Goal: Task Accomplishment & Management: Manage account settings

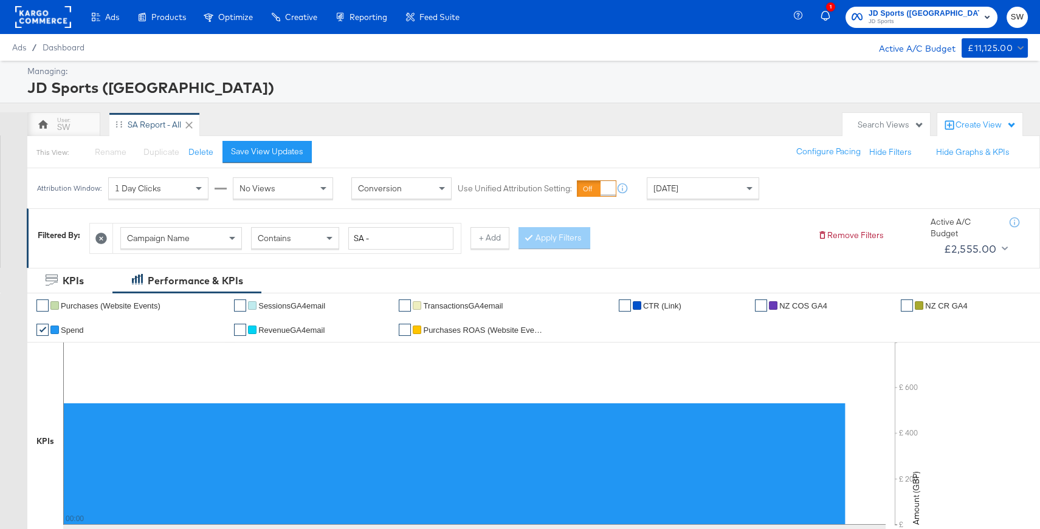
click at [687, 185] on div "[DATE]" at bounding box center [702, 188] width 111 height 21
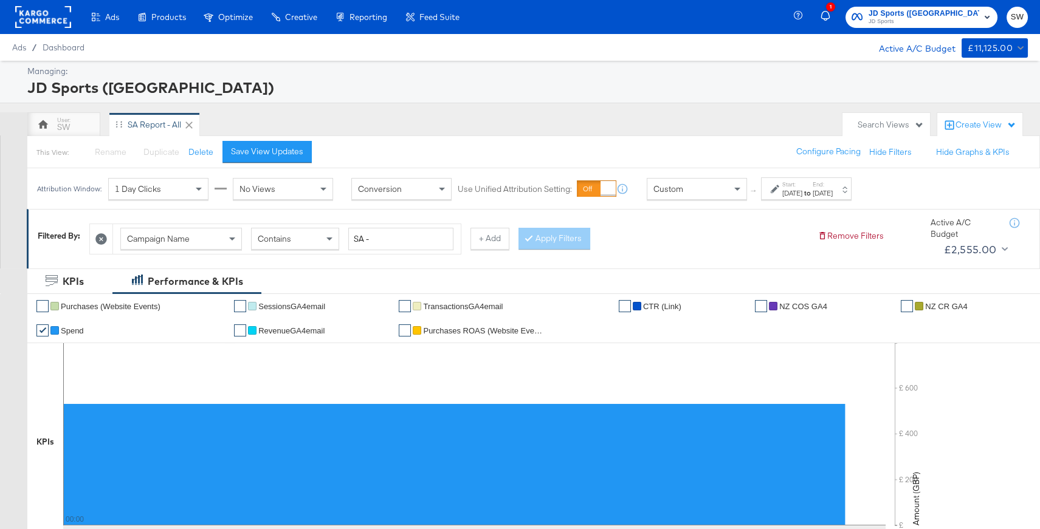
click at [787, 194] on div "[DATE]" at bounding box center [792, 193] width 20 height 10
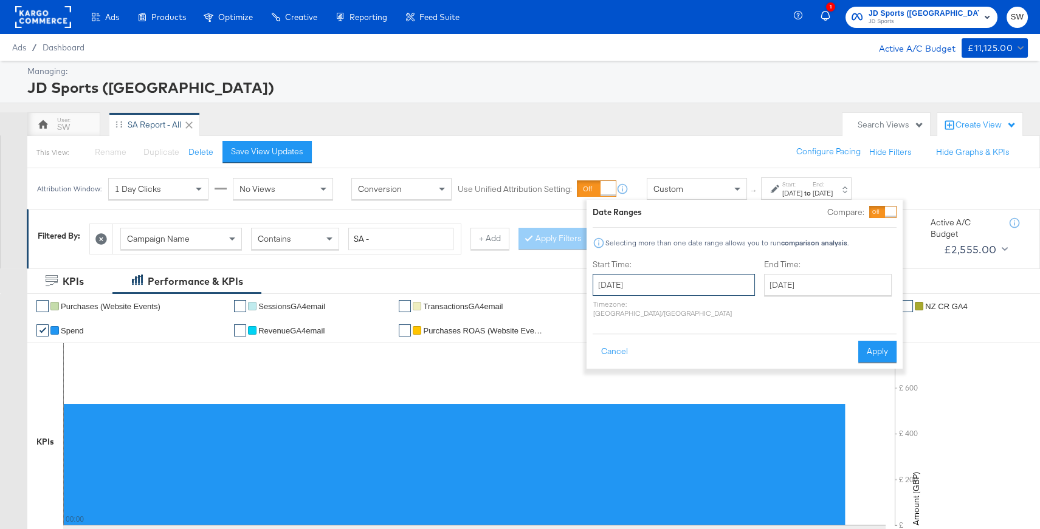
click at [652, 286] on input "[DATE]" at bounding box center [673, 285] width 162 height 22
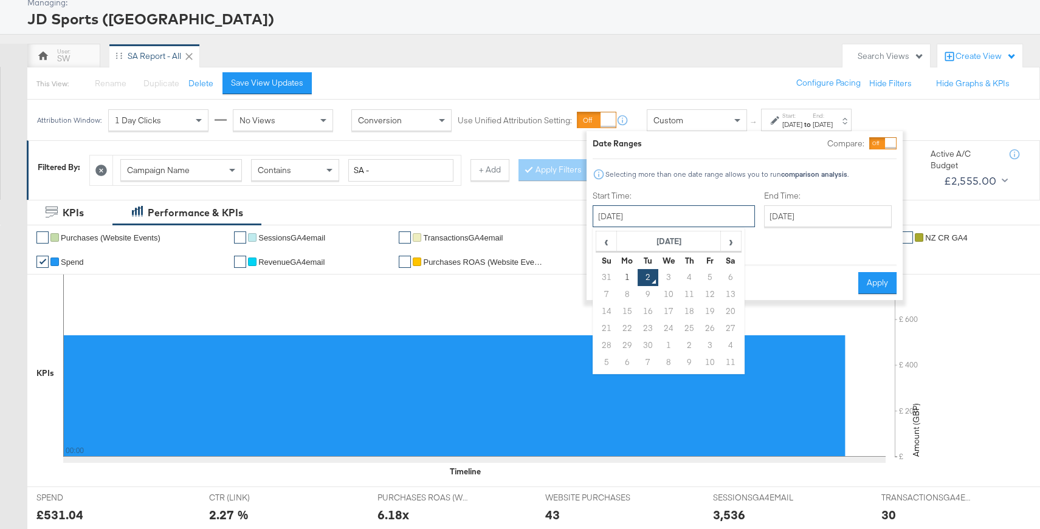
scroll to position [69, 0]
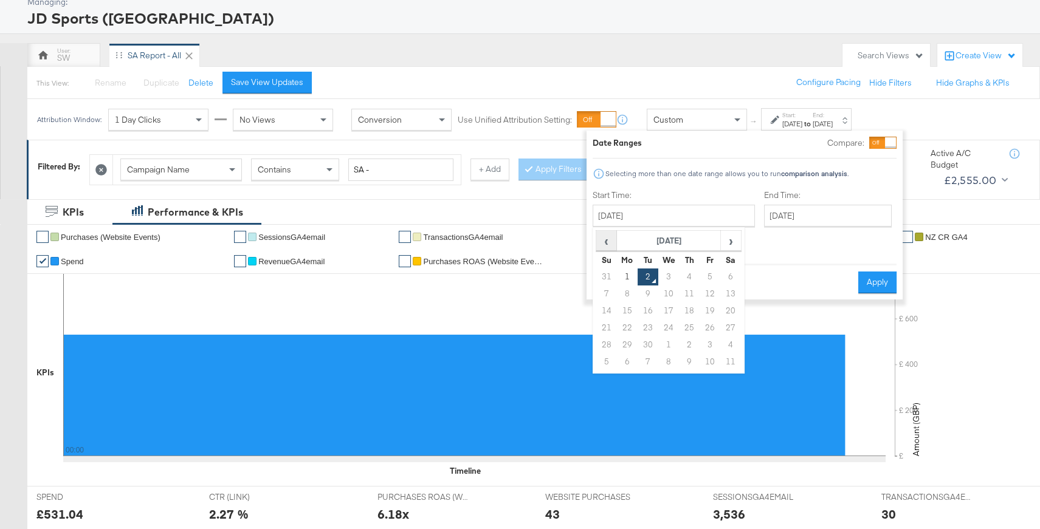
click at [605, 243] on span "‹" at bounding box center [606, 240] width 19 height 18
click at [690, 343] on td "28" at bounding box center [689, 345] width 21 height 17
type input "[DATE]"
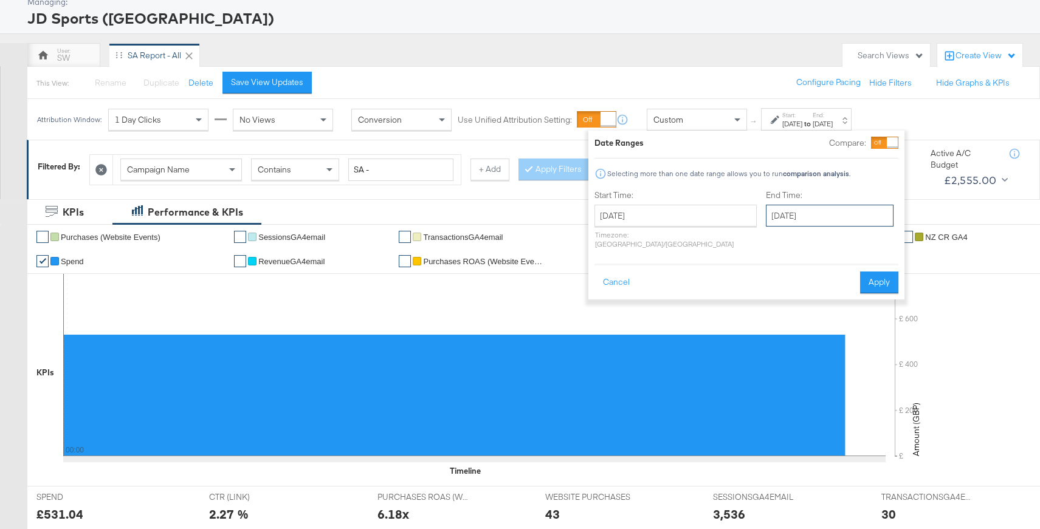
click at [802, 214] on input "[DATE]" at bounding box center [830, 216] width 128 height 22
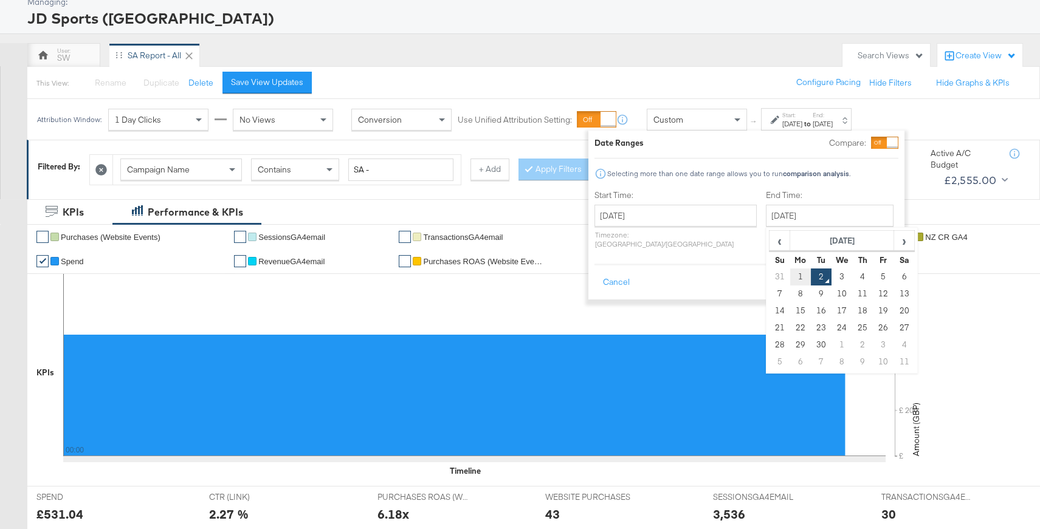
click at [790, 275] on td "1" at bounding box center [800, 277] width 21 height 17
type input "September 1st 2025"
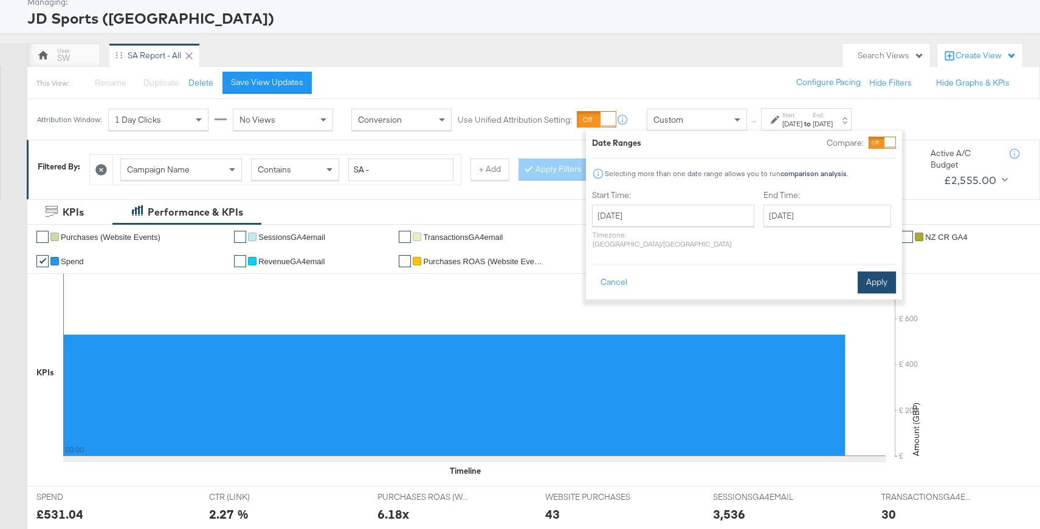
click at [886, 272] on button "Apply" at bounding box center [876, 283] width 38 height 22
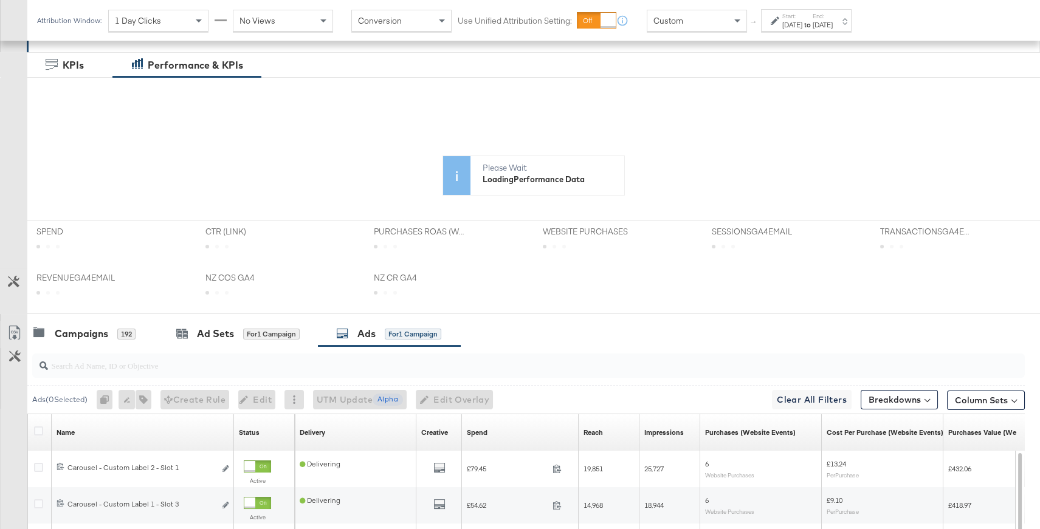
scroll to position [335, 0]
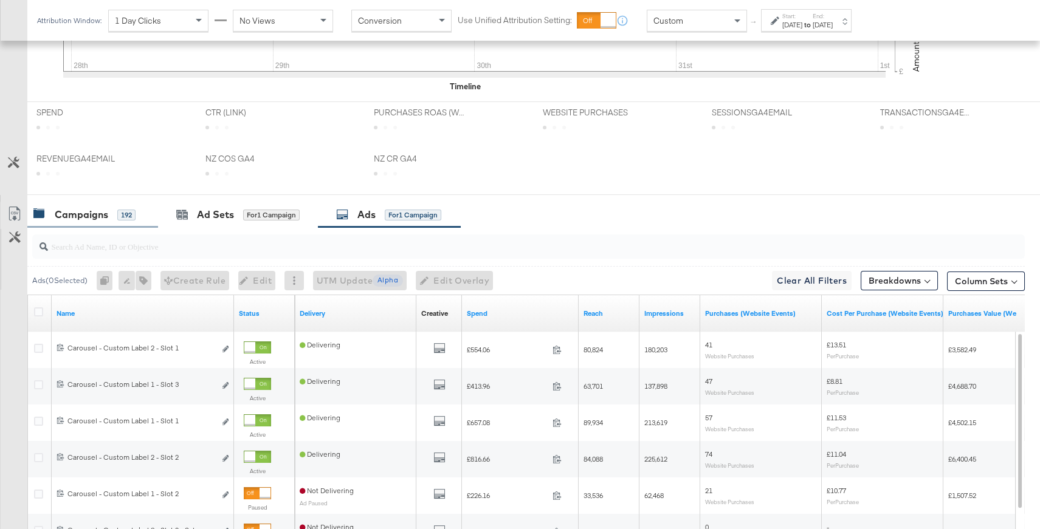
click at [109, 216] on div "Campaigns 192" at bounding box center [84, 215] width 102 height 14
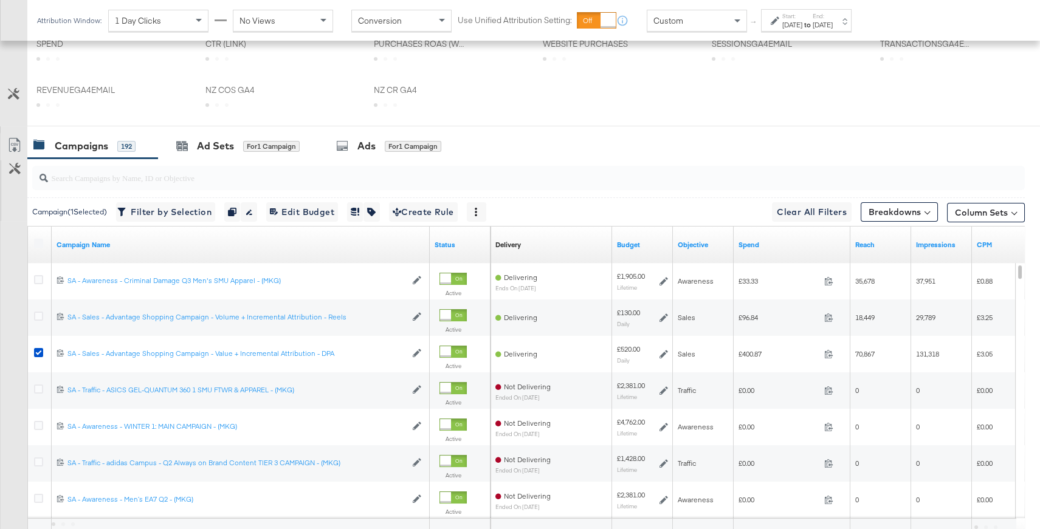
scroll to position [529, 0]
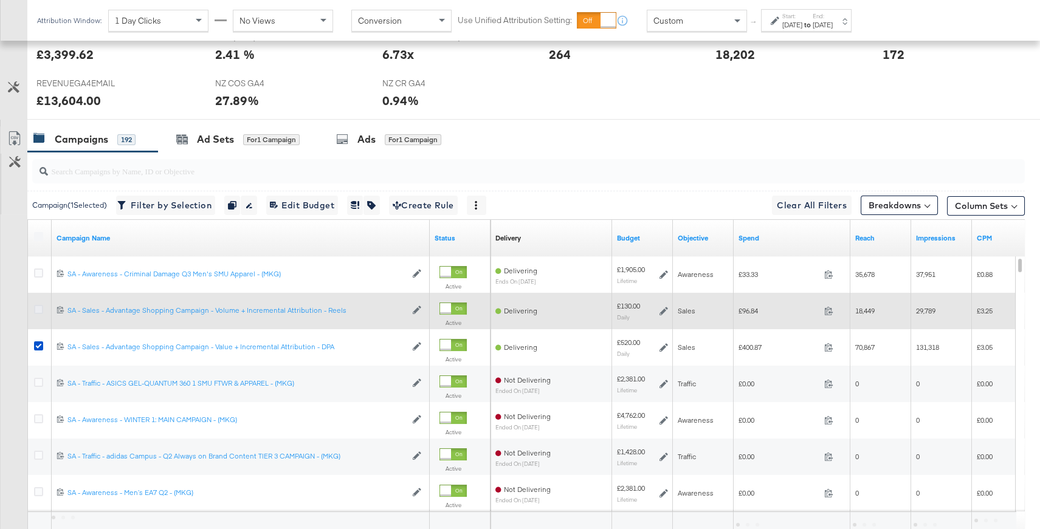
click at [36, 307] on icon at bounding box center [38, 309] width 9 height 9
click at [0, 0] on input "checkbox" at bounding box center [0, 0] width 0 height 0
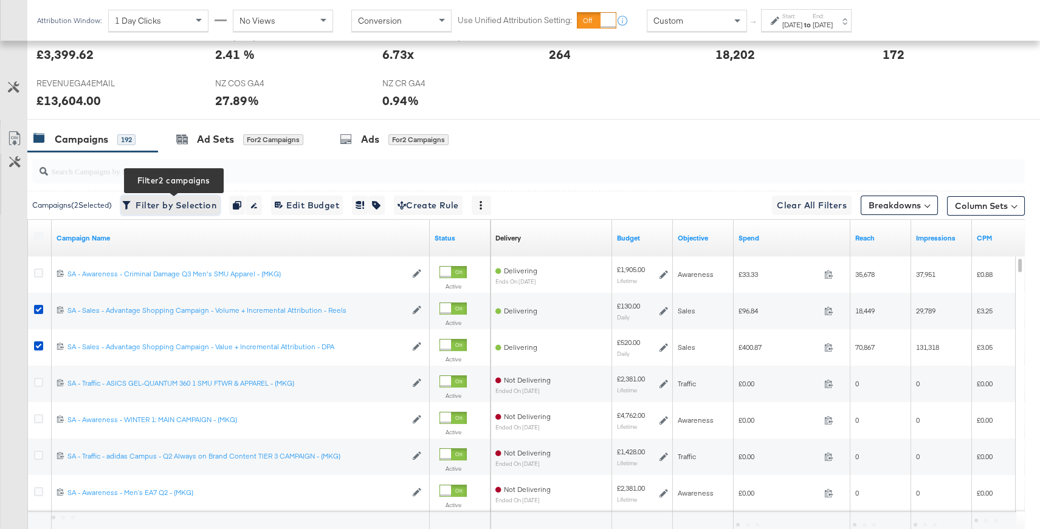
click at [166, 202] on span "Filter by Selection Filter 2 campaigns" at bounding box center [171, 205] width 92 height 15
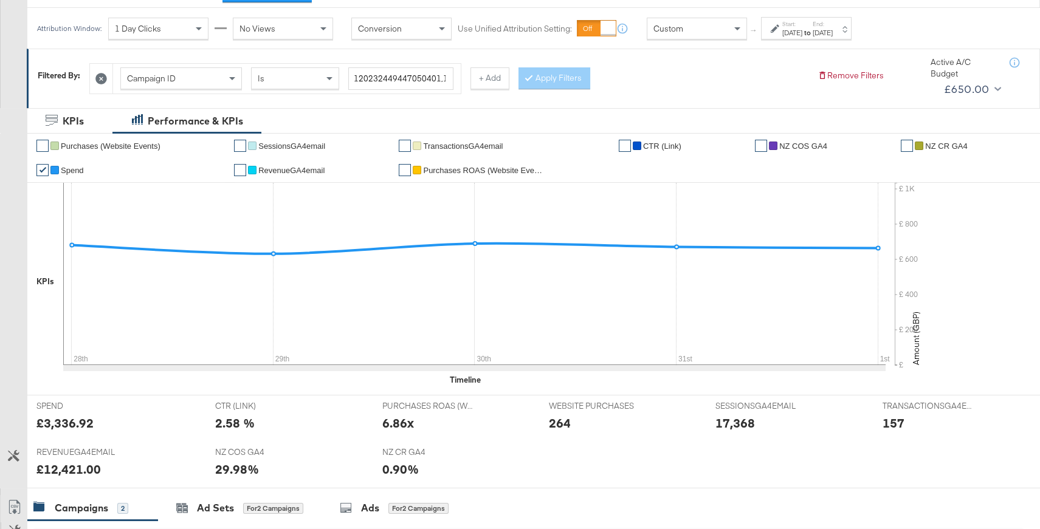
scroll to position [164, 0]
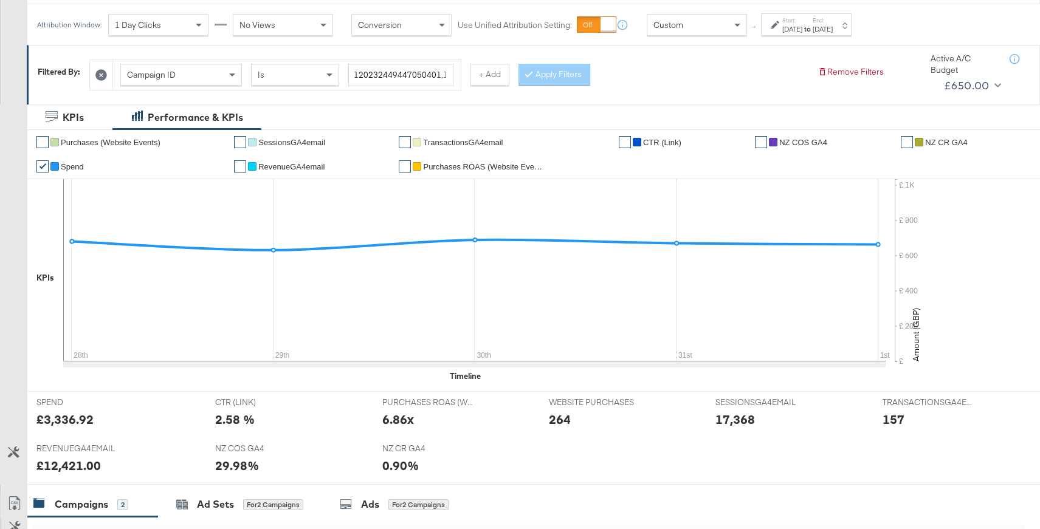
drag, startPoint x: 27, startPoint y: 2, endPoint x: 1002, endPoint y: 394, distance: 1051.5
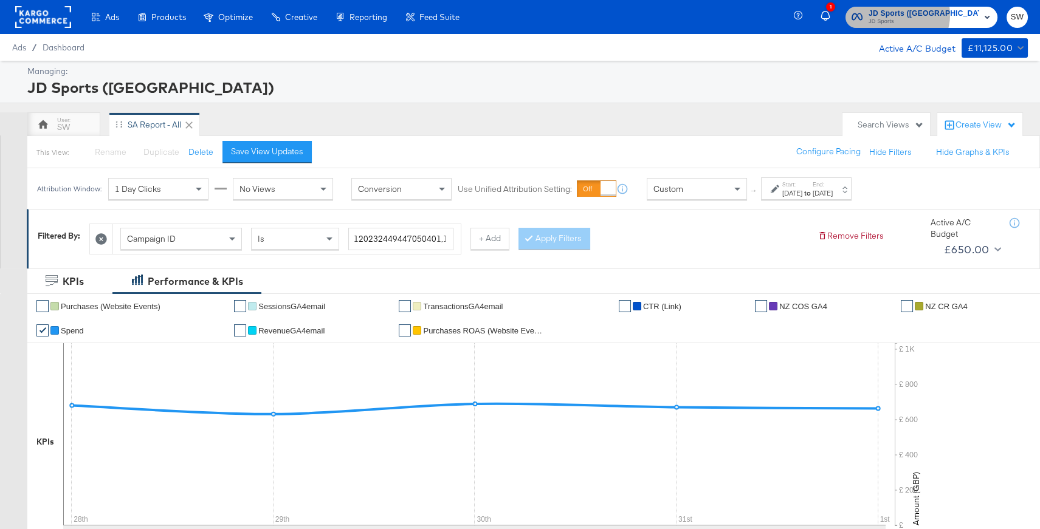
click at [953, 15] on span "JD Sports ([GEOGRAPHIC_DATA])" at bounding box center [923, 13] width 111 height 13
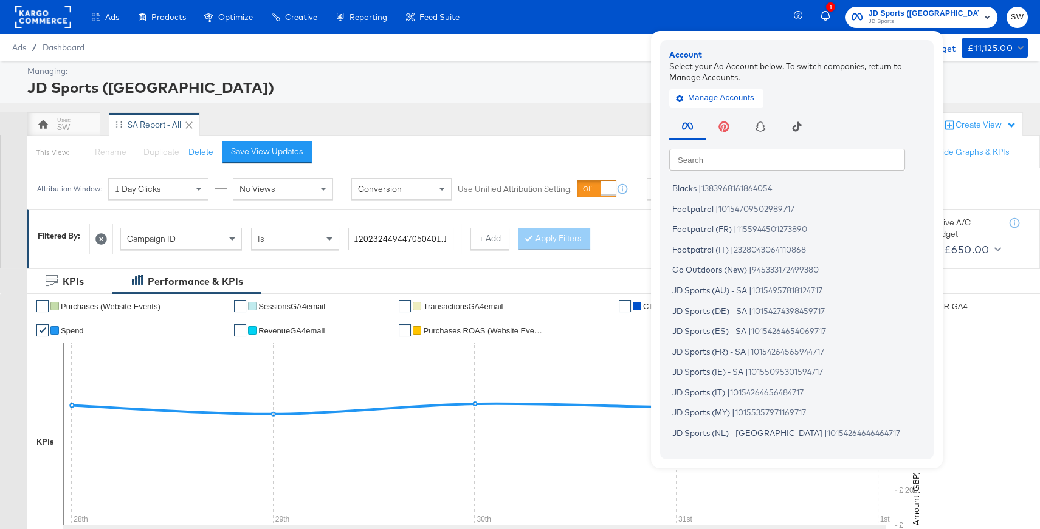
click at [851, 162] on input "text" at bounding box center [787, 159] width 236 height 22
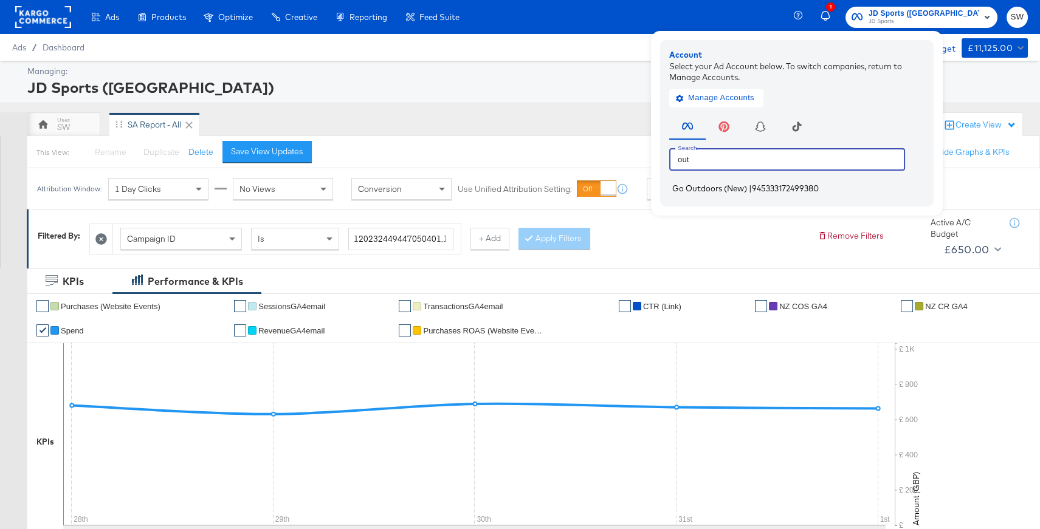
type input "out"
drag, startPoint x: 838, startPoint y: 190, endPoint x: 1036, endPoint y: 186, distance: 197.5
click at [818, 190] on span "945333172499380" at bounding box center [785, 188] width 67 height 10
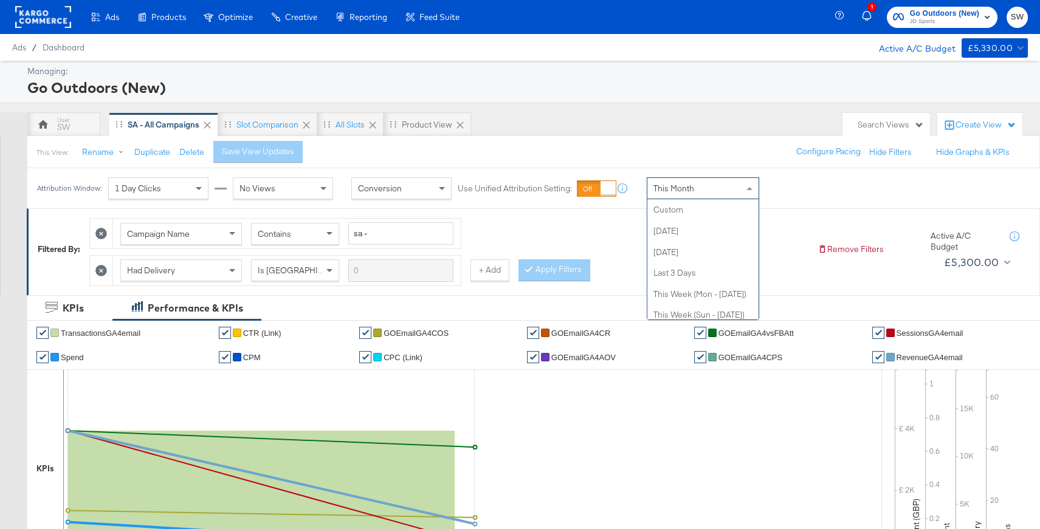
click at [679, 194] on div "This Month" at bounding box center [702, 188] width 111 height 21
click at [799, 193] on div "[DATE]" at bounding box center [792, 193] width 20 height 10
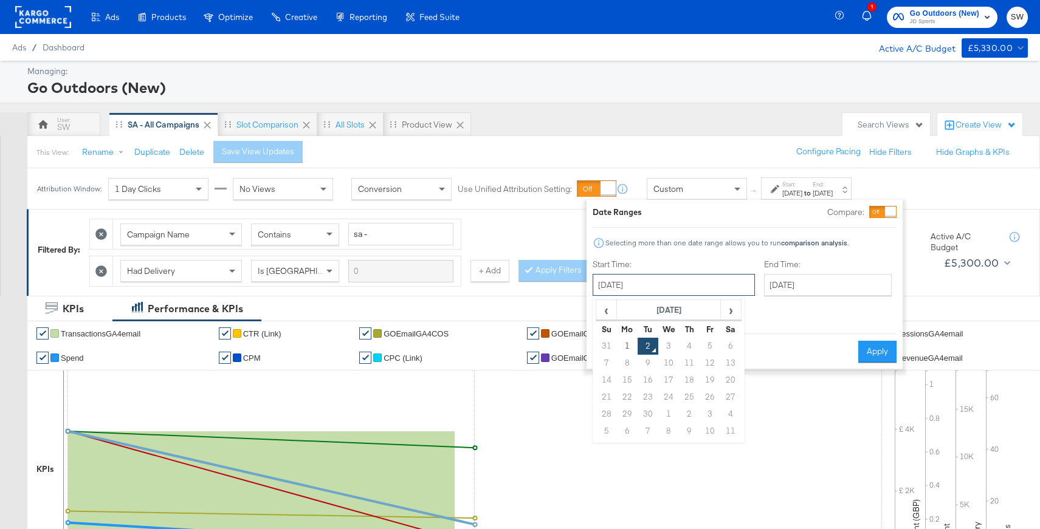
click at [678, 278] on input "[DATE]" at bounding box center [673, 285] width 162 height 22
click at [608, 345] on td "31" at bounding box center [606, 346] width 21 height 17
type input "August 1st 2025"
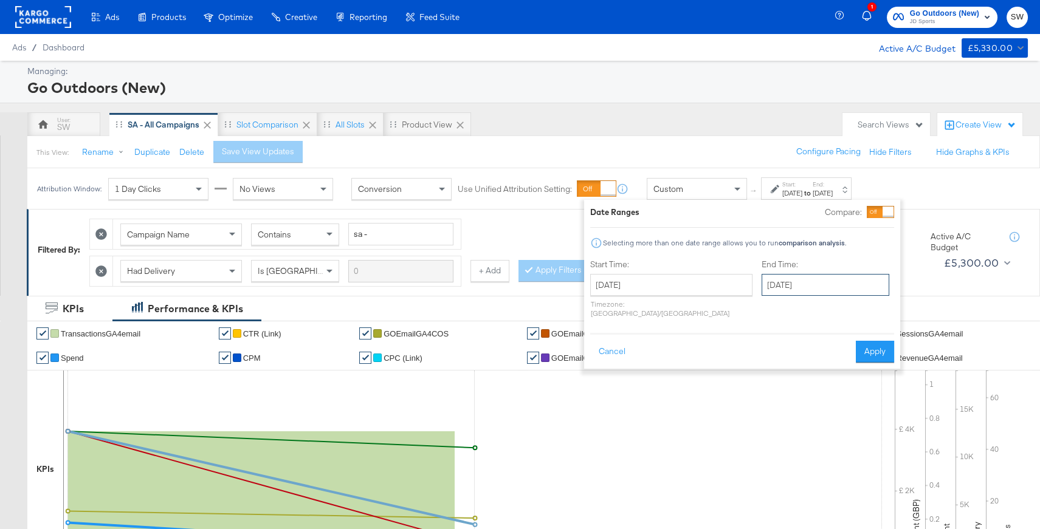
click at [806, 277] on input "[DATE]" at bounding box center [825, 285] width 128 height 22
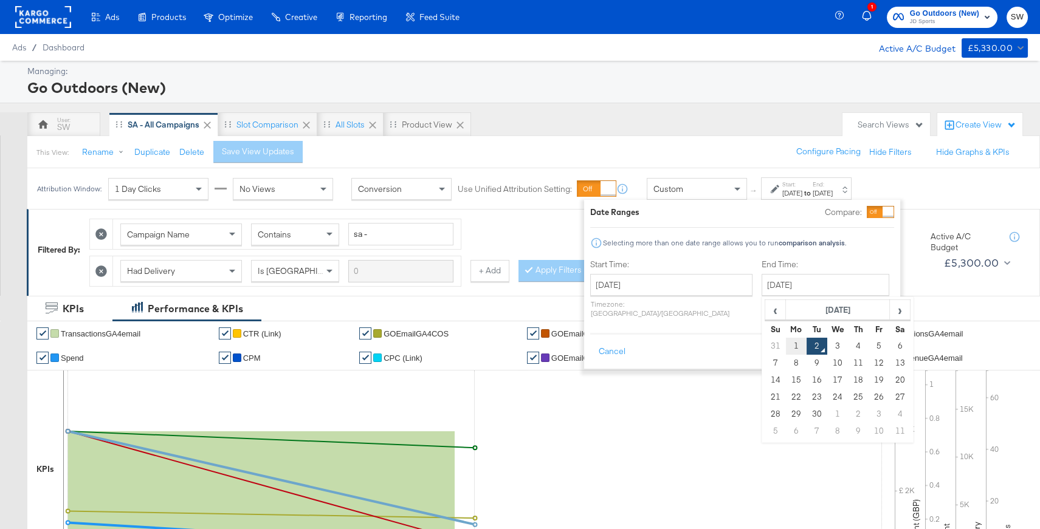
click at [786, 343] on td "1" at bounding box center [796, 346] width 21 height 17
type input "[DATE]"
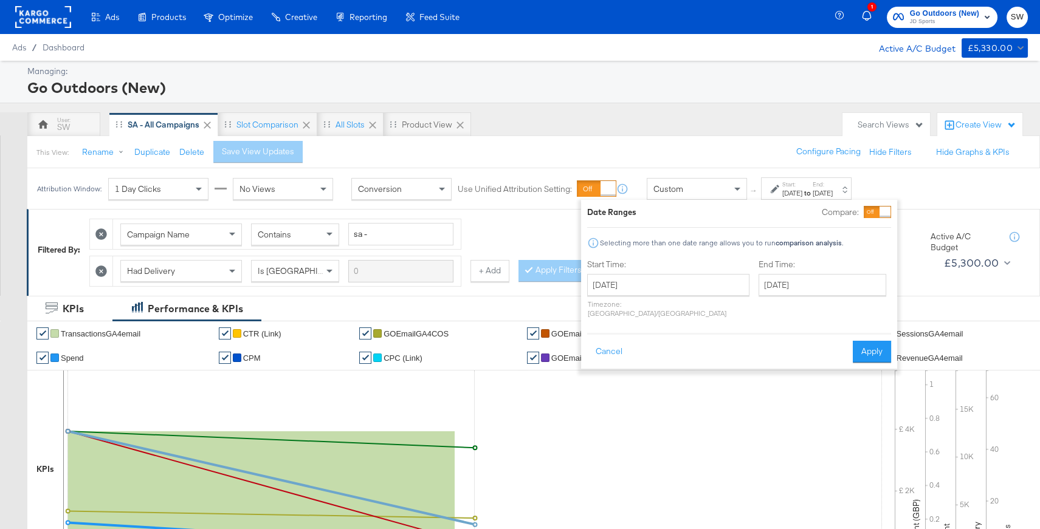
drag, startPoint x: 879, startPoint y: 341, endPoint x: 857, endPoint y: 320, distance: 30.5
click at [879, 341] on button "Apply" at bounding box center [871, 352] width 38 height 22
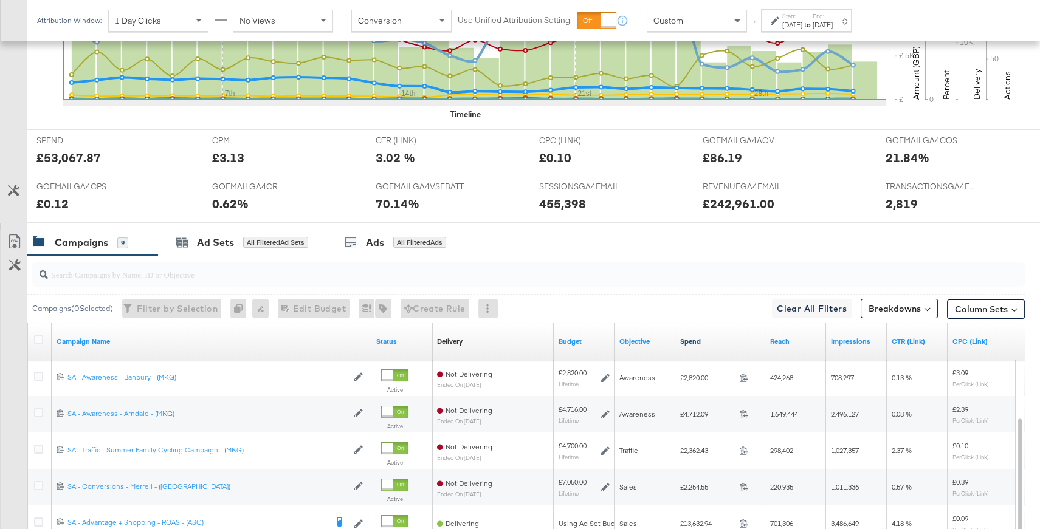
scroll to position [572, 0]
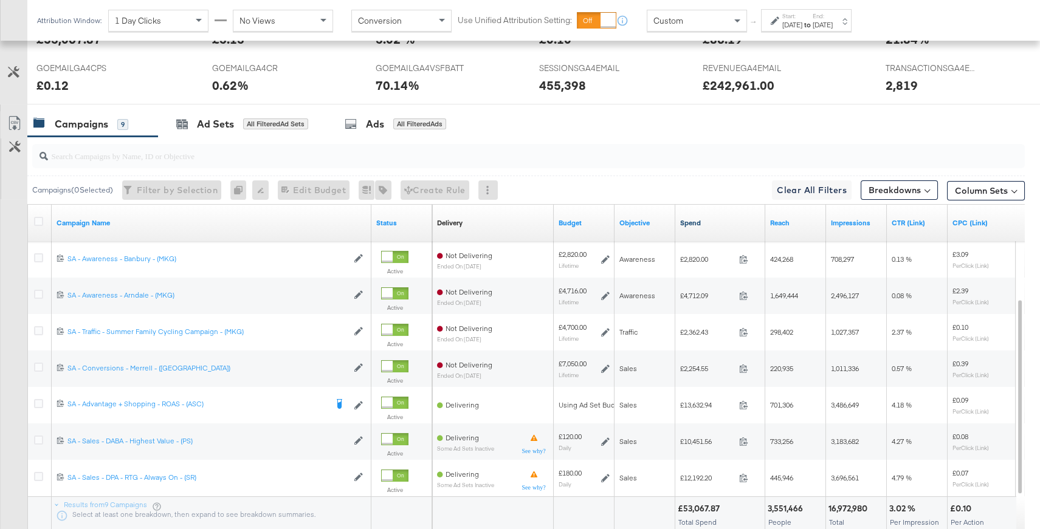
click at [704, 219] on link "Spend" at bounding box center [720, 223] width 80 height 10
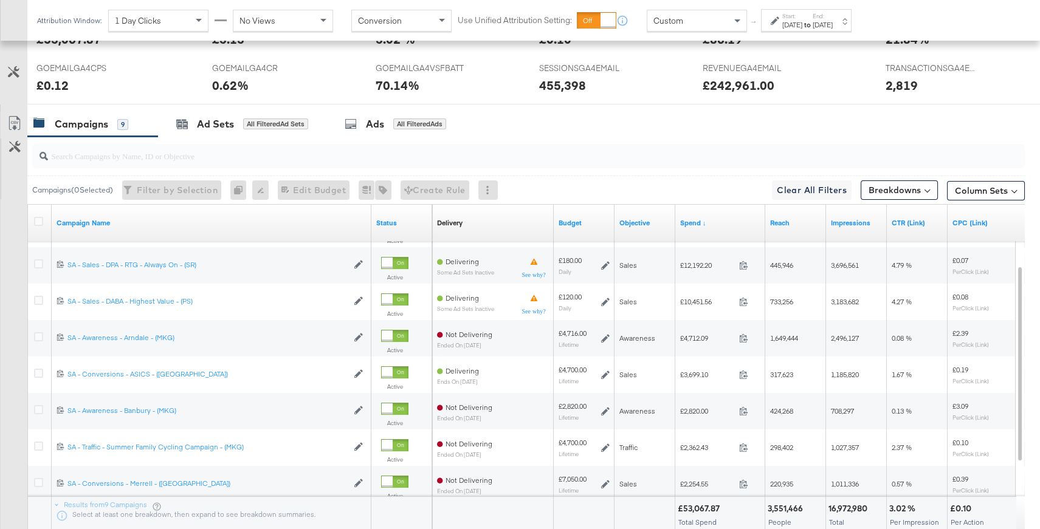
scroll to position [564, 0]
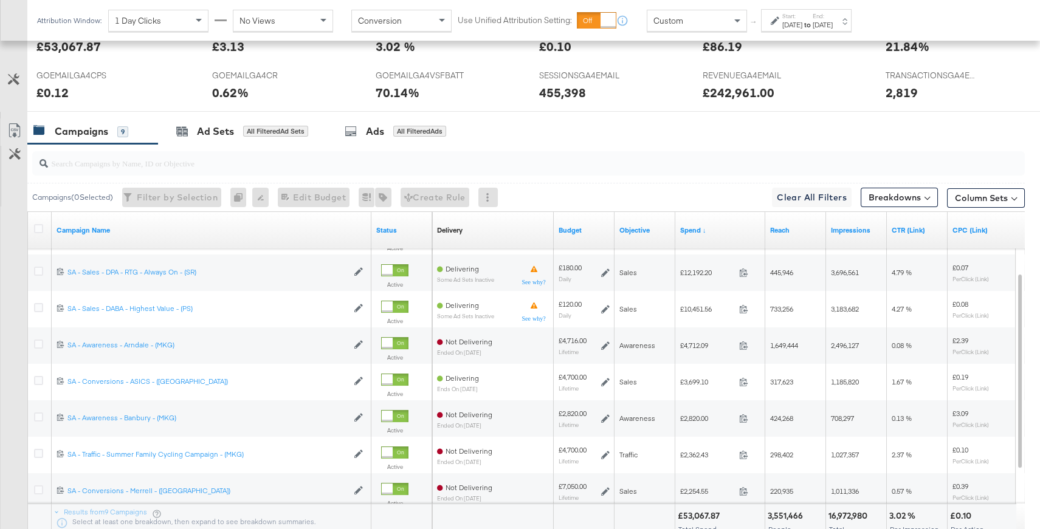
click at [790, 21] on div "Aug 1st 2025" at bounding box center [792, 25] width 20 height 10
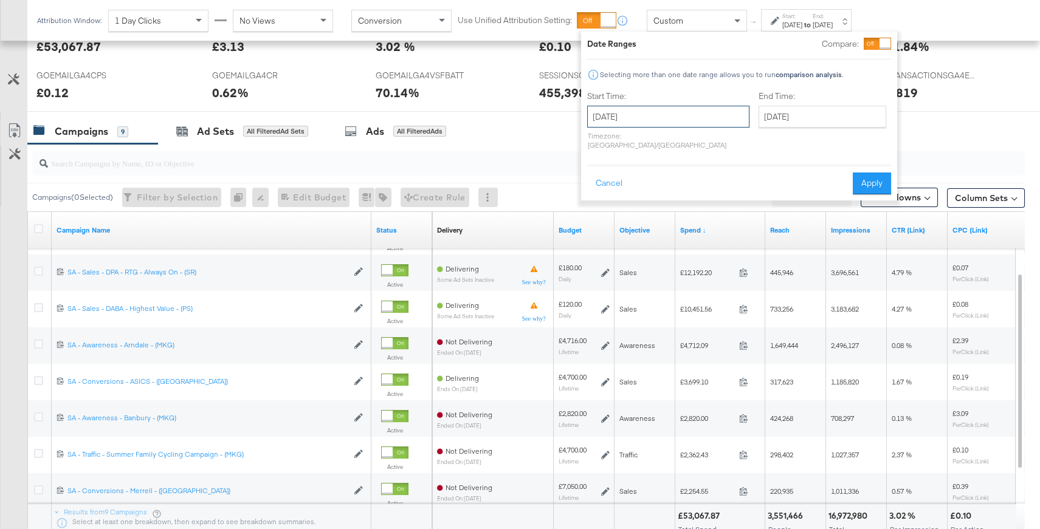
click at [691, 111] on input "August 1st 2025" at bounding box center [668, 117] width 162 height 22
click at [716, 146] on span "›" at bounding box center [725, 141] width 19 height 18
click at [598, 175] on td "31" at bounding box center [601, 178] width 21 height 17
click at [650, 122] on input "August 1st 2025" at bounding box center [668, 117] width 162 height 22
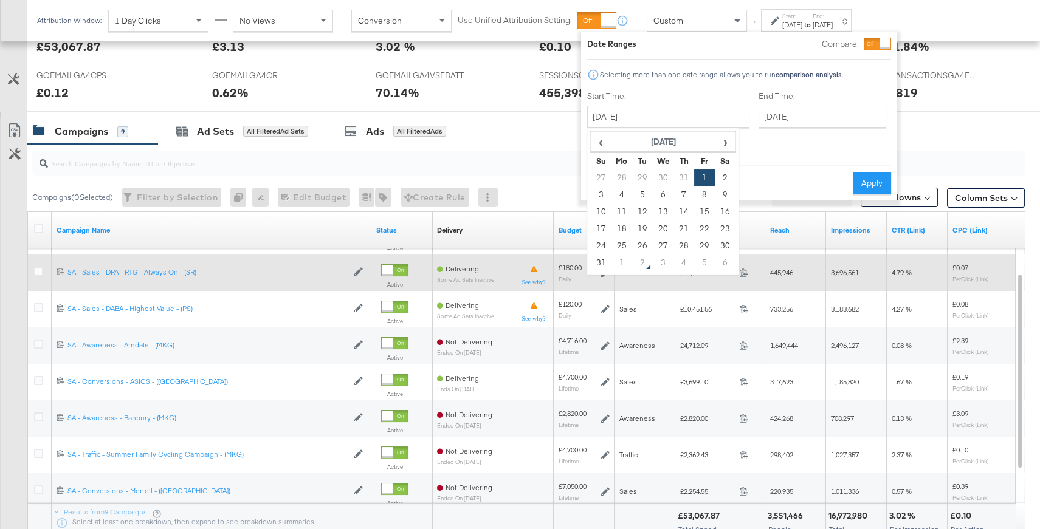
click at [597, 260] on td "31" at bounding box center [601, 263] width 21 height 17
type input "August 31st 2025"
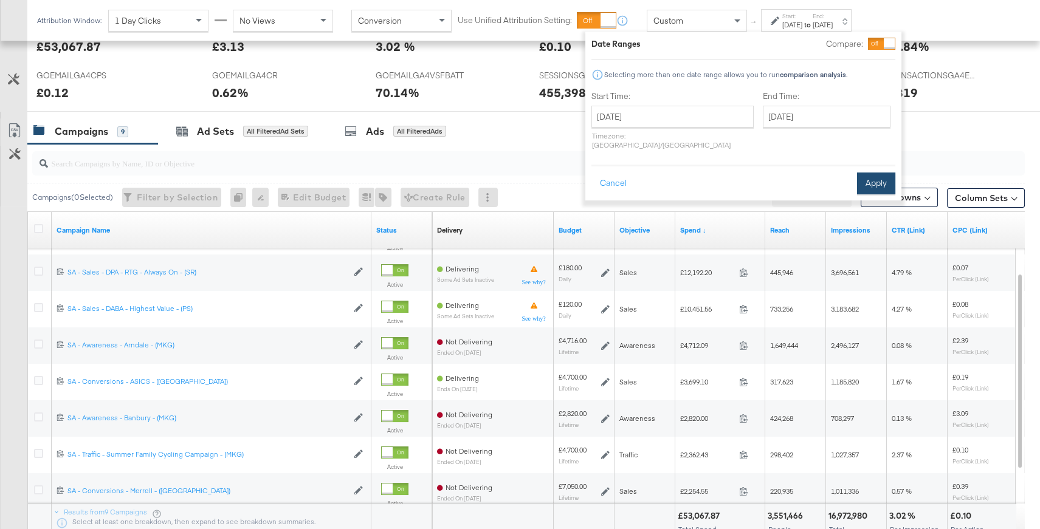
click at [880, 179] on button "Apply" at bounding box center [876, 184] width 38 height 22
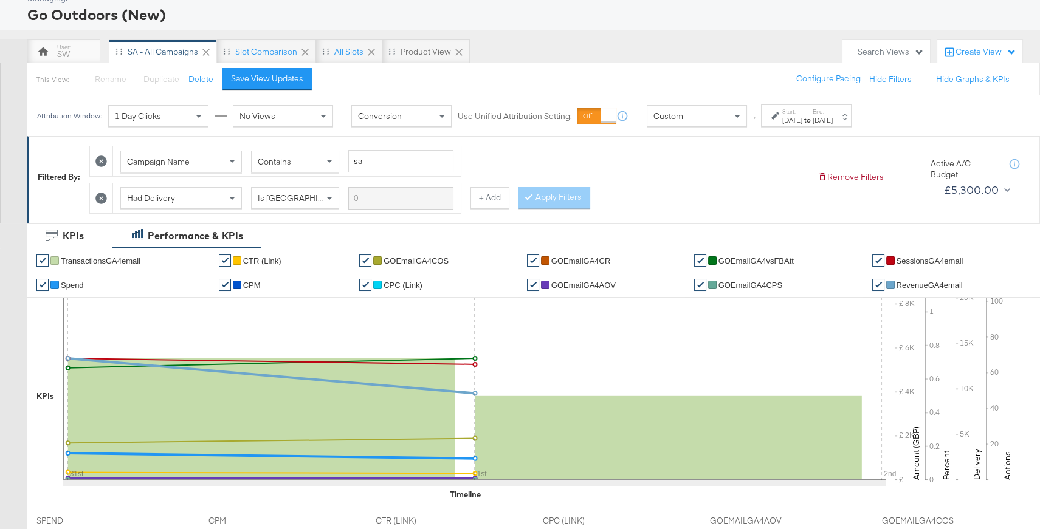
scroll to position [0, 0]
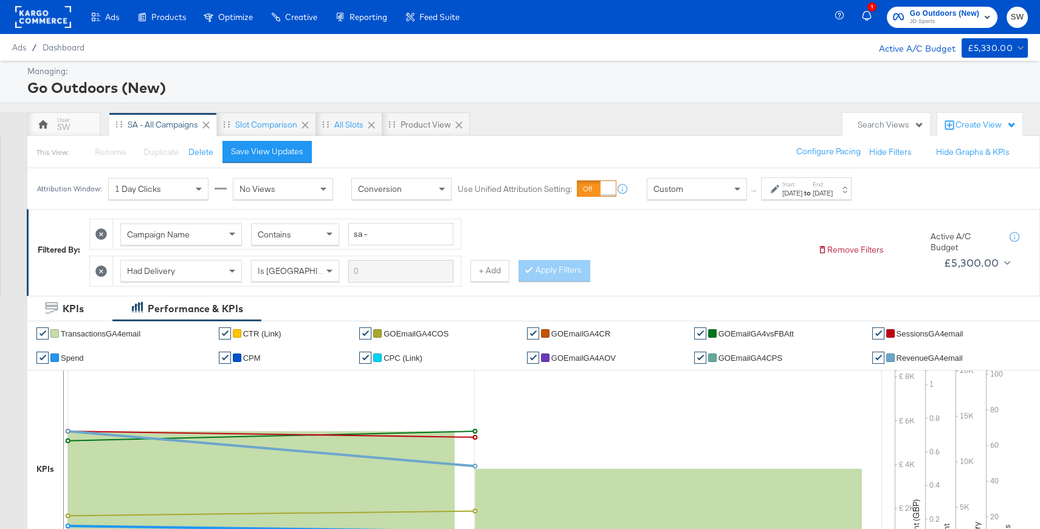
click at [945, 16] on span "Go Outdoors (New)" at bounding box center [944, 13] width 69 height 13
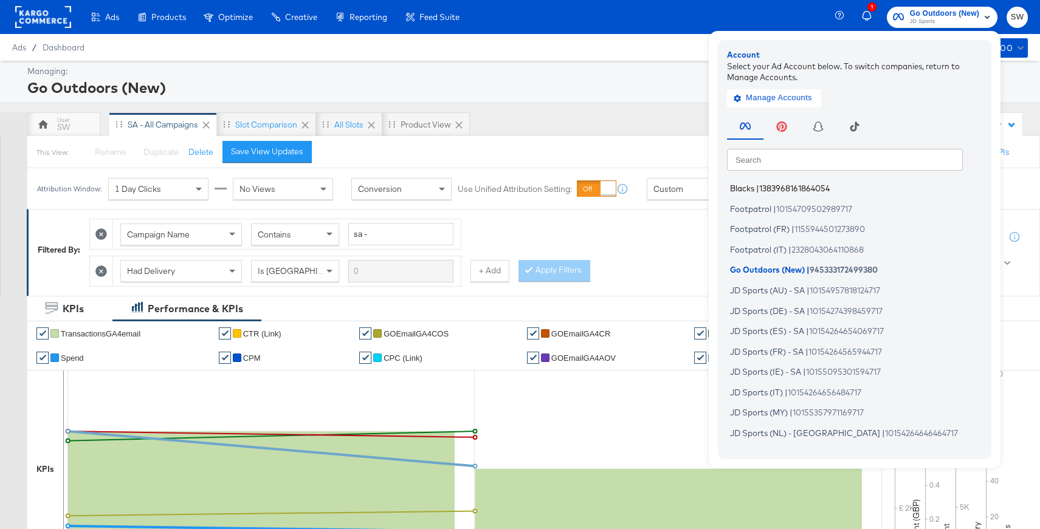
click at [772, 188] on span "1383968161864054" at bounding box center [794, 188] width 70 height 10
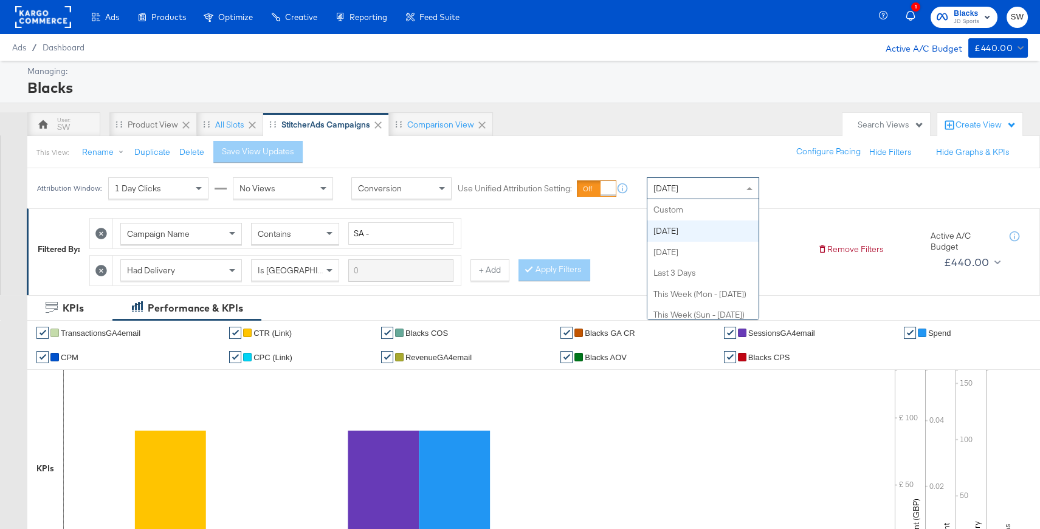
click at [708, 190] on div "[DATE]" at bounding box center [702, 188] width 111 height 21
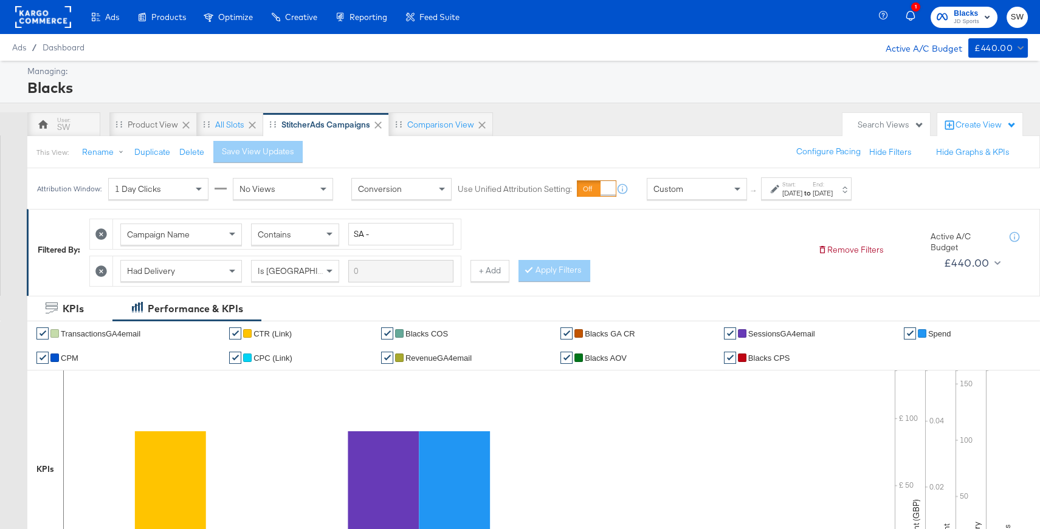
click at [781, 182] on div "Start: Sep 2nd 2025 to End: Sep 2nd 2025" at bounding box center [801, 189] width 62 height 18
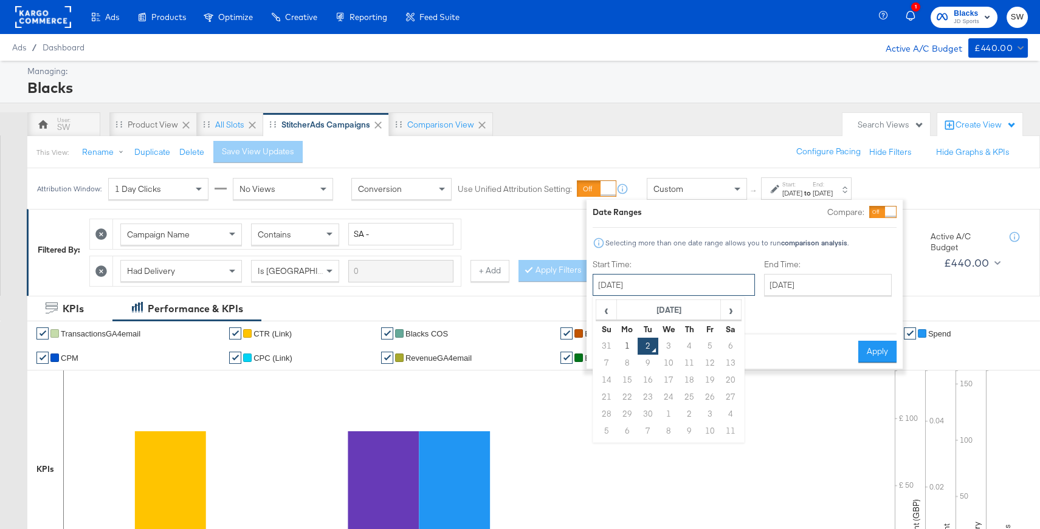
click at [652, 283] on input "[DATE]" at bounding box center [673, 285] width 162 height 22
click at [608, 348] on td "31" at bounding box center [606, 346] width 21 height 17
click at [701, 287] on input "August 1st 2025" at bounding box center [671, 285] width 162 height 22
click at [606, 428] on td "31" at bounding box center [604, 431] width 21 height 17
type input "August 31st 2025"
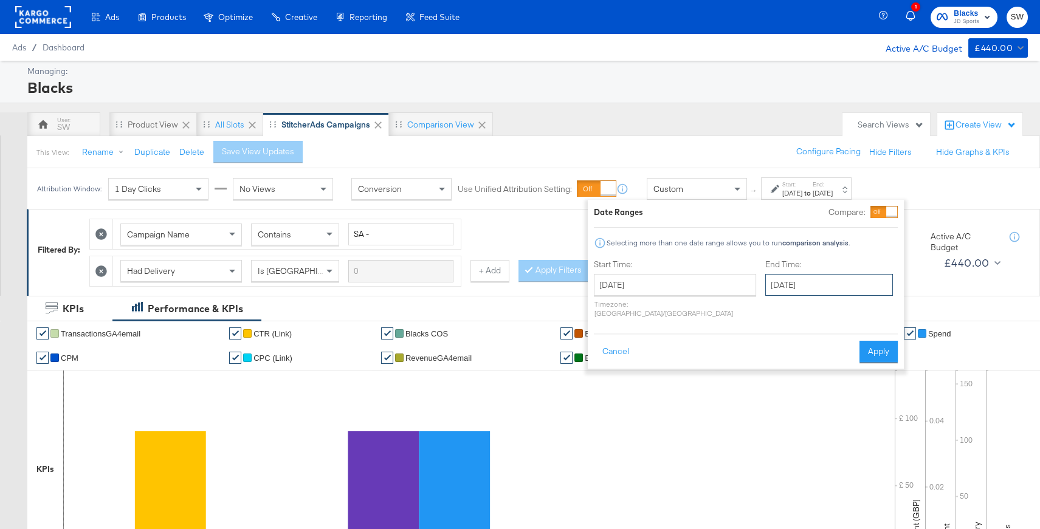
click at [795, 275] on input "[DATE]" at bounding box center [829, 285] width 128 height 22
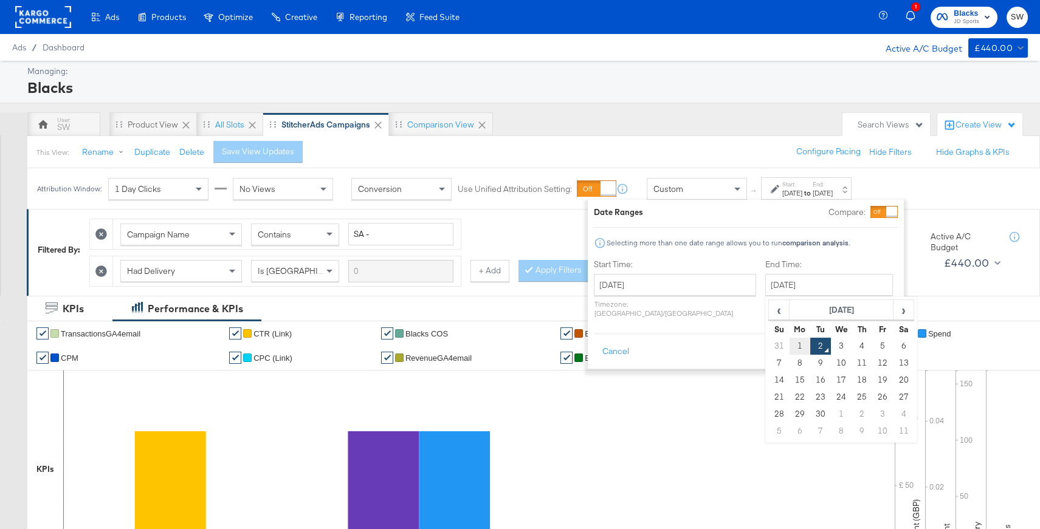
click at [789, 344] on td "1" at bounding box center [799, 346] width 21 height 17
type input "[DATE]"
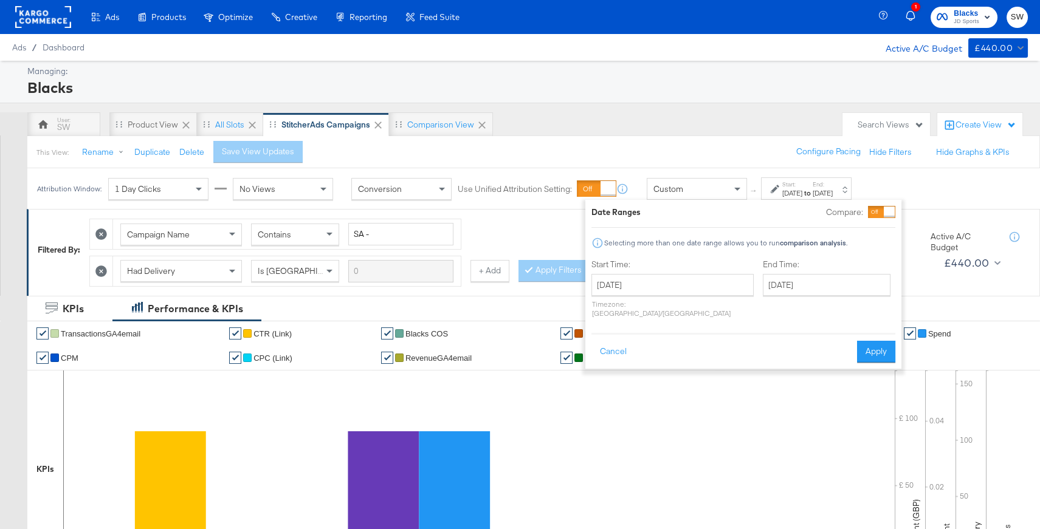
click at [865, 343] on button "Apply" at bounding box center [876, 352] width 38 height 22
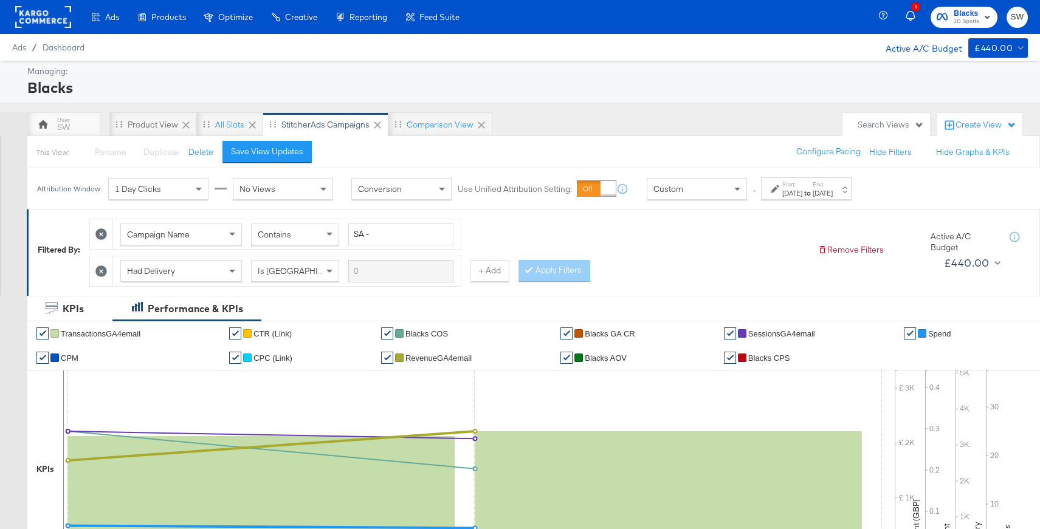
click at [967, 15] on span "Blacks" at bounding box center [966, 13] width 26 height 13
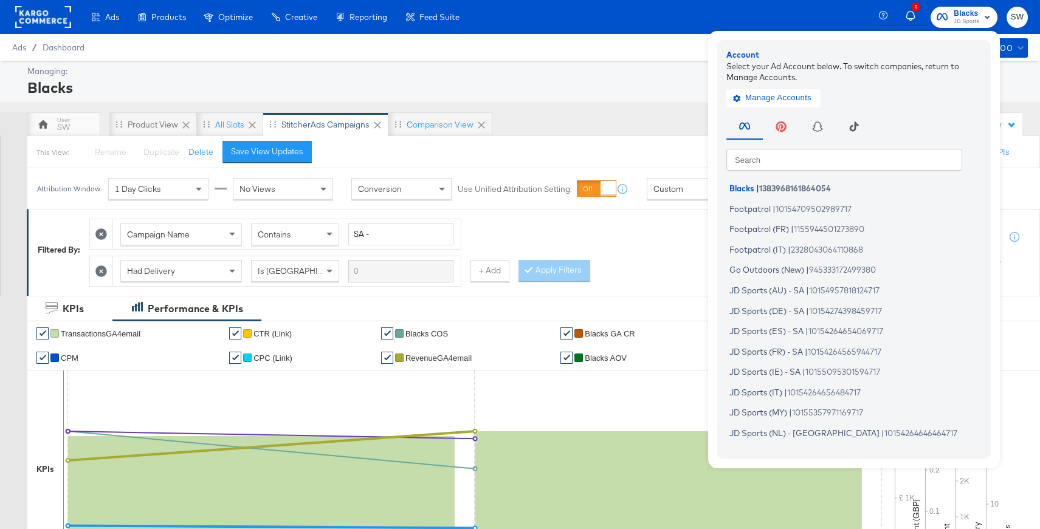
click at [797, 158] on input "text" at bounding box center [844, 159] width 236 height 22
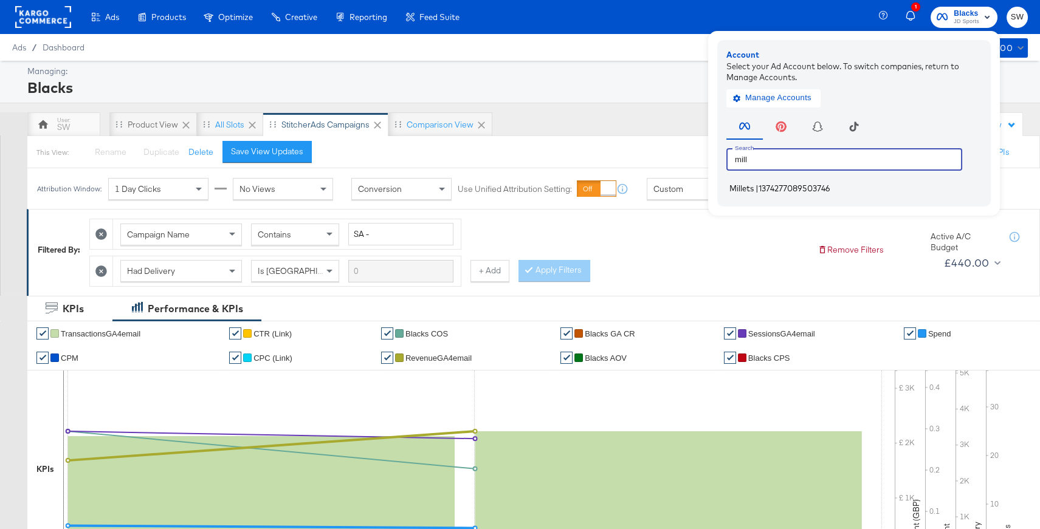
type input "mill"
click at [797, 185] on span "1374277089503746" at bounding box center [794, 188] width 72 height 10
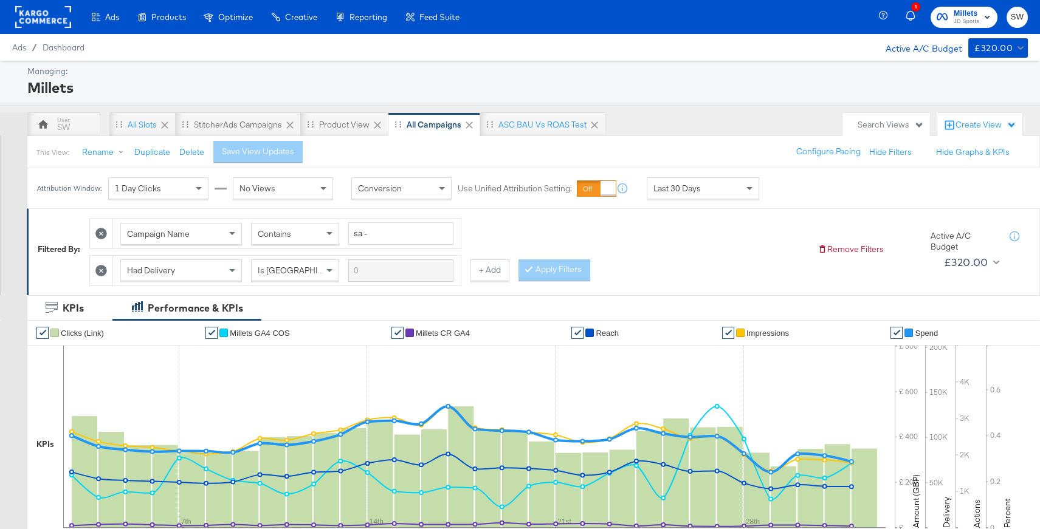
click at [730, 187] on div "Last 30 Days" at bounding box center [702, 188] width 111 height 21
click at [781, 195] on div "Start: Sep 2nd 2025 to End: Sep 2nd 2025" at bounding box center [801, 189] width 62 height 18
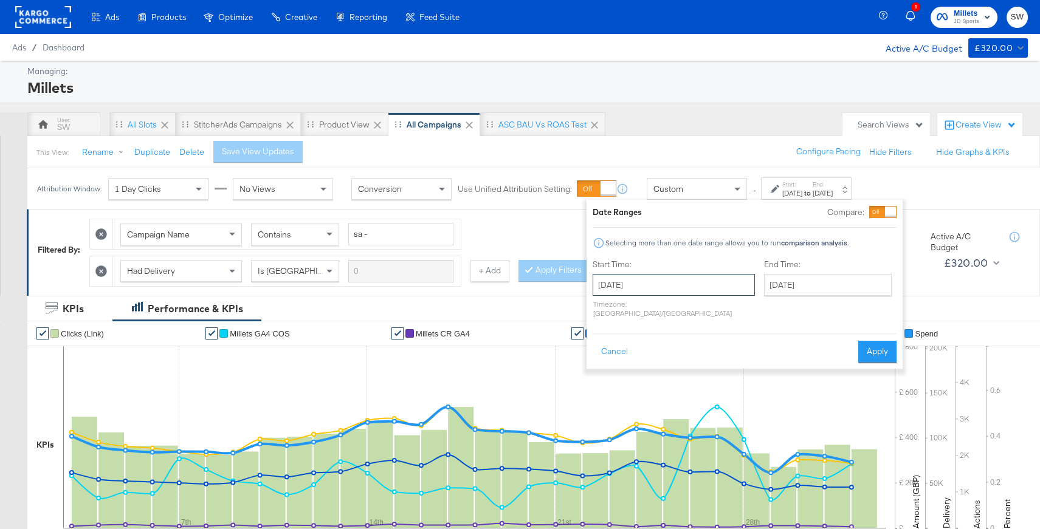
click at [635, 283] on input "[DATE]" at bounding box center [673, 285] width 162 height 22
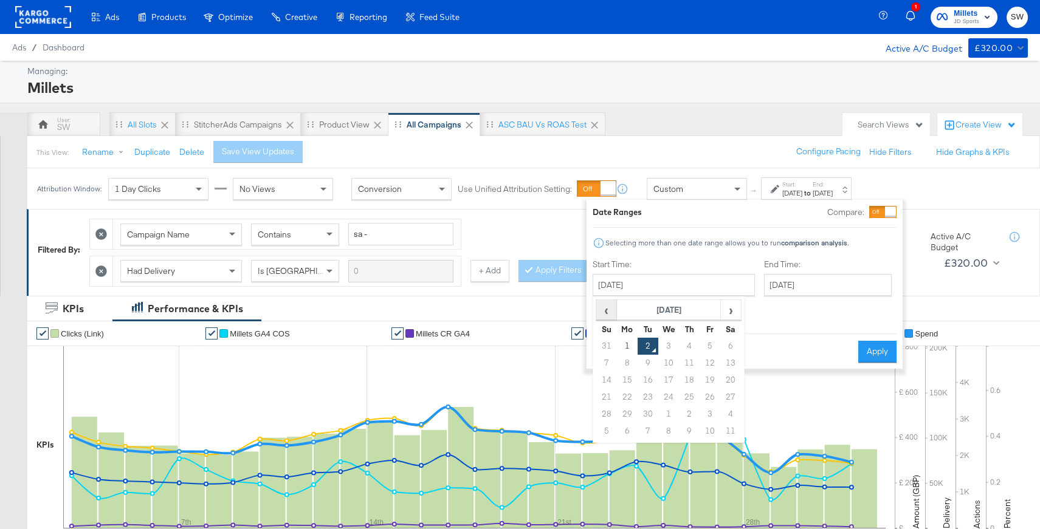
click at [608, 312] on span "‹" at bounding box center [606, 310] width 19 height 18
click at [604, 427] on td "31" at bounding box center [606, 431] width 21 height 17
type input "August 31st 2025"
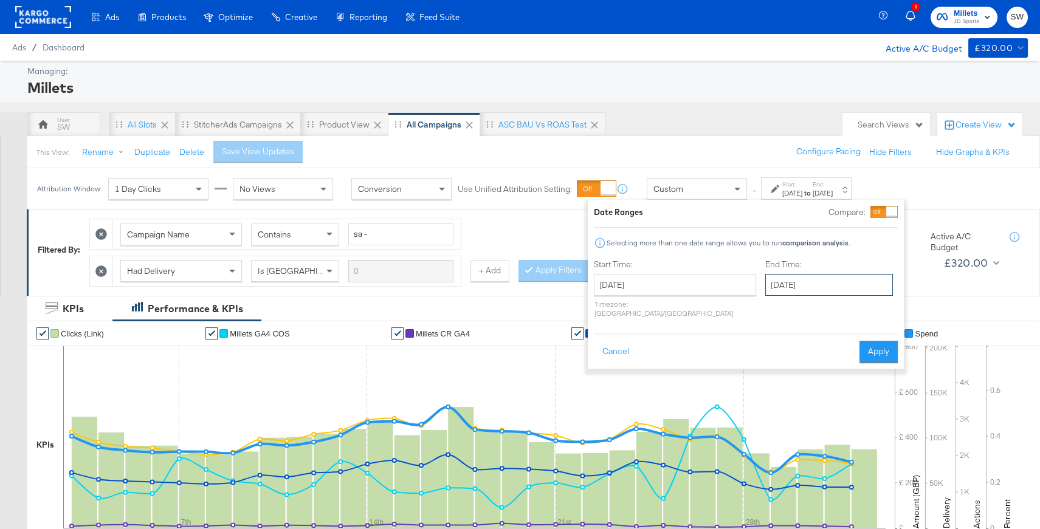
click at [782, 280] on input "[DATE]" at bounding box center [829, 285] width 128 height 22
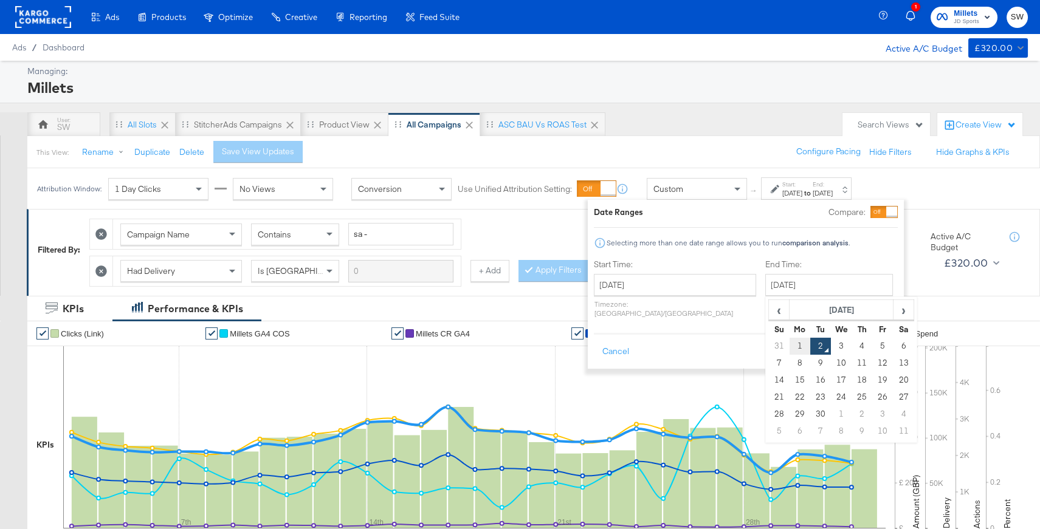
click at [789, 346] on td "1" at bounding box center [799, 346] width 21 height 17
type input "September 1st 2025"
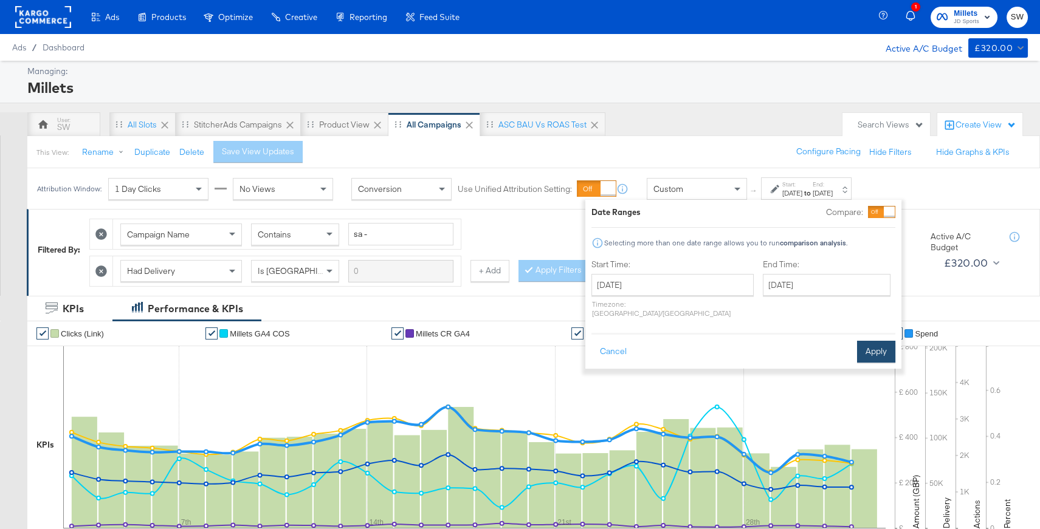
click at [867, 344] on button "Apply" at bounding box center [876, 352] width 38 height 22
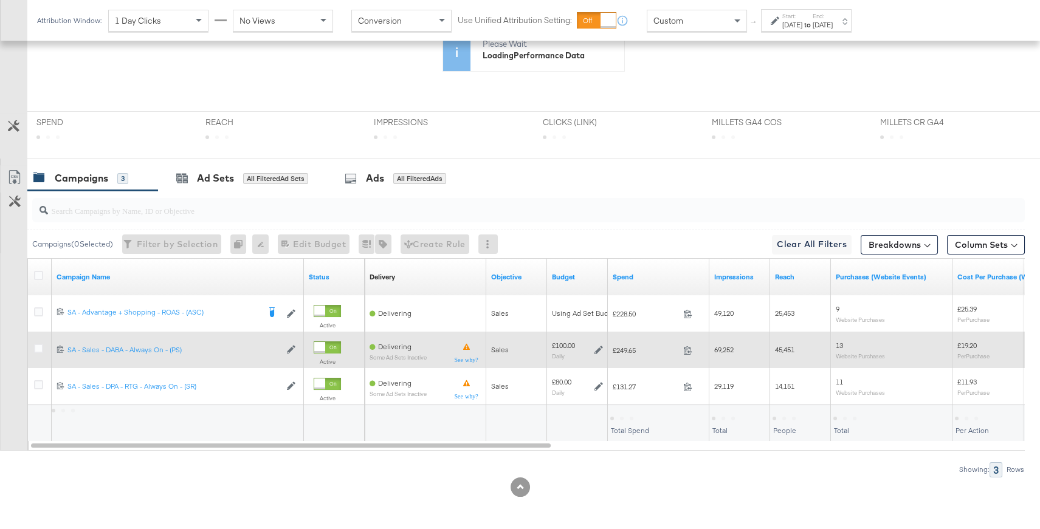
scroll to position [447, 0]
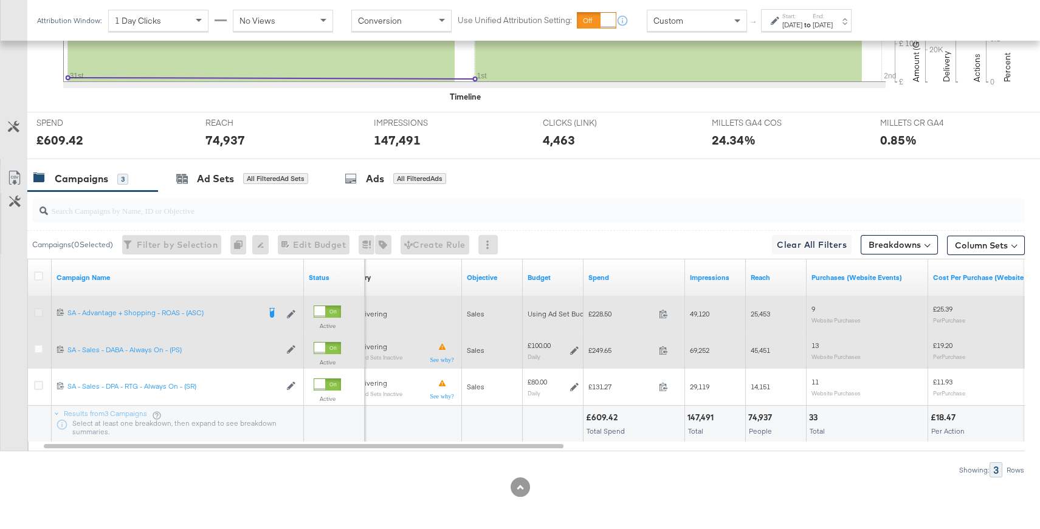
click at [35, 310] on icon at bounding box center [38, 312] width 9 height 9
click at [0, 0] on input "checkbox" at bounding box center [0, 0] width 0 height 0
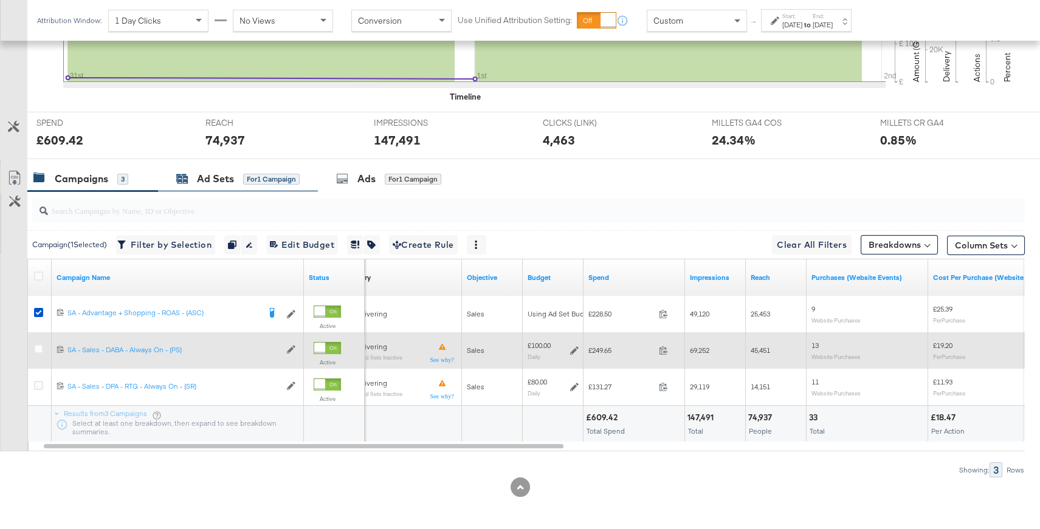
click at [259, 180] on div "for 1 Campaign" at bounding box center [271, 179] width 57 height 11
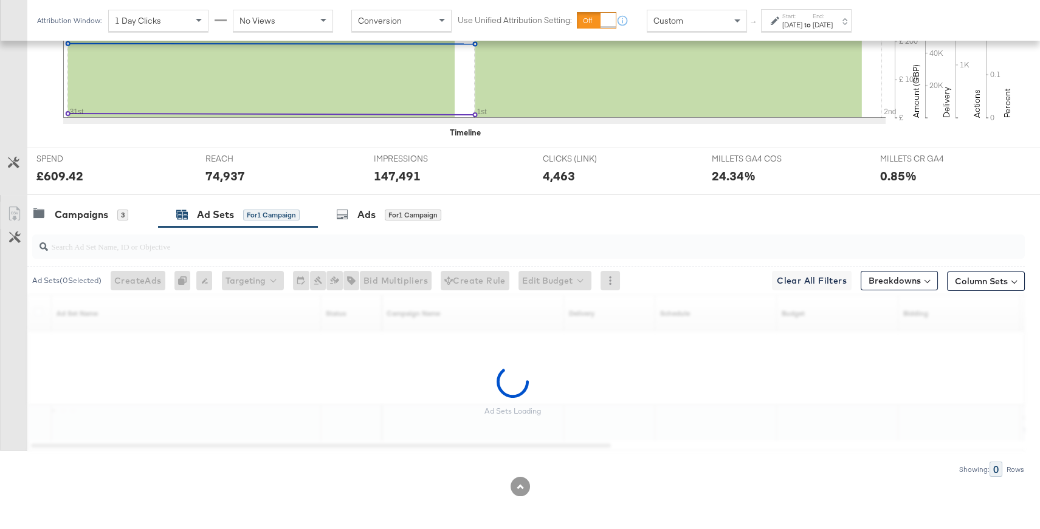
scroll to position [374, 0]
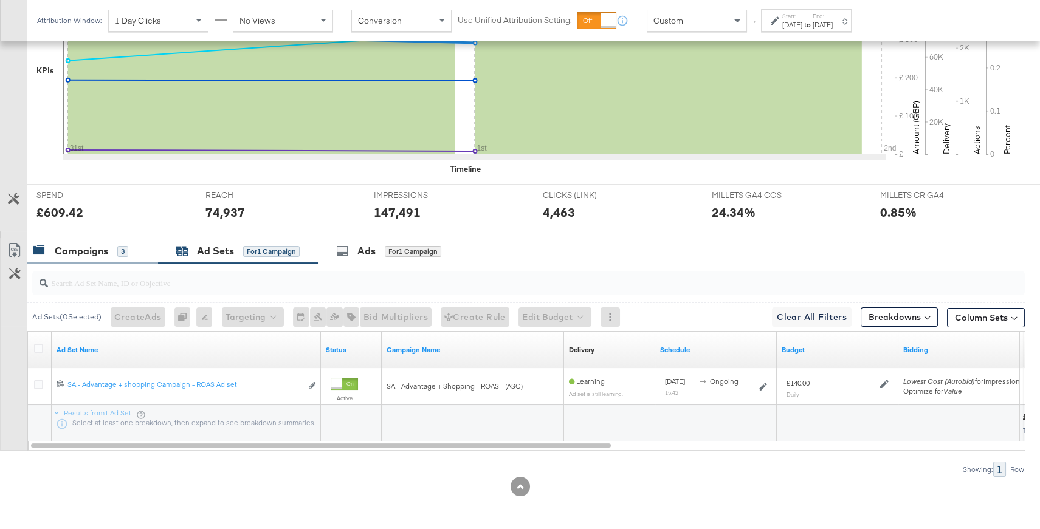
click at [89, 254] on div "Campaigns" at bounding box center [81, 251] width 53 height 14
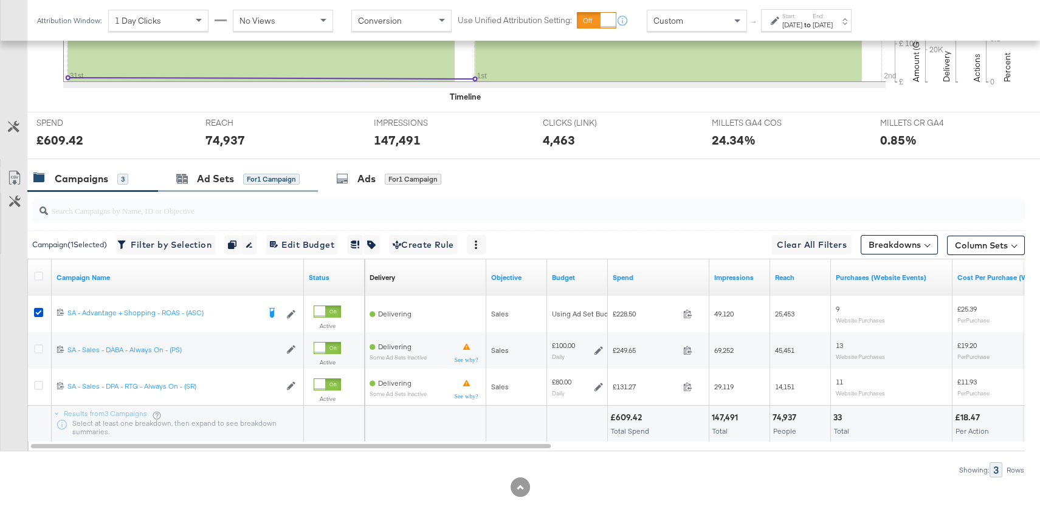
click at [259, 189] on div "Ad Sets for 1 Campaign" at bounding box center [238, 179] width 160 height 26
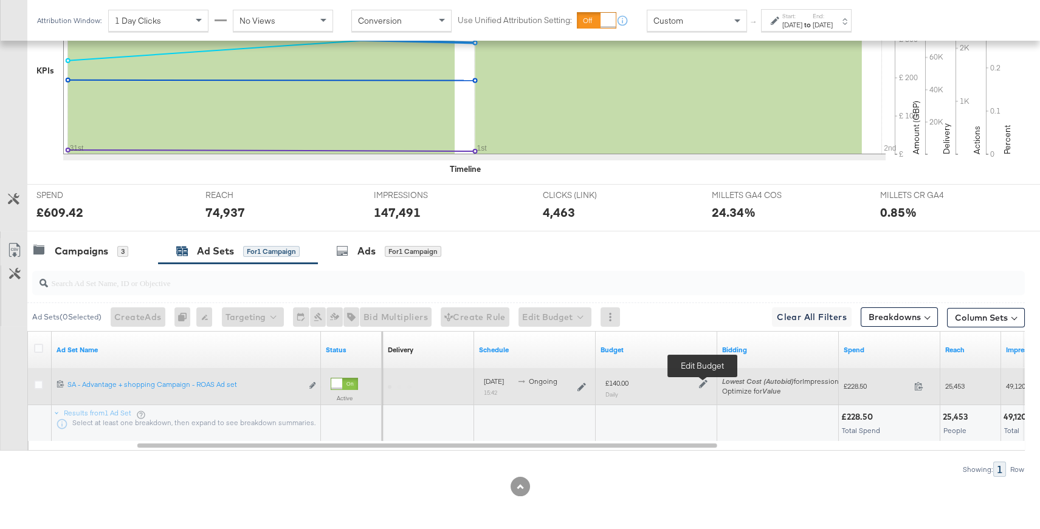
click at [705, 380] on icon at bounding box center [703, 384] width 9 height 9
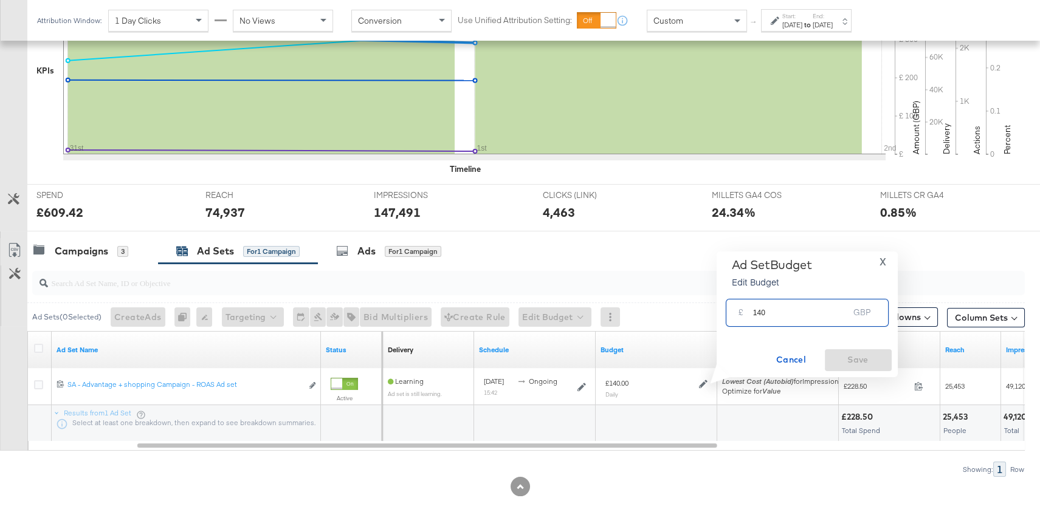
drag, startPoint x: 770, startPoint y: 311, endPoint x: 756, endPoint y: 313, distance: 14.1
click at [756, 313] on input "140" at bounding box center [801, 308] width 96 height 26
type input "100"
click at [854, 362] on span "Save" at bounding box center [857, 359] width 57 height 15
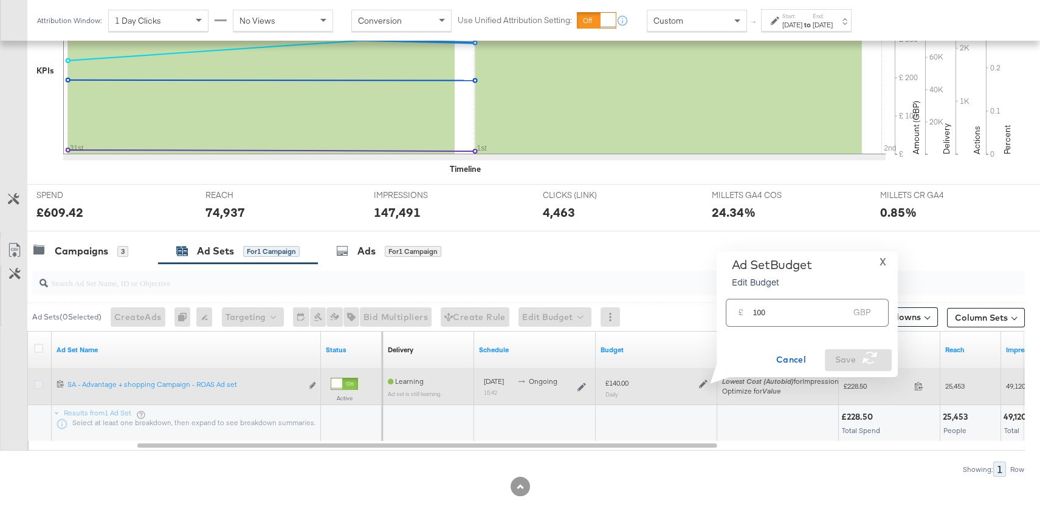
click at [40, 384] on icon at bounding box center [38, 384] width 9 height 9
click at [0, 0] on input "checkbox" at bounding box center [0, 0] width 0 height 0
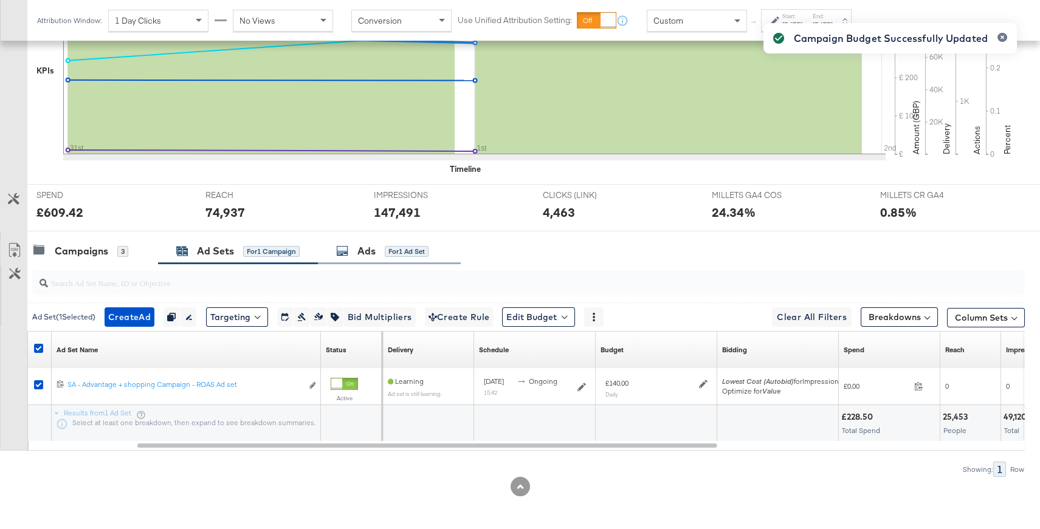
click at [386, 244] on div "Ads for 1 Ad Set" at bounding box center [382, 251] width 92 height 14
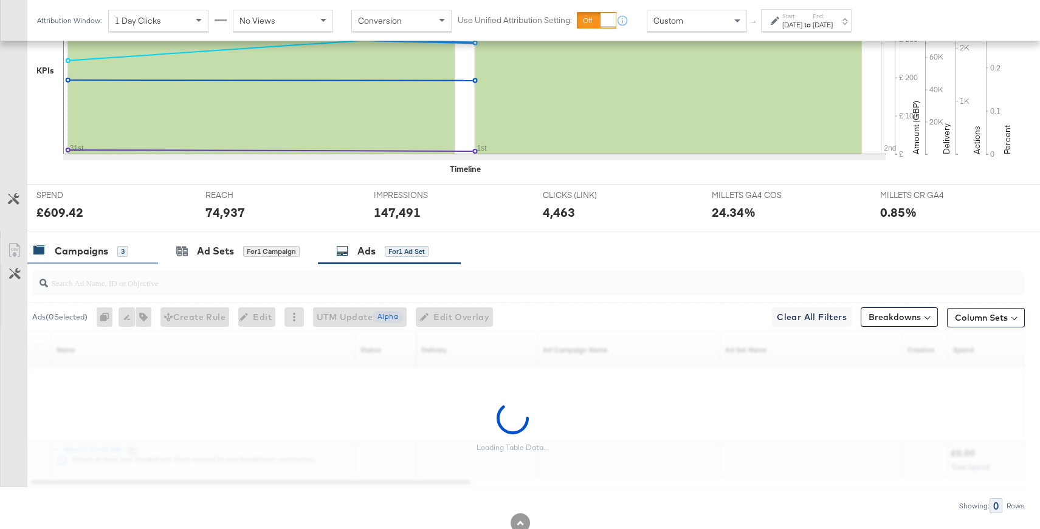
click at [86, 259] on div "Campaigns 3" at bounding box center [92, 251] width 131 height 26
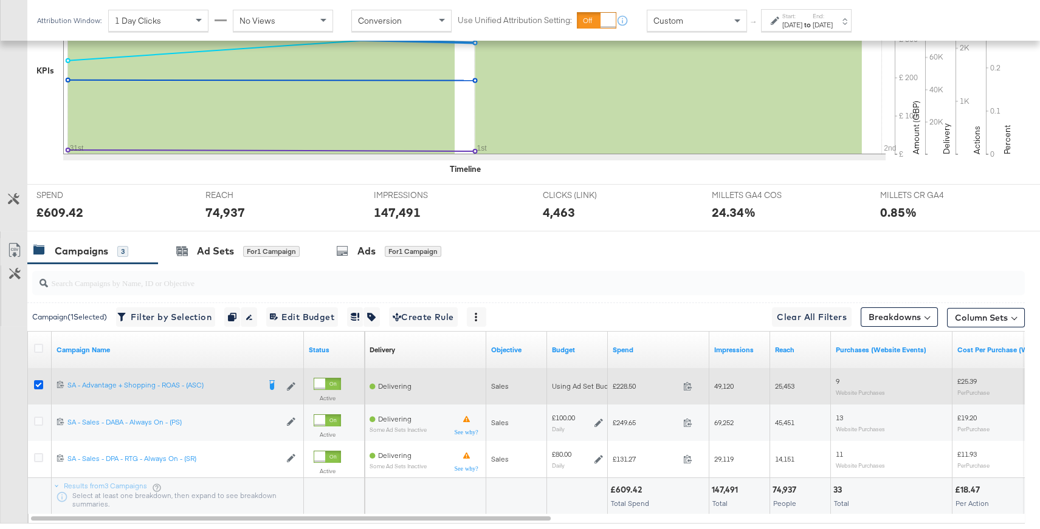
click at [39, 380] on icon at bounding box center [38, 384] width 9 height 9
click at [0, 0] on input "checkbox" at bounding box center [0, 0] width 0 height 0
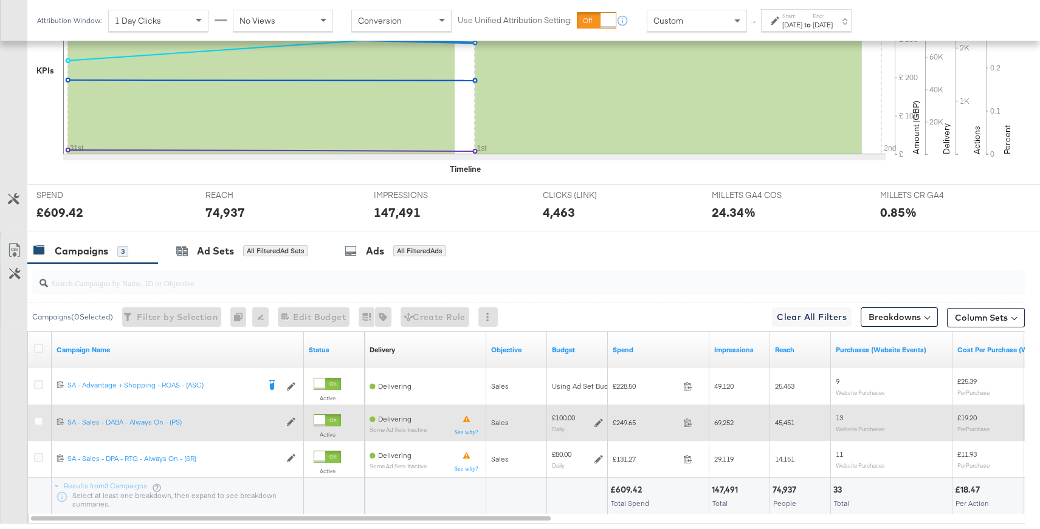
click at [597, 422] on icon at bounding box center [598, 423] width 9 height 9
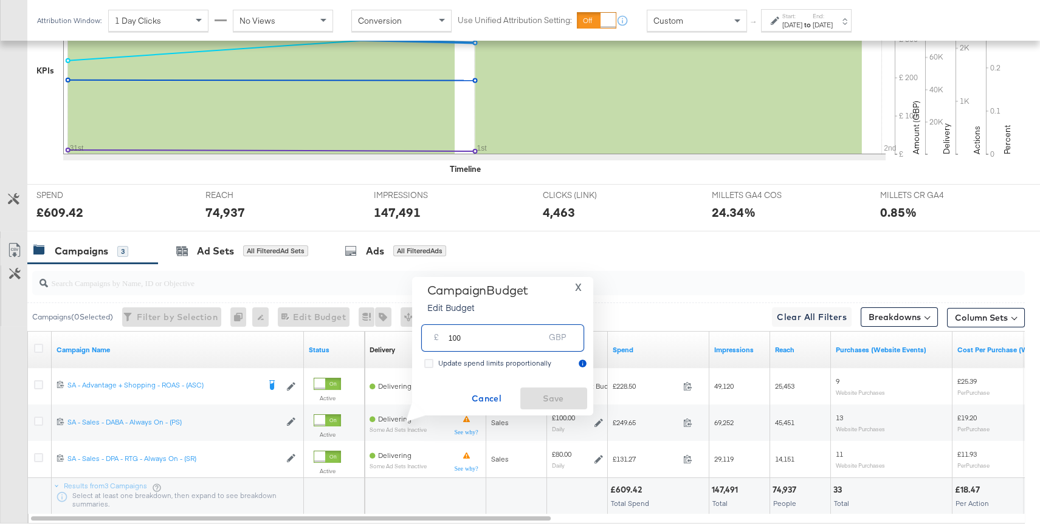
click at [471, 340] on input "100" at bounding box center [496, 333] width 96 height 26
type input "130"
click at [559, 394] on span "Save" at bounding box center [553, 398] width 57 height 15
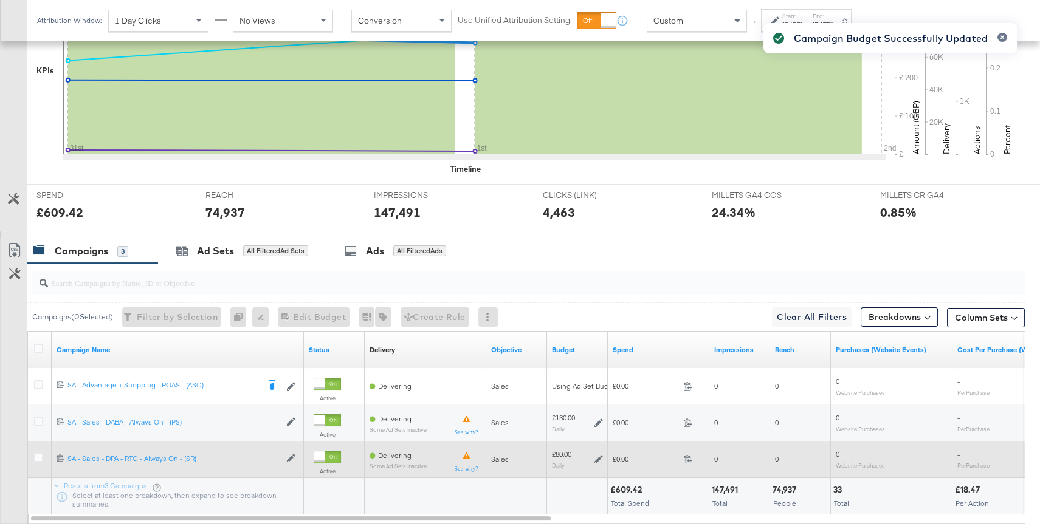
click at [596, 459] on icon at bounding box center [598, 459] width 9 height 9
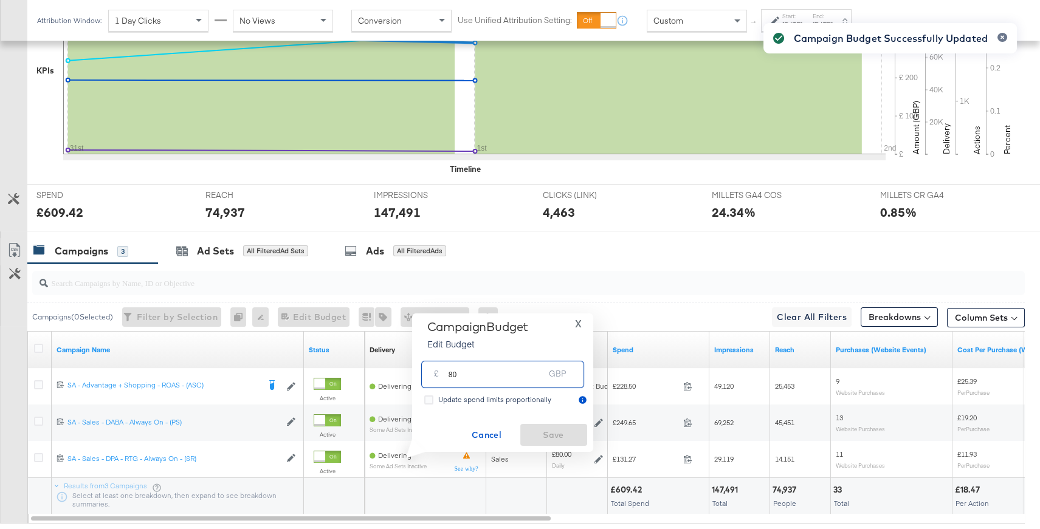
drag, startPoint x: 471, startPoint y: 375, endPoint x: 442, endPoint y: 373, distance: 28.6
click at [442, 373] on div "£ 80 GBP" at bounding box center [502, 374] width 163 height 27
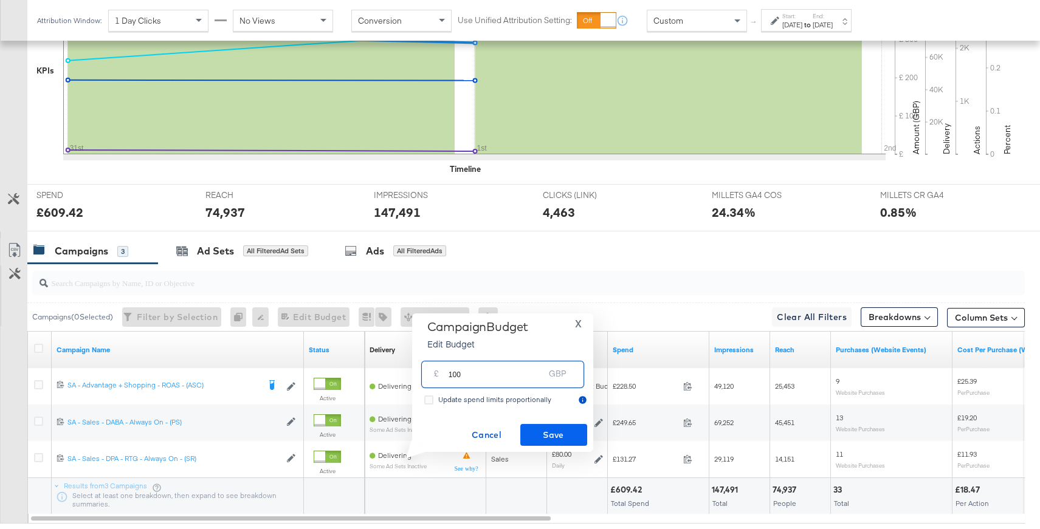
type input "100"
click at [540, 431] on span "Save" at bounding box center [553, 435] width 57 height 15
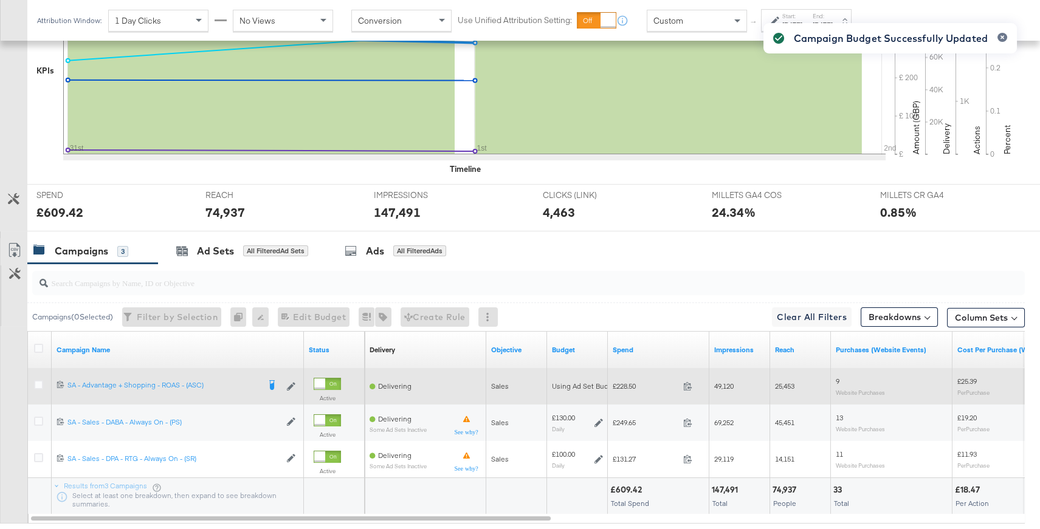
click at [44, 380] on div at bounding box center [40, 386] width 13 height 12
click at [38, 380] on icon at bounding box center [38, 384] width 9 height 9
click at [0, 0] on input "checkbox" at bounding box center [0, 0] width 0 height 0
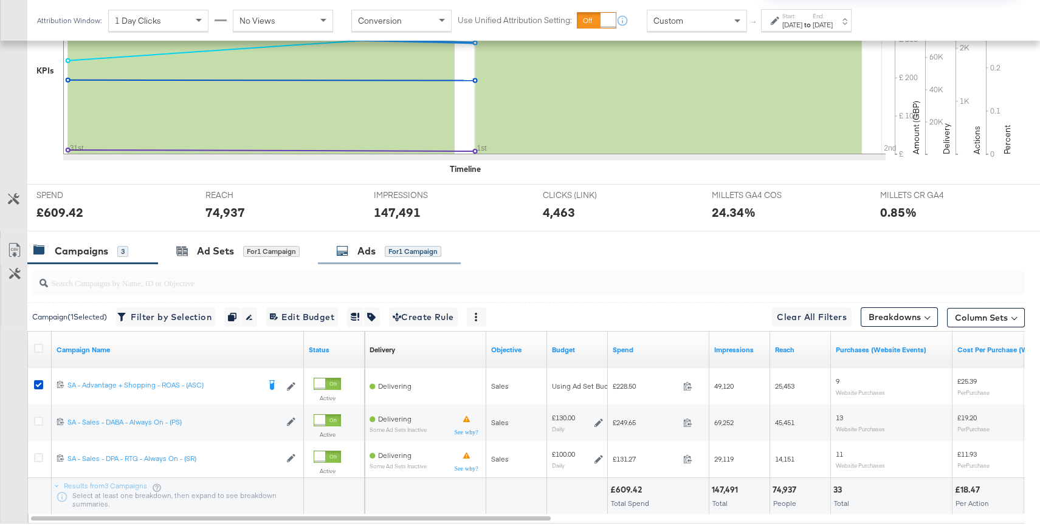
click at [369, 253] on div "Ads" at bounding box center [366, 251] width 18 height 14
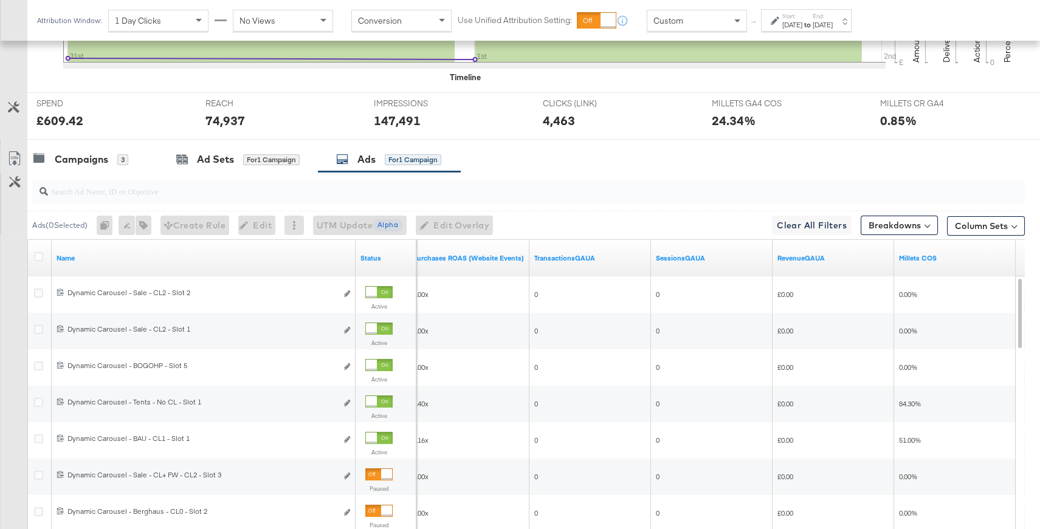
scroll to position [463, 0]
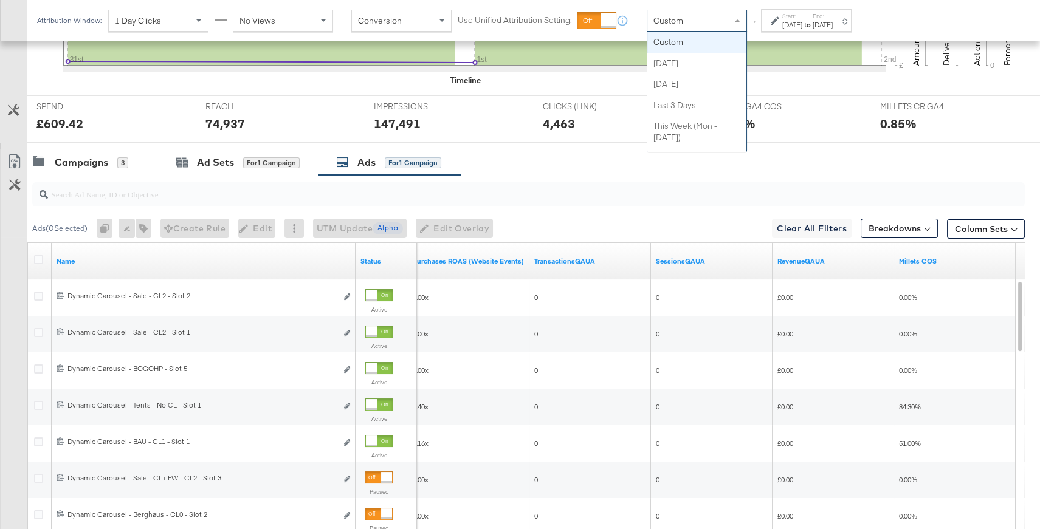
click at [725, 21] on div "Custom" at bounding box center [696, 20] width 99 height 21
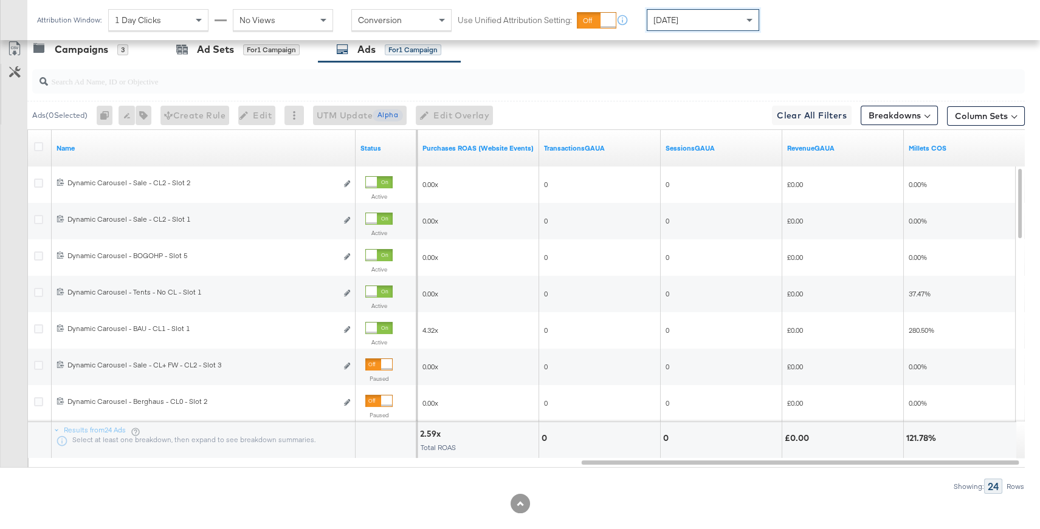
scroll to position [592, 0]
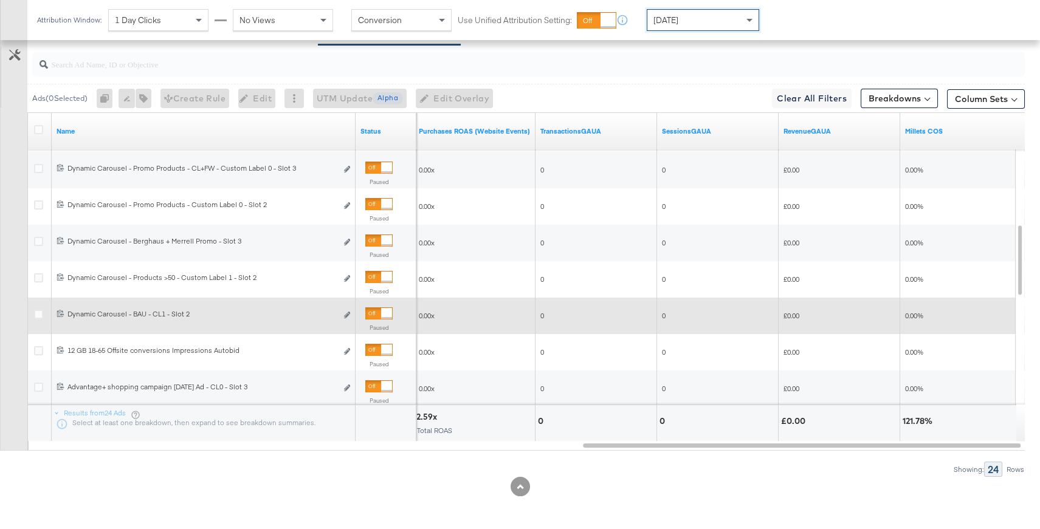
click at [381, 310] on div at bounding box center [386, 313] width 11 height 11
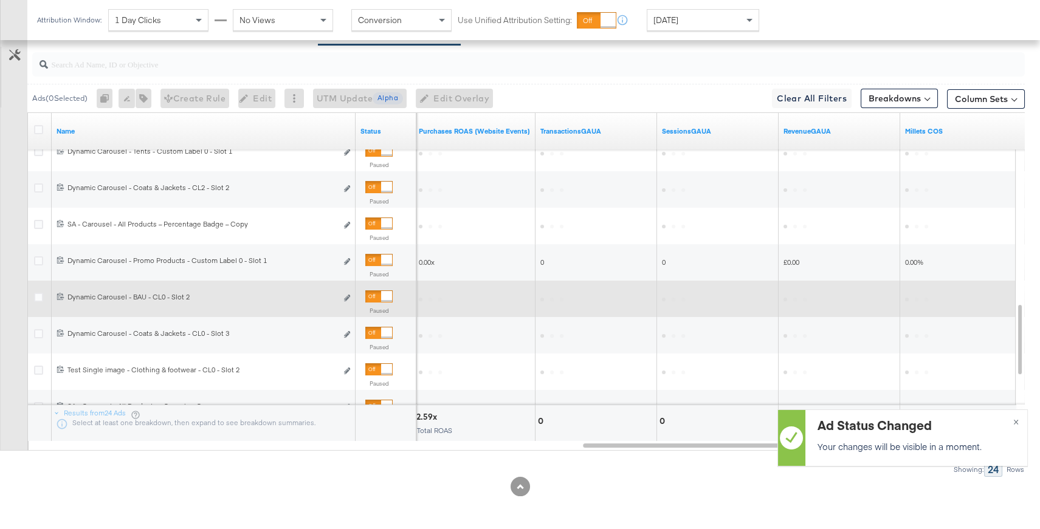
click at [382, 292] on div at bounding box center [386, 296] width 11 height 11
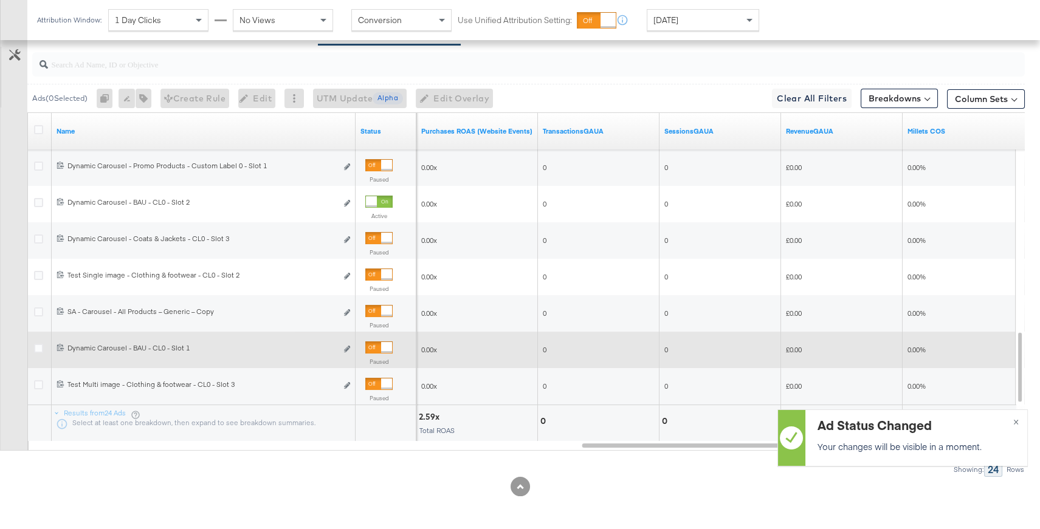
click at [379, 346] on div at bounding box center [378, 347] width 27 height 12
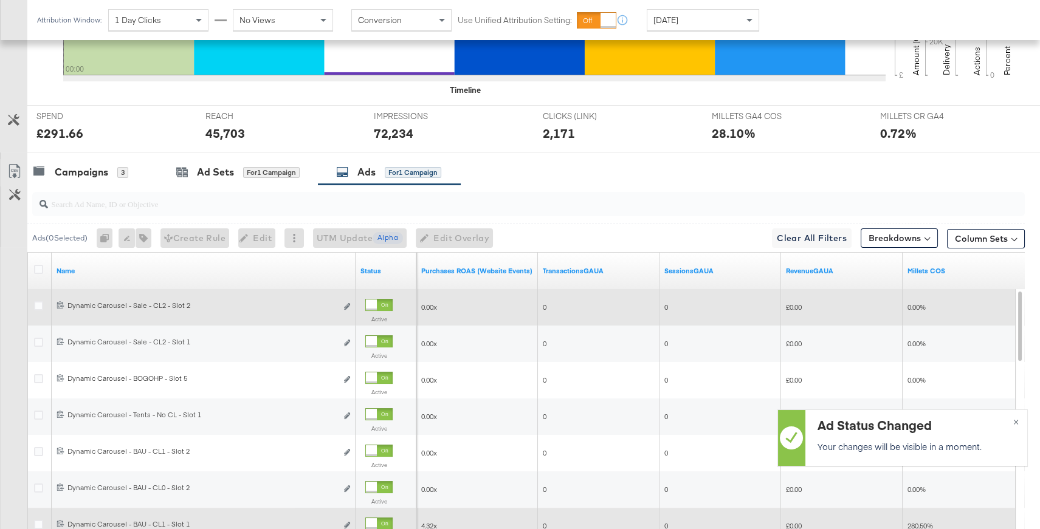
scroll to position [450, 0]
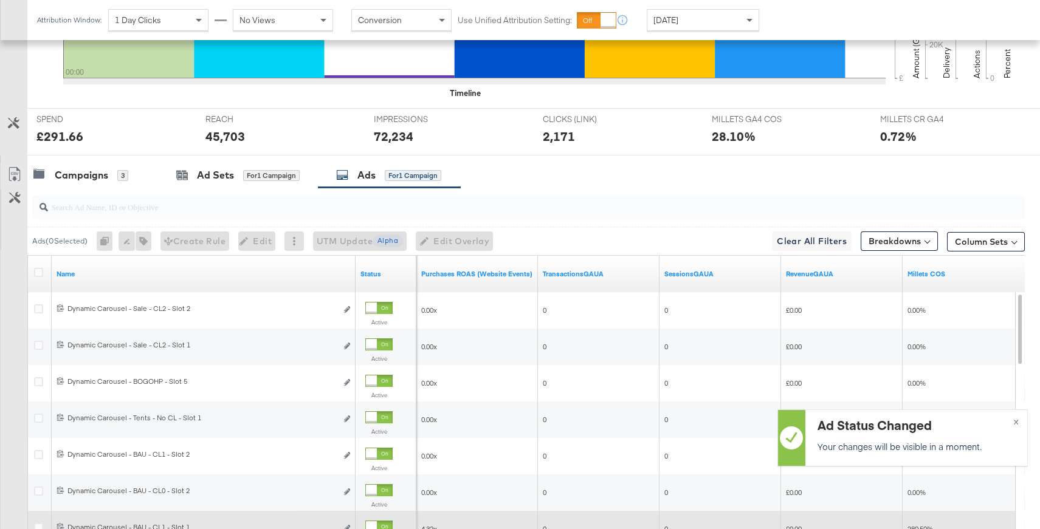
click at [666, 26] on div "[DATE]" at bounding box center [702, 20] width 111 height 21
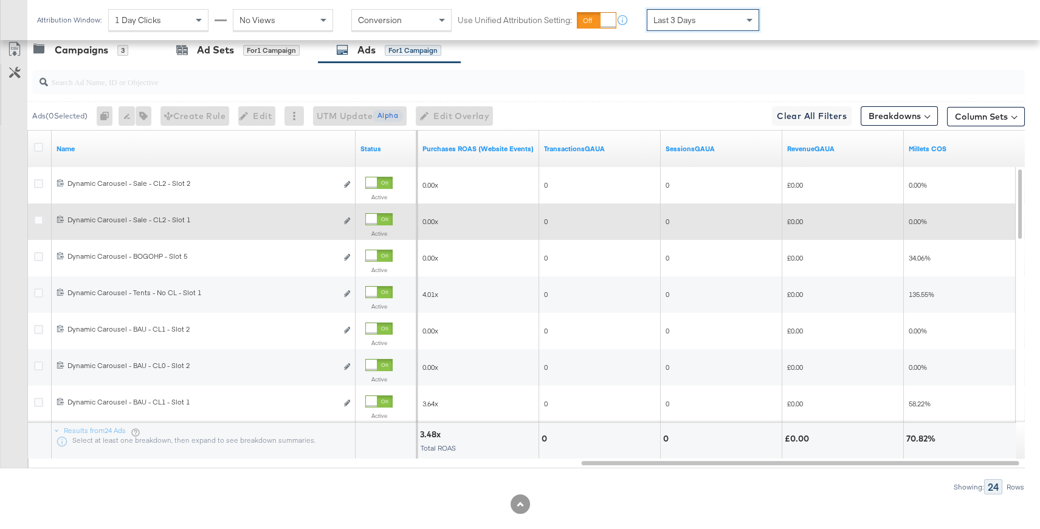
scroll to position [571, 0]
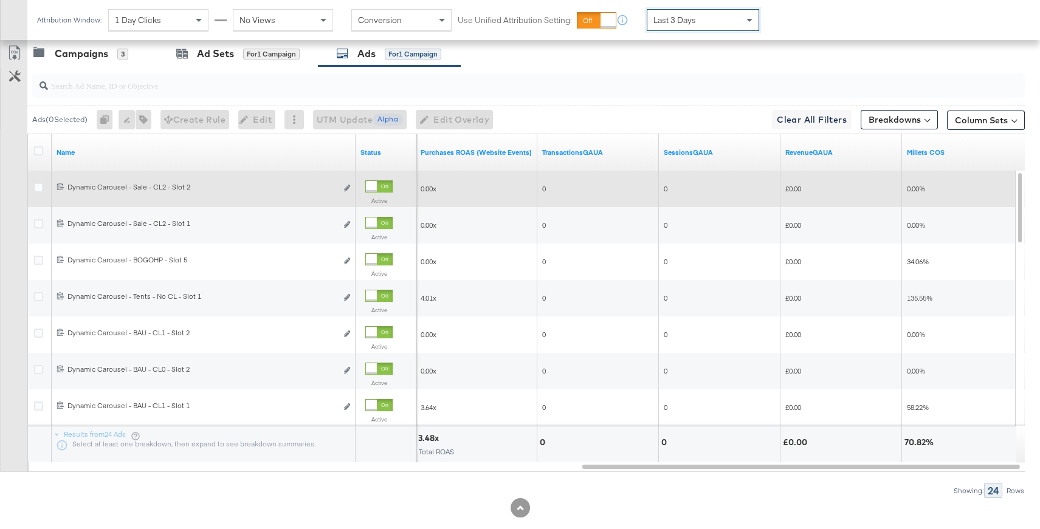
click at [377, 183] on div at bounding box center [371, 186] width 11 height 11
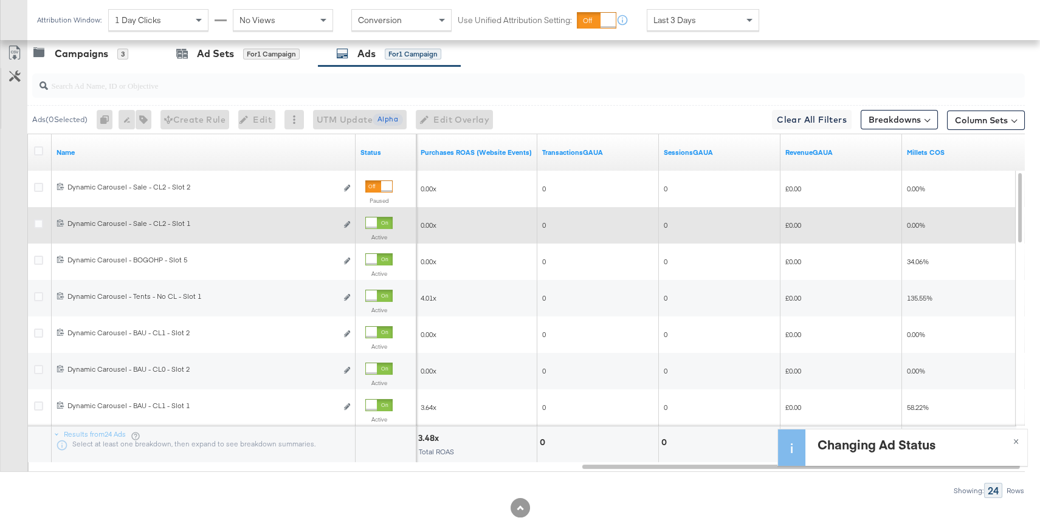
click at [379, 219] on div at bounding box center [378, 223] width 27 height 12
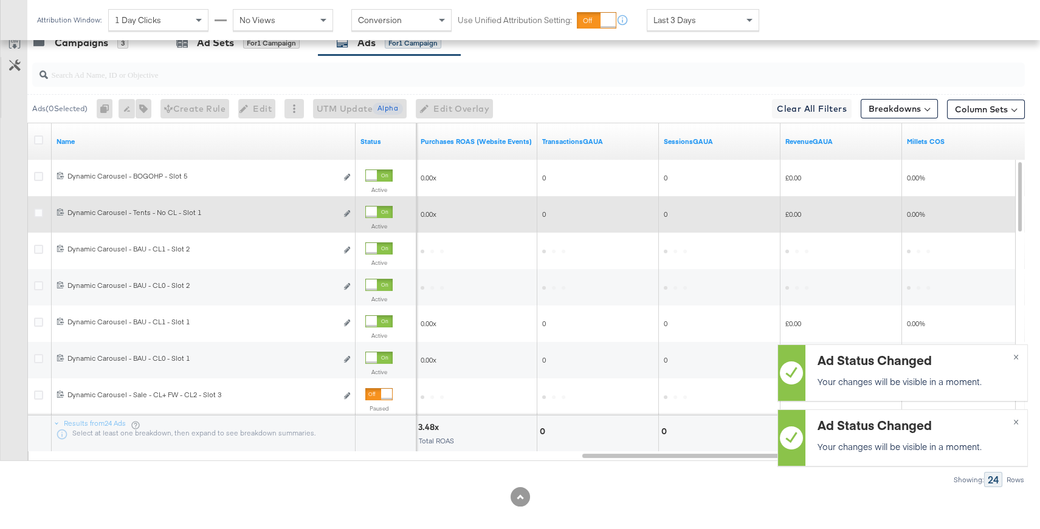
scroll to position [592, 0]
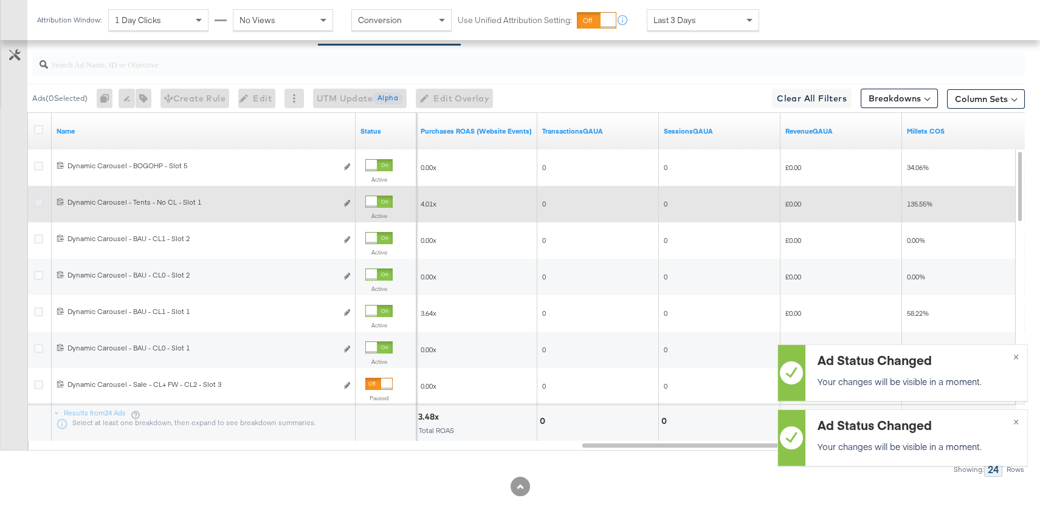
click at [39, 201] on icon at bounding box center [38, 202] width 9 height 9
click at [0, 0] on input "checkbox" at bounding box center [0, 0] width 0 height 0
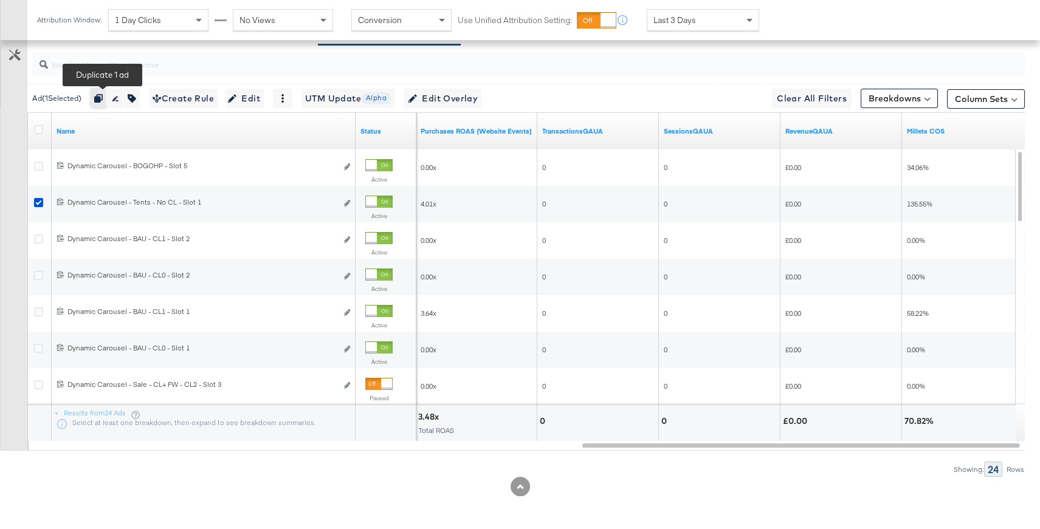
click at [98, 98] on icon "button" at bounding box center [98, 98] width 9 height 9
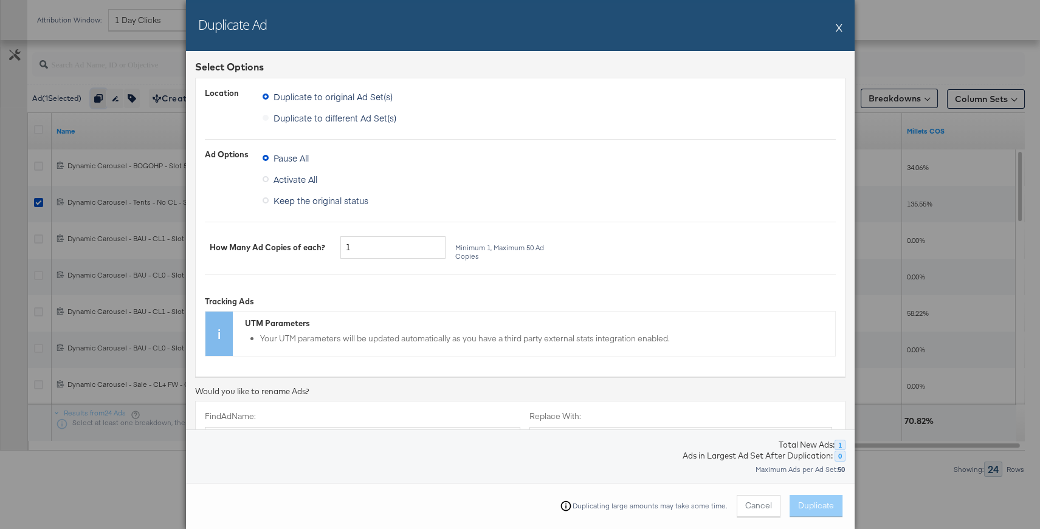
scroll to position [174, 0]
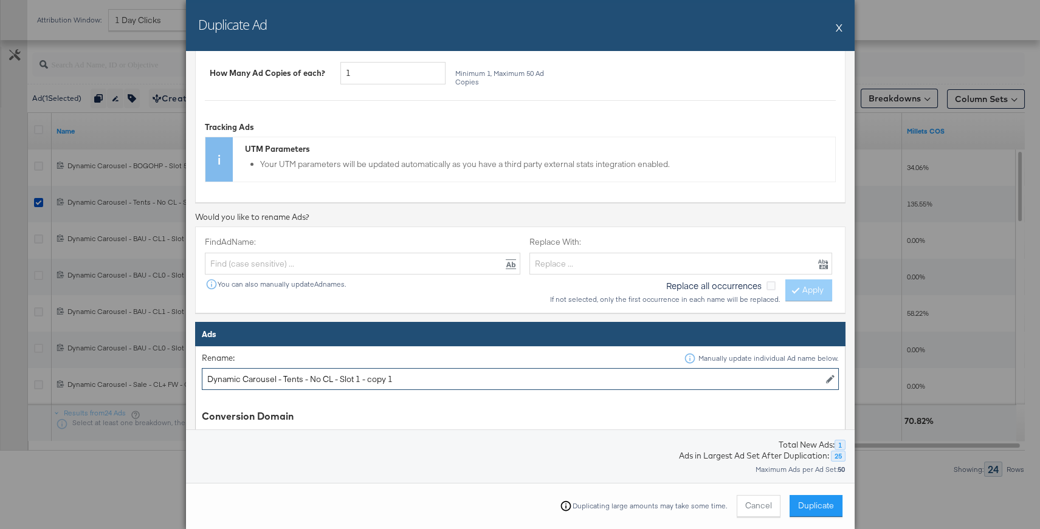
drag, startPoint x: 414, startPoint y: 379, endPoint x: 358, endPoint y: 381, distance: 55.3
click at [358, 381] on input "Dynamic Carousel - Tents - No CL - Slot 1 - copy 1" at bounding box center [520, 379] width 637 height 22
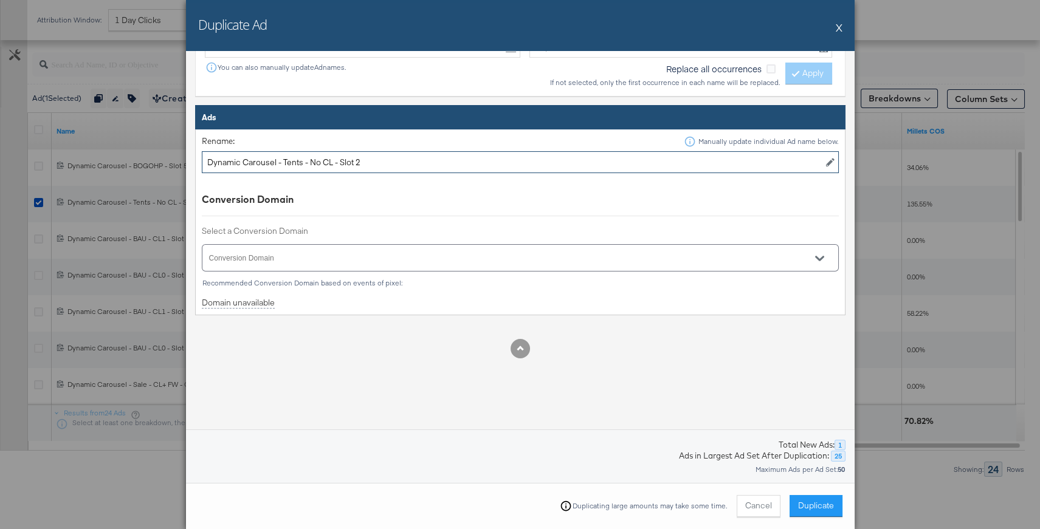
scroll to position [396, 0]
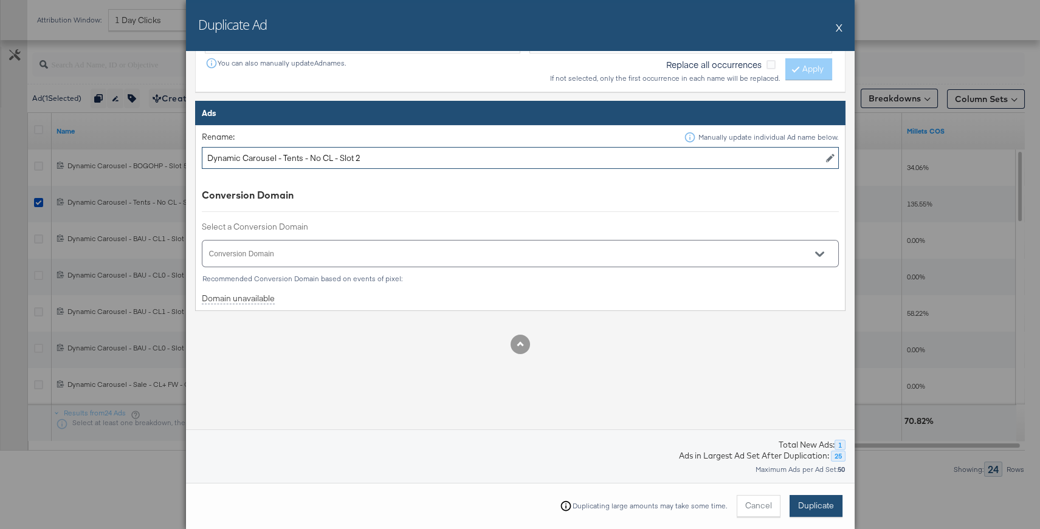
type input "Dynamic Carousel - Tents - No CL - Slot 2"
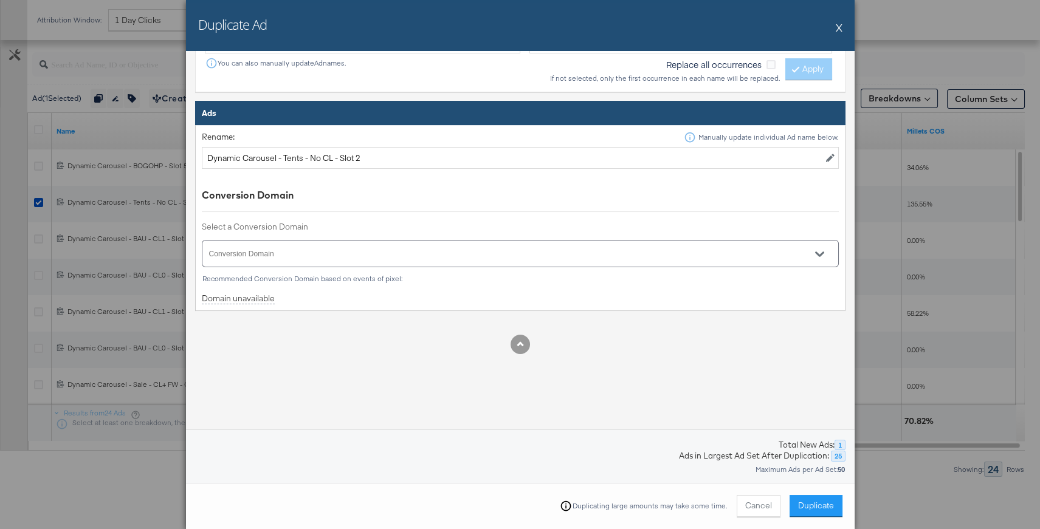
click at [825, 505] on span "Duplicate" at bounding box center [816, 506] width 36 height 12
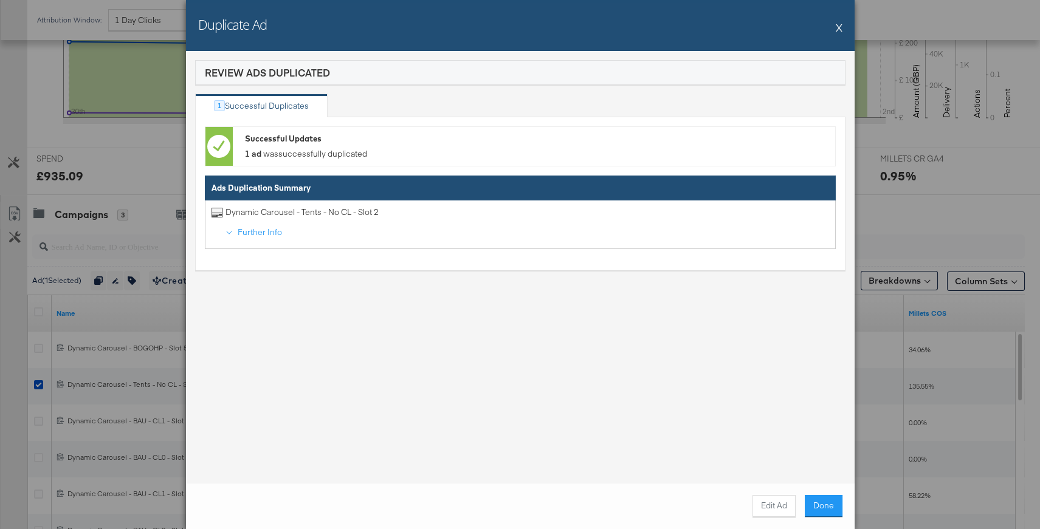
scroll to position [592, 0]
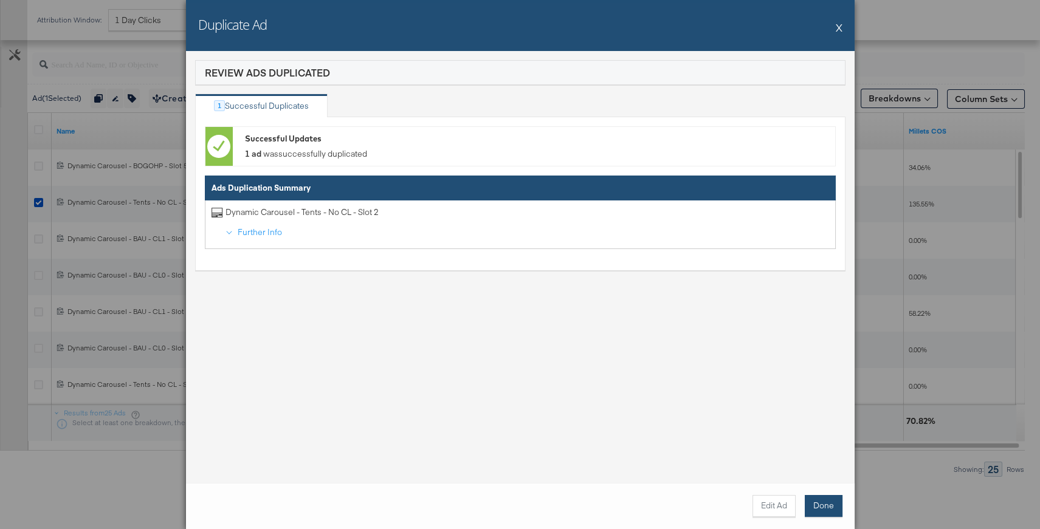
click at [837, 513] on button "Done" at bounding box center [823, 506] width 38 height 22
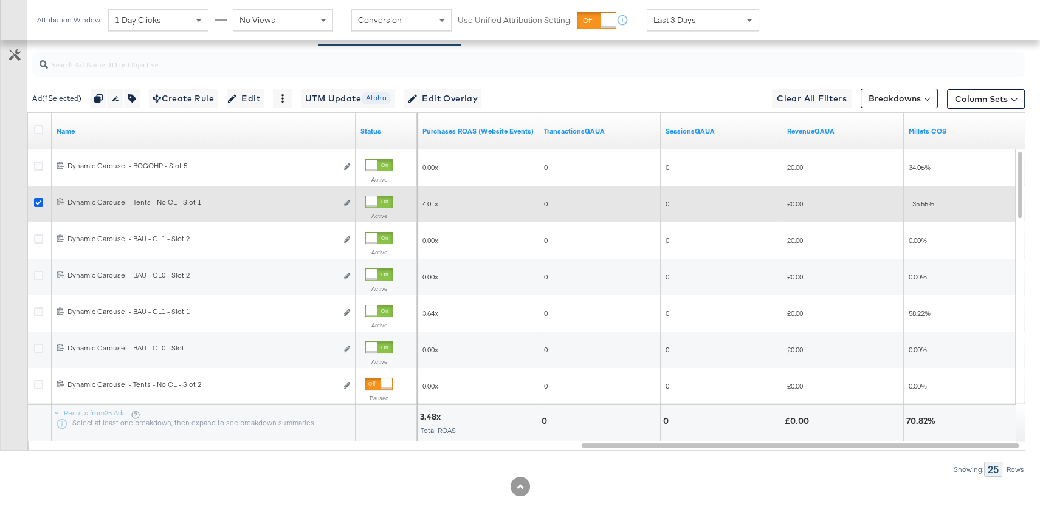
click at [37, 198] on icon at bounding box center [38, 202] width 9 height 9
click at [0, 0] on input "checkbox" at bounding box center [0, 0] width 0 height 0
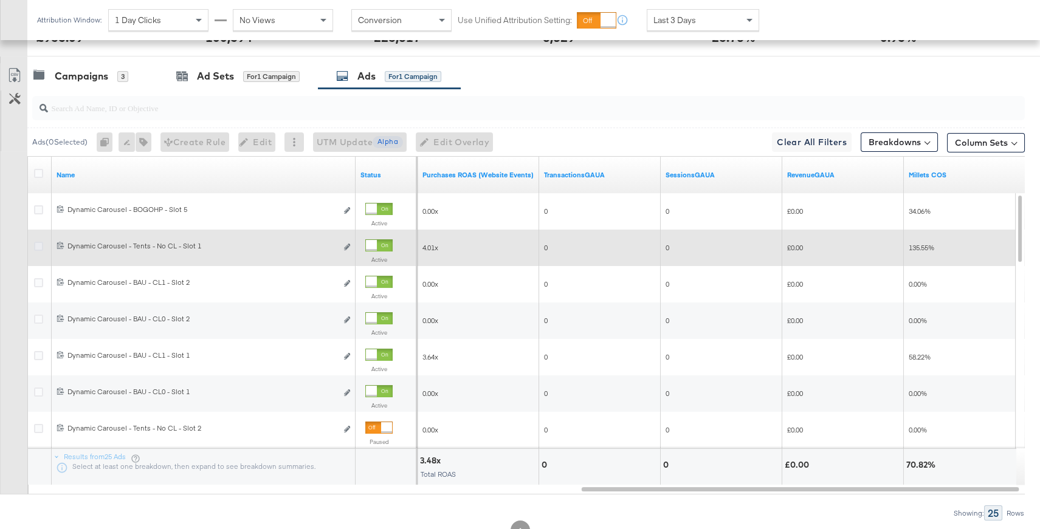
scroll to position [541, 0]
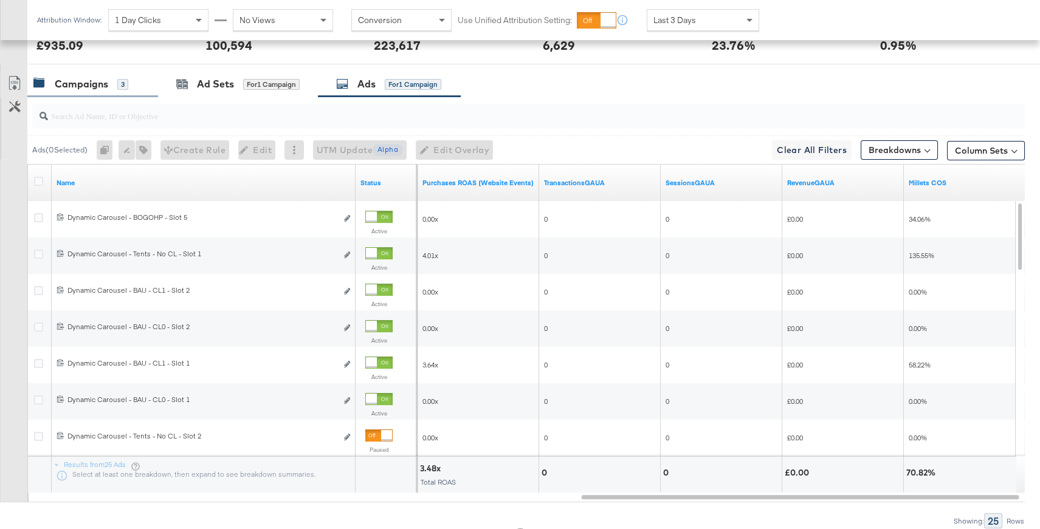
click at [96, 81] on div "Campaigns" at bounding box center [81, 84] width 53 height 14
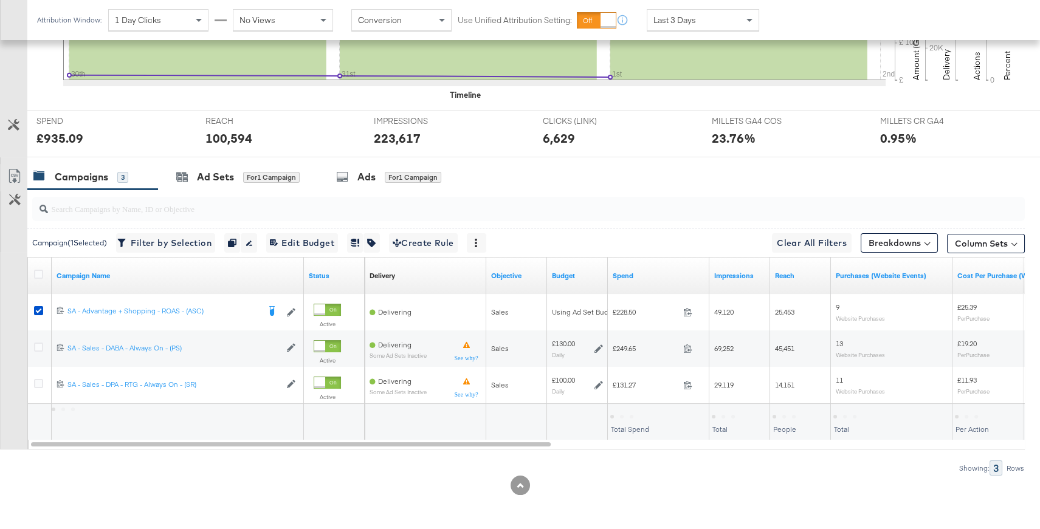
scroll to position [447, 0]
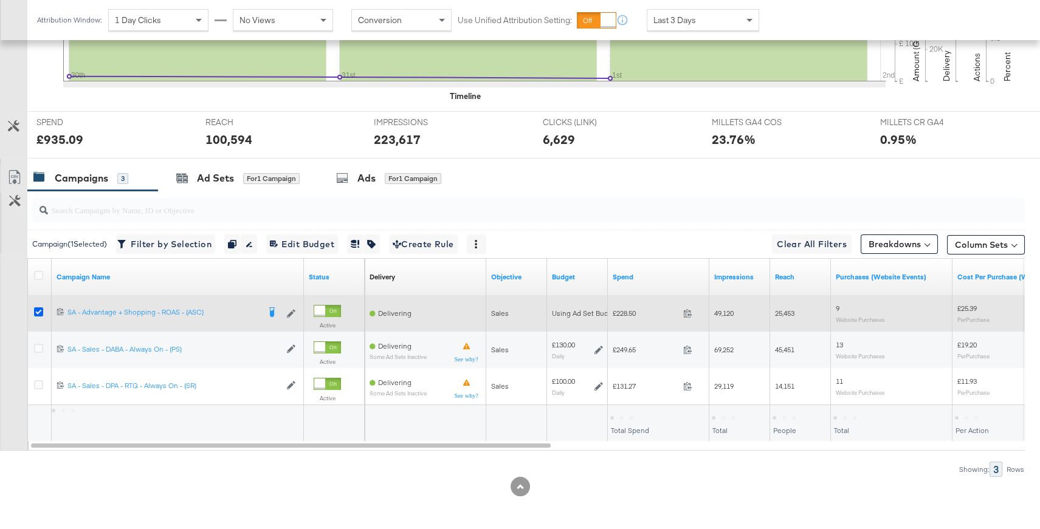
click at [40, 311] on icon at bounding box center [38, 311] width 9 height 9
click at [0, 0] on input "checkbox" at bounding box center [0, 0] width 0 height 0
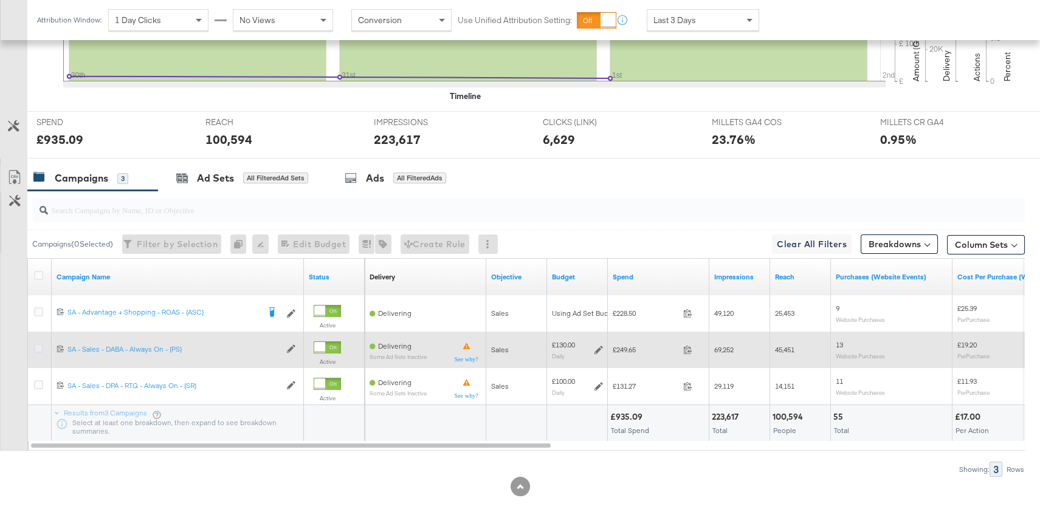
click at [41, 346] on icon at bounding box center [38, 348] width 9 height 9
click at [0, 0] on input "checkbox" at bounding box center [0, 0] width 0 height 0
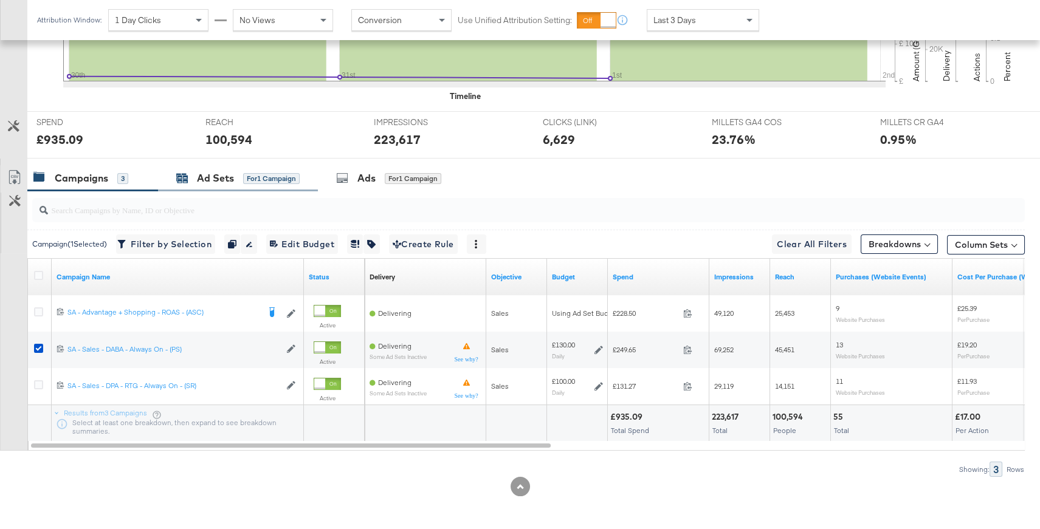
click at [237, 183] on div "Ad Sets for 1 Campaign" at bounding box center [237, 178] width 123 height 14
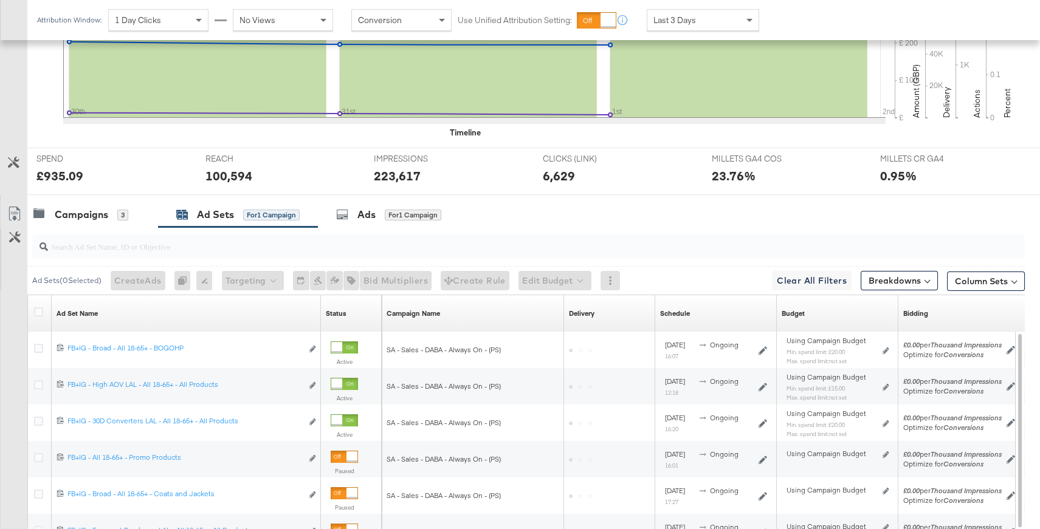
scroll to position [541, 0]
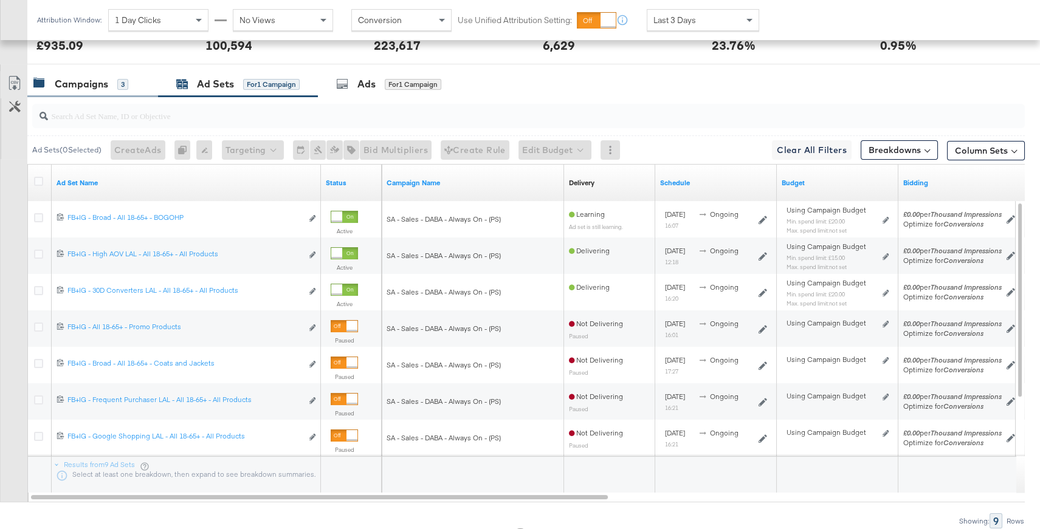
click at [107, 85] on div "Campaigns" at bounding box center [81, 84] width 53 height 14
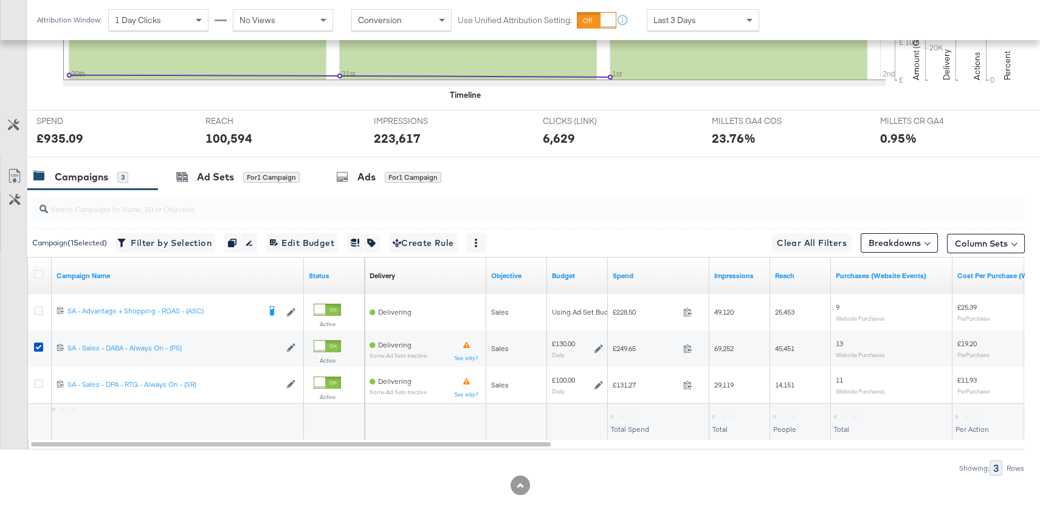
scroll to position [447, 0]
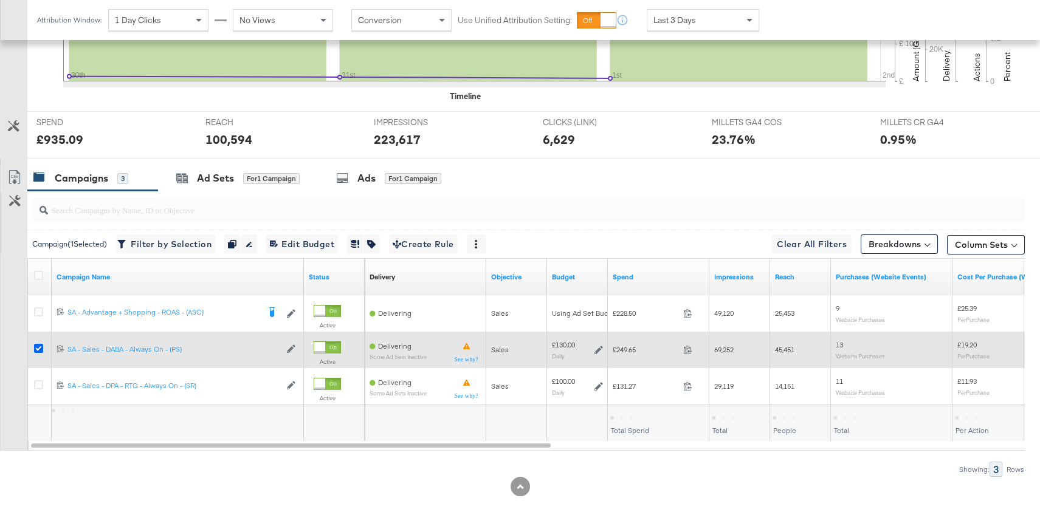
click at [36, 344] on icon at bounding box center [38, 348] width 9 height 9
click at [0, 0] on input "checkbox" at bounding box center [0, 0] width 0 height 0
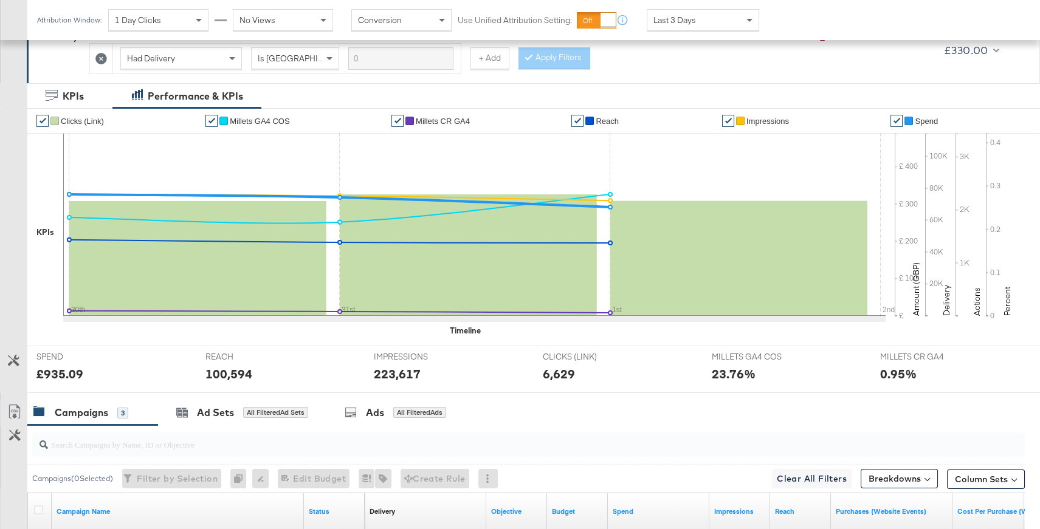
scroll to position [0, 0]
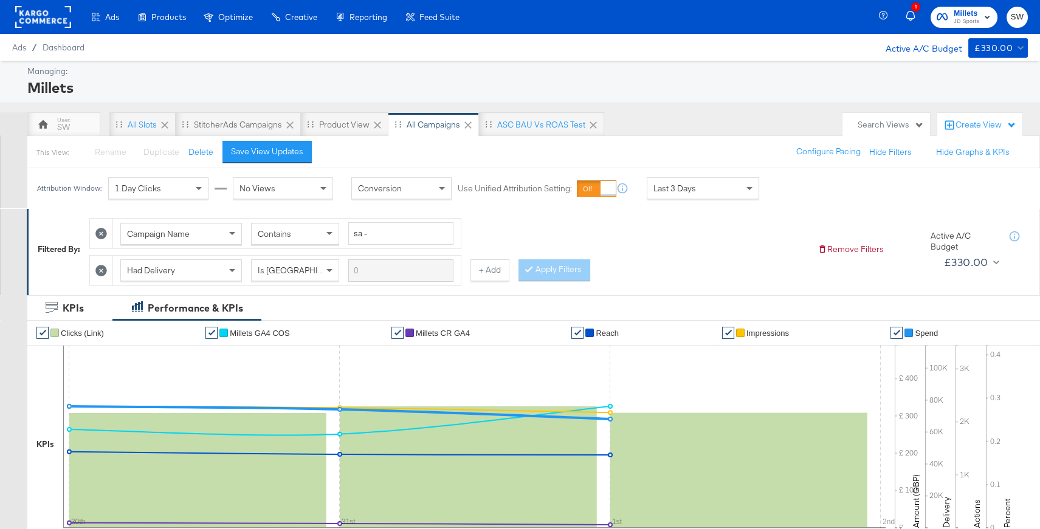
click at [961, 13] on span "Millets" at bounding box center [966, 13] width 26 height 13
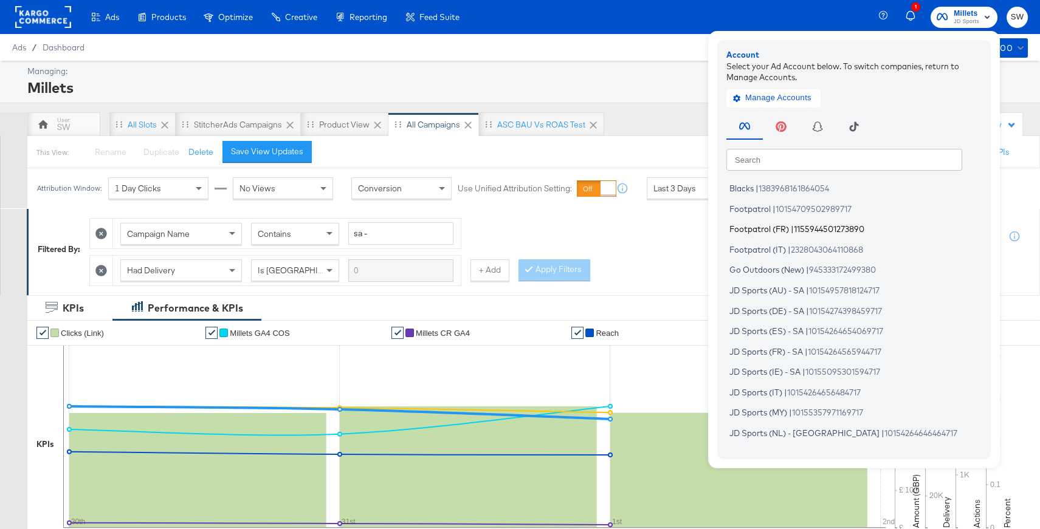
drag, startPoint x: 773, startPoint y: 187, endPoint x: 926, endPoint y: 236, distance: 160.8
click at [776, 189] on span "1383968161864054" at bounding box center [793, 188] width 70 height 10
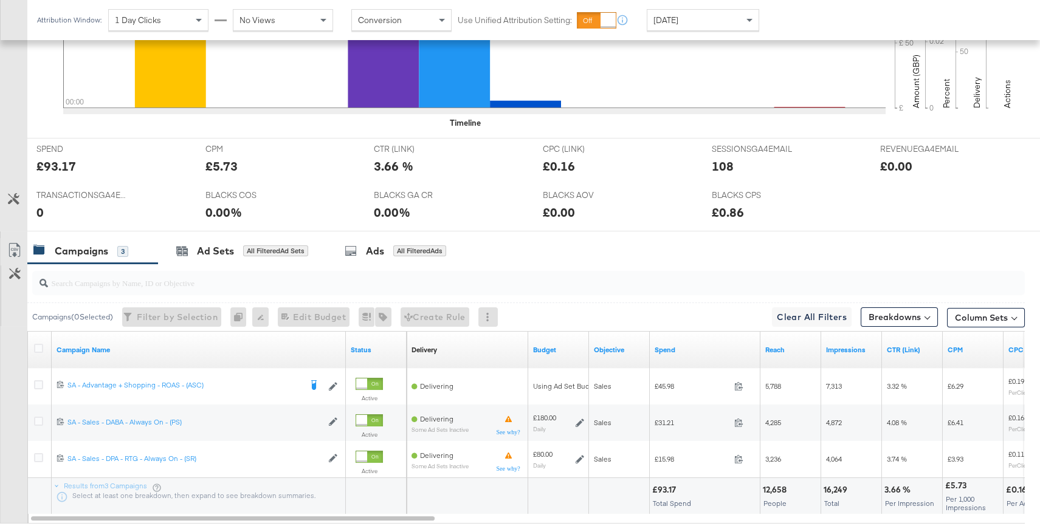
scroll to position [516, 0]
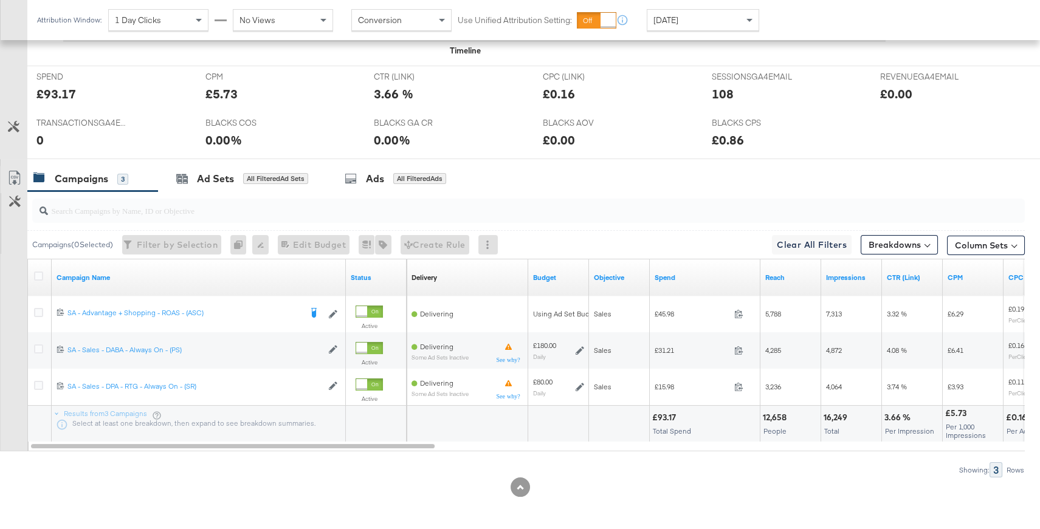
click at [687, 31] on div "Attribution Window: 1 Day Clicks No Views Conversion Use Unified Attribution Se…" at bounding box center [400, 20] width 747 height 40
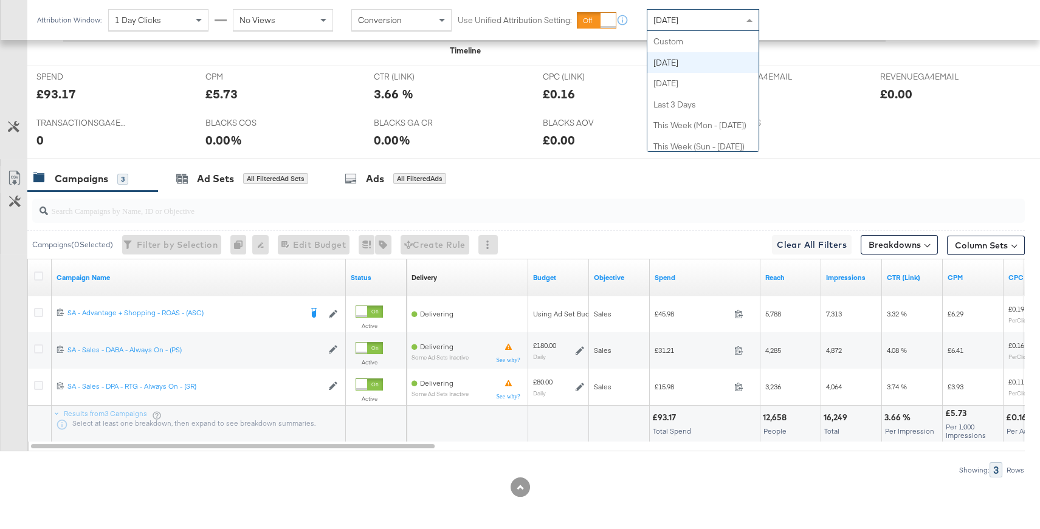
click at [683, 24] on div "[DATE]" at bounding box center [702, 20] width 111 height 21
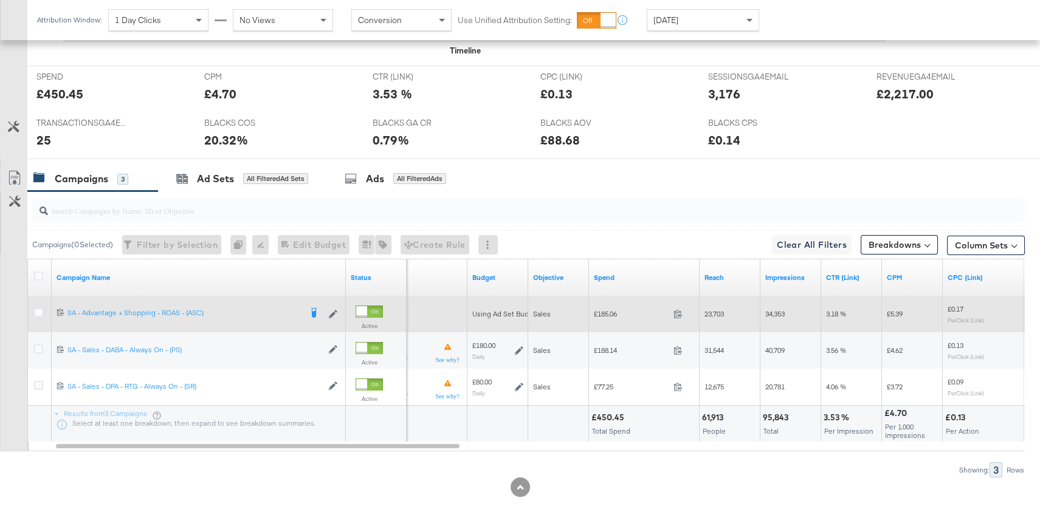
click at [31, 309] on div at bounding box center [40, 314] width 22 height 22
click at [35, 309] on icon at bounding box center [38, 312] width 9 height 9
click at [0, 0] on input "checkbox" at bounding box center [0, 0] width 0 height 0
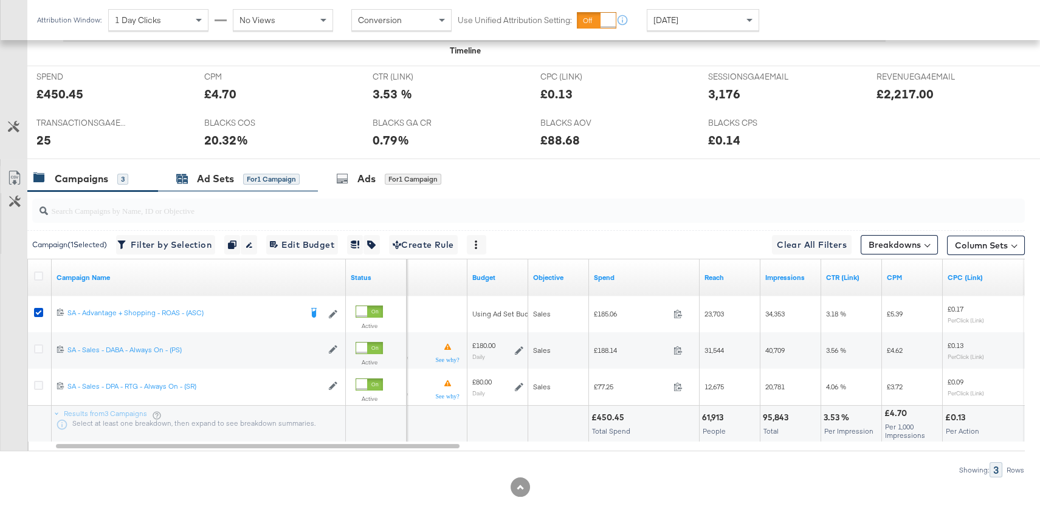
click at [228, 177] on div "Ad Sets" at bounding box center [215, 179] width 37 height 14
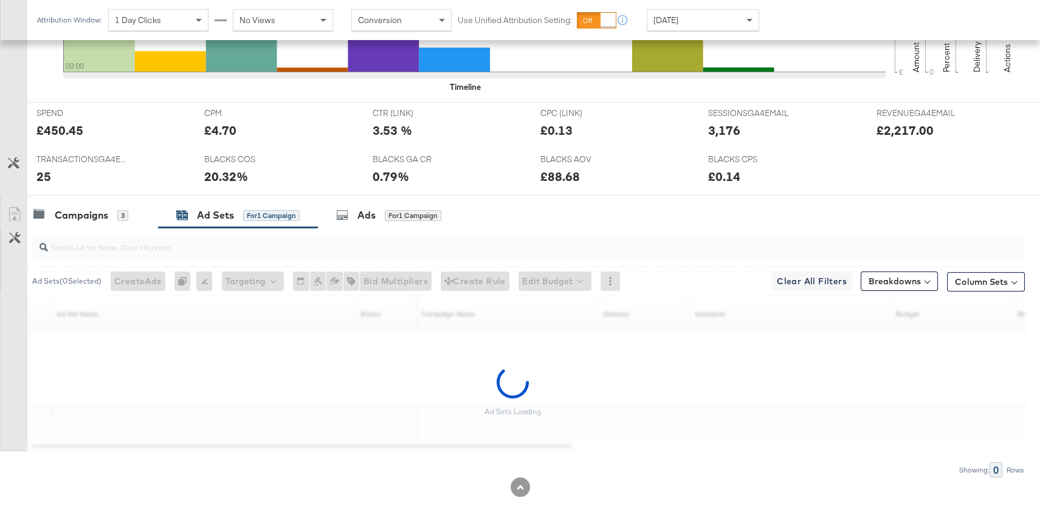
scroll to position [444, 0]
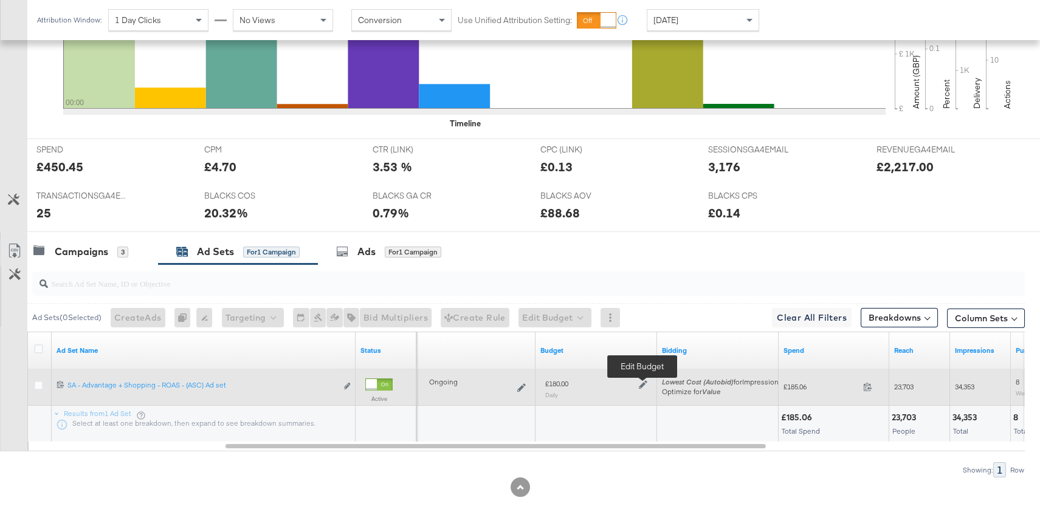
click at [645, 381] on icon at bounding box center [643, 384] width 9 height 9
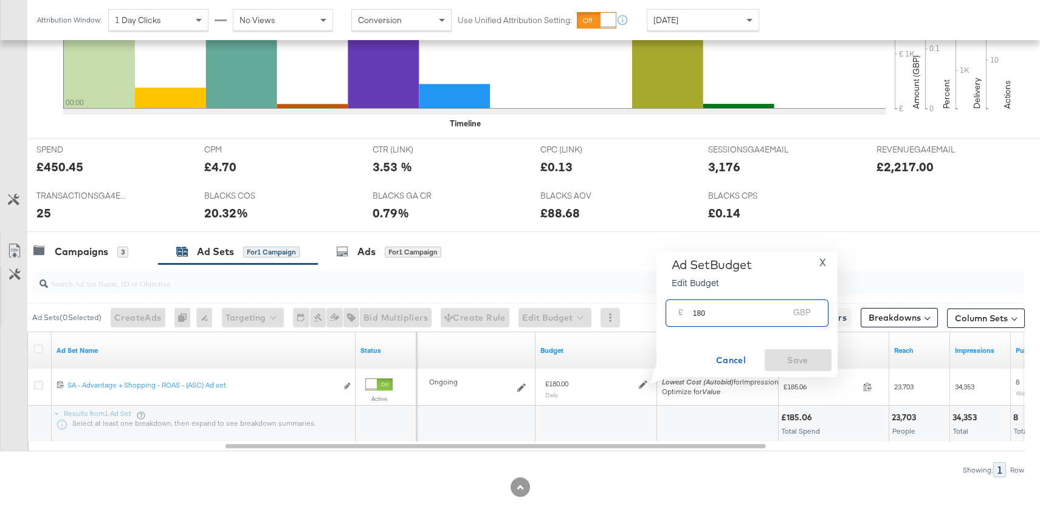
drag, startPoint x: 712, startPoint y: 312, endPoint x: 697, endPoint y: 311, distance: 15.2
click at [697, 311] on input "180" at bounding box center [741, 308] width 96 height 26
type input "120"
click at [779, 357] on span "Save" at bounding box center [797, 360] width 57 height 15
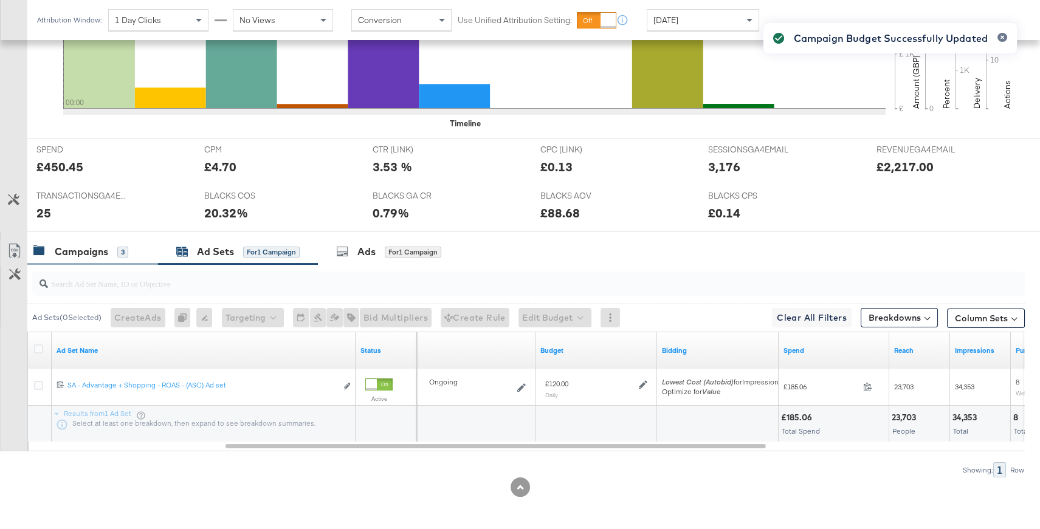
click at [109, 245] on div "Campaigns 3" at bounding box center [80, 252] width 95 height 14
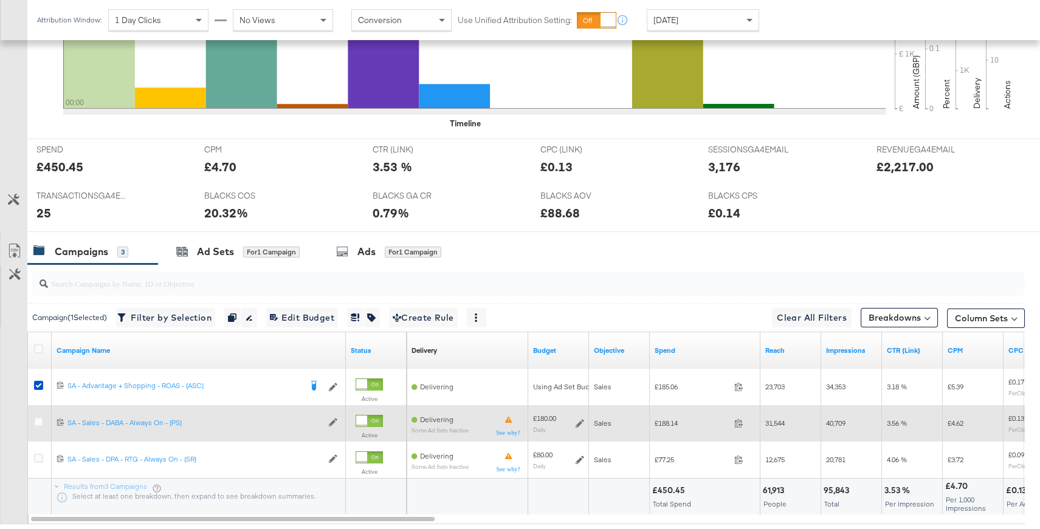
click at [580, 420] on icon at bounding box center [579, 423] width 9 height 9
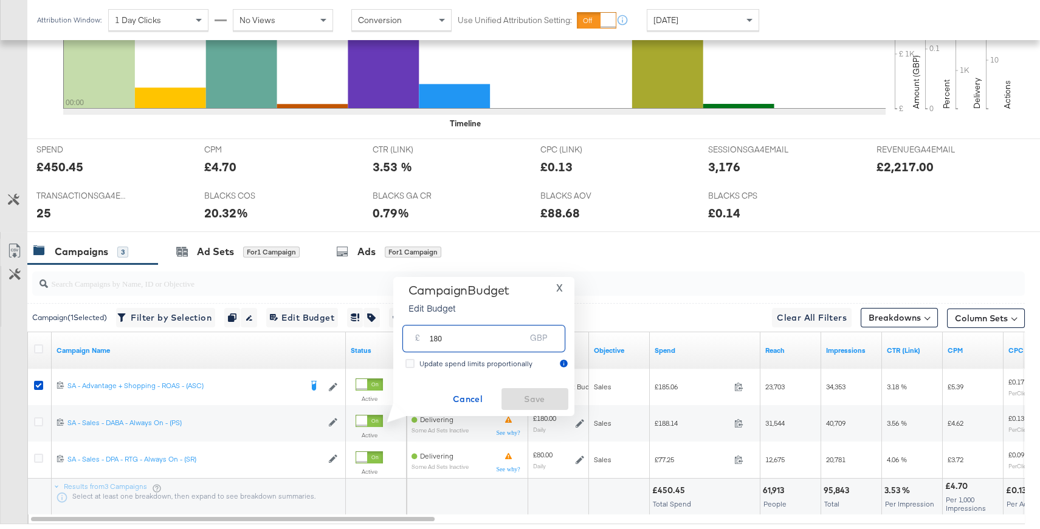
click at [467, 338] on input "180" at bounding box center [478, 334] width 96 height 26
drag, startPoint x: 467, startPoint y: 338, endPoint x: 430, endPoint y: 338, distance: 37.1
click at [430, 338] on input "180" at bounding box center [478, 334] width 96 height 26
type input "220"
click at [549, 396] on span "Save" at bounding box center [534, 399] width 57 height 15
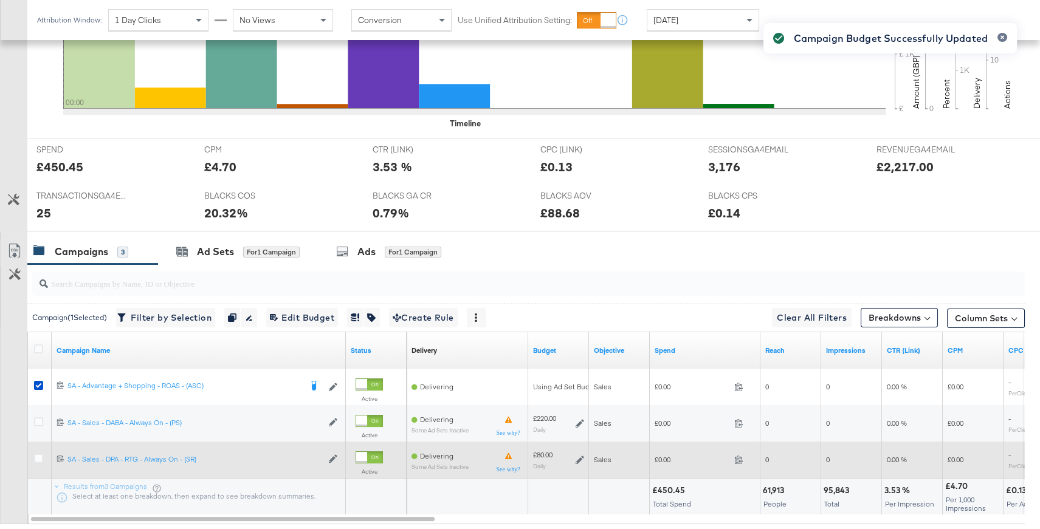
click at [579, 459] on icon at bounding box center [579, 460] width 9 height 9
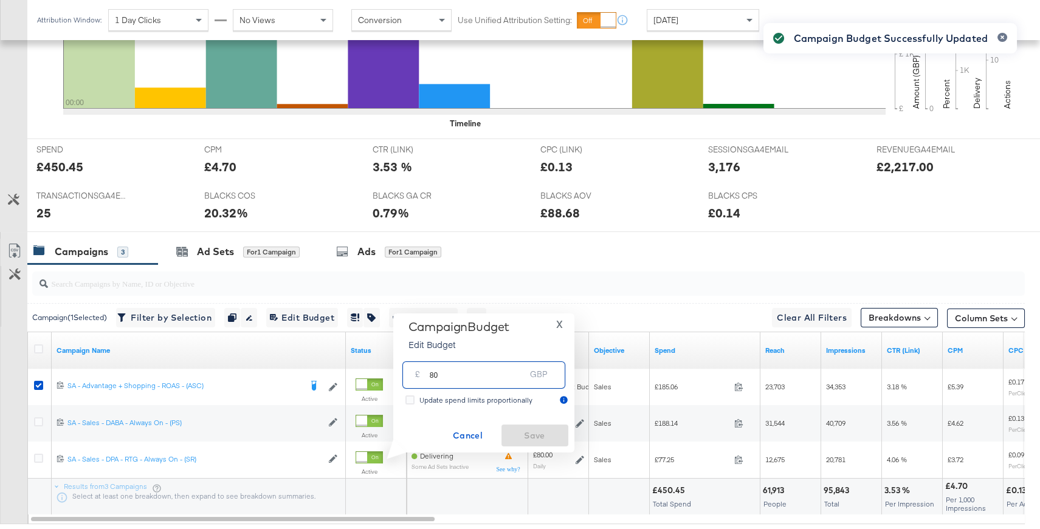
drag, startPoint x: 482, startPoint y: 372, endPoint x: 397, endPoint y: 370, distance: 84.5
click at [397, 370] on div "Campaign Budget Edit Budget X £ 80 GBP Update spend limits proportionally Cance…" at bounding box center [483, 383] width 181 height 139
type input "100"
click at [527, 436] on span "Save" at bounding box center [534, 435] width 57 height 15
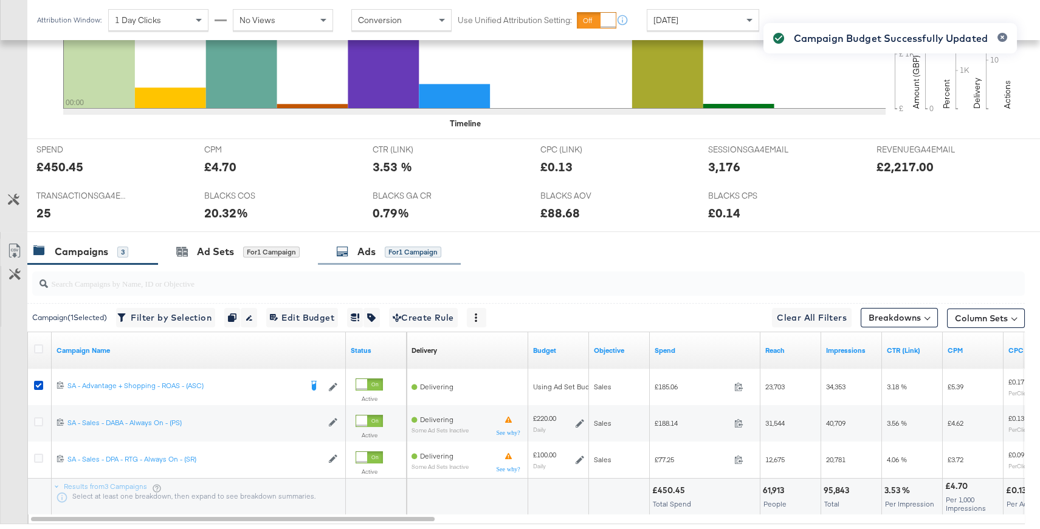
click at [390, 247] on div "for 1 Campaign" at bounding box center [413, 252] width 57 height 11
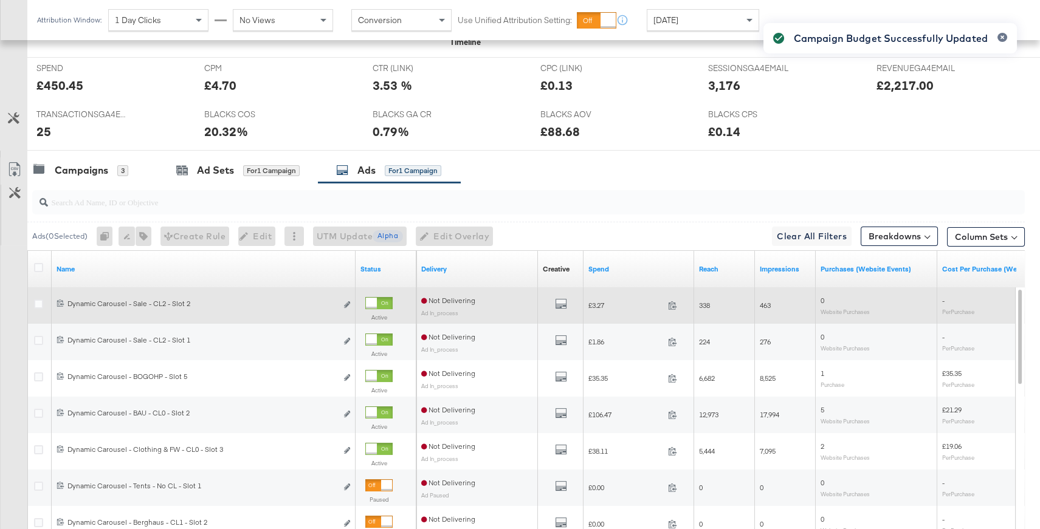
scroll to position [589, 0]
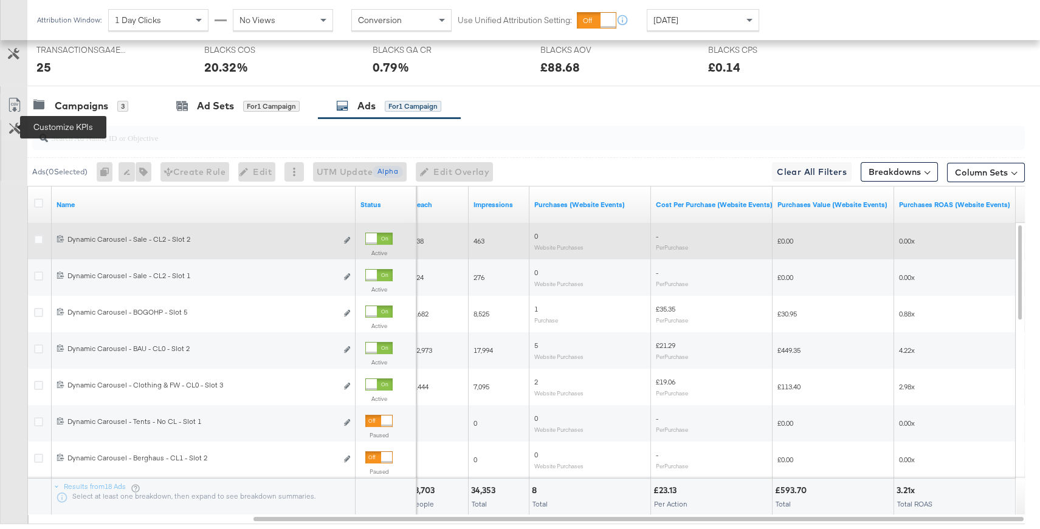
click at [12, 132] on icon at bounding box center [15, 129] width 12 height 12
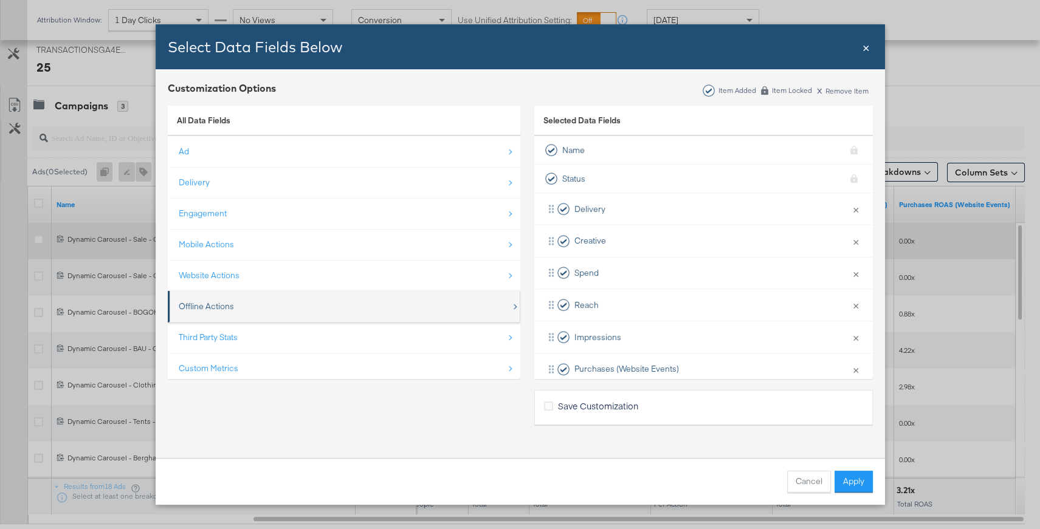
scroll to position [17, 0]
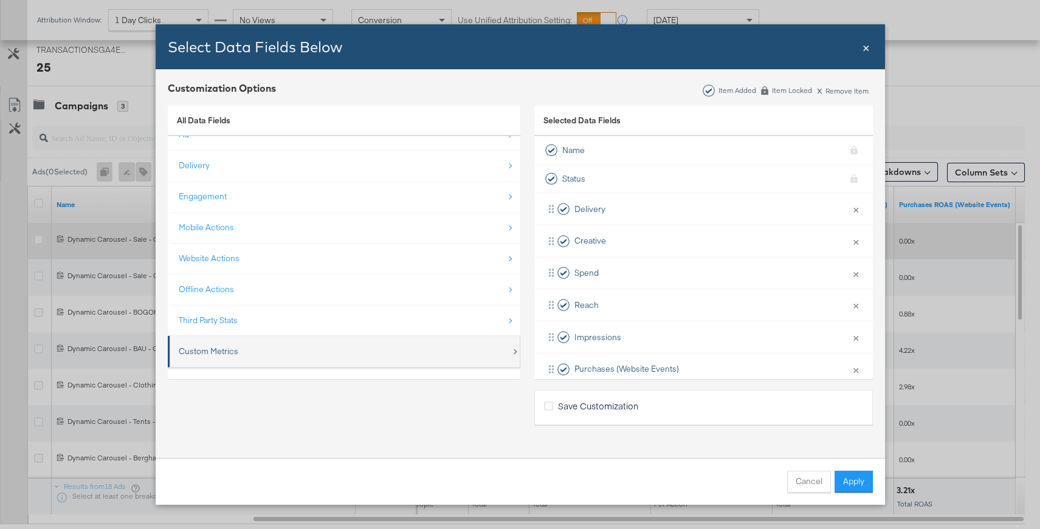
click at [284, 349] on div "Custom Metrics" at bounding box center [345, 351] width 332 height 25
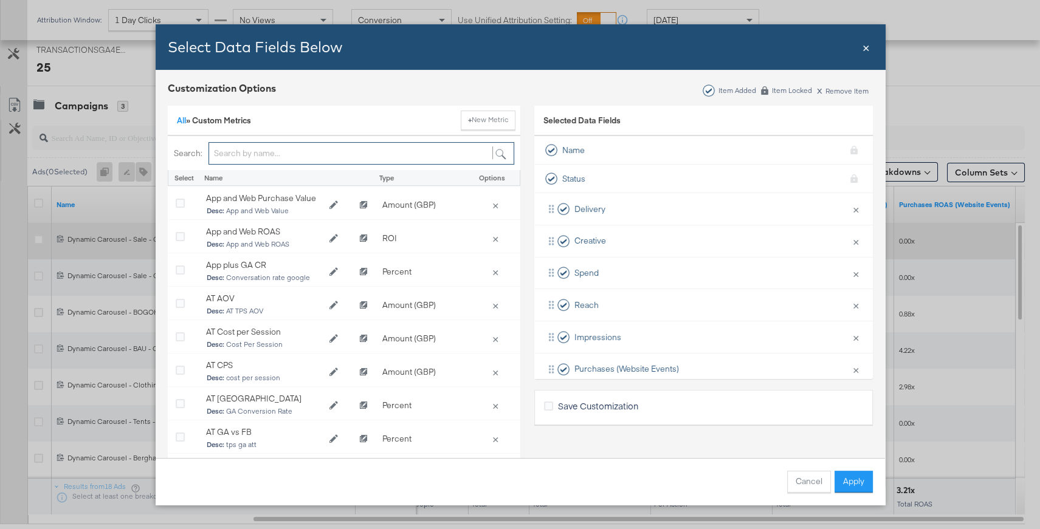
click at [233, 156] on input "Bulk Add Locations Modal" at bounding box center [361, 153] width 306 height 22
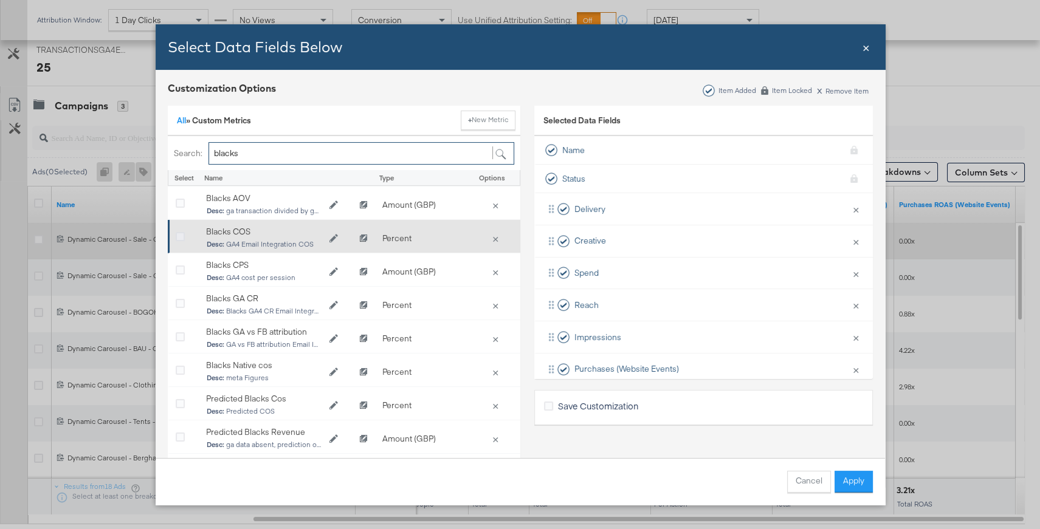
type input "blacks"
click at [182, 238] on icon "Bulk Add Locations Modal" at bounding box center [180, 237] width 9 height 9
click at [0, 0] on input "Bulk Add Locations Modal" at bounding box center [0, 0] width 0 height 0
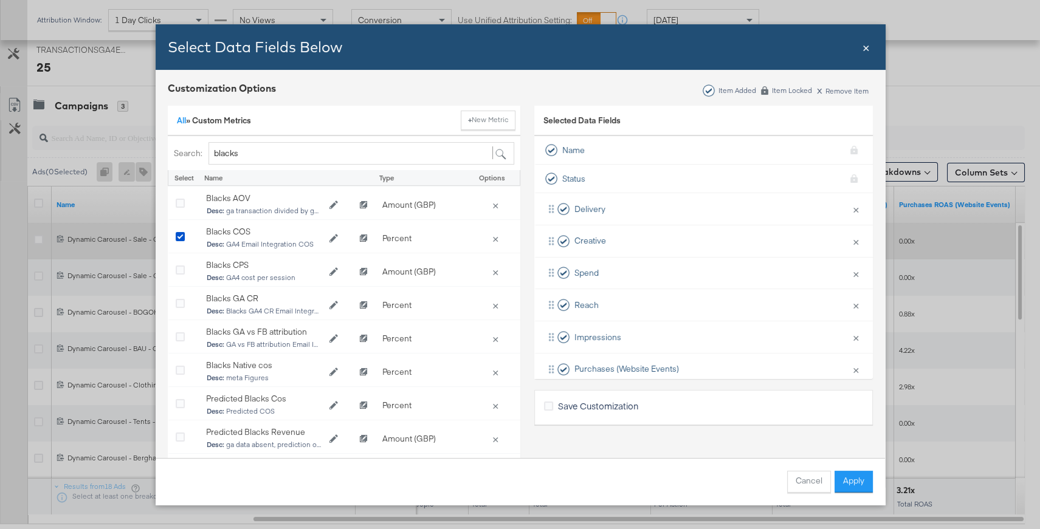
click at [841, 484] on button "Apply" at bounding box center [853, 482] width 38 height 22
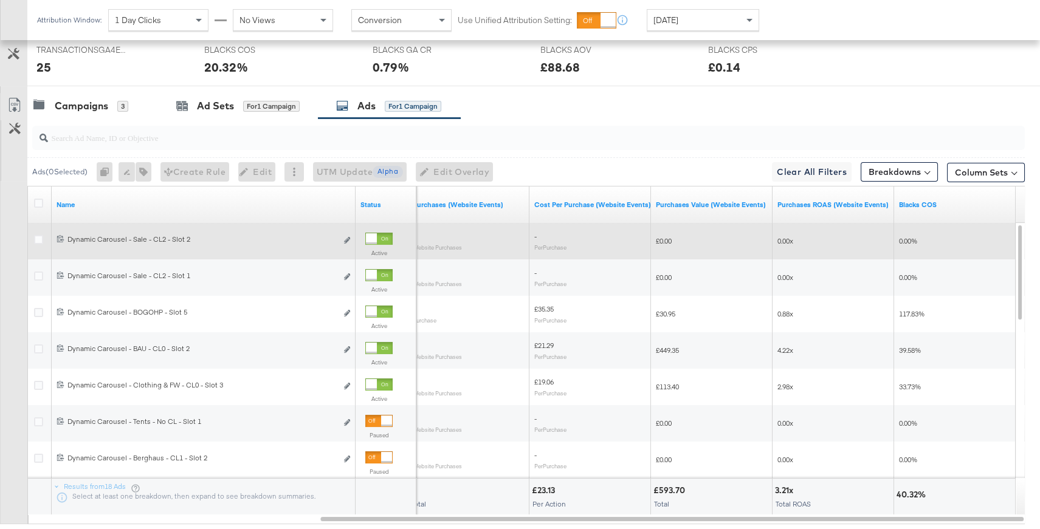
click at [701, 25] on div "[DATE]" at bounding box center [702, 20] width 111 height 21
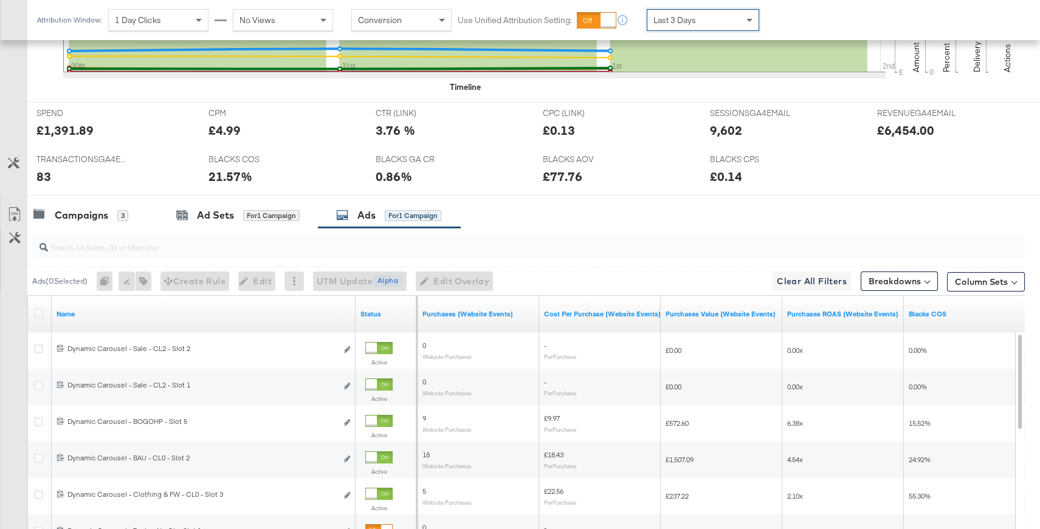
scroll to position [589, 0]
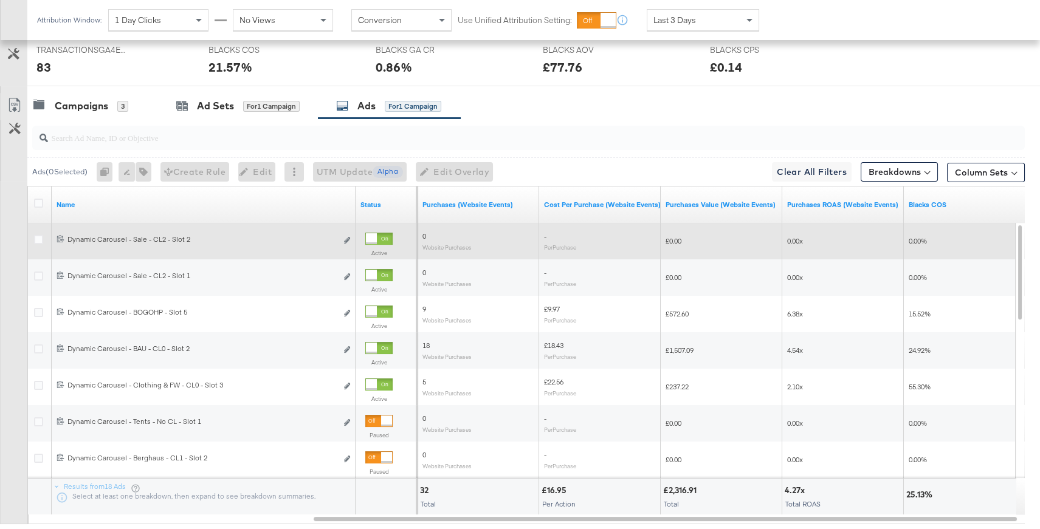
click at [377, 235] on div at bounding box center [371, 238] width 11 height 11
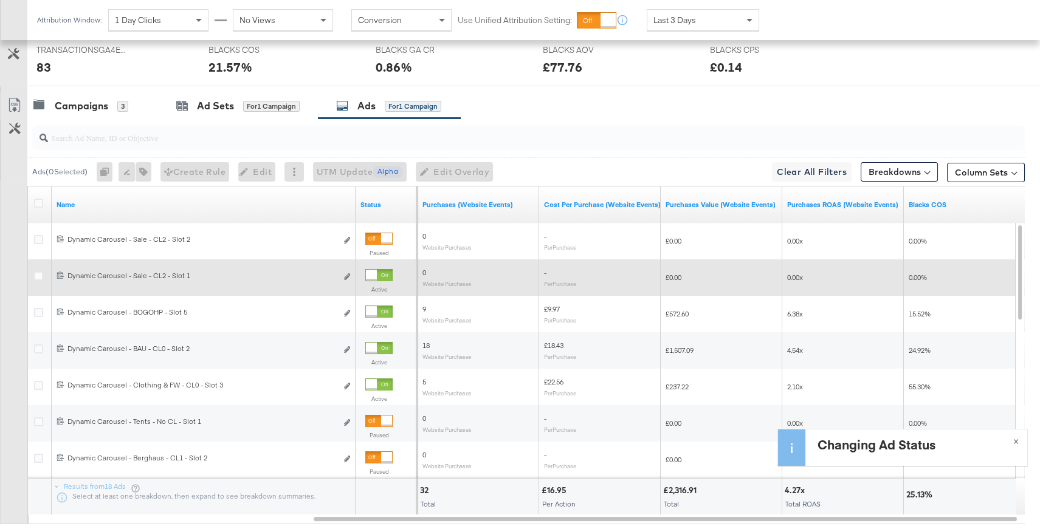
click at [377, 274] on div at bounding box center [378, 275] width 27 height 12
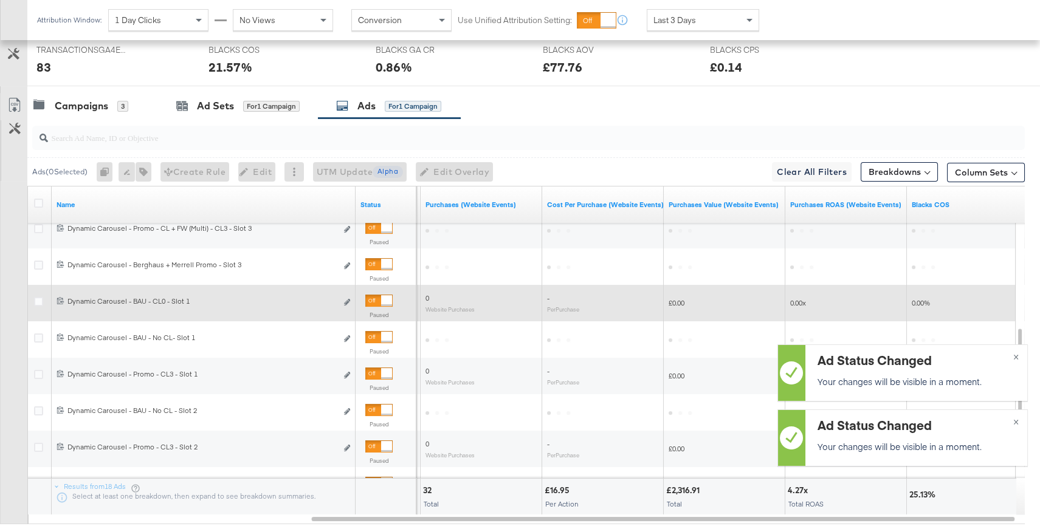
click at [381, 302] on div at bounding box center [386, 300] width 11 height 11
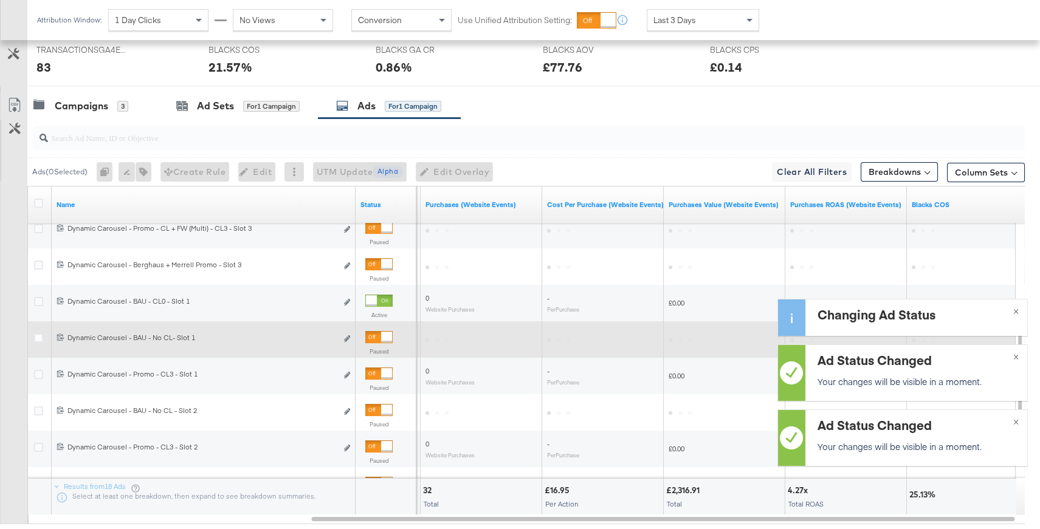
click at [381, 332] on div at bounding box center [386, 337] width 11 height 11
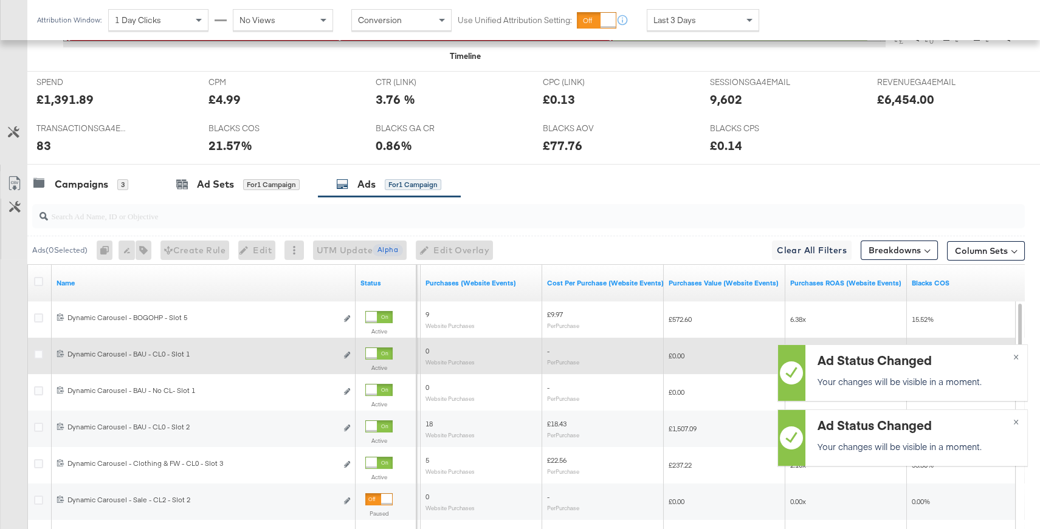
scroll to position [509, 0]
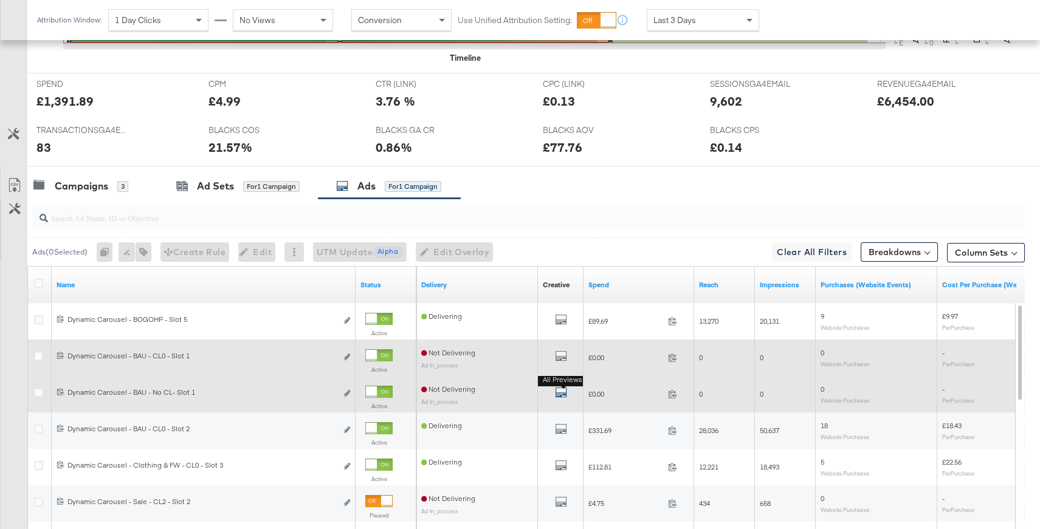
click at [563, 393] on icon "default" at bounding box center [561, 392] width 12 height 12
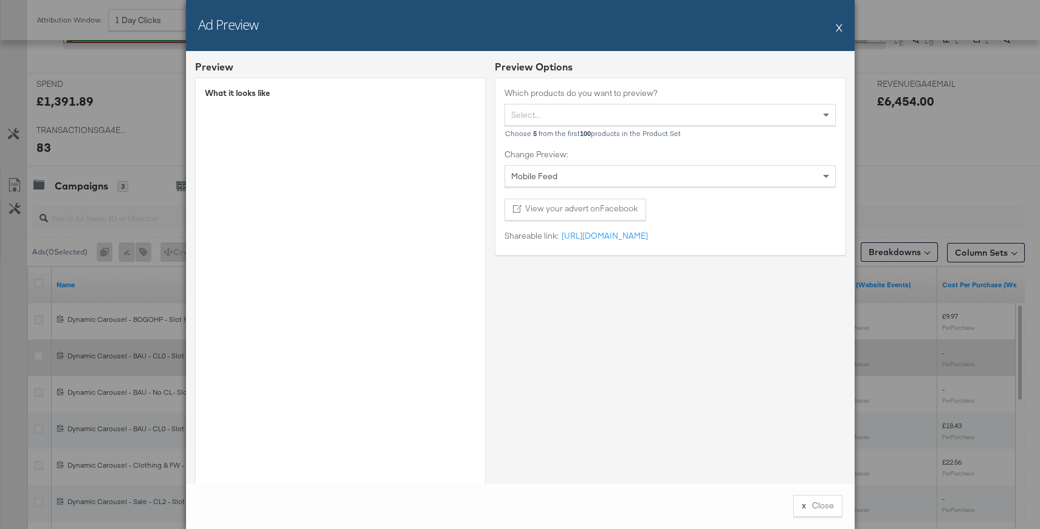
click at [841, 27] on button "X" at bounding box center [838, 27] width 7 height 24
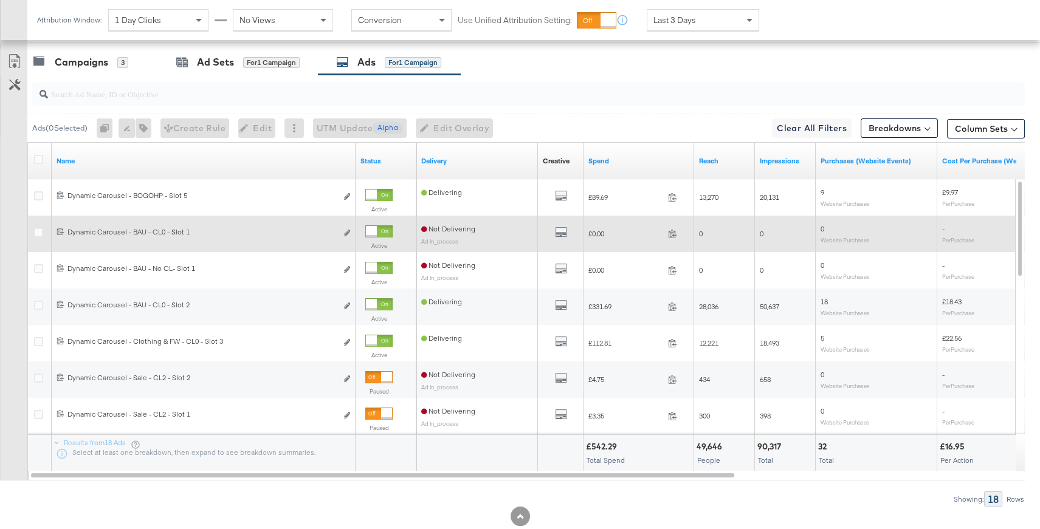
scroll to position [662, 0]
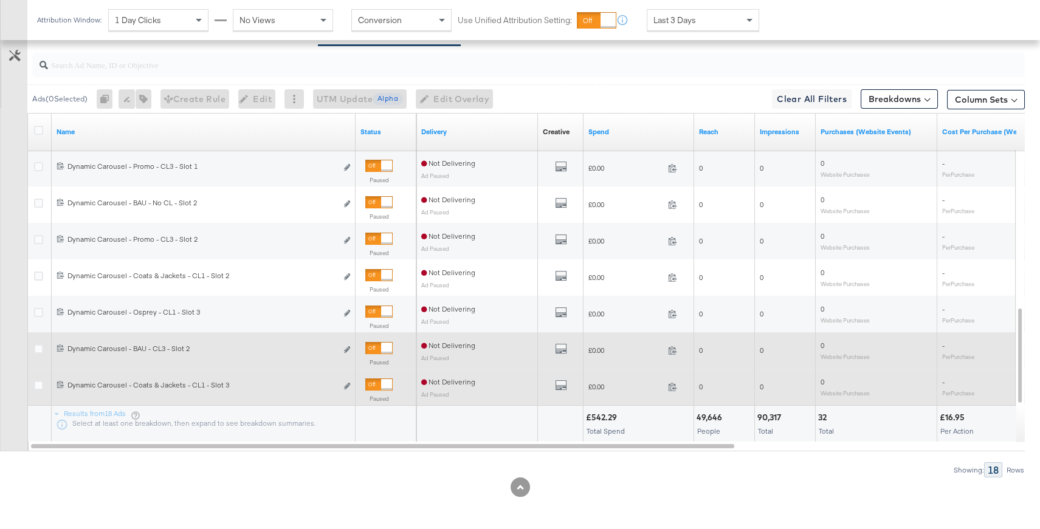
click at [385, 344] on div at bounding box center [386, 348] width 11 height 11
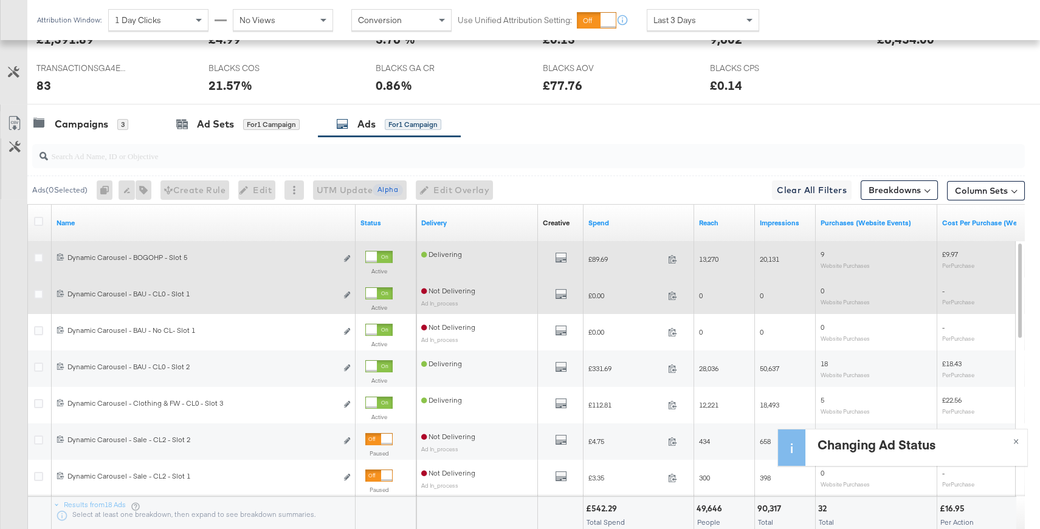
scroll to position [523, 0]
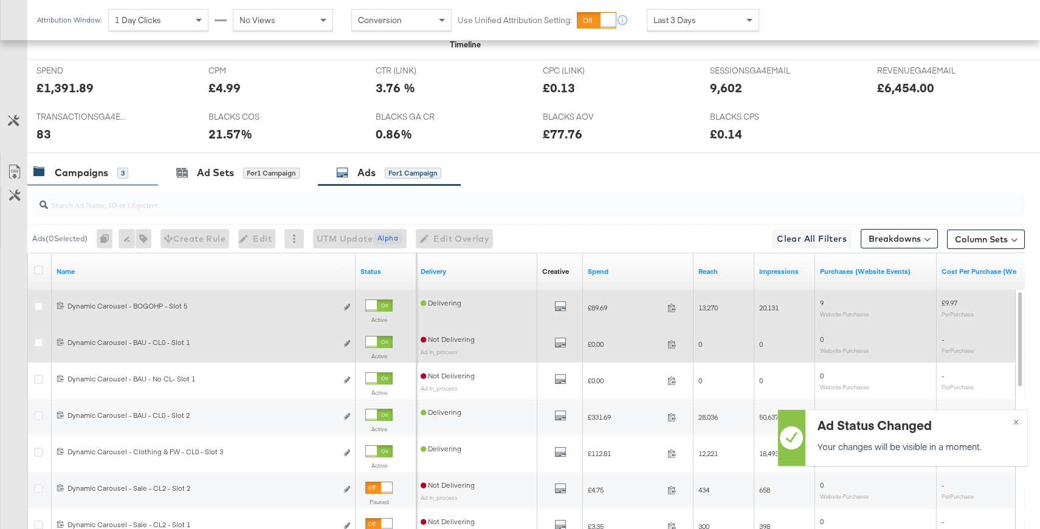
click at [99, 166] on div "Campaigns" at bounding box center [81, 173] width 53 height 14
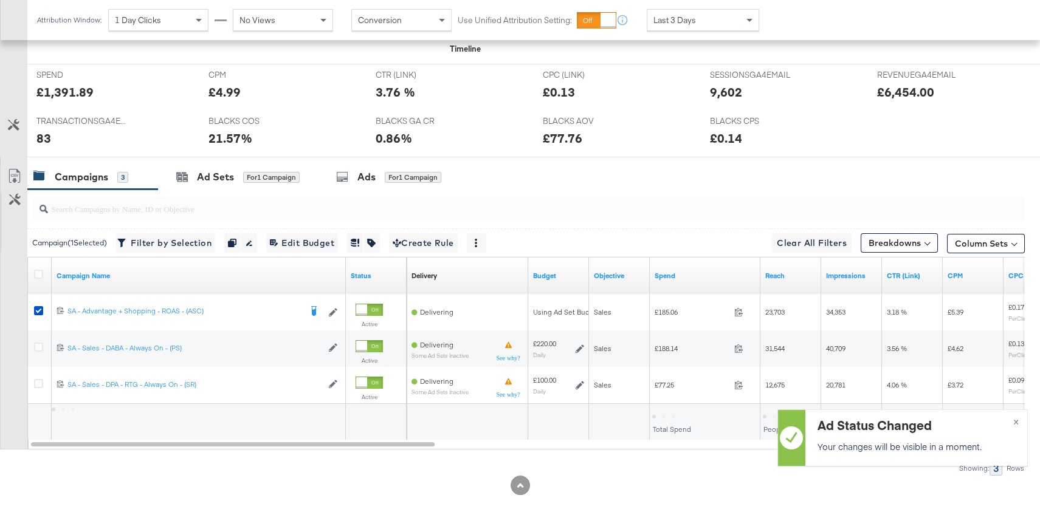
scroll to position [516, 0]
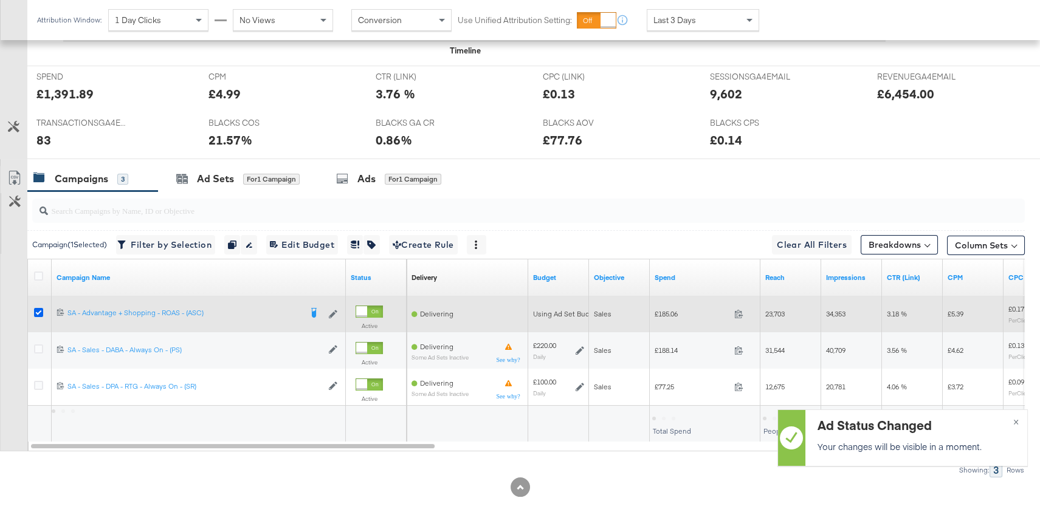
click at [39, 311] on icon at bounding box center [38, 312] width 9 height 9
click at [0, 0] on input "checkbox" at bounding box center [0, 0] width 0 height 0
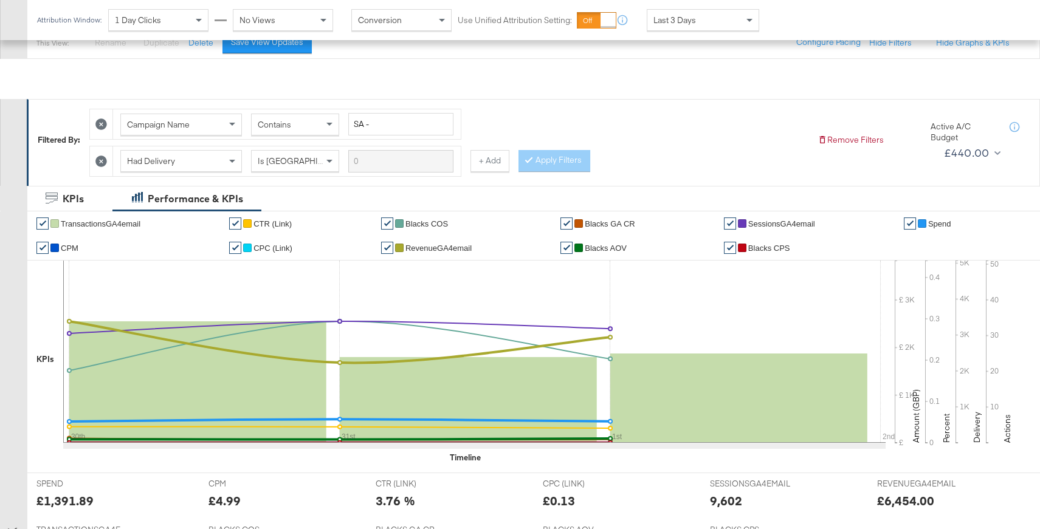
scroll to position [0, 0]
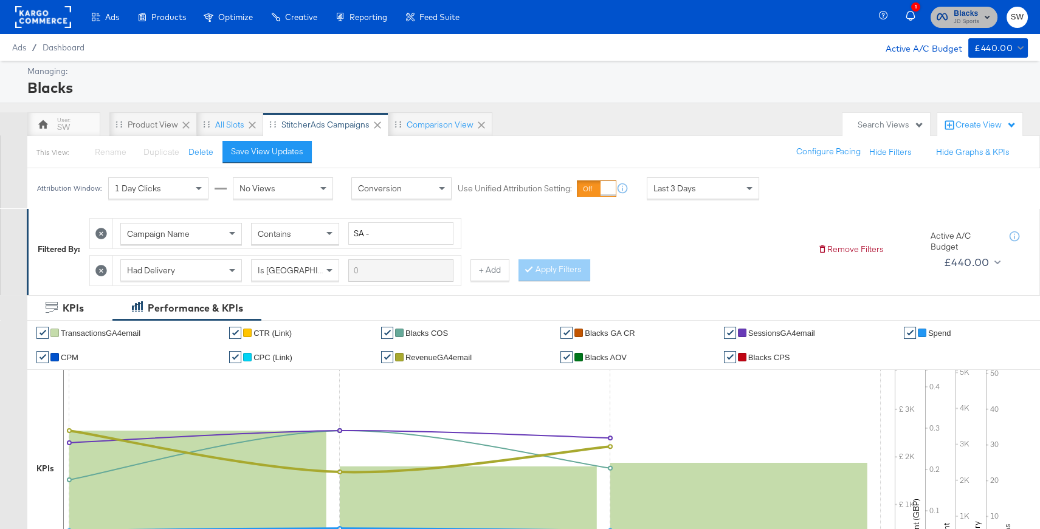
click at [965, 13] on span "Blacks" at bounding box center [966, 13] width 26 height 13
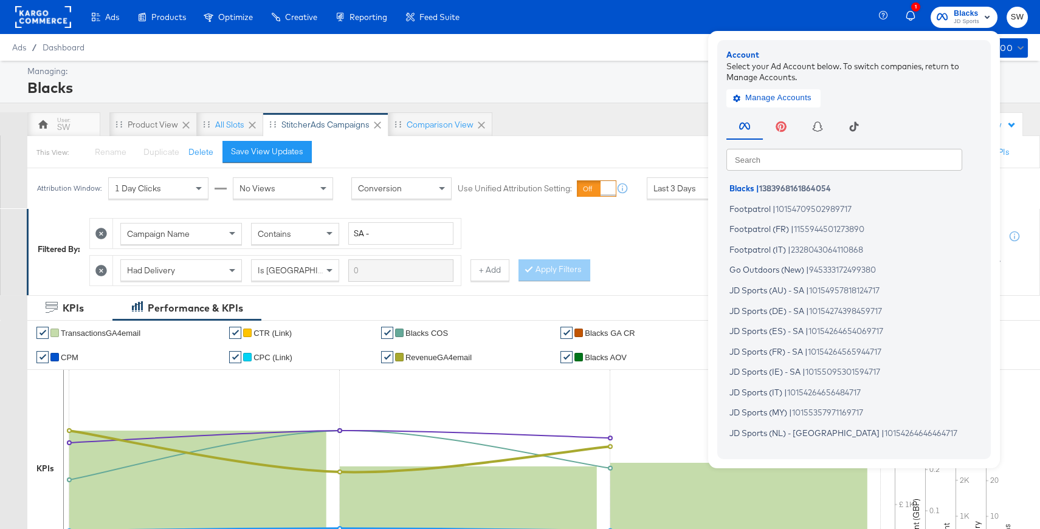
click at [835, 163] on input "text" at bounding box center [844, 159] width 236 height 22
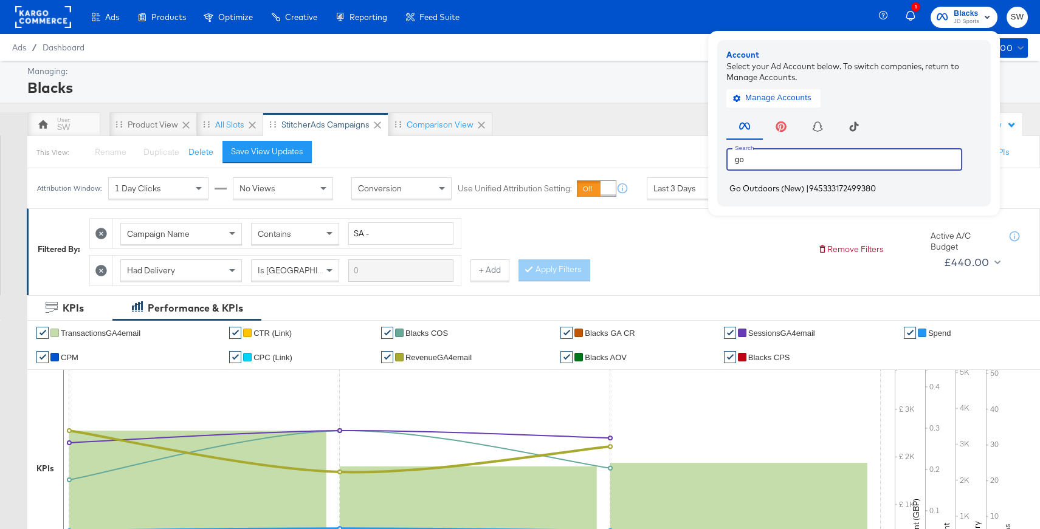
type input "go"
click at [840, 187] on span "945333172499380" at bounding box center [842, 188] width 67 height 10
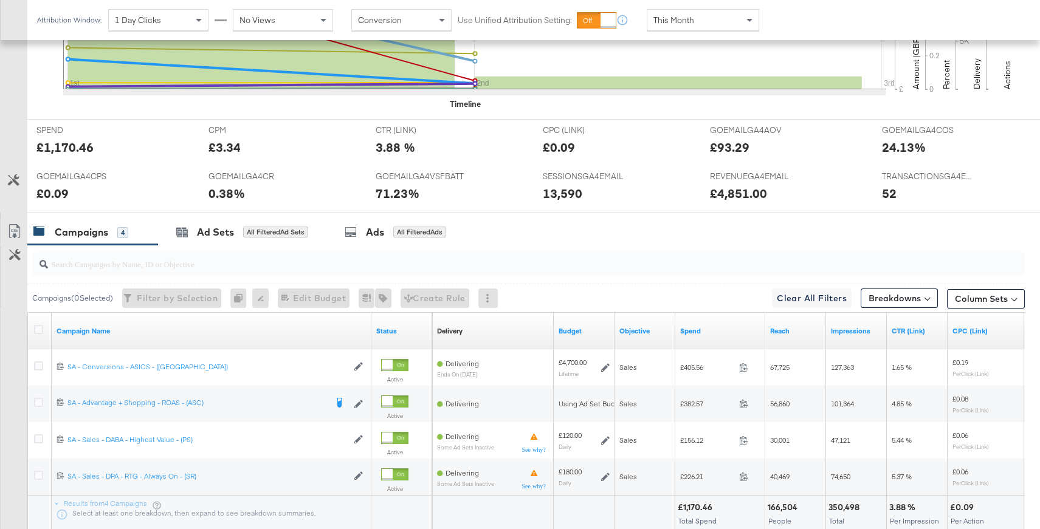
scroll to position [494, 0]
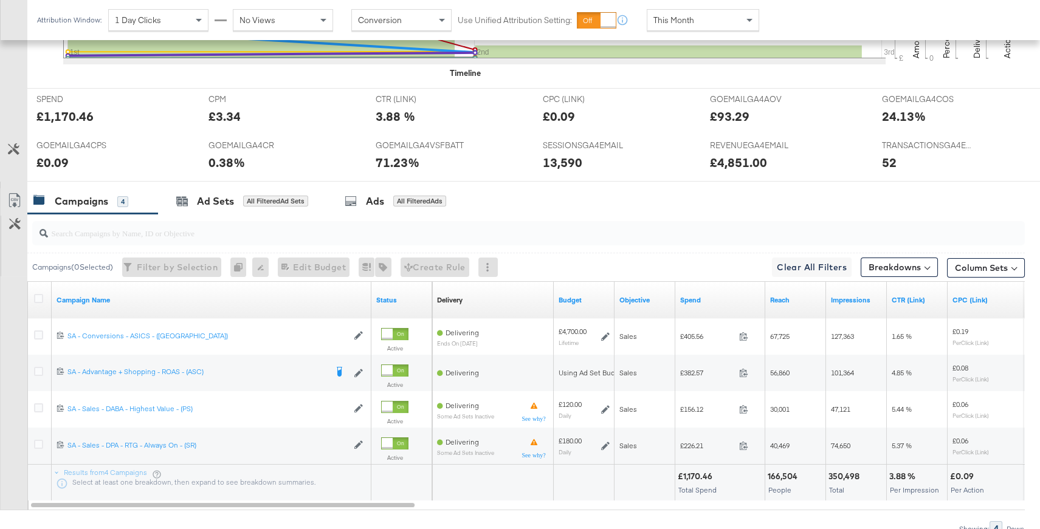
click at [702, 20] on div "This Month" at bounding box center [702, 20] width 111 height 21
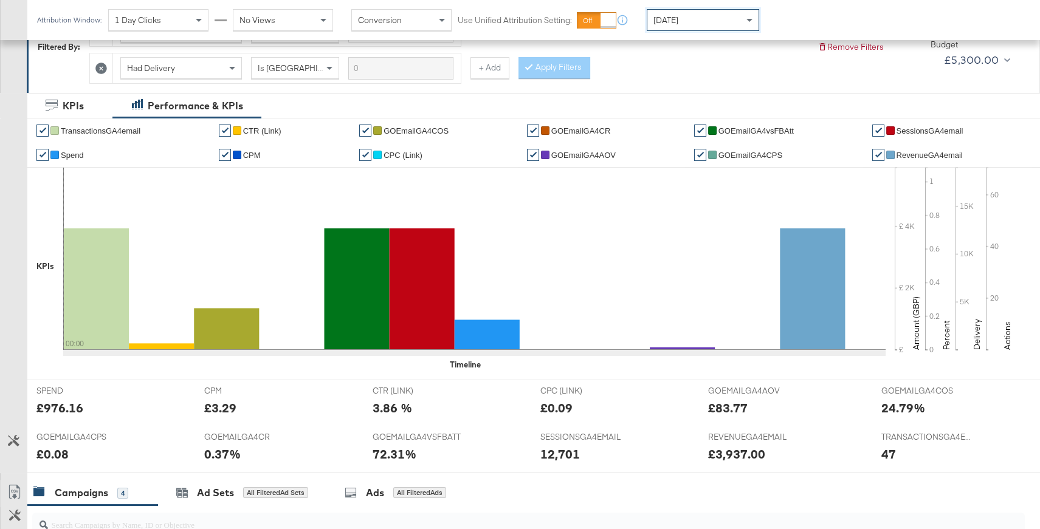
scroll to position [0, 0]
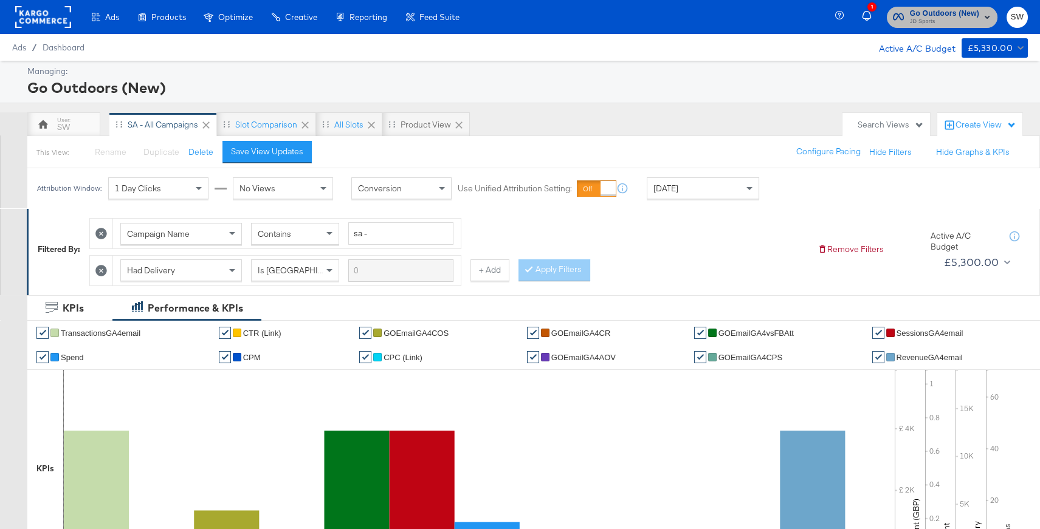
click at [945, 10] on span "Go Outdoors (New)" at bounding box center [944, 13] width 69 height 13
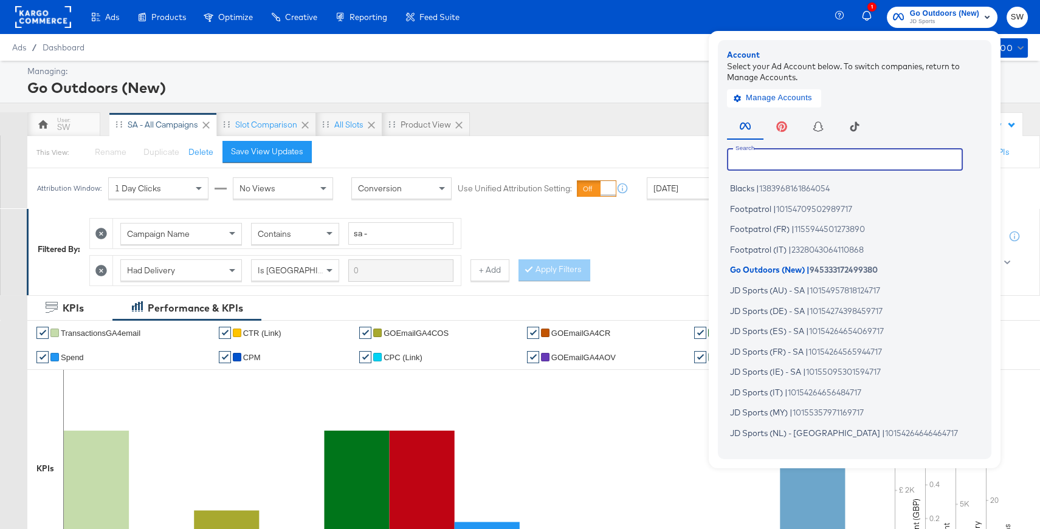
click at [808, 159] on input "text" at bounding box center [845, 159] width 236 height 22
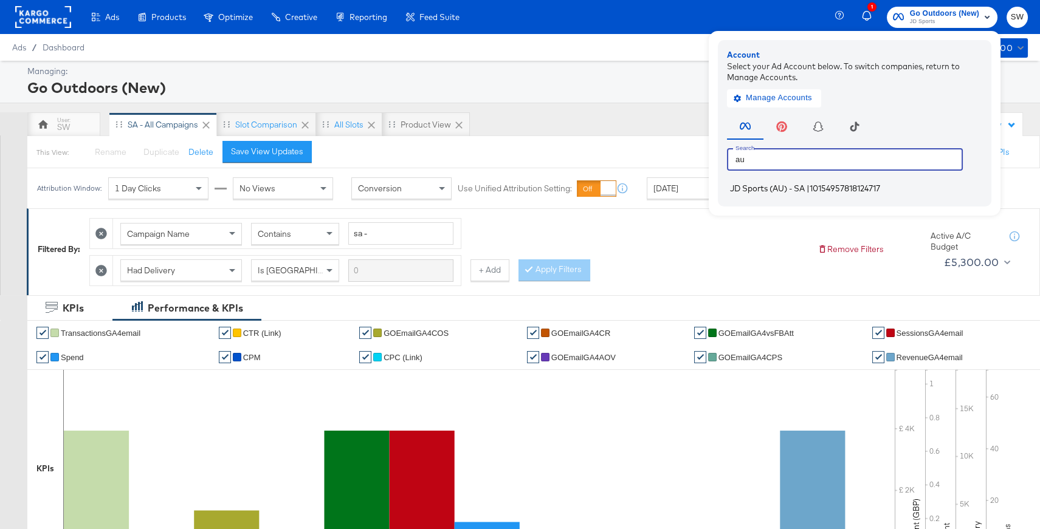
type input "au"
click at [862, 192] on span "10154957818124717" at bounding box center [844, 188] width 70 height 10
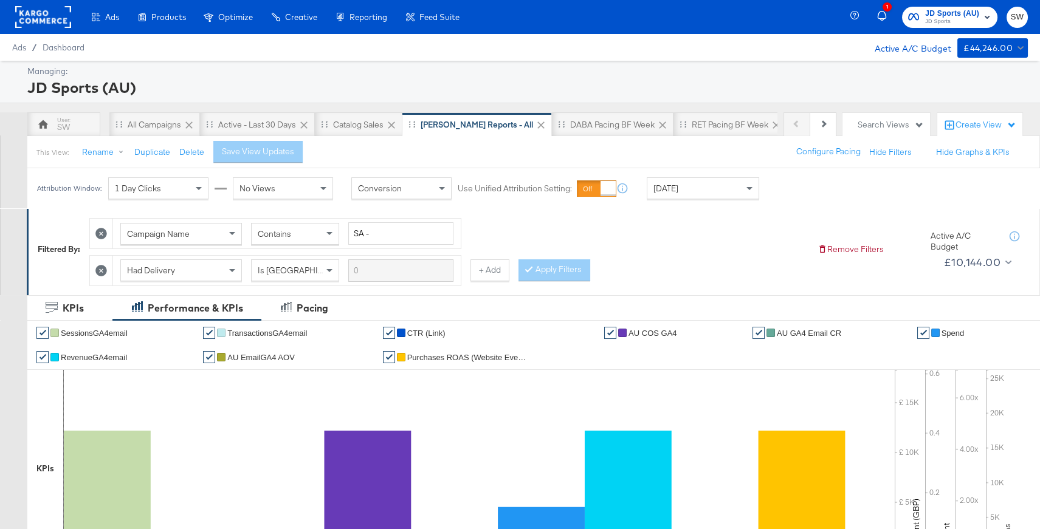
click at [974, 21] on span "JD Sports" at bounding box center [952, 22] width 54 height 10
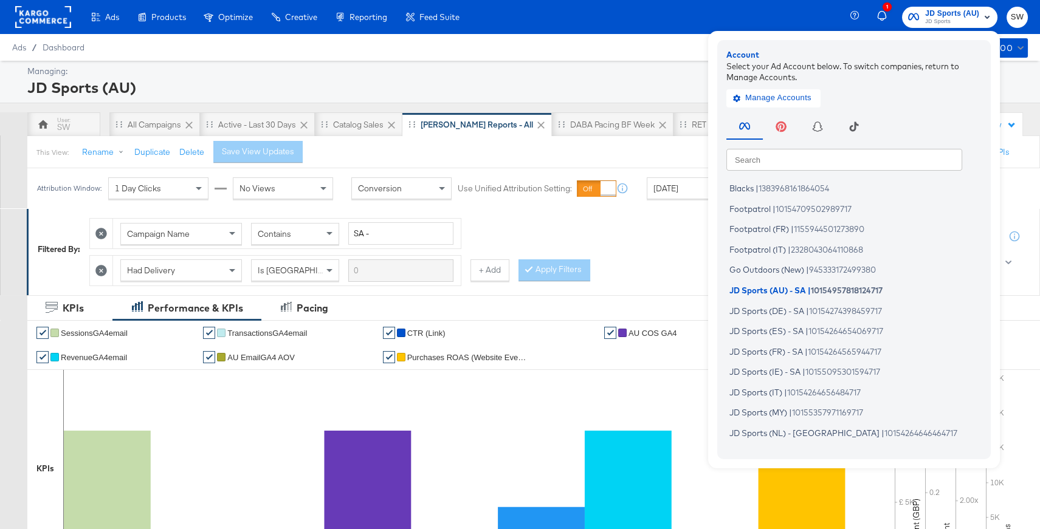
click at [859, 162] on input "text" at bounding box center [844, 159] width 236 height 22
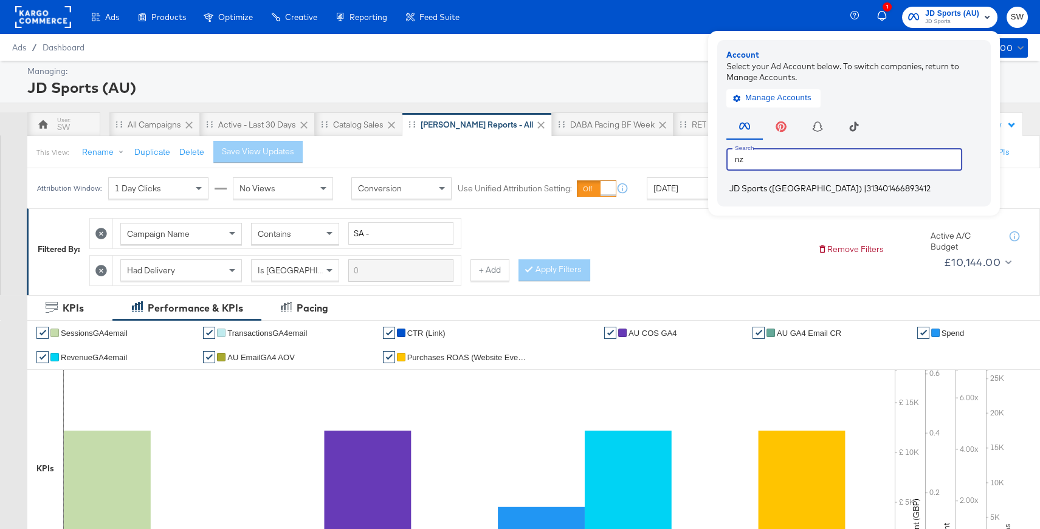
type input "nz"
click at [866, 193] on span "313401466893412" at bounding box center [898, 188] width 64 height 10
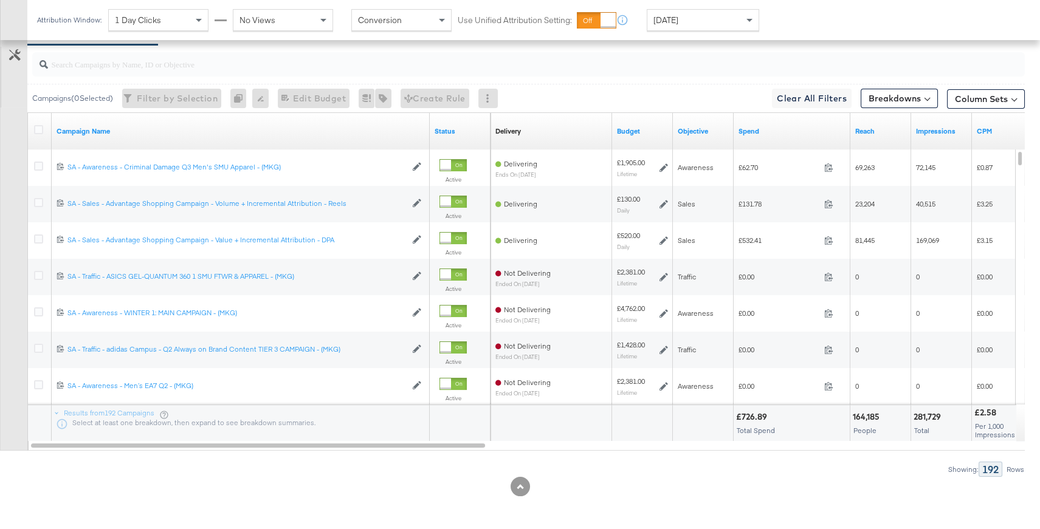
scroll to position [606, 0]
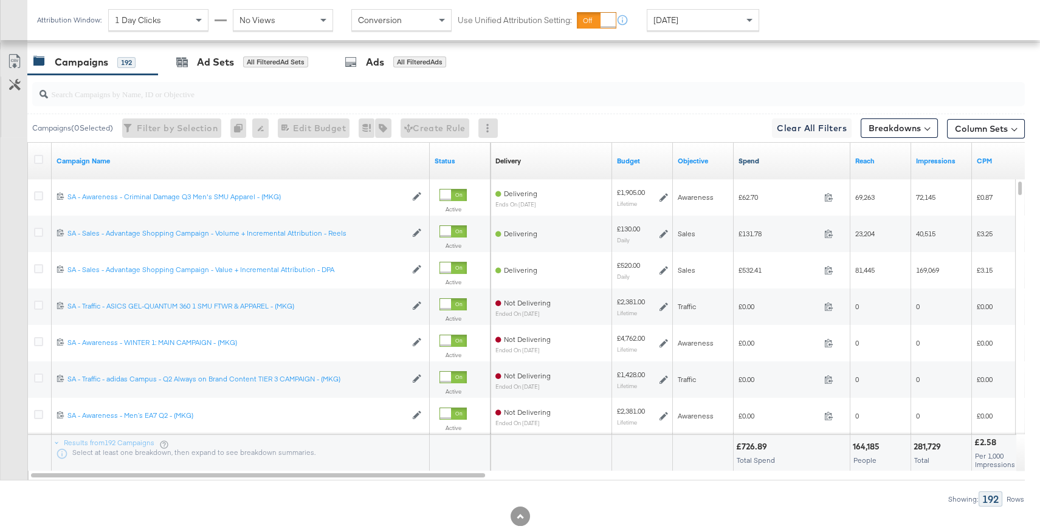
click at [773, 161] on link "Spend" at bounding box center [791, 161] width 107 height 10
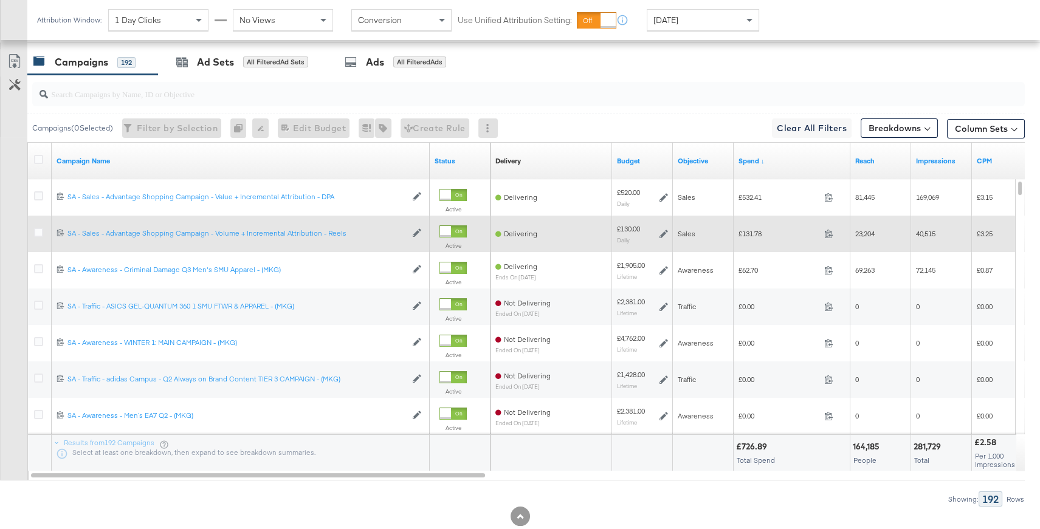
click at [665, 235] on icon at bounding box center [663, 234] width 9 height 9
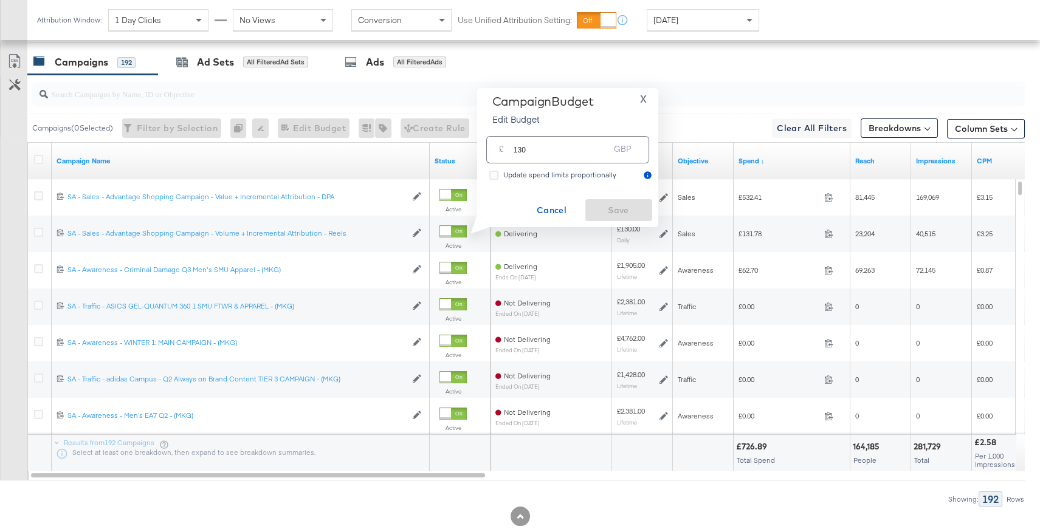
click at [550, 148] on input "130" at bounding box center [561, 145] width 96 height 26
type input "100"
click at [605, 204] on span "Save" at bounding box center [618, 210] width 57 height 15
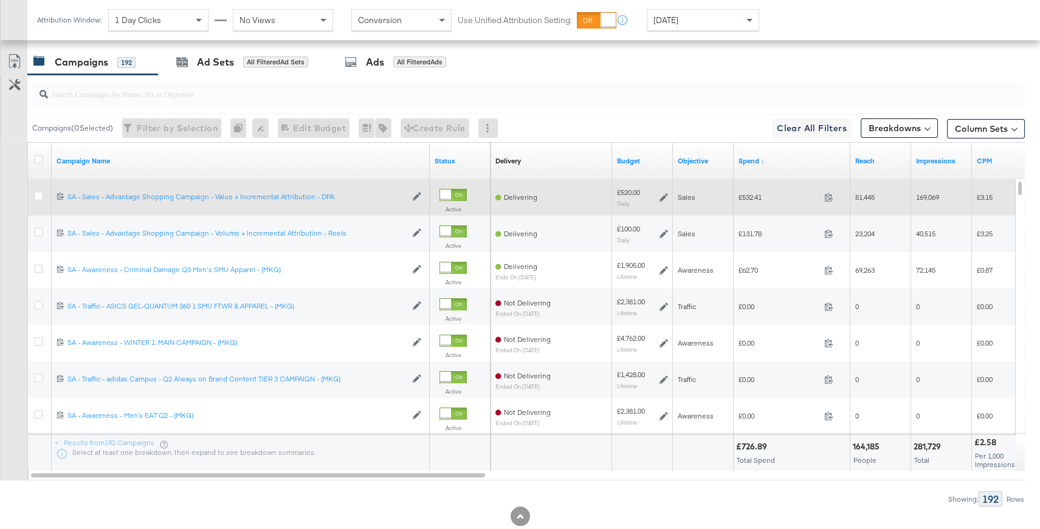
click at [663, 196] on icon at bounding box center [663, 197] width 9 height 9
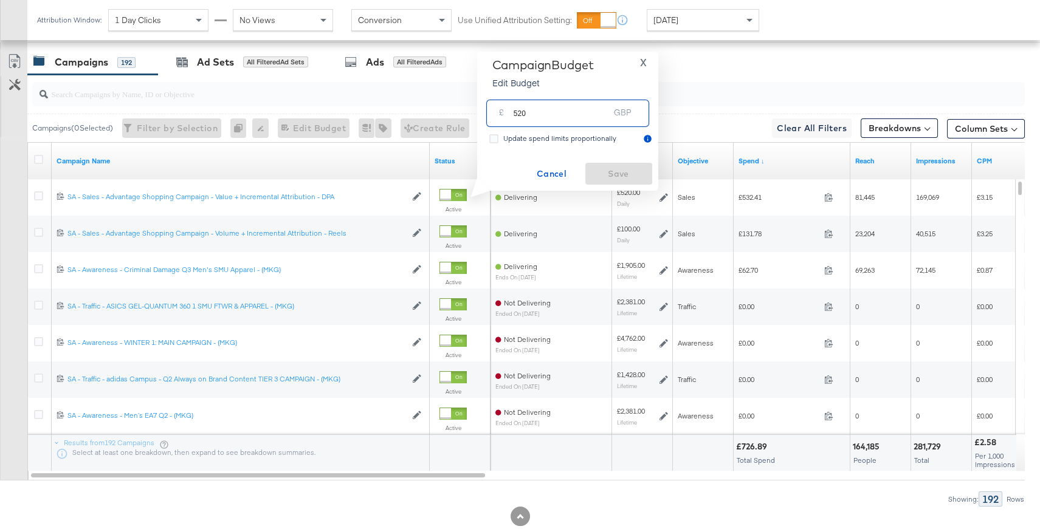
drag, startPoint x: 551, startPoint y: 115, endPoint x: 498, endPoint y: 113, distance: 53.5
click at [498, 113] on div "£ 520 GBP" at bounding box center [567, 113] width 163 height 27
type input "400"
click at [624, 170] on span "Save" at bounding box center [618, 173] width 57 height 15
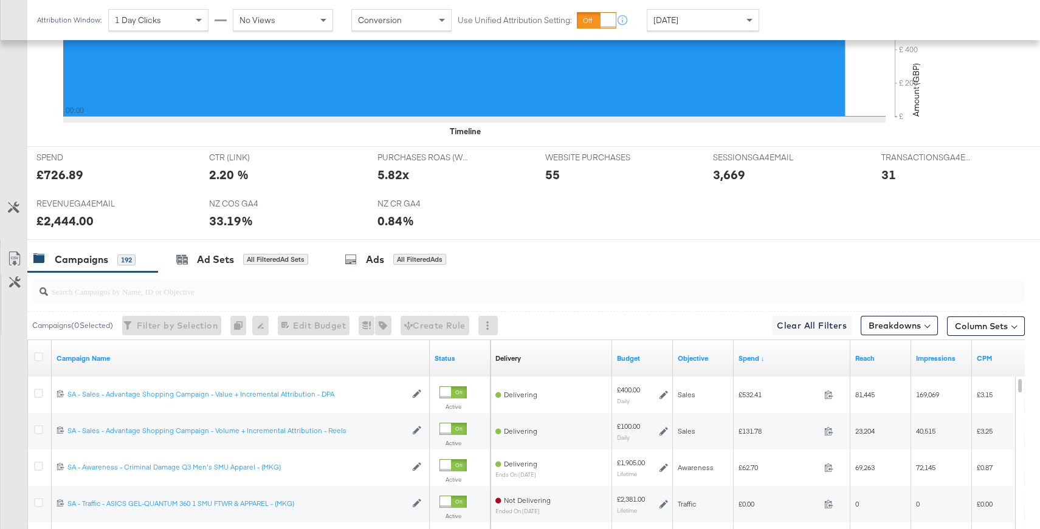
scroll to position [555, 0]
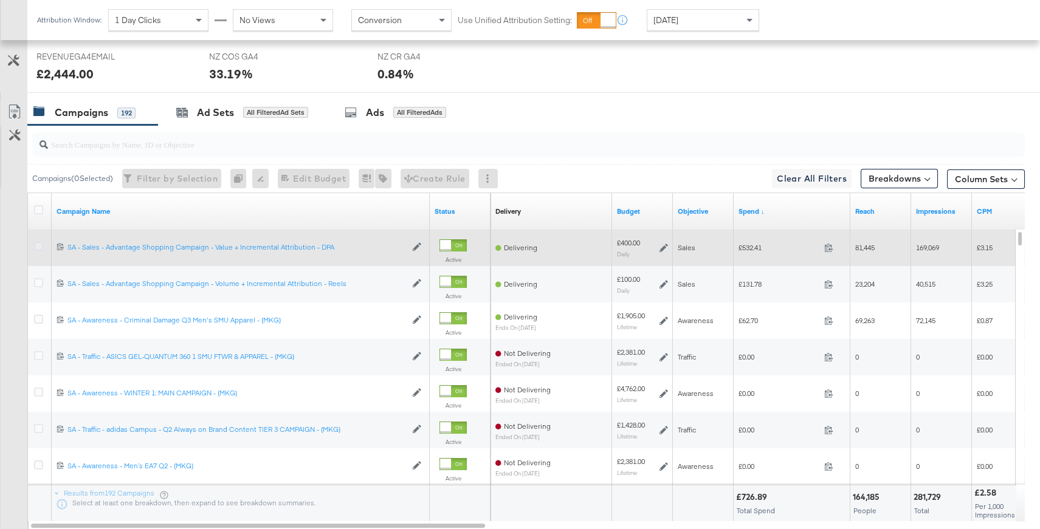
click at [39, 244] on icon at bounding box center [38, 246] width 9 height 9
click at [0, 0] on input "checkbox" at bounding box center [0, 0] width 0 height 0
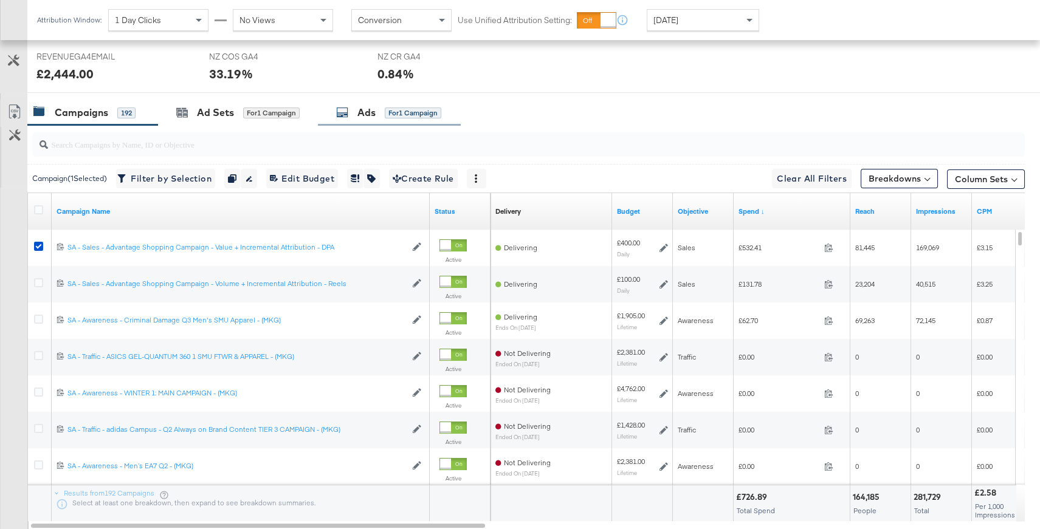
click at [368, 113] on div "Ads" at bounding box center [366, 113] width 18 height 14
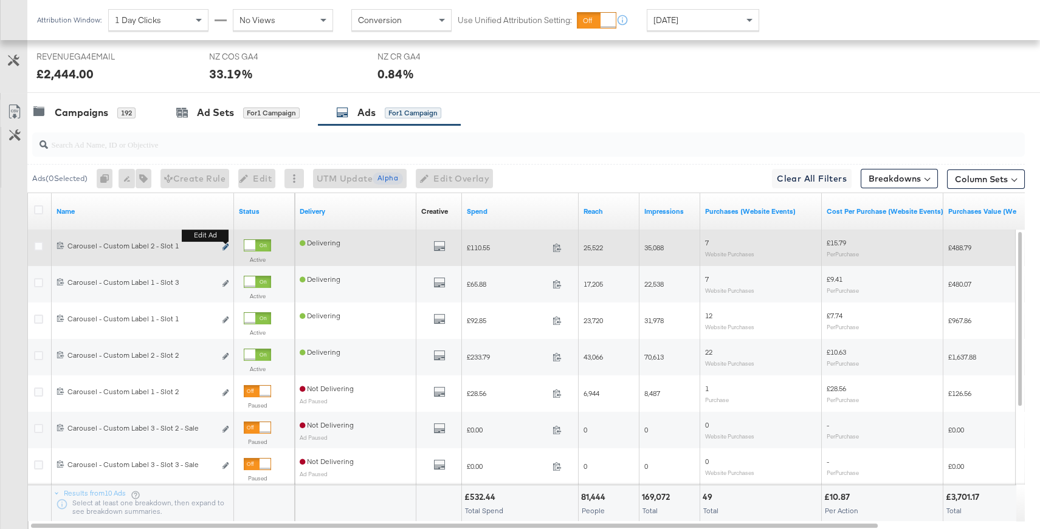
click at [224, 245] on icon "link" at bounding box center [225, 247] width 6 height 7
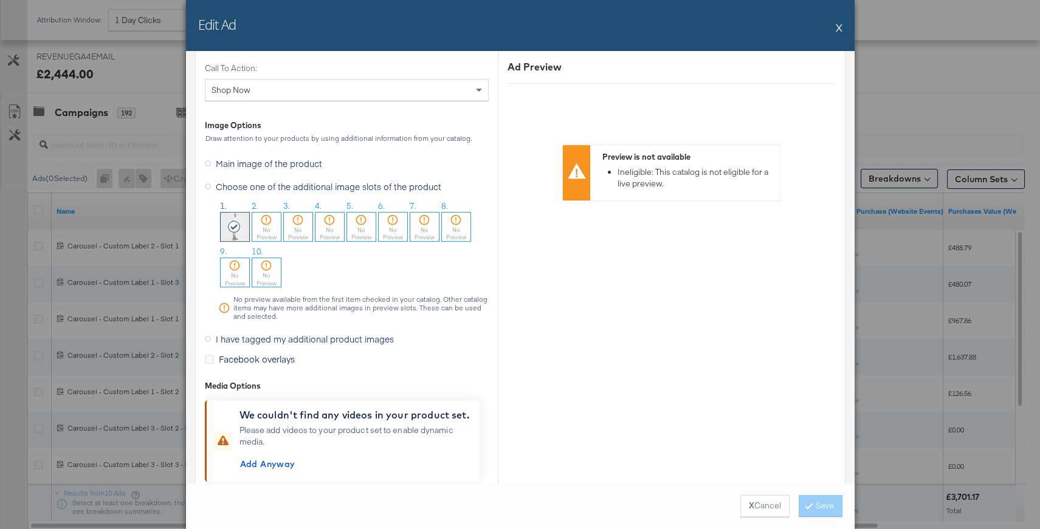
click at [207, 338] on icon at bounding box center [208, 339] width 6 height 6
click at [0, 0] on input "I have tagged my additional product images" at bounding box center [0, 0] width 0 height 0
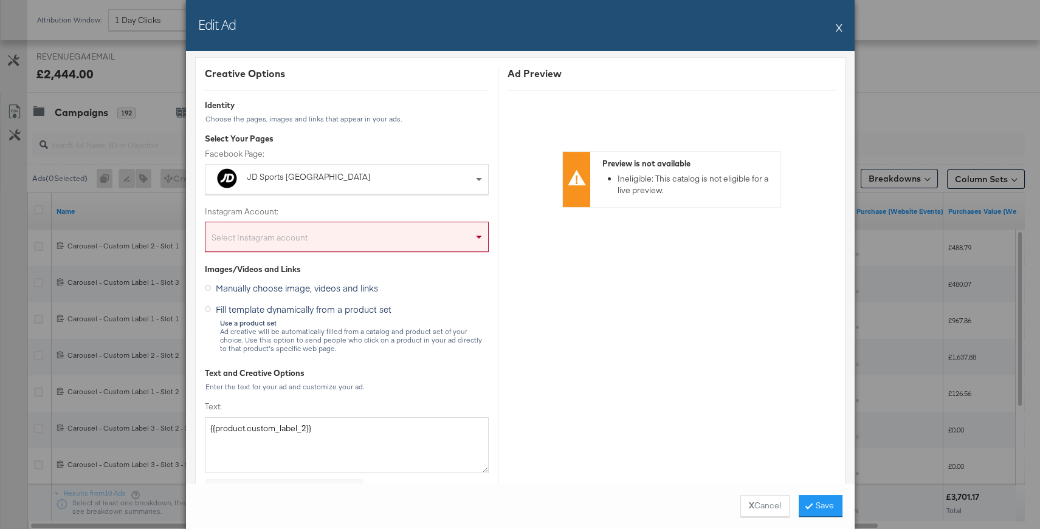
scroll to position [0, 0]
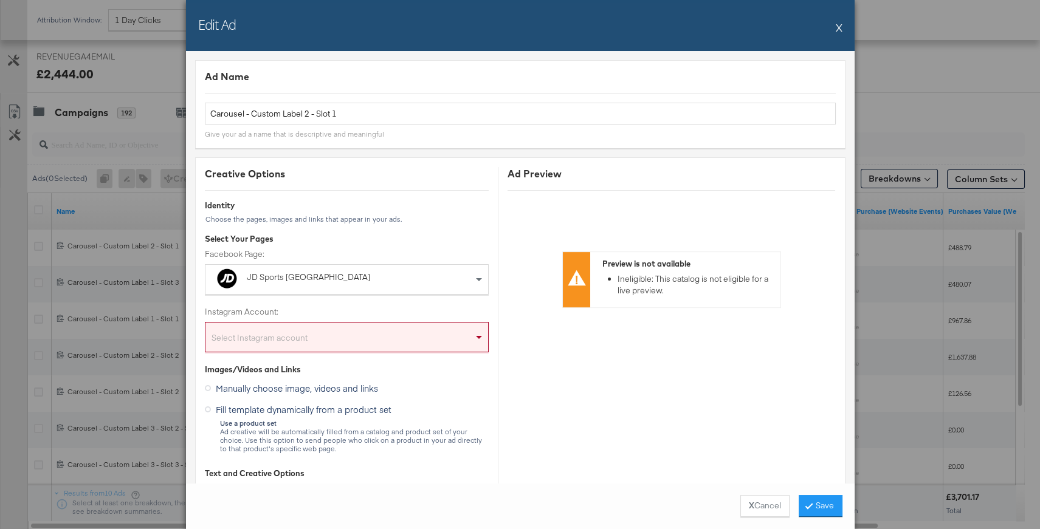
click at [838, 27] on button "X" at bounding box center [838, 27] width 7 height 24
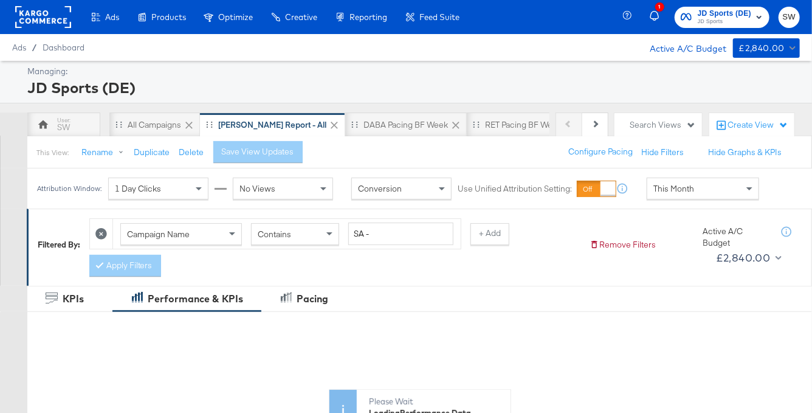
click at [736, 16] on span "JD Sports (DE)" at bounding box center [723, 13] width 53 height 13
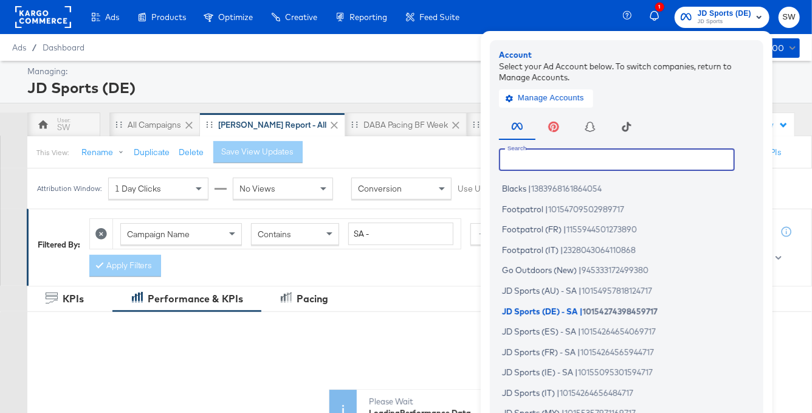
click at [534, 162] on input "text" at bounding box center [617, 159] width 236 height 22
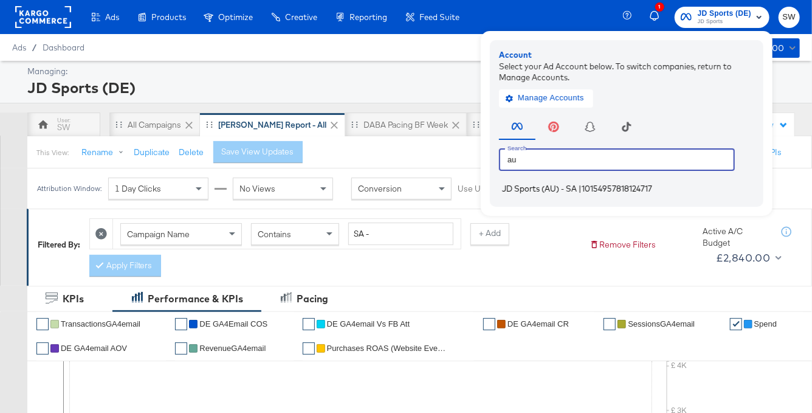
type input "au"
drag, startPoint x: 540, startPoint y: 188, endPoint x: 530, endPoint y: 187, distance: 10.4
click at [540, 188] on span "JD Sports (AU) - SA" at bounding box center [539, 188] width 75 height 10
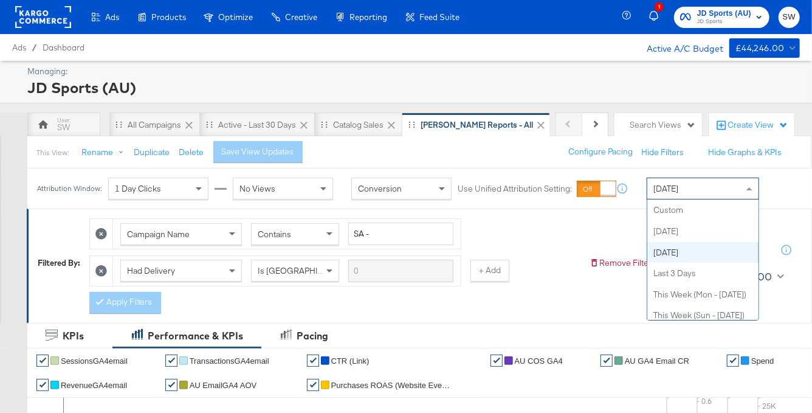
drag, startPoint x: 701, startPoint y: 187, endPoint x: 699, endPoint y: 228, distance: 40.7
click at [701, 187] on div "[DATE]" at bounding box center [702, 188] width 111 height 21
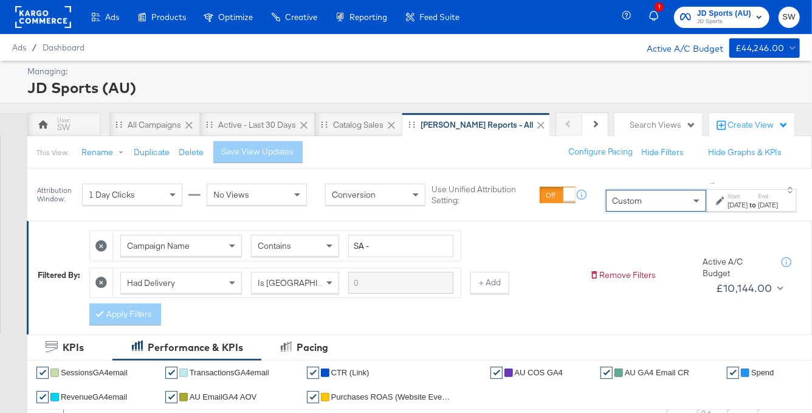
click at [727, 203] on div "[DATE]" at bounding box center [737, 205] width 20 height 10
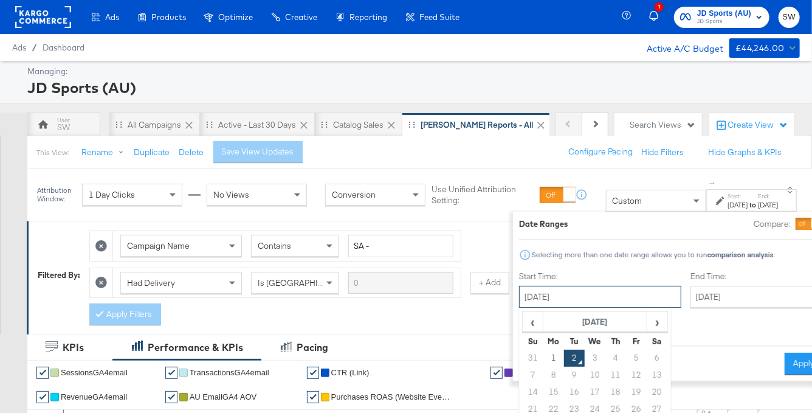
click at [585, 294] on input "[DATE]" at bounding box center [600, 297] width 162 height 22
click at [523, 323] on span "‹" at bounding box center [532, 321] width 19 height 18
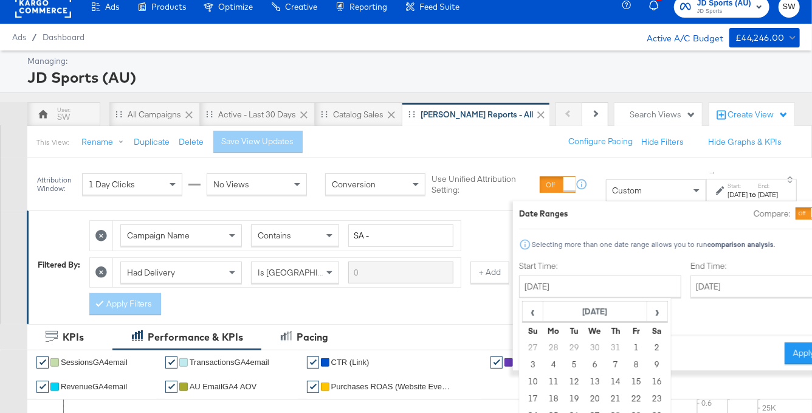
scroll to position [52, 0]
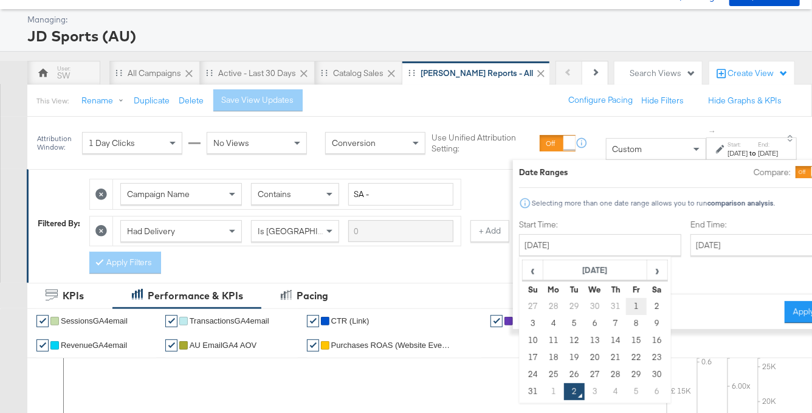
click at [626, 304] on td "1" at bounding box center [636, 306] width 21 height 17
type input "[DATE]"
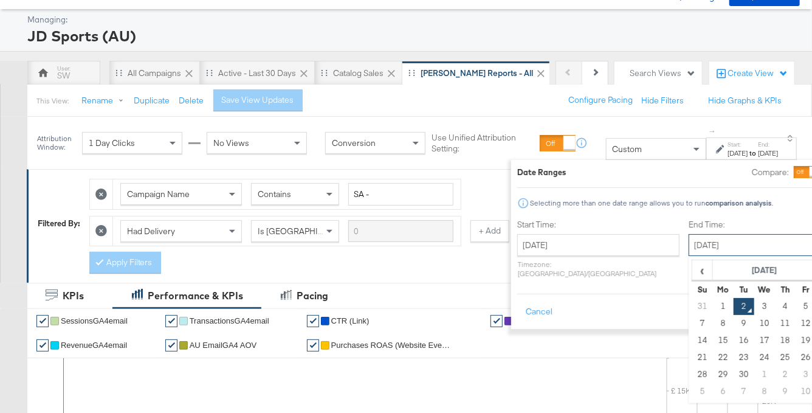
click at [688, 247] on input "[DATE]" at bounding box center [752, 245] width 128 height 22
click at [691, 302] on td "31" at bounding box center [701, 306] width 21 height 17
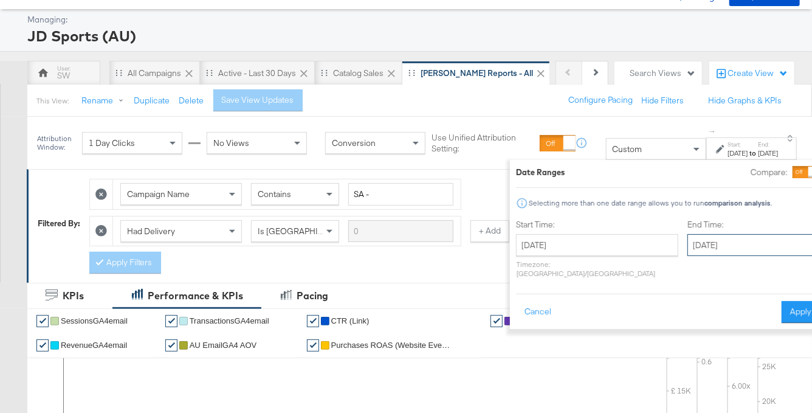
click at [687, 244] on input "[DATE]" at bounding box center [751, 245] width 128 height 22
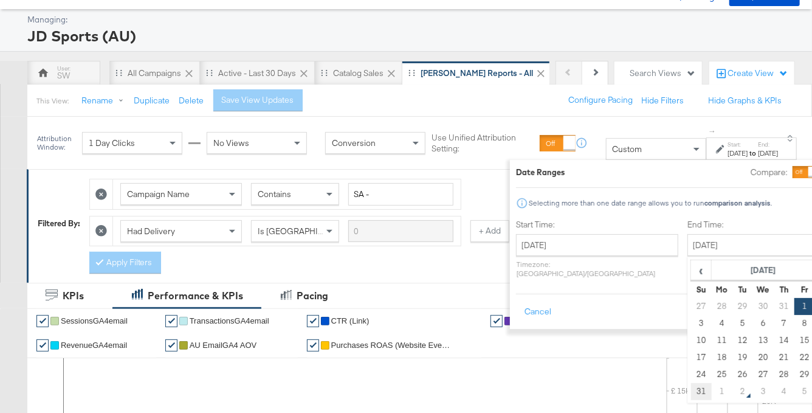
click at [690, 389] on td "31" at bounding box center [700, 391] width 21 height 17
type input "[DATE]"
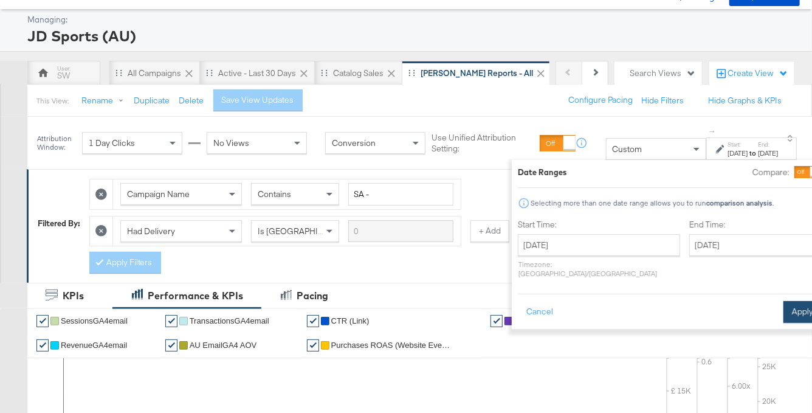
click at [783, 301] on button "Apply" at bounding box center [802, 312] width 38 height 22
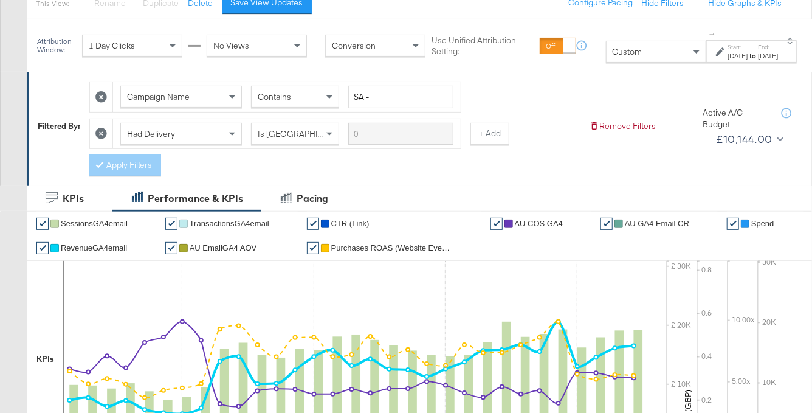
scroll to position [0, 0]
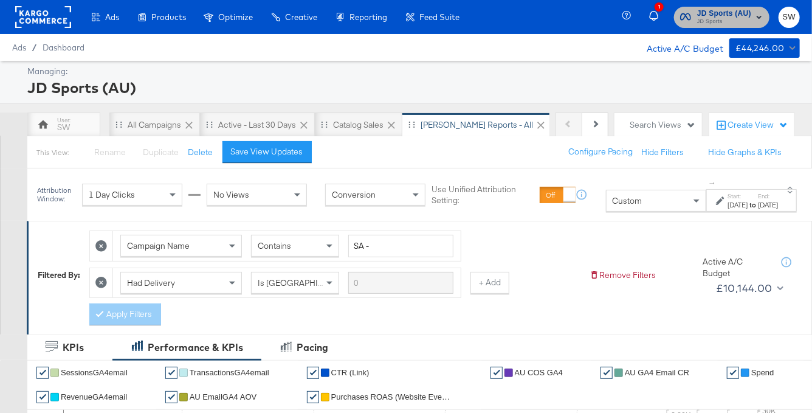
click at [748, 15] on span "JD Sports (AU)" at bounding box center [724, 13] width 54 height 13
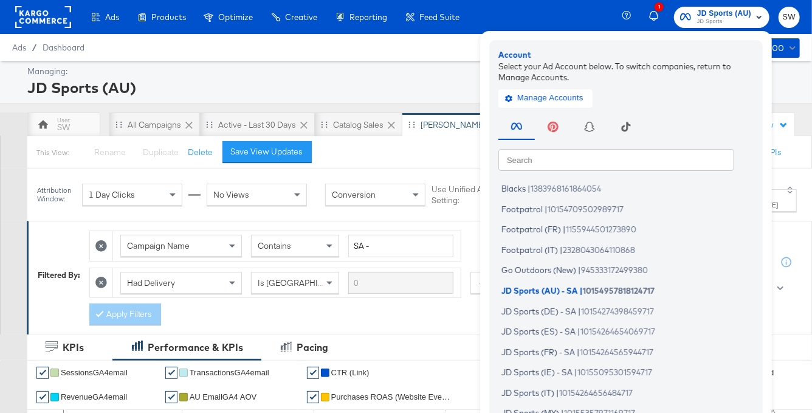
click at [580, 159] on input "text" at bounding box center [616, 159] width 236 height 22
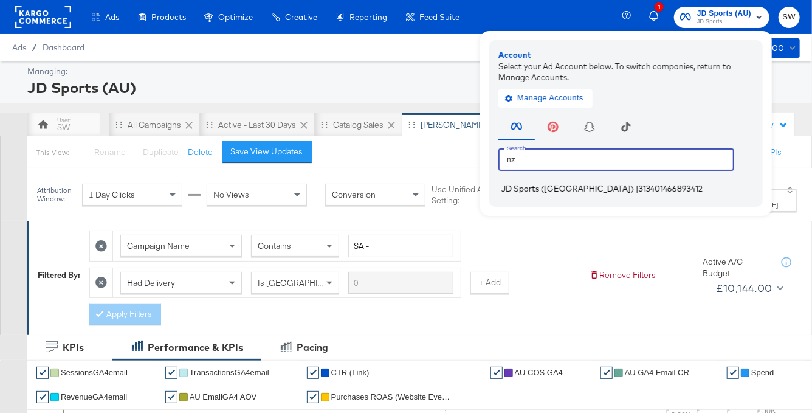
type input "nz"
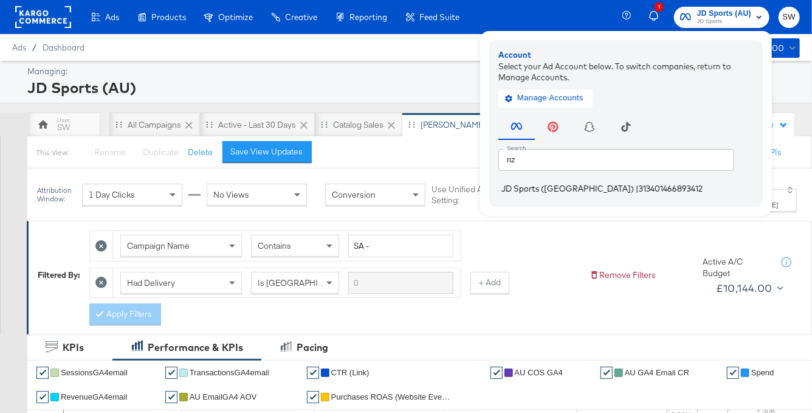
click at [639, 187] on span "313401466893412" at bounding box center [671, 188] width 64 height 10
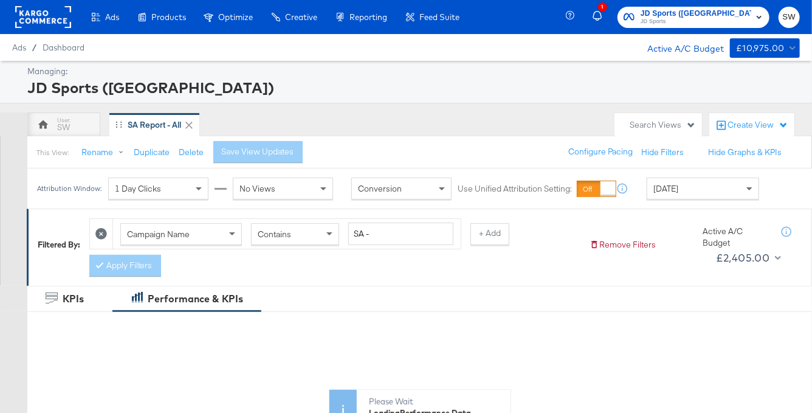
click at [665, 190] on span "[DATE]" at bounding box center [665, 188] width 25 height 11
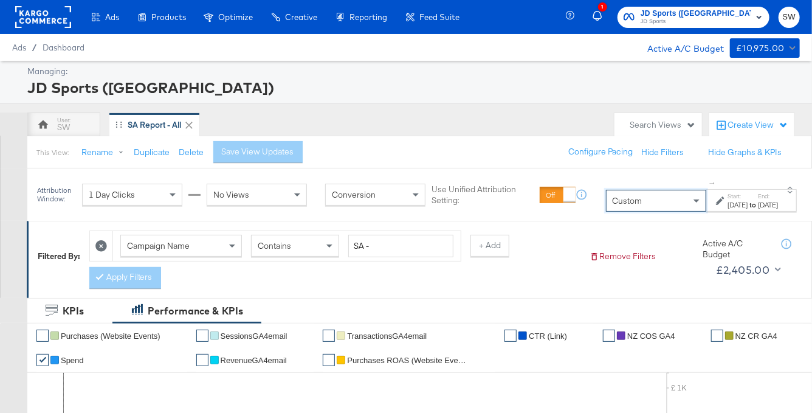
click at [716, 204] on div at bounding box center [722, 200] width 12 height 9
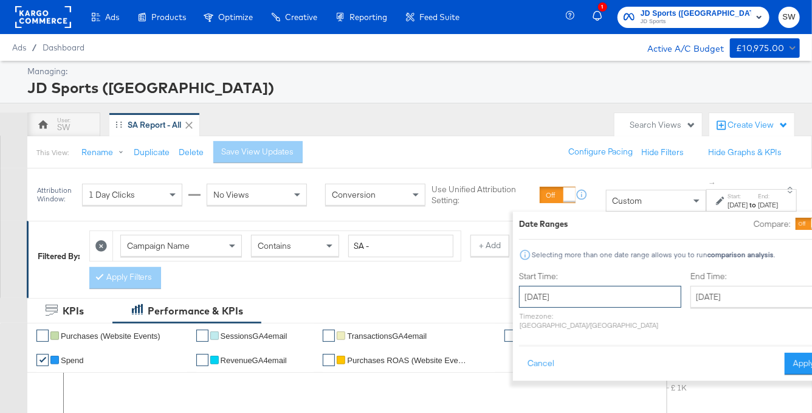
drag, startPoint x: 558, startPoint y: 291, endPoint x: 557, endPoint y: 284, distance: 7.3
click at [558, 291] on input "[DATE]" at bounding box center [600, 297] width 162 height 22
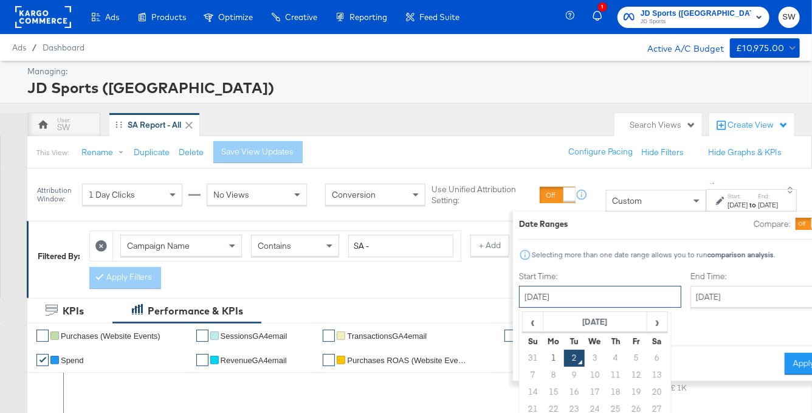
scroll to position [72, 0]
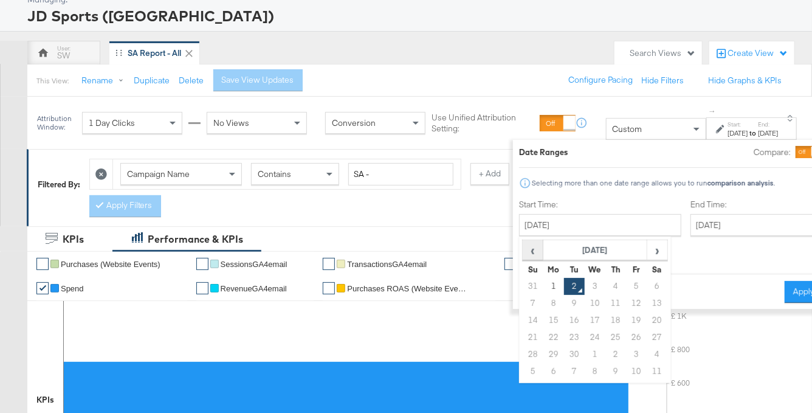
click at [523, 252] on span "‹" at bounding box center [532, 250] width 19 height 18
click at [626, 283] on td "1" at bounding box center [636, 286] width 21 height 17
type input "[DATE]"
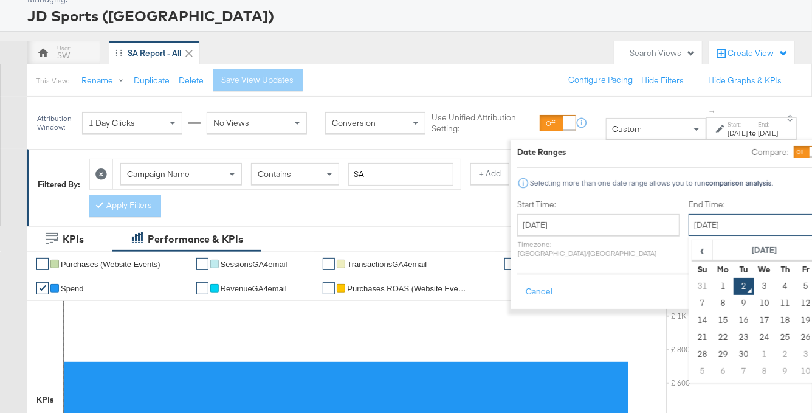
click at [688, 227] on input "[DATE]" at bounding box center [752, 225] width 128 height 22
click at [693, 250] on span "‹" at bounding box center [702, 250] width 19 height 18
click at [691, 368] on td "31" at bounding box center [701, 371] width 21 height 17
type input "[DATE]"
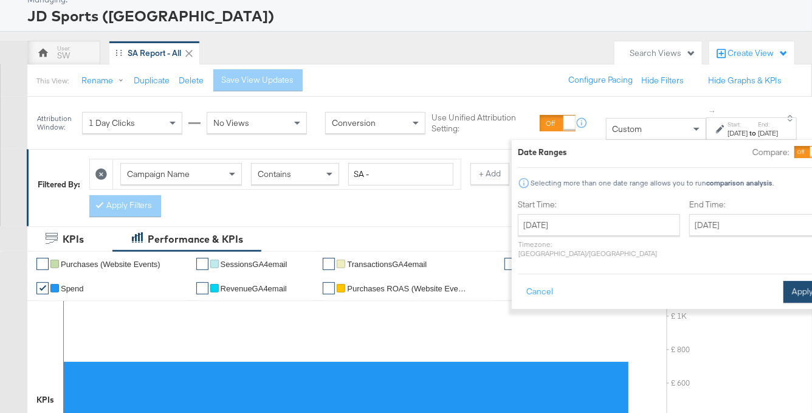
click at [783, 281] on button "Apply" at bounding box center [802, 292] width 38 height 22
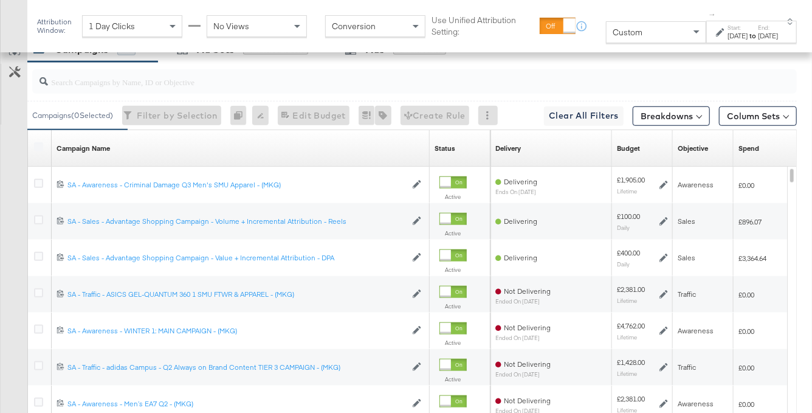
scroll to position [453, 0]
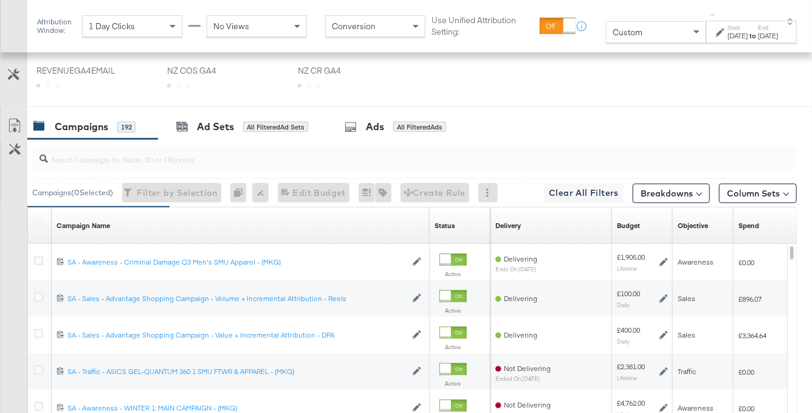
click at [762, 225] on div "Spend Sorting Unavailable" at bounding box center [791, 225] width 117 height 19
click at [755, 225] on div "Spend" at bounding box center [748, 226] width 21 height 10
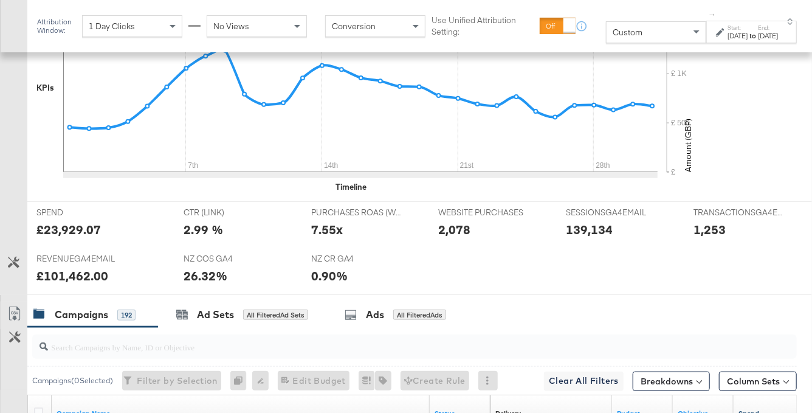
scroll to position [502, 0]
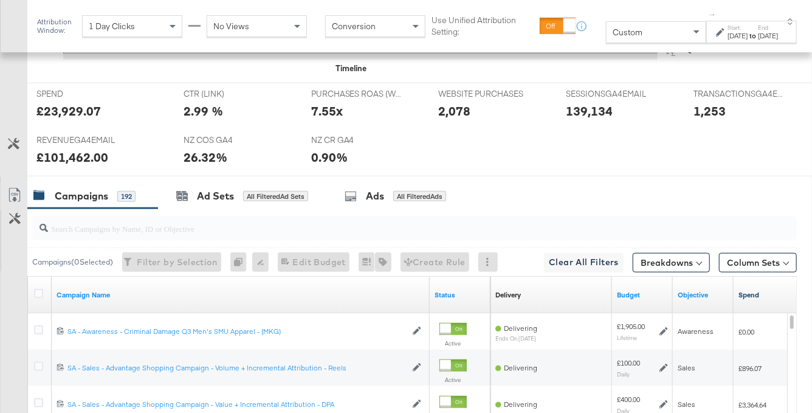
click at [751, 296] on link "Spend" at bounding box center [791, 295] width 107 height 10
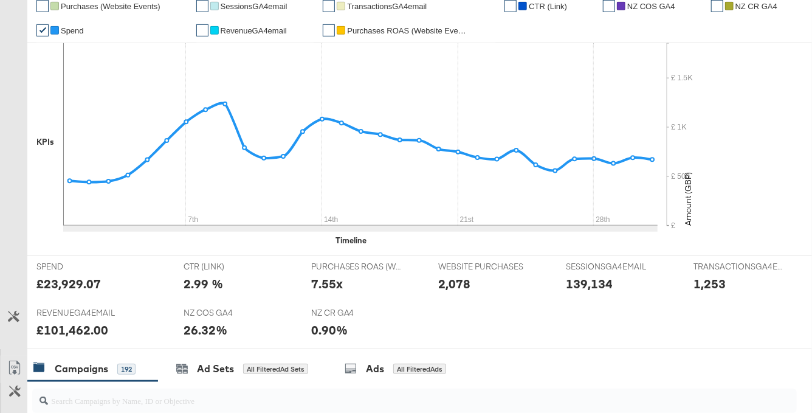
scroll to position [0, 0]
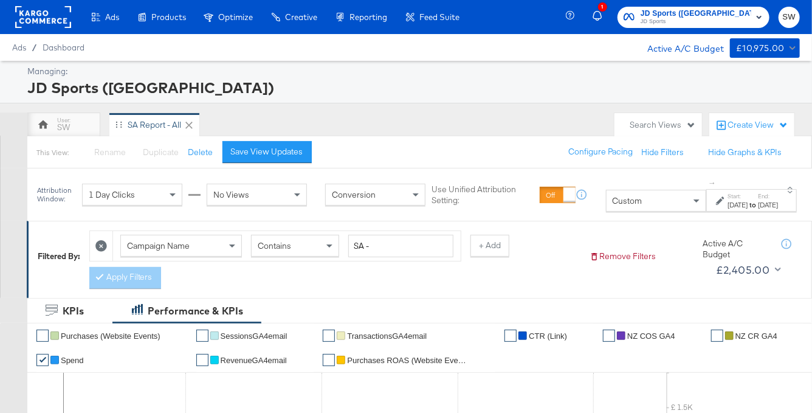
click at [718, 26] on span "JD Sports" at bounding box center [695, 22] width 111 height 10
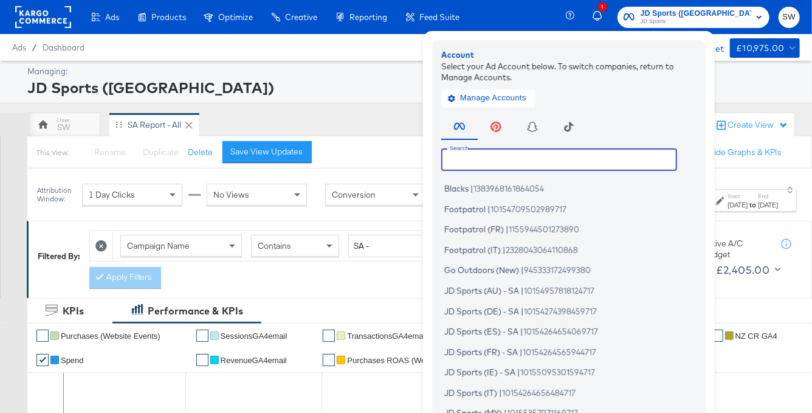
click at [532, 154] on input "text" at bounding box center [559, 159] width 236 height 22
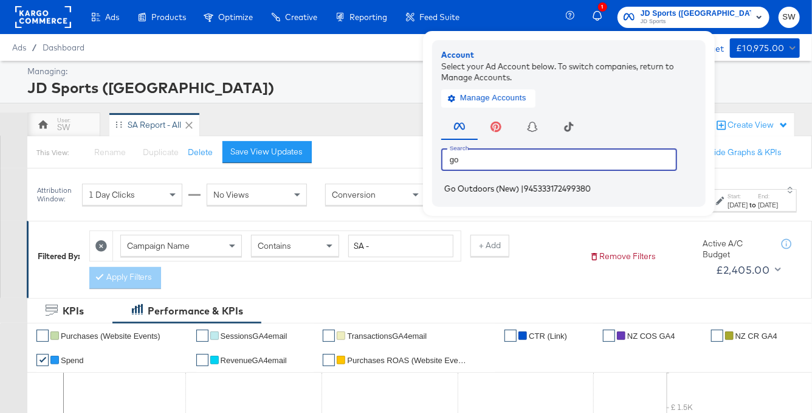
type input "go"
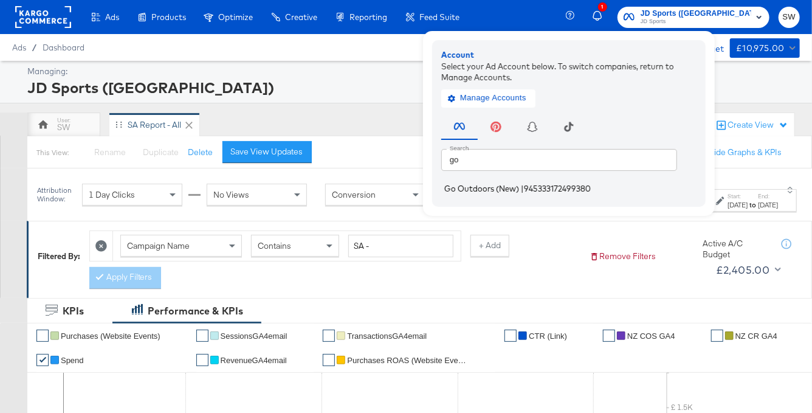
click at [519, 188] on span "Go Outdoors (New)" at bounding box center [481, 188] width 75 height 10
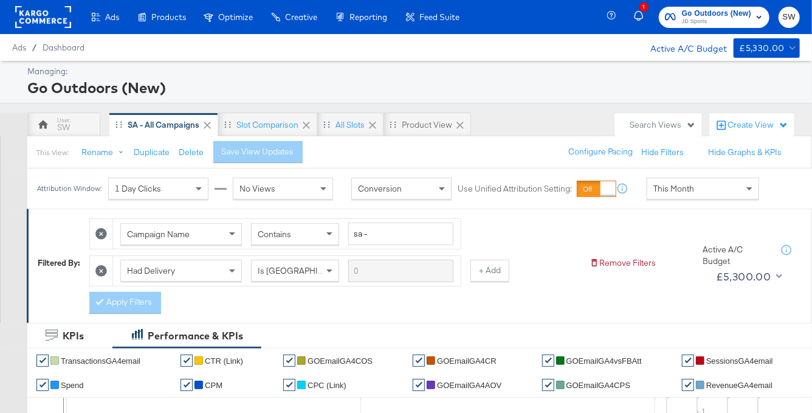
click at [667, 187] on span "This Month" at bounding box center [673, 188] width 41 height 11
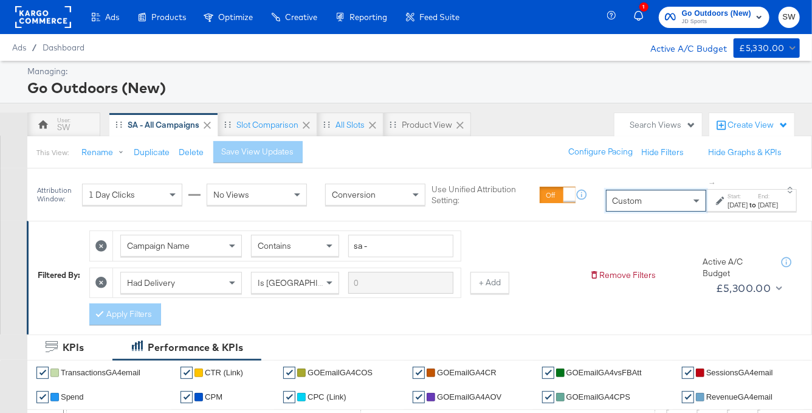
click at [727, 197] on label "Start:" at bounding box center [737, 196] width 20 height 8
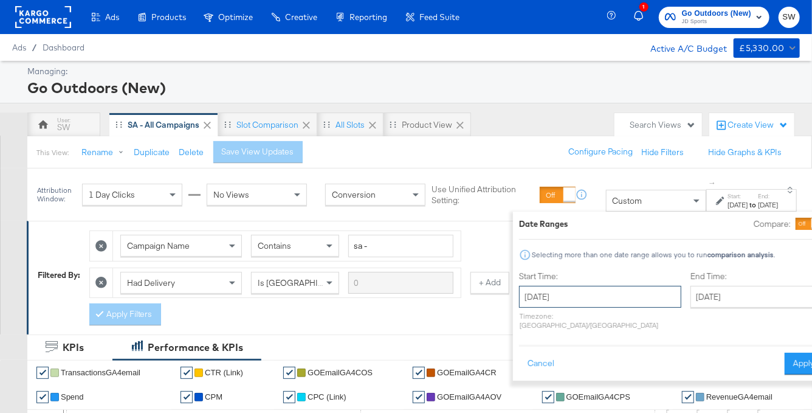
click at [567, 296] on input "[DATE]" at bounding box center [600, 297] width 162 height 22
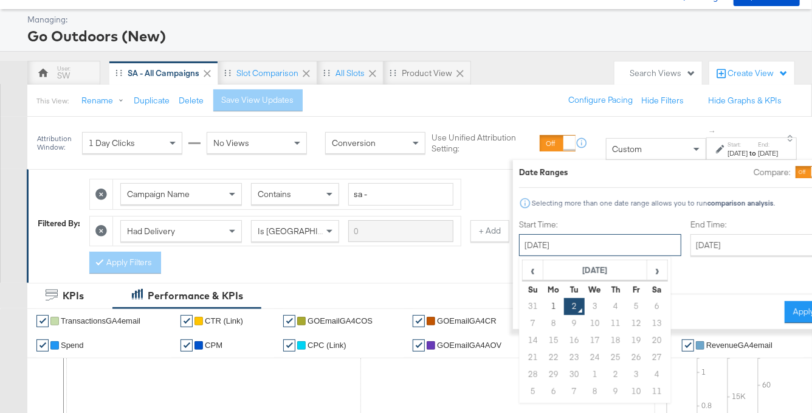
scroll to position [97, 0]
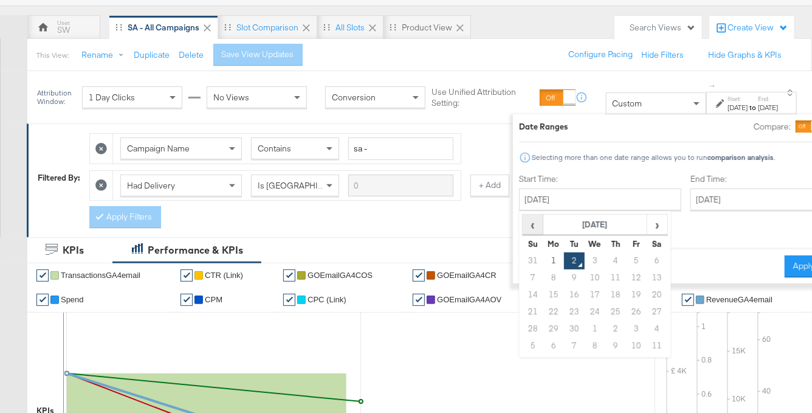
click at [523, 225] on span "‹" at bounding box center [532, 224] width 19 height 18
click at [626, 258] on td "1" at bounding box center [636, 260] width 21 height 17
type input "[DATE]"
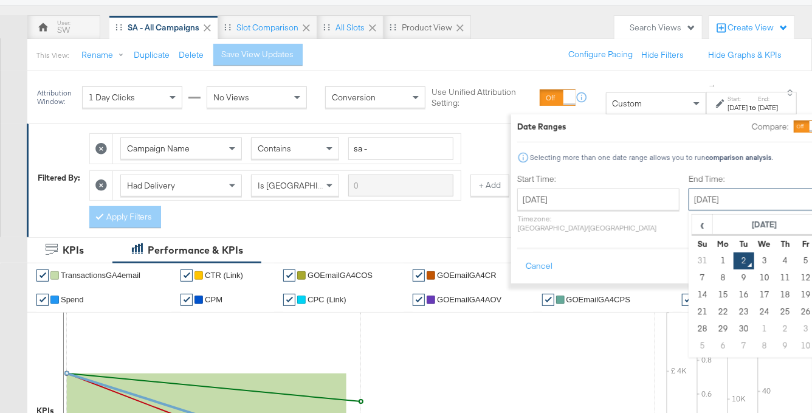
click at [688, 194] on input "[DATE]" at bounding box center [752, 199] width 128 height 22
click at [693, 224] on span "‹" at bounding box center [702, 224] width 19 height 18
click at [691, 340] on td "31" at bounding box center [701, 345] width 21 height 17
type input "[DATE]"
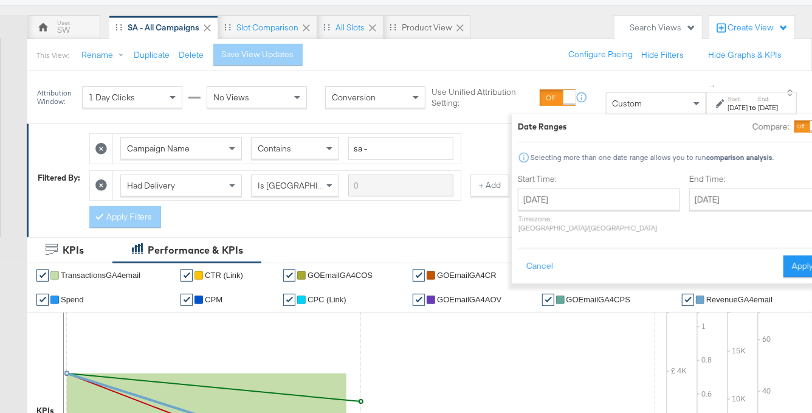
click at [783, 257] on button "Apply" at bounding box center [802, 266] width 38 height 22
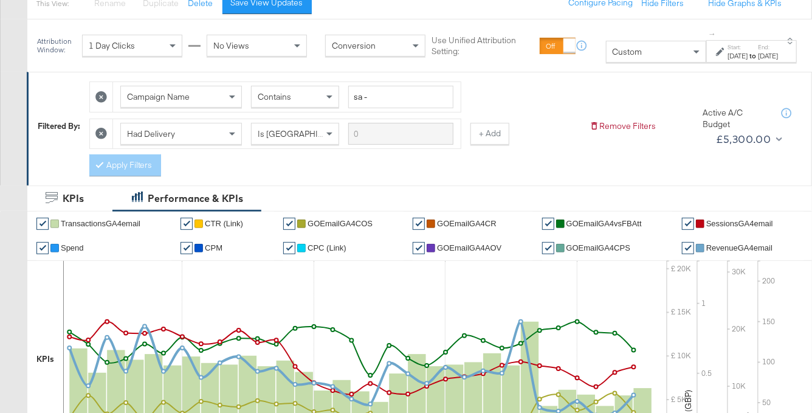
scroll to position [132, 0]
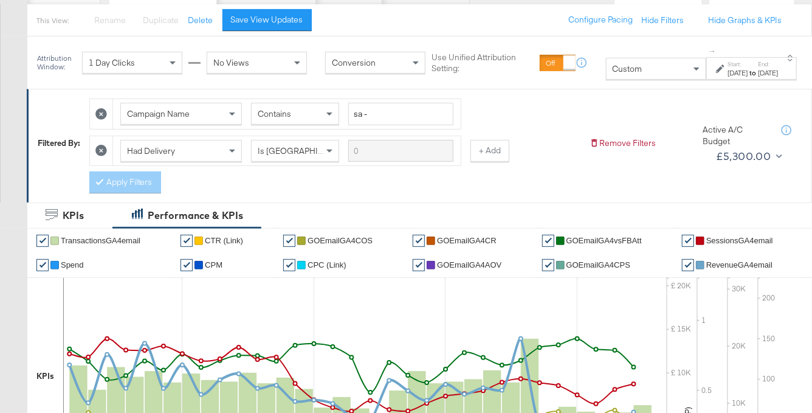
click at [100, 145] on icon at bounding box center [101, 151] width 12 height 12
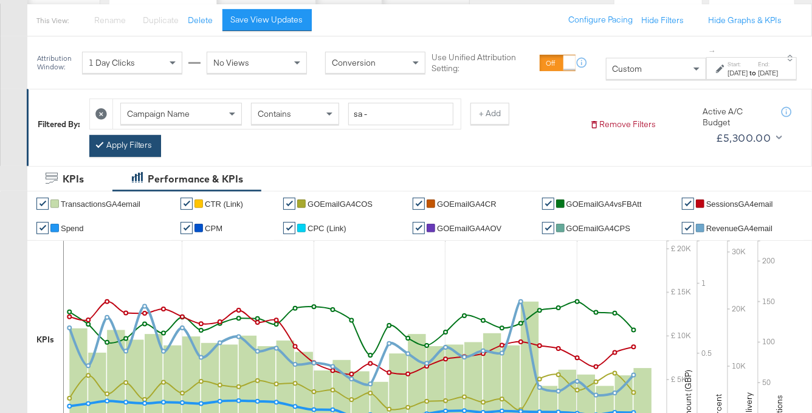
click at [112, 146] on button "Apply Filters" at bounding box center [125, 146] width 72 height 22
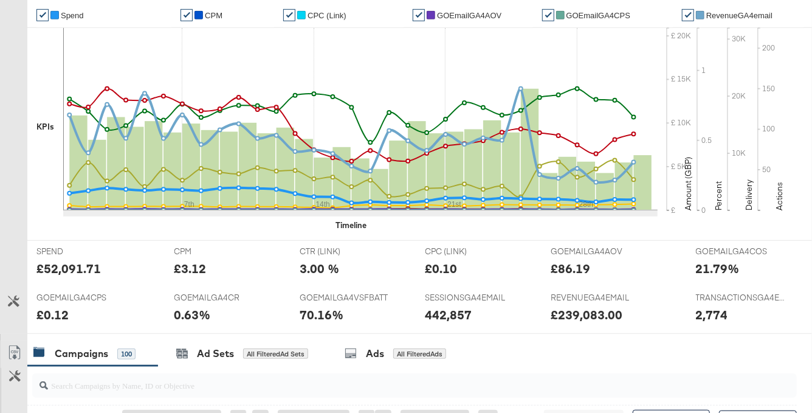
scroll to position [0, 0]
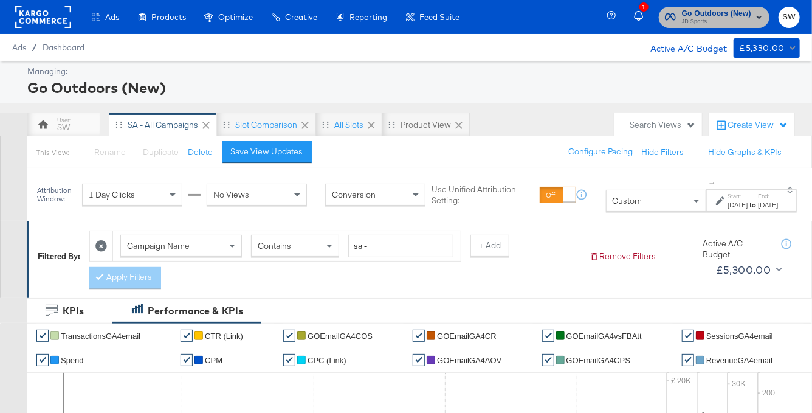
click at [693, 18] on span "JD Sports" at bounding box center [716, 22] width 69 height 10
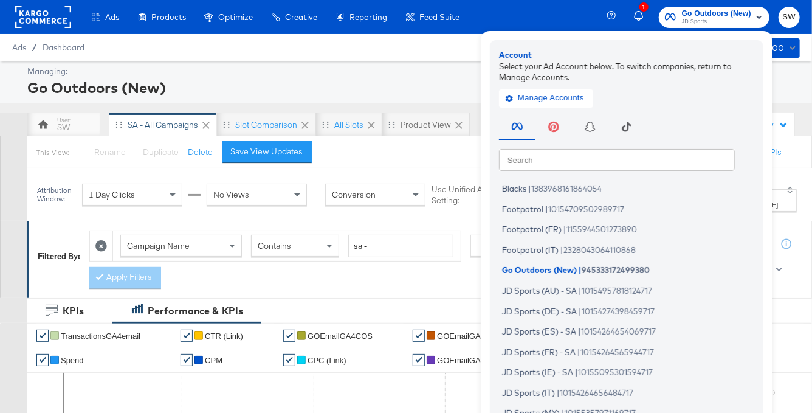
click at [600, 155] on input "text" at bounding box center [617, 159] width 236 height 22
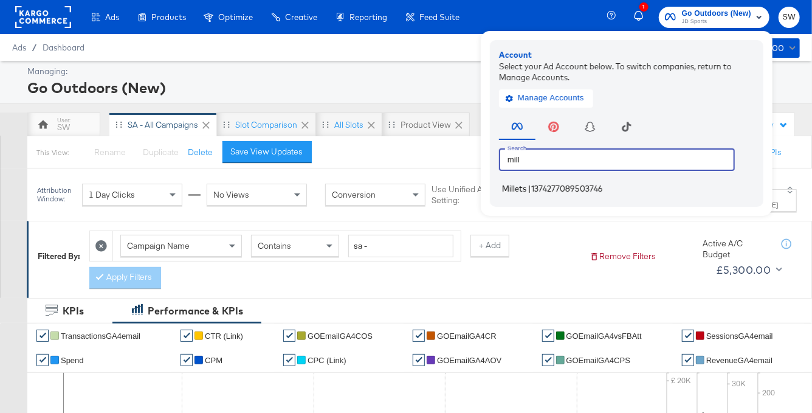
type input "mill"
click at [591, 186] on span "1374277089503746" at bounding box center [567, 188] width 72 height 10
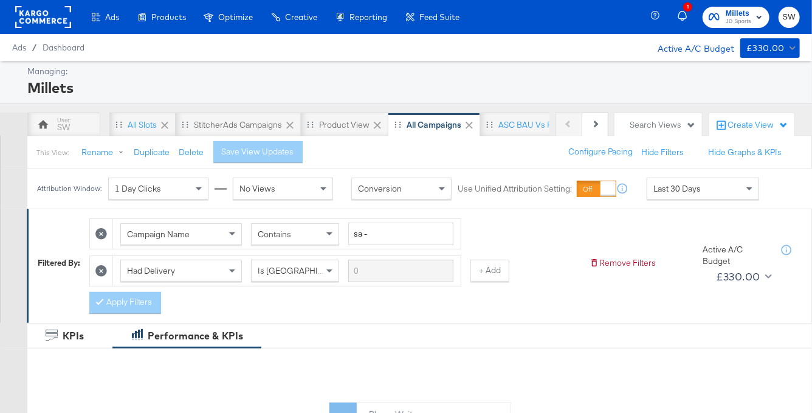
click at [670, 180] on div "Last 30 Days" at bounding box center [702, 188] width 111 height 21
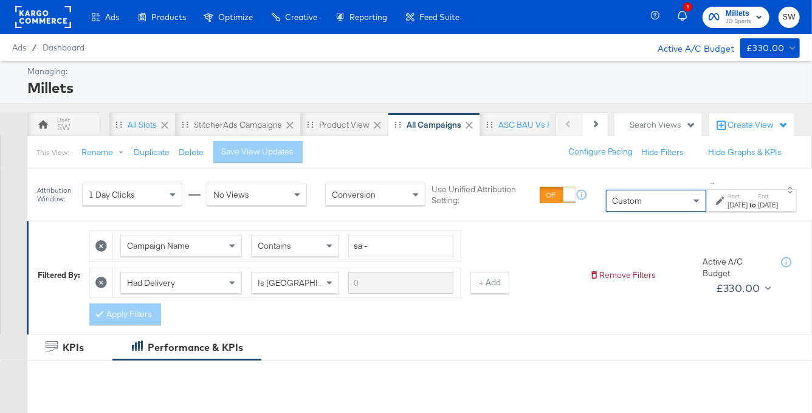
click at [706, 202] on div "Start: Sep 2nd 2025 to End: Sep 2nd 2025" at bounding box center [751, 200] width 91 height 22
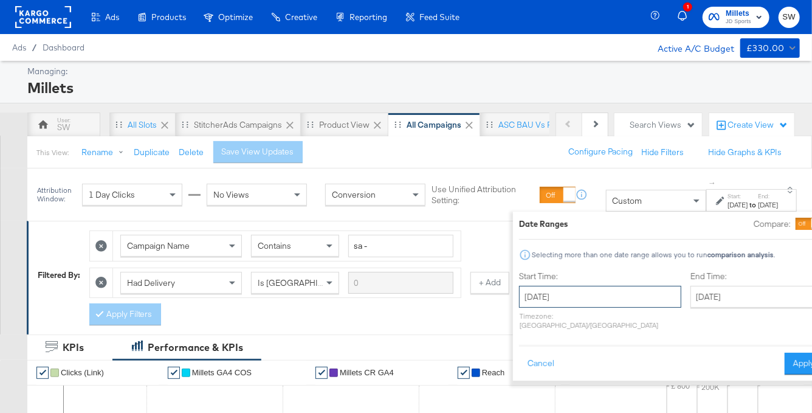
click at [541, 301] on input "[DATE]" at bounding box center [600, 297] width 162 height 22
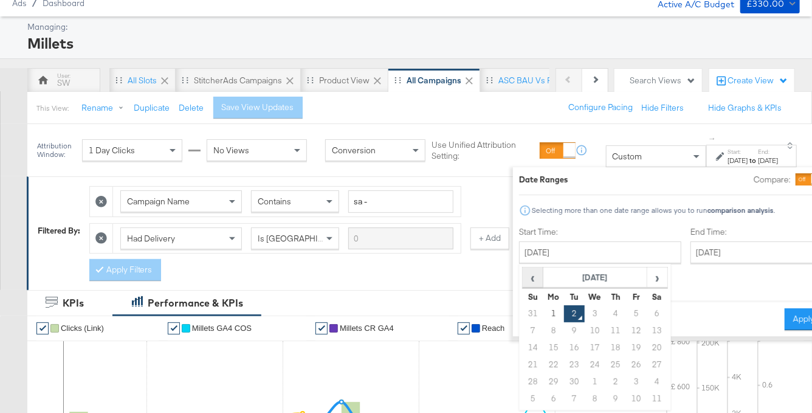
click at [523, 283] on span "‹" at bounding box center [532, 277] width 19 height 18
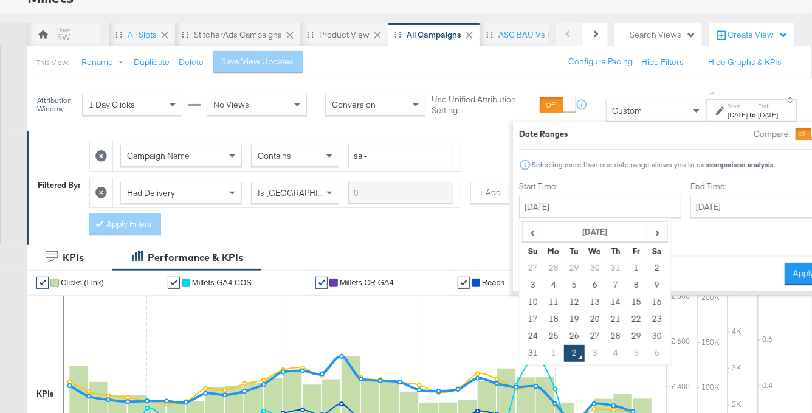
scroll to position [105, 0]
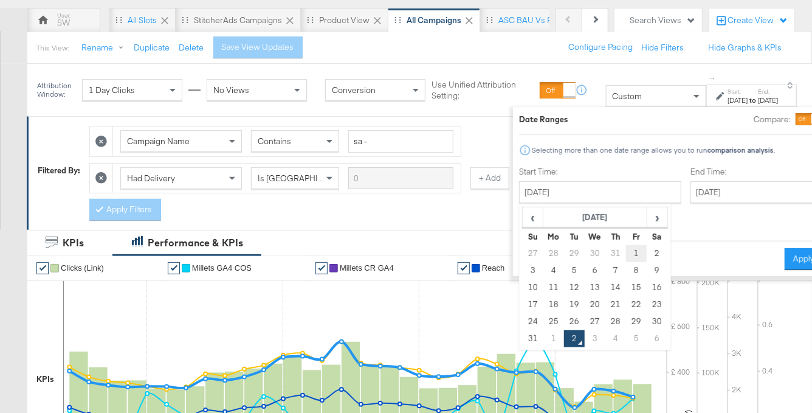
click at [626, 246] on td "1" at bounding box center [636, 253] width 21 height 17
type input "August 1st 2025"
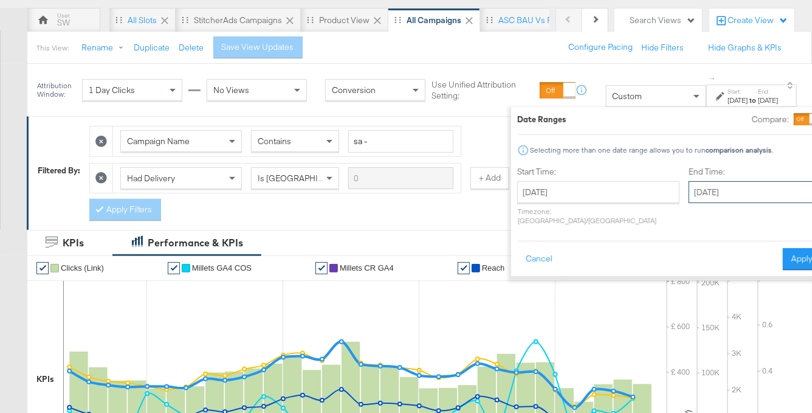
click at [688, 192] on input "September 2nd 2025" at bounding box center [752, 192] width 128 height 22
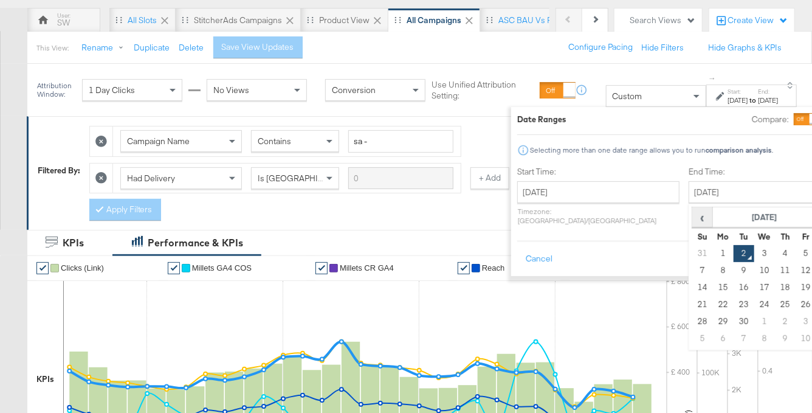
click at [693, 218] on span "‹" at bounding box center [702, 217] width 19 height 18
click at [691, 337] on td "31" at bounding box center [701, 338] width 21 height 17
type input "August 31st 2025"
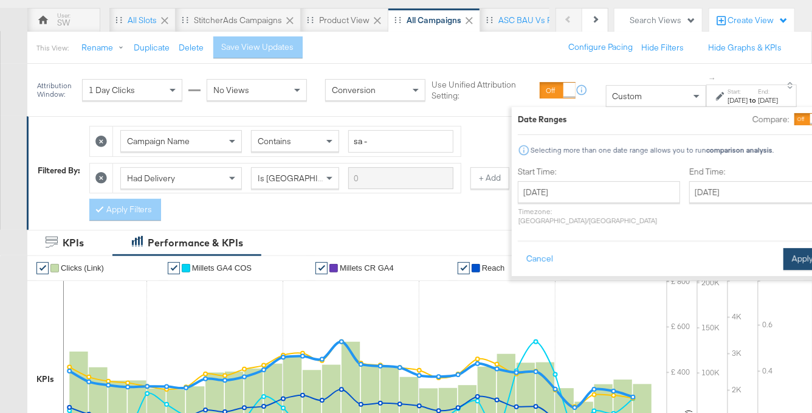
click at [783, 248] on button "Apply" at bounding box center [802, 259] width 38 height 22
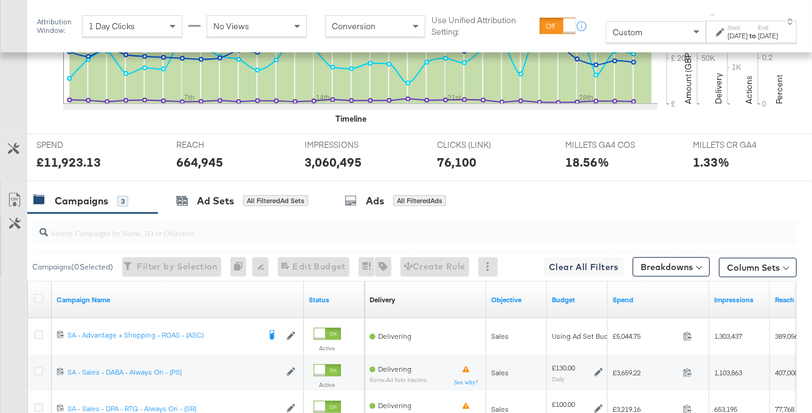
scroll to position [0, 0]
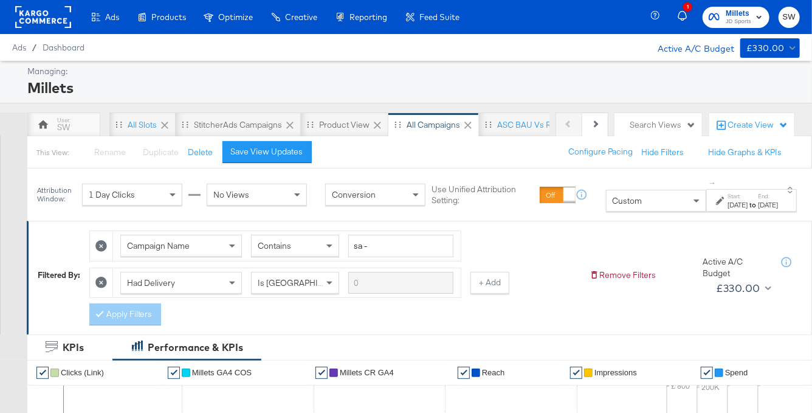
click at [745, 14] on span "Millets" at bounding box center [738, 13] width 26 height 13
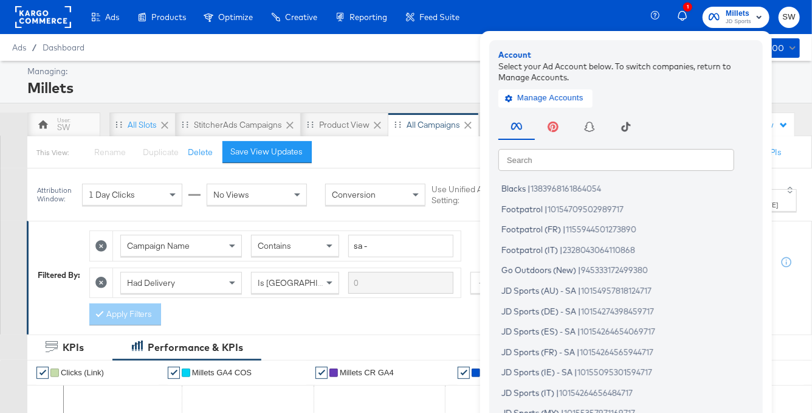
click at [577, 159] on input "text" at bounding box center [616, 159] width 236 height 22
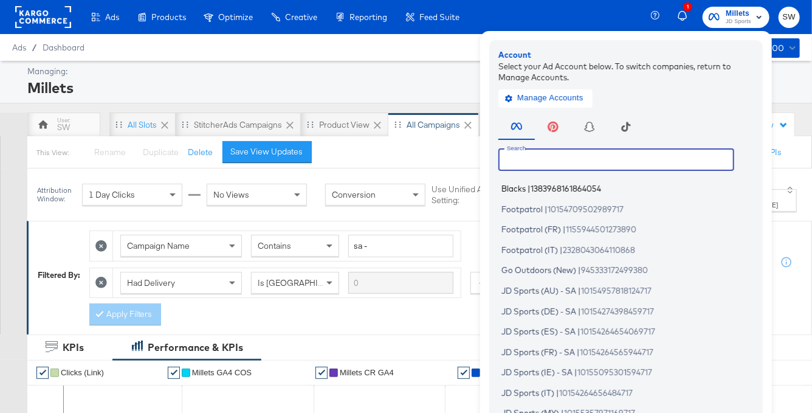
click at [547, 190] on span "1383968161864054" at bounding box center [565, 188] width 70 height 10
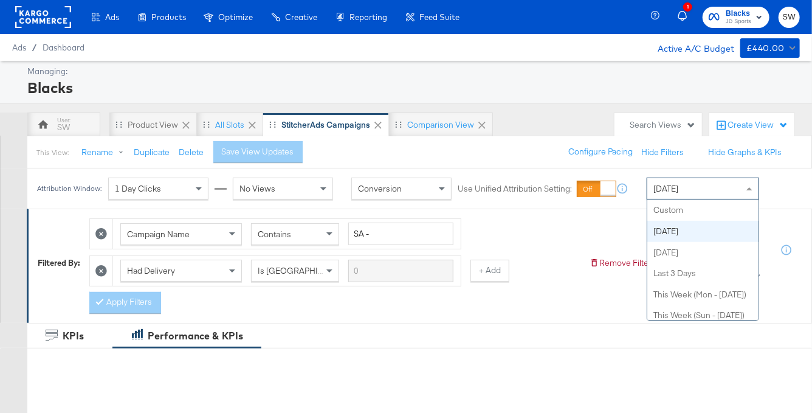
click at [713, 189] on div "[DATE]" at bounding box center [702, 188] width 111 height 21
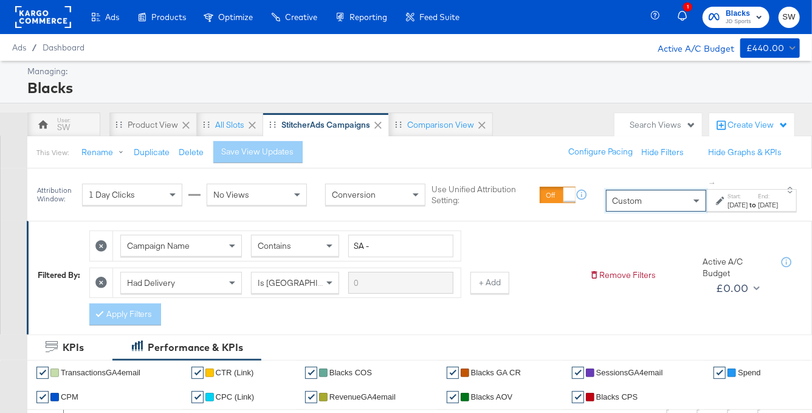
click at [727, 203] on div "[DATE]" at bounding box center [737, 205] width 20 height 10
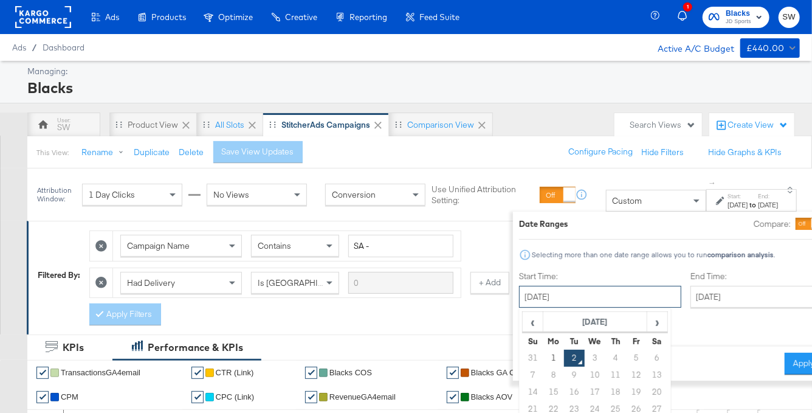
drag, startPoint x: 558, startPoint y: 296, endPoint x: 552, endPoint y: 262, distance: 34.6
click at [558, 296] on input "[DATE]" at bounding box center [600, 297] width 162 height 22
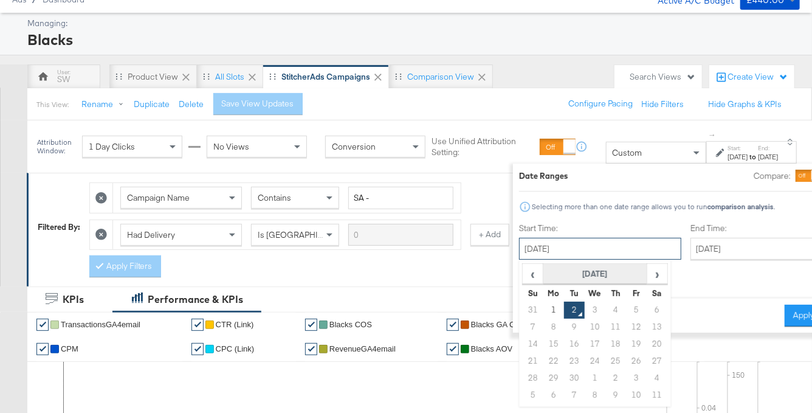
scroll to position [52, 0]
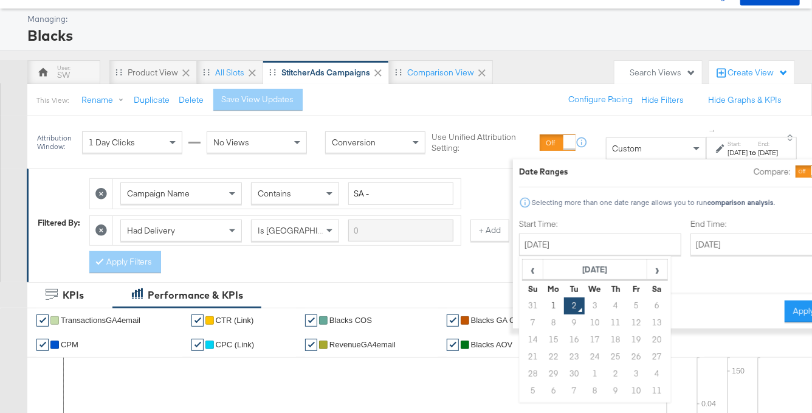
click at [519, 258] on div "‹ September 2025 › Su Mo Tu We Th Fr Sa 31 1 2 3 4 5 6 7 8 9 10 11 12 13 14 15 …" at bounding box center [595, 329] width 152 height 146
click at [523, 266] on span "‹" at bounding box center [532, 269] width 19 height 18
click at [626, 303] on td "1" at bounding box center [636, 305] width 21 height 17
type input "[DATE]"
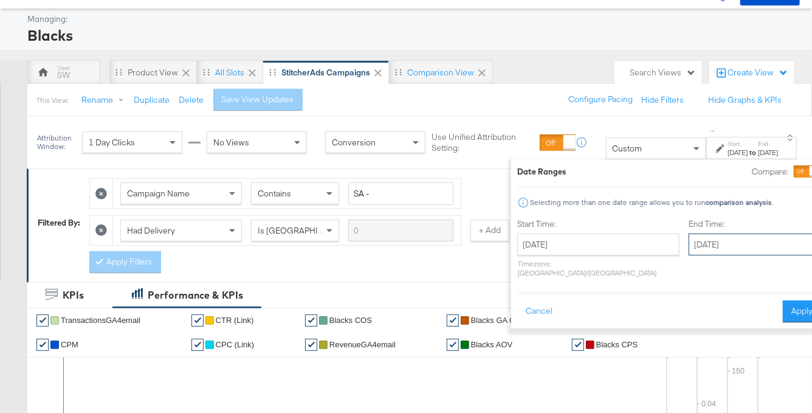
click at [688, 241] on input "[DATE]" at bounding box center [752, 244] width 128 height 22
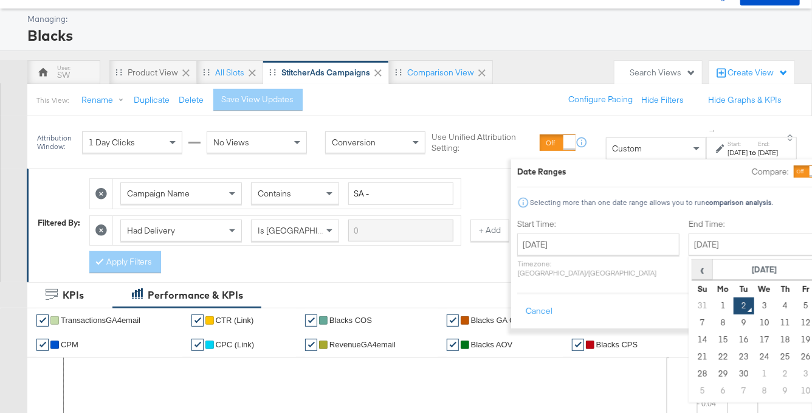
click at [693, 270] on span "‹" at bounding box center [702, 269] width 19 height 18
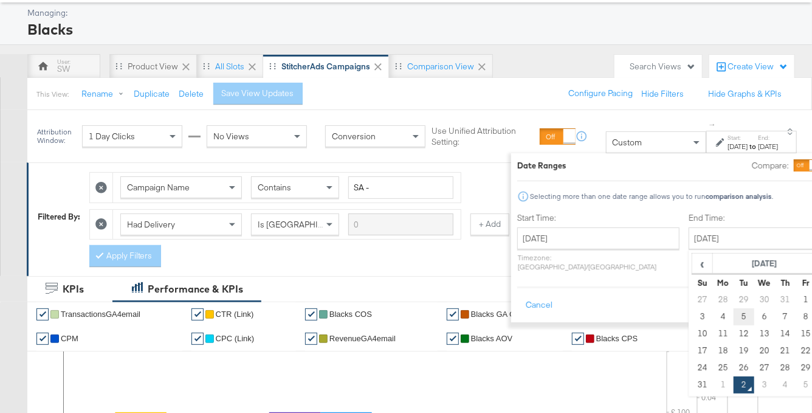
scroll to position [102, 0]
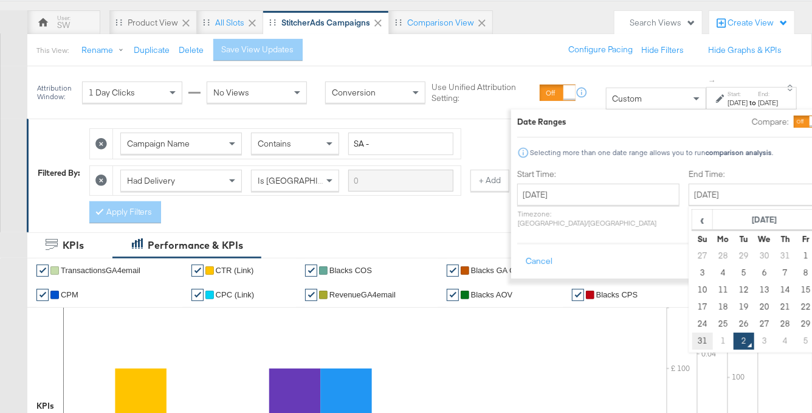
click at [691, 339] on td "31" at bounding box center [701, 340] width 21 height 17
type input "[DATE]"
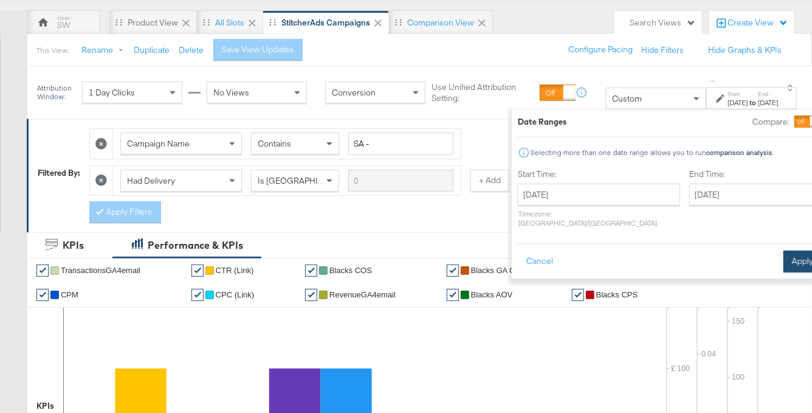
click at [783, 251] on button "Apply" at bounding box center [802, 261] width 38 height 22
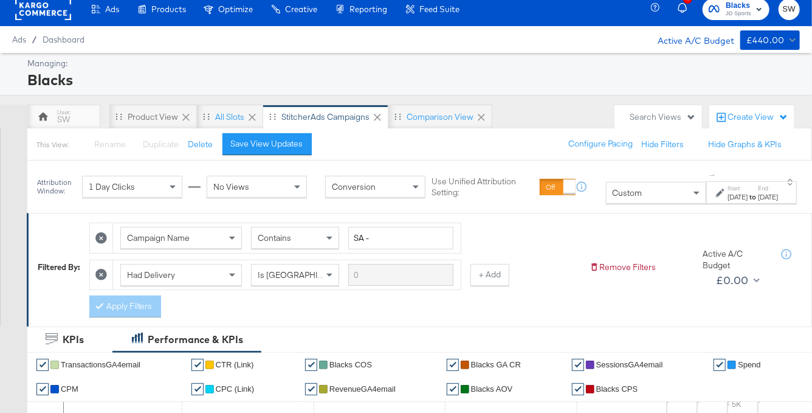
scroll to position [0, 0]
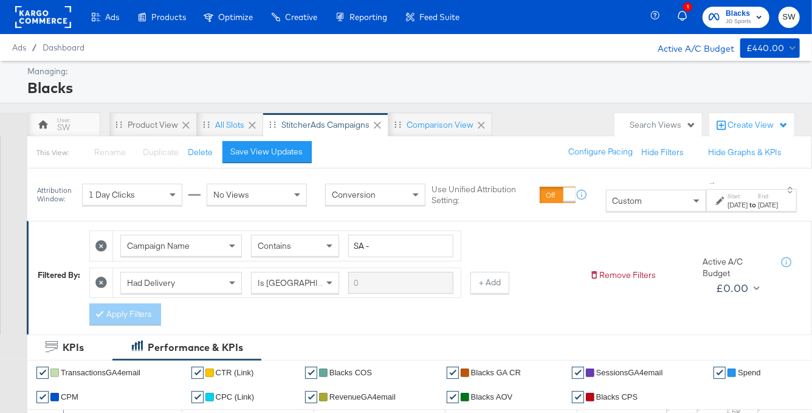
click at [739, 17] on span "JD Sports" at bounding box center [738, 22] width 26 height 10
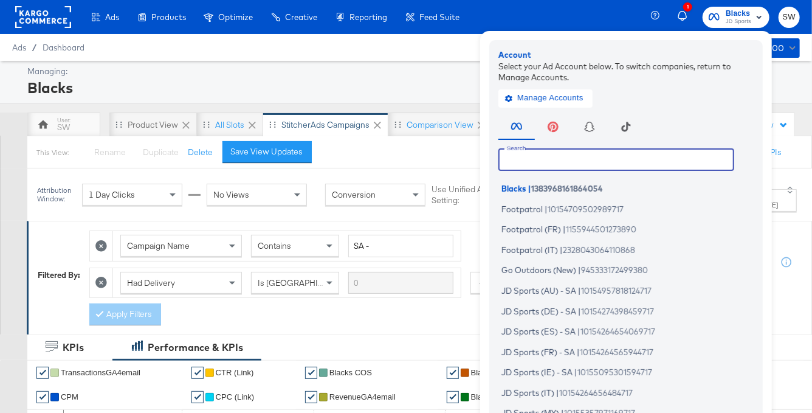
click at [521, 157] on input "text" at bounding box center [616, 159] width 236 height 22
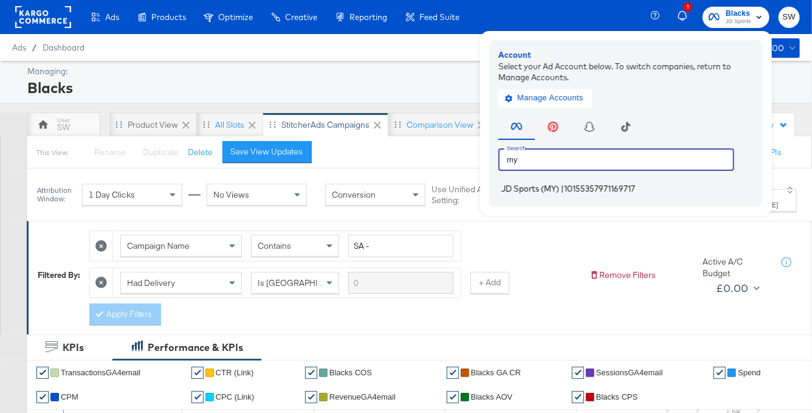
type input "my"
click at [527, 189] on span "JD Sports (MY)" at bounding box center [530, 188] width 58 height 10
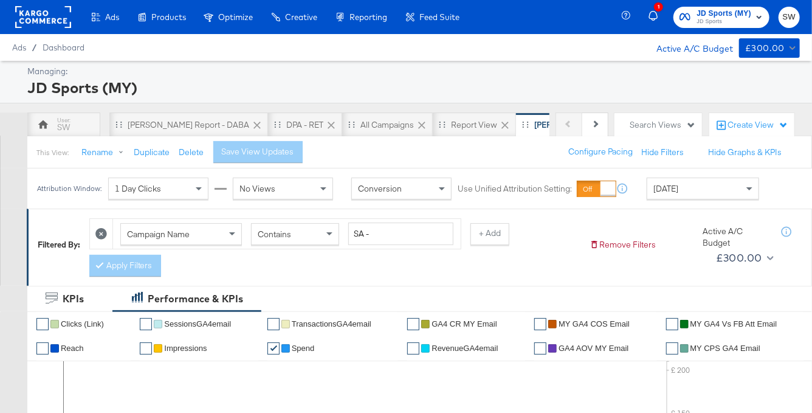
click at [719, 200] on div "Attribution Window: 1 Day Clicks No Views Conversion Use Unified Attribution Se…" at bounding box center [400, 188] width 747 height 40
click at [707, 188] on div "[DATE]" at bounding box center [702, 188] width 111 height 21
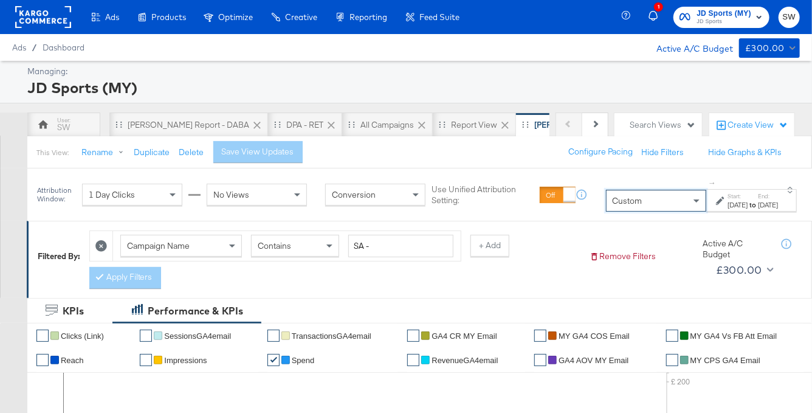
click at [716, 205] on div at bounding box center [722, 200] width 12 height 9
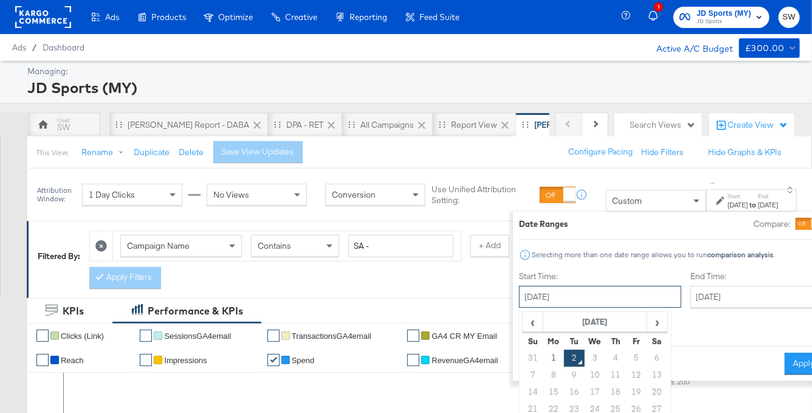
click at [553, 300] on input "[DATE]" at bounding box center [600, 297] width 162 height 22
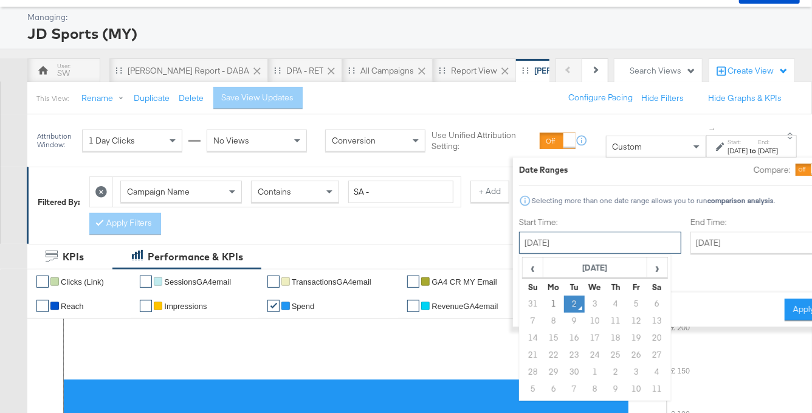
scroll to position [61, 0]
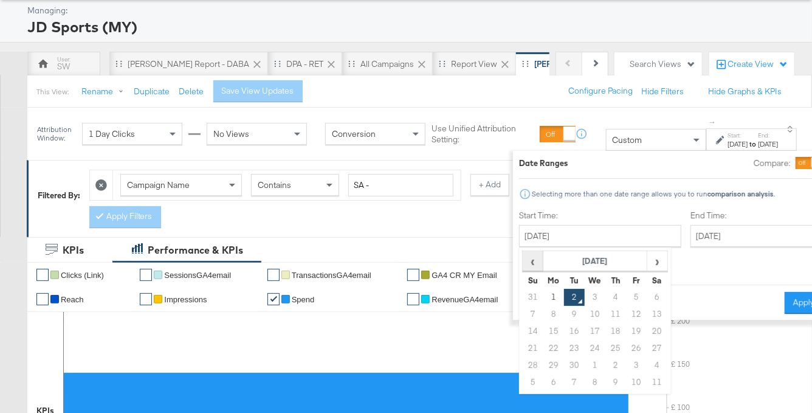
click at [523, 264] on span "‹" at bounding box center [532, 261] width 19 height 18
click at [626, 291] on td "1" at bounding box center [636, 297] width 21 height 17
type input "[DATE]"
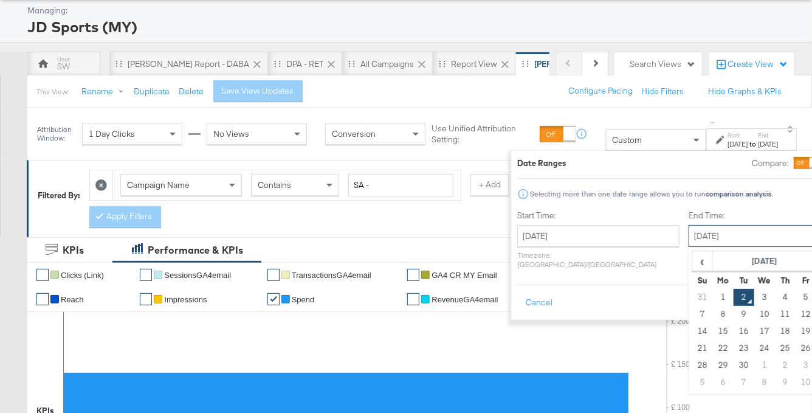
click at [688, 238] on input "[DATE]" at bounding box center [752, 236] width 128 height 22
click at [693, 262] on span "‹" at bounding box center [702, 261] width 19 height 18
click at [691, 379] on td "31" at bounding box center [701, 382] width 21 height 17
type input "[DATE]"
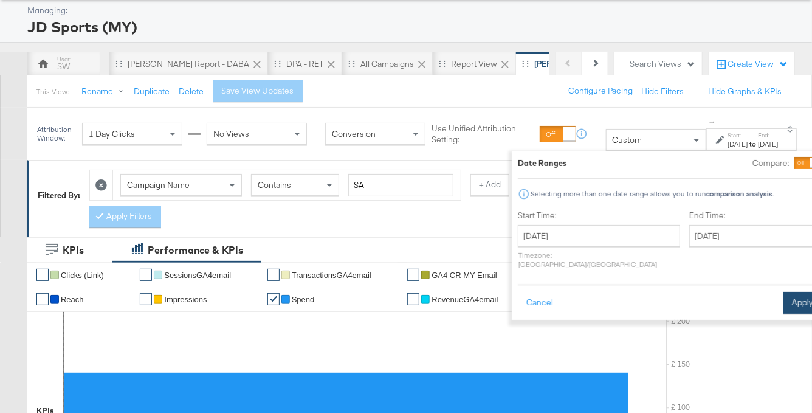
click at [783, 293] on button "Apply" at bounding box center [802, 303] width 38 height 22
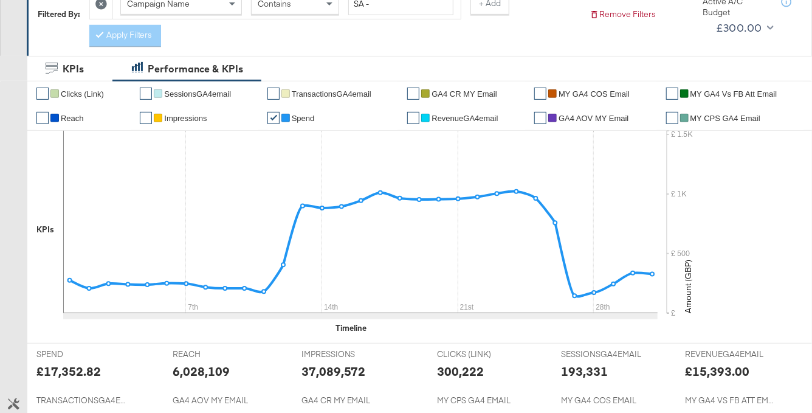
scroll to position [0, 0]
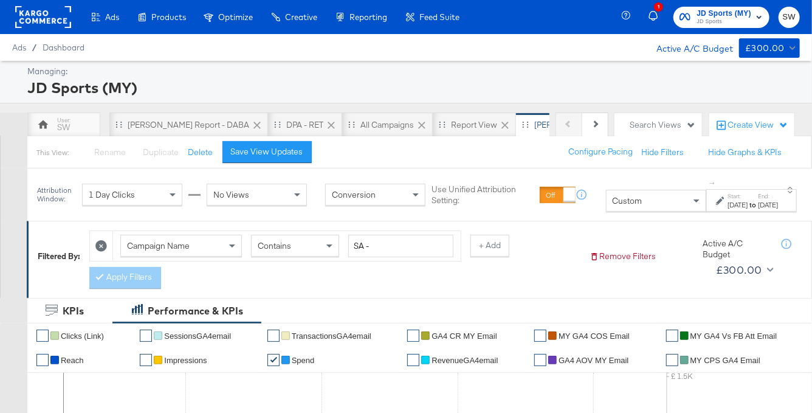
click at [752, 16] on rect "button" at bounding box center [759, 17] width 15 height 15
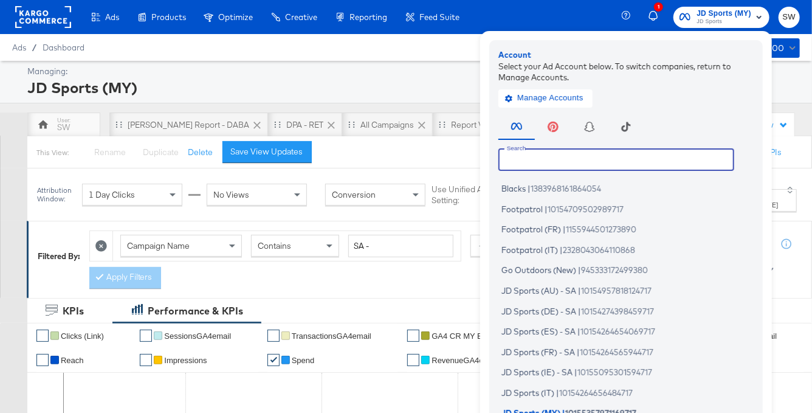
click at [549, 163] on input "text" at bounding box center [616, 159] width 236 height 22
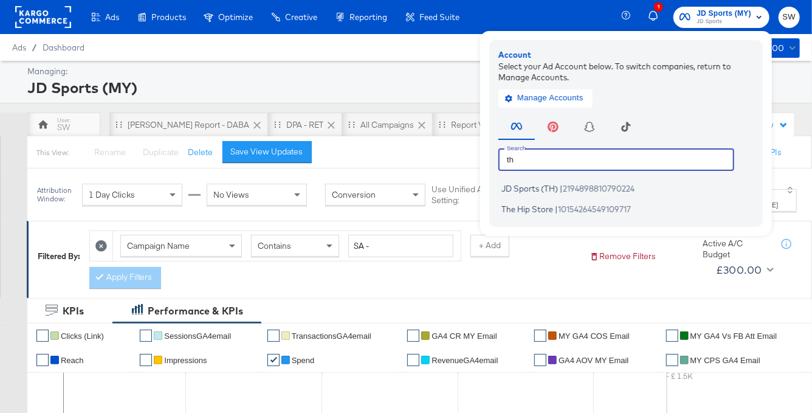
type input "th"
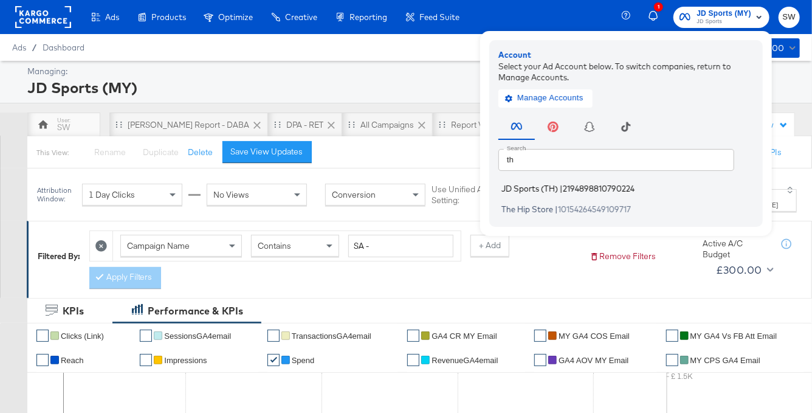
click at [558, 190] on span "JD Sports (TH)" at bounding box center [529, 188] width 57 height 10
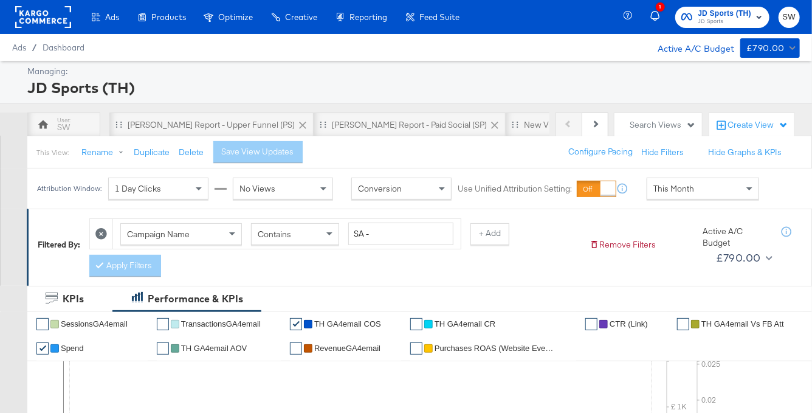
click at [665, 187] on div "This Month" at bounding box center [702, 188] width 111 height 21
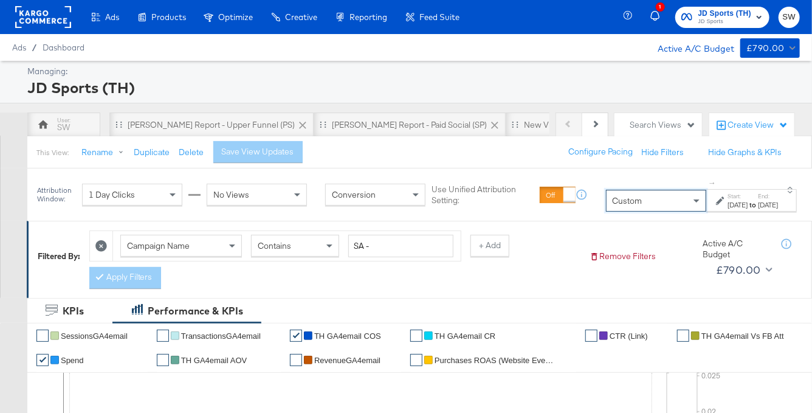
click at [727, 202] on div "Sep 2nd 2025" at bounding box center [737, 205] width 20 height 10
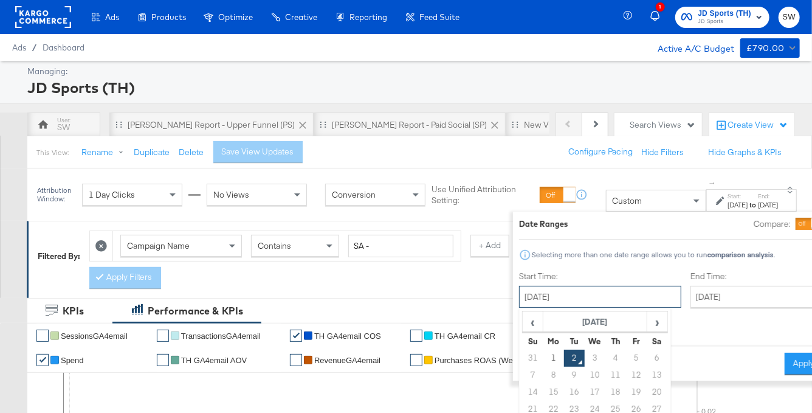
click at [549, 295] on input "September 2nd 2025" at bounding box center [600, 297] width 162 height 22
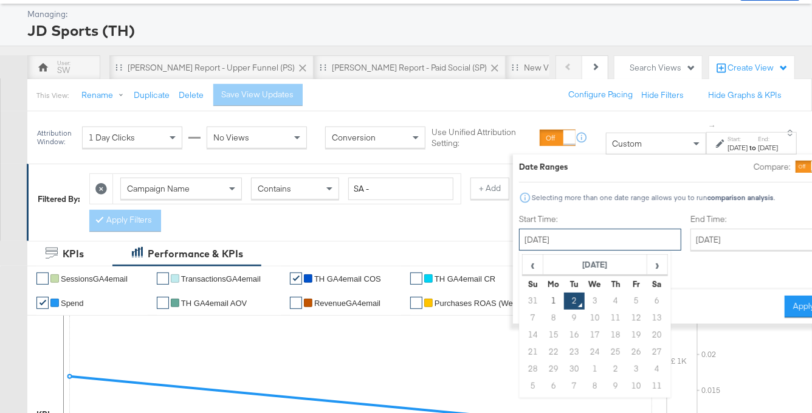
scroll to position [105, 0]
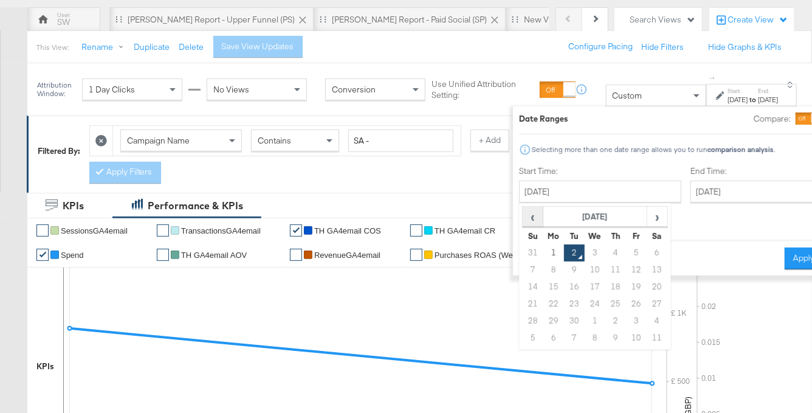
click at [523, 213] on span "‹" at bounding box center [532, 216] width 19 height 18
click at [626, 248] on td "1" at bounding box center [636, 252] width 21 height 17
type input "August 1st 2025"
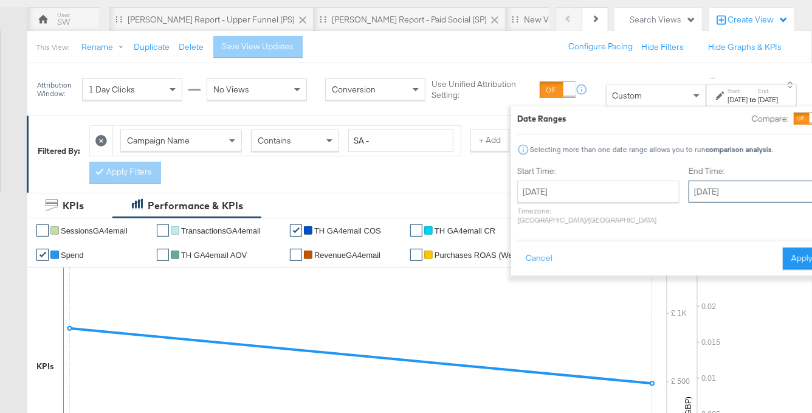
click at [688, 184] on input "September 2nd 2025" at bounding box center [752, 191] width 128 height 22
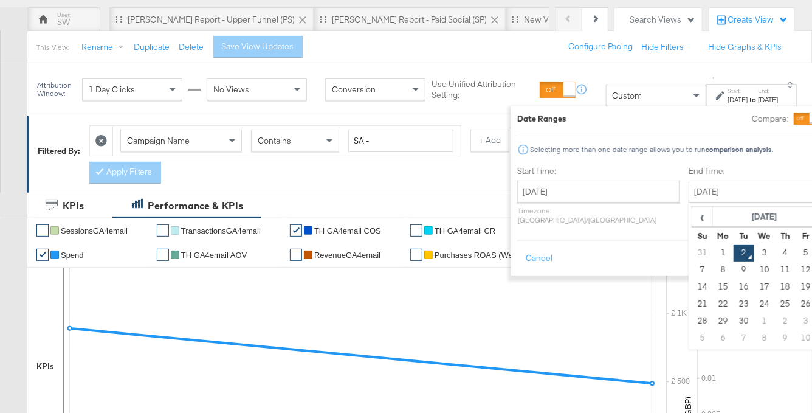
drag, startPoint x: 642, startPoint y: 221, endPoint x: 642, endPoint y: 241, distance: 19.4
click at [693, 221] on span "‹" at bounding box center [702, 216] width 19 height 18
click at [691, 335] on td "31" at bounding box center [701, 337] width 21 height 17
type input "August 31st 2025"
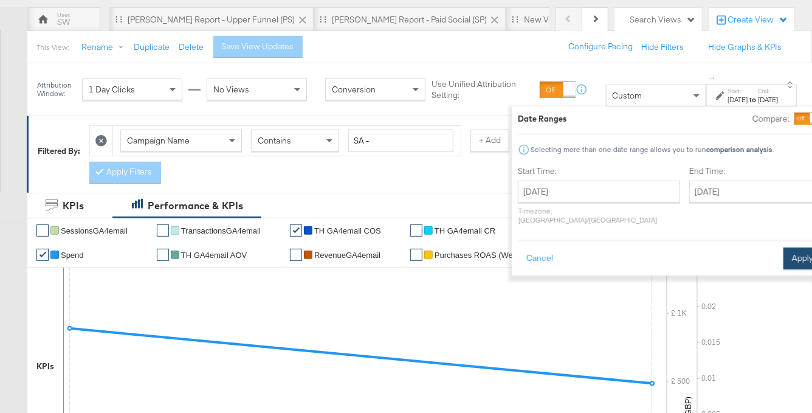
click at [783, 249] on button "Apply" at bounding box center [802, 258] width 38 height 22
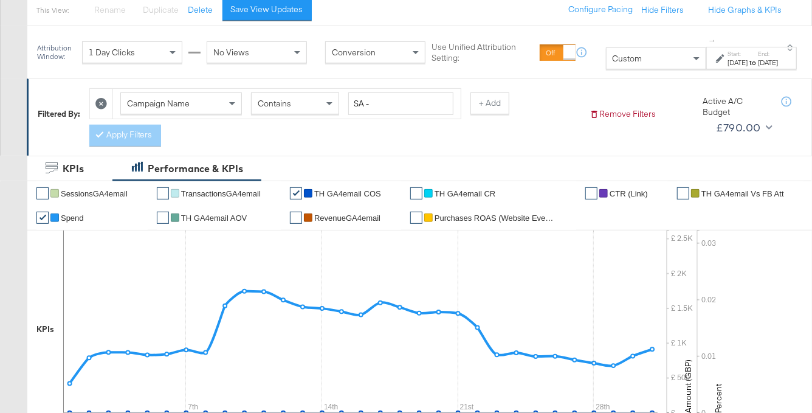
scroll to position [0, 0]
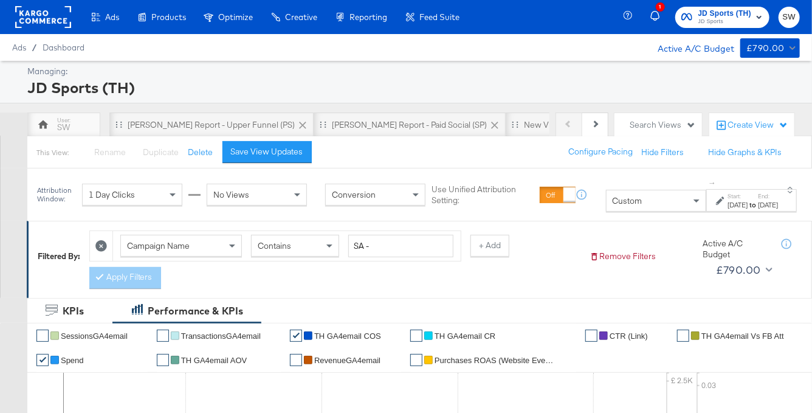
click at [707, 9] on span "JD Sports (TH)" at bounding box center [724, 13] width 53 height 13
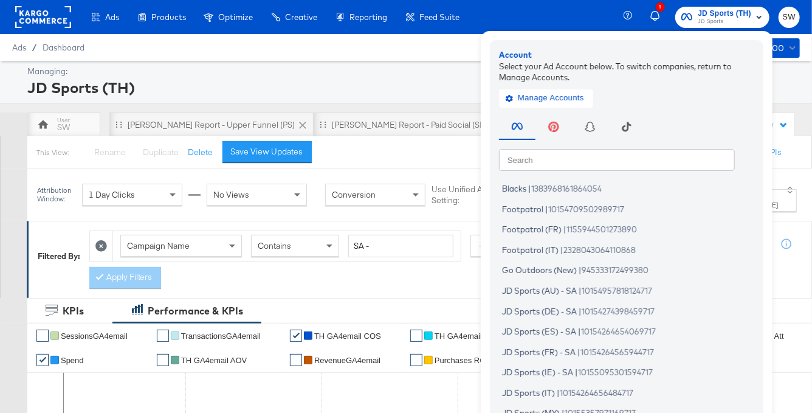
click at [535, 162] on input "text" at bounding box center [617, 159] width 236 height 22
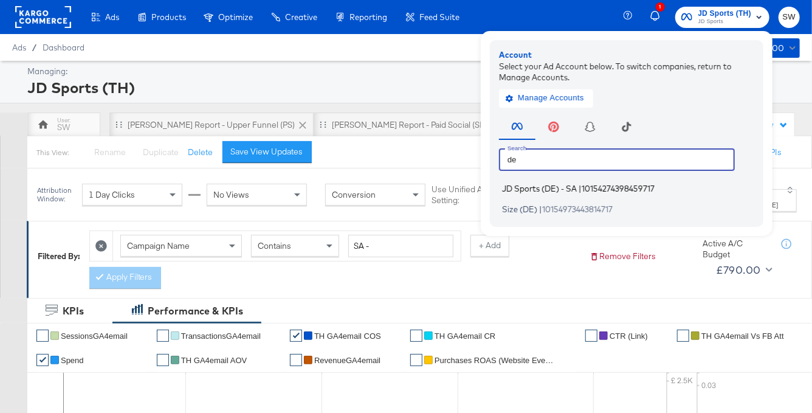
type input "de"
click at [548, 190] on span "JD Sports (DE) - SA" at bounding box center [539, 188] width 75 height 10
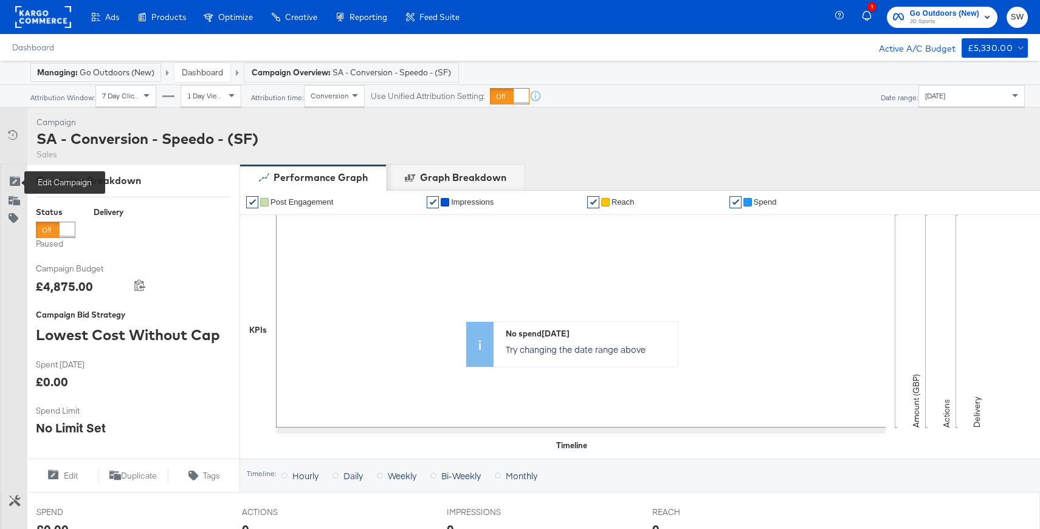
click at [9, 178] on icon at bounding box center [15, 182] width 12 height 12
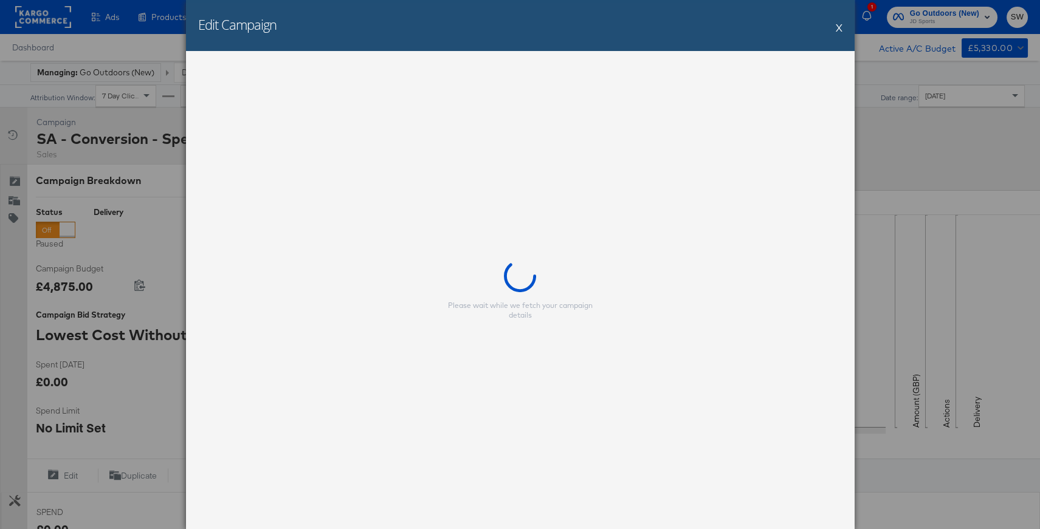
click at [811, 28] on button "X" at bounding box center [838, 27] width 7 height 24
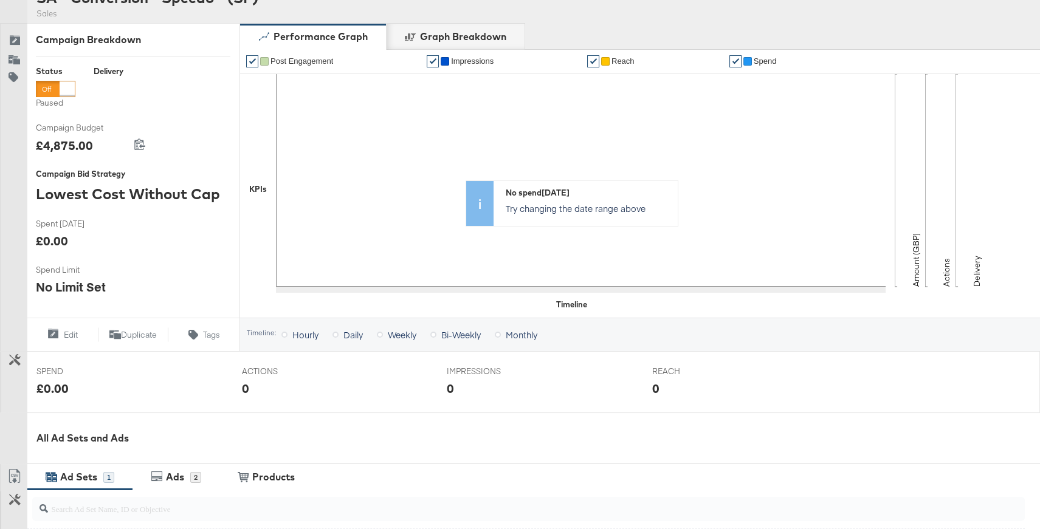
scroll to position [398, 0]
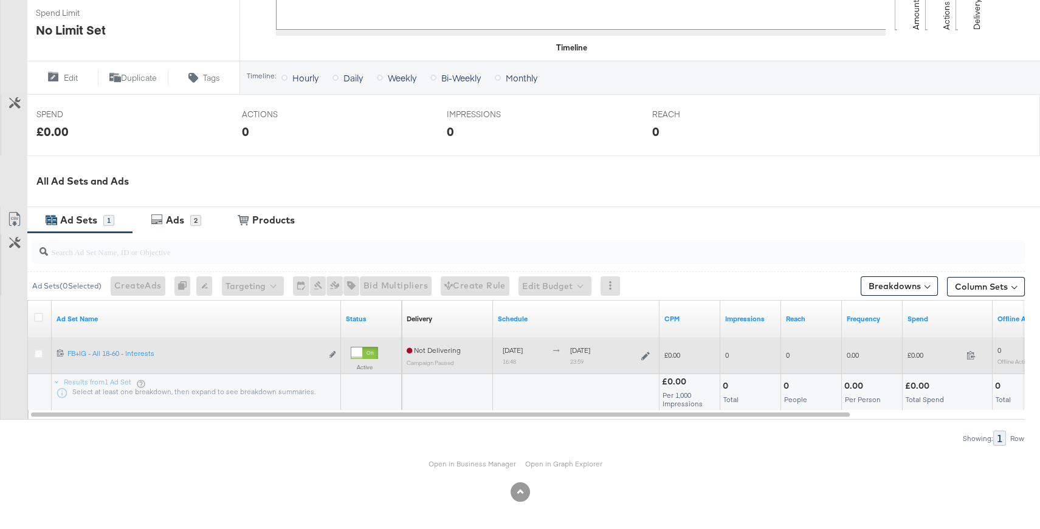
click at [649, 355] on icon at bounding box center [645, 356] width 9 height 9
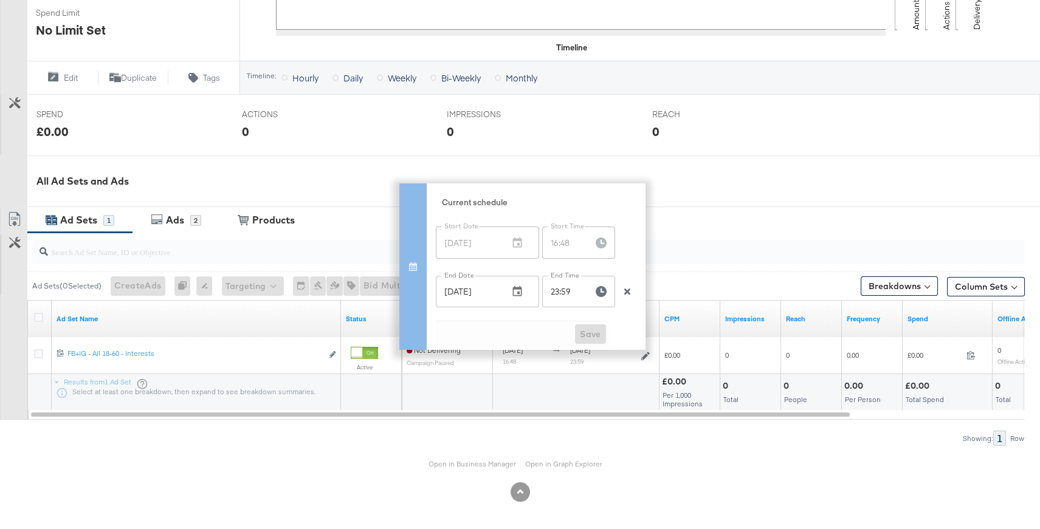
click at [684, 194] on div "All Ad Sets and Ads" at bounding box center [520, 182] width 1040 height 52
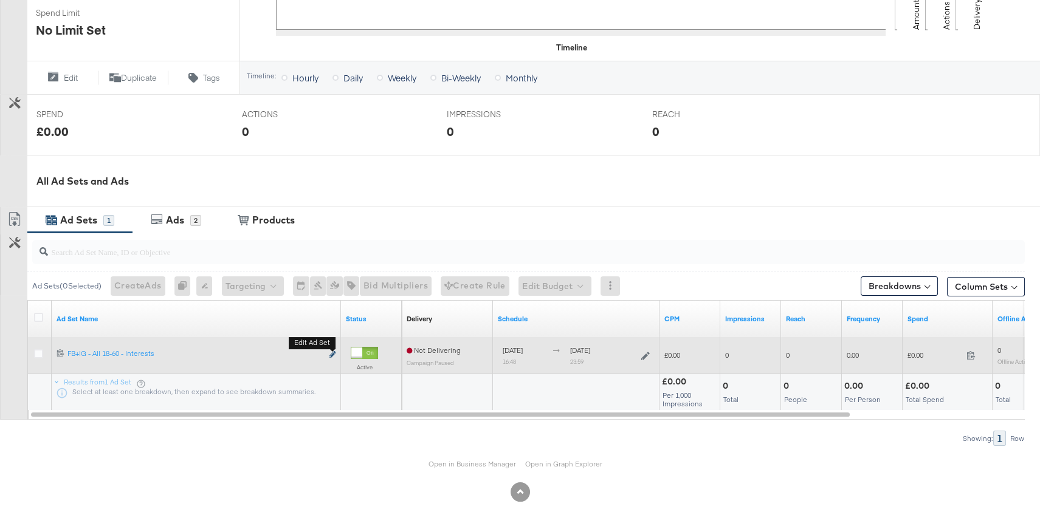
click at [329, 352] on icon "link" at bounding box center [332, 354] width 6 height 7
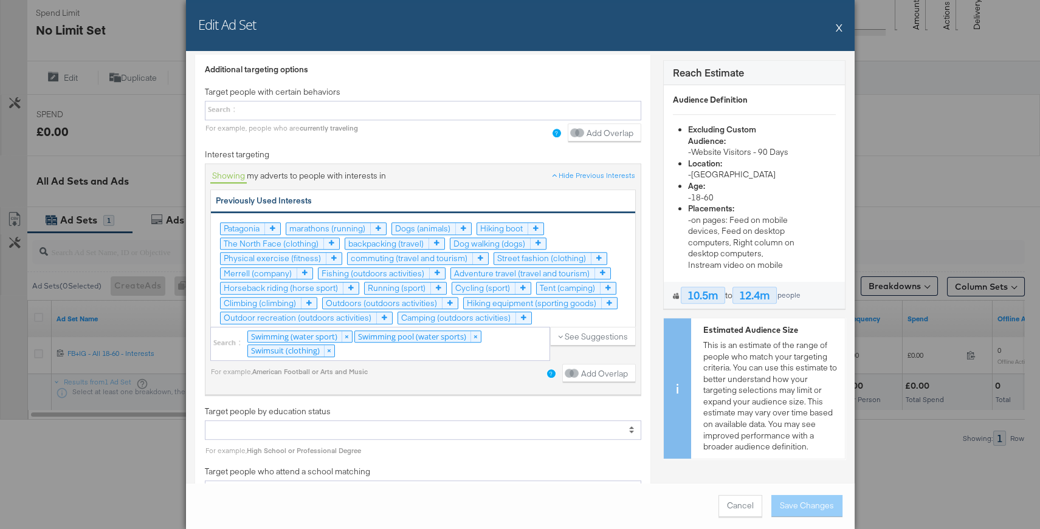
scroll to position [2097, 0]
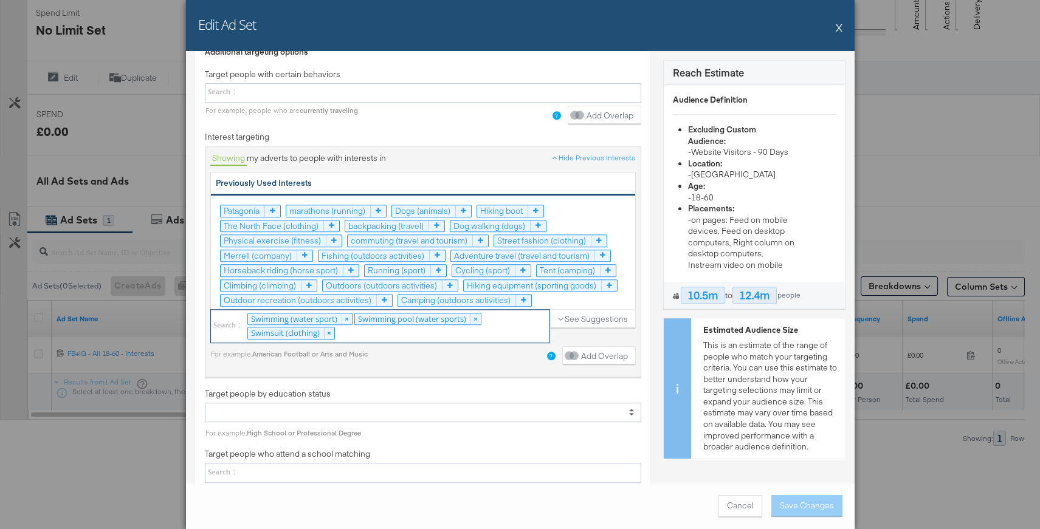
click at [461, 311] on div "Swimming (water sport) × Swimming pool (water sports) × Swimsuit (clothing) ×" at bounding box center [380, 326] width 340 height 34
click at [0, 0] on select "Swimming (water sport) × Swimming pool (water sports) × Swimsuit (clothing) ×" at bounding box center [0, 0] width 0 height 0
type input "s"
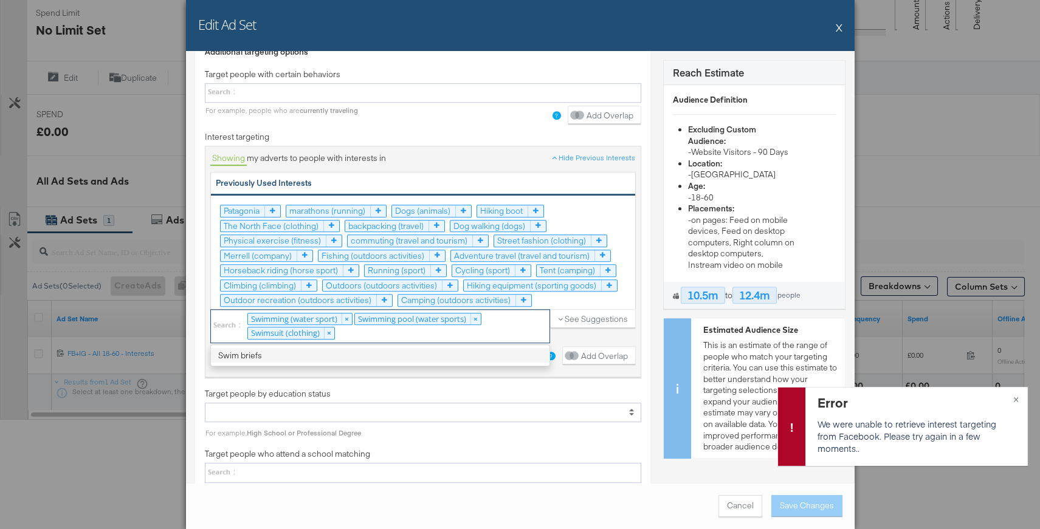
click at [435, 315] on div "Swimming (water sport) × Swimming pool (water sports) × Swimsuit (clothing) ×" at bounding box center [380, 326] width 340 height 34
click at [0, 0] on select "Swimming (water sport) × Swimming pool (water sports) × Swimsuit (clothing) × S…" at bounding box center [0, 0] width 0 height 0
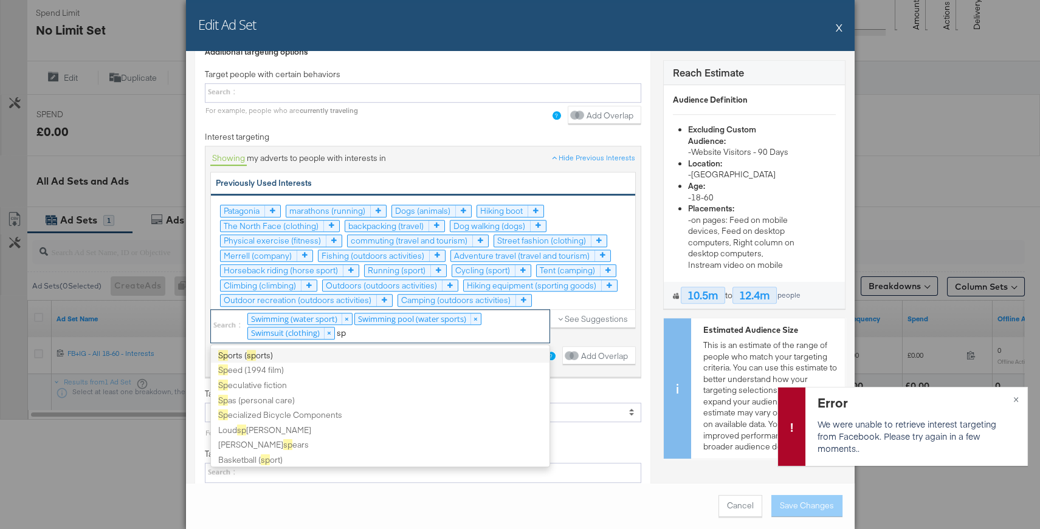
type input "s"
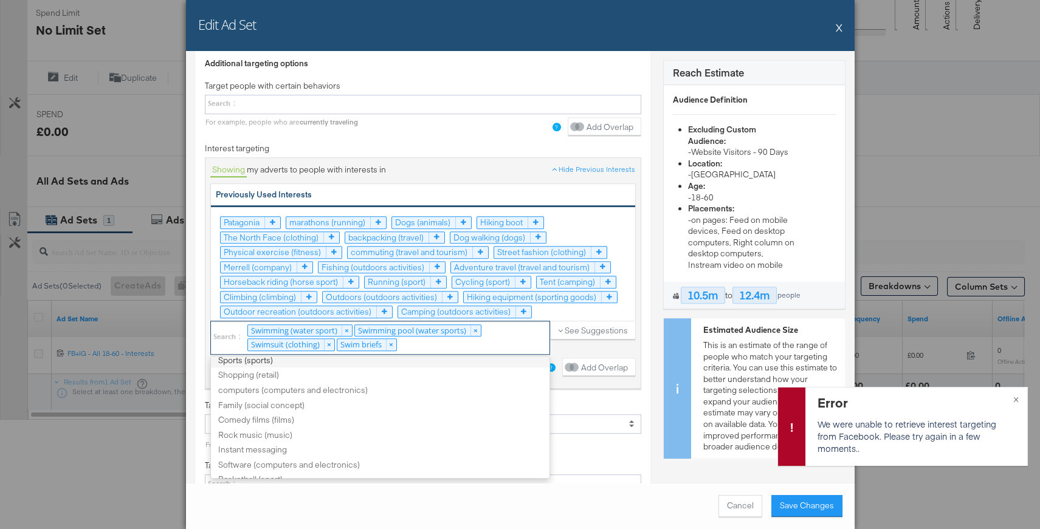
scroll to position [3, 0]
click at [625, 368] on div "Additional targeting options Target people with certain behaviors For example, …" at bounding box center [422, 360] width 455 height 623
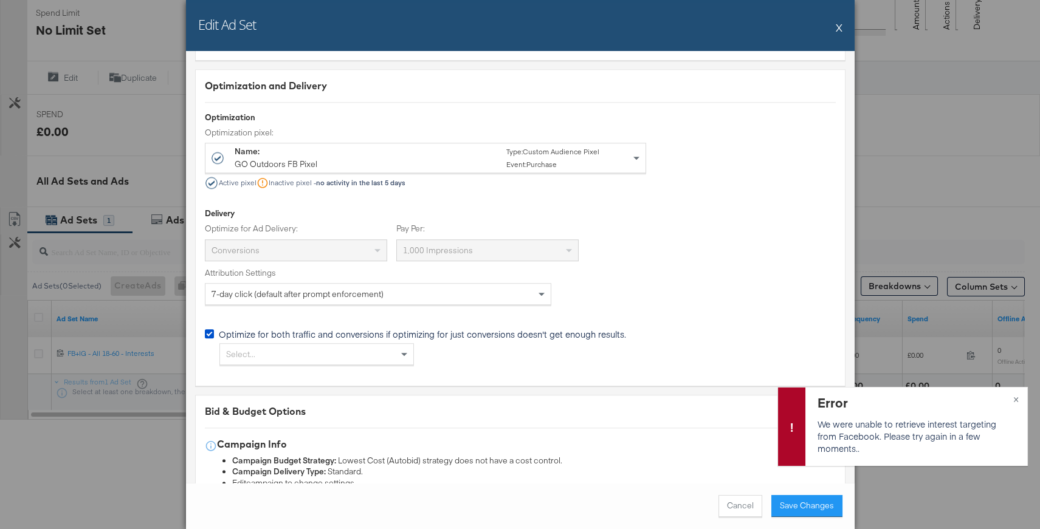
scroll to position [2977, 0]
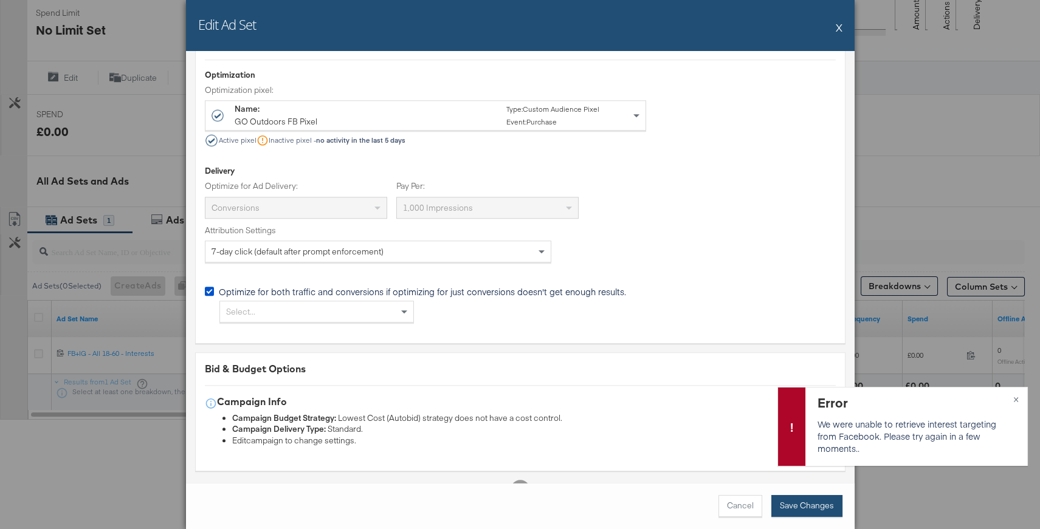
click at [780, 412] on button "Save Changes" at bounding box center [806, 506] width 71 height 22
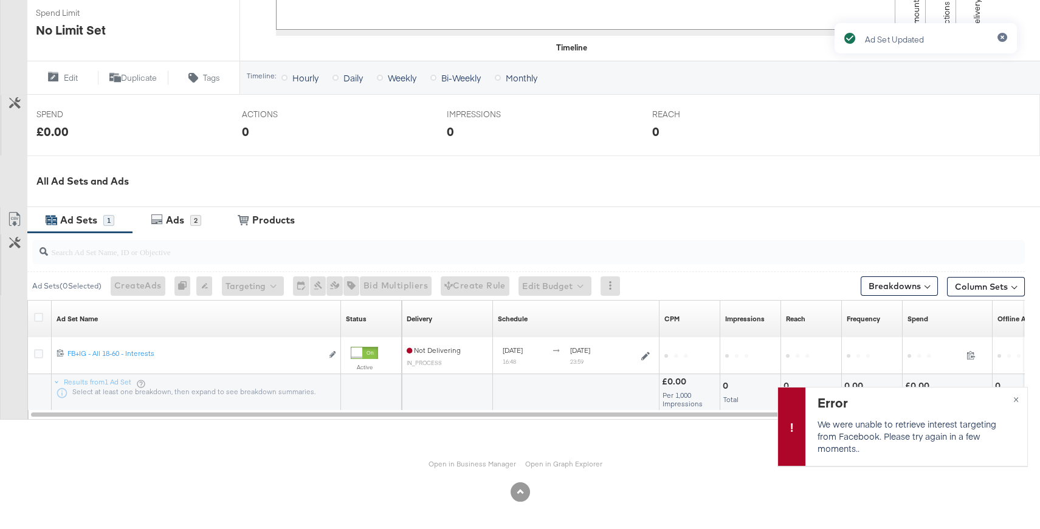
drag, startPoint x: 1016, startPoint y: 397, endPoint x: 638, endPoint y: 256, distance: 403.9
click at [811, 397] on div "Ad Set Updated" at bounding box center [925, 243] width 207 height 464
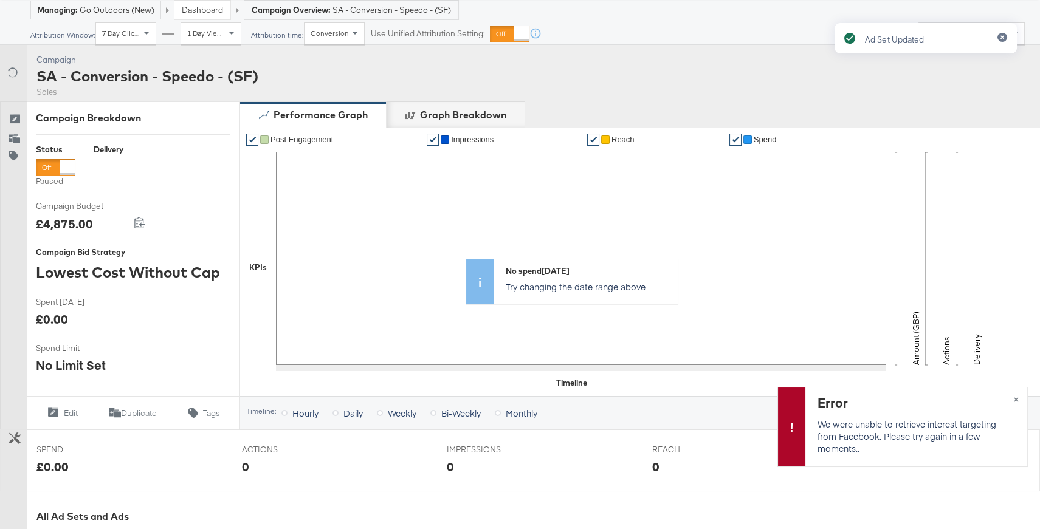
scroll to position [0, 0]
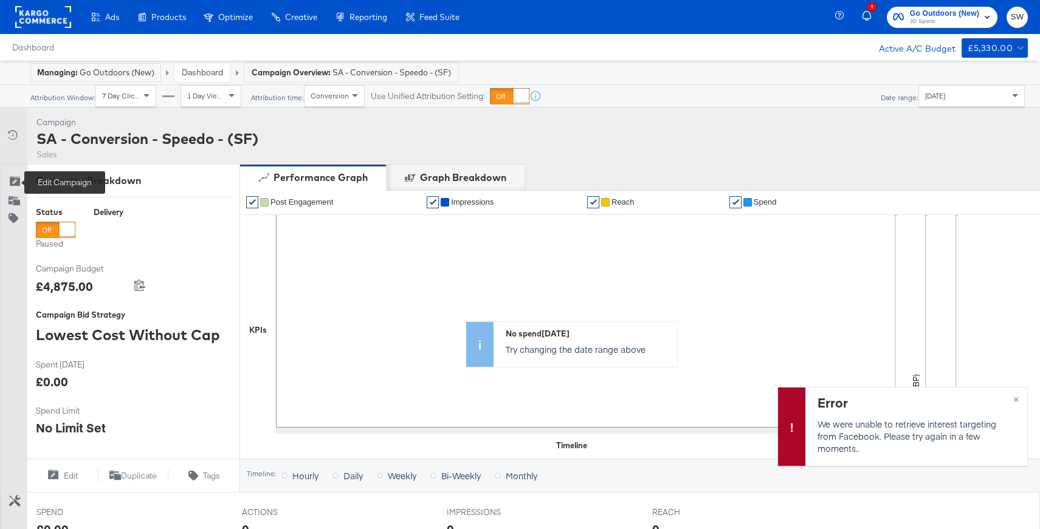
click at [19, 180] on icon at bounding box center [15, 182] width 12 height 12
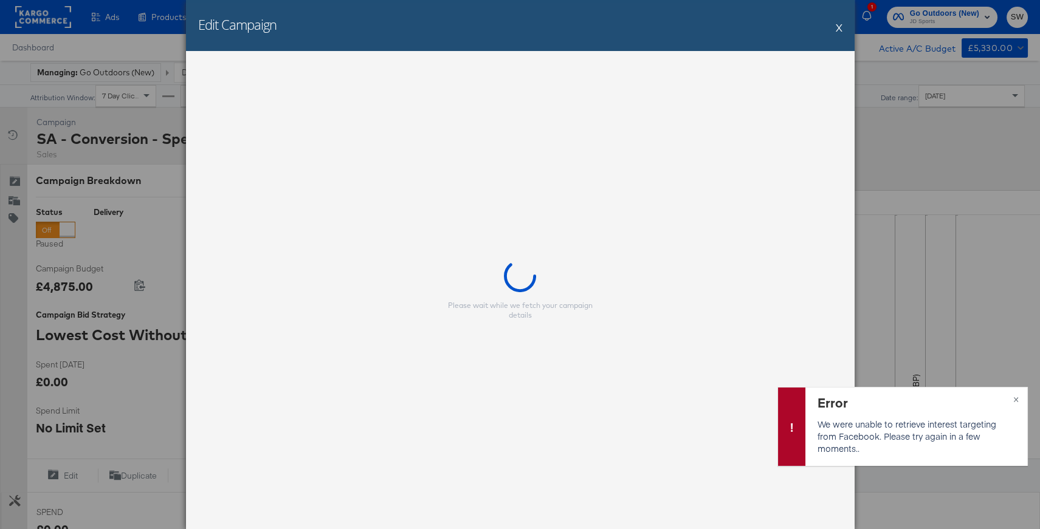
click at [811, 27] on button "X" at bounding box center [838, 27] width 7 height 24
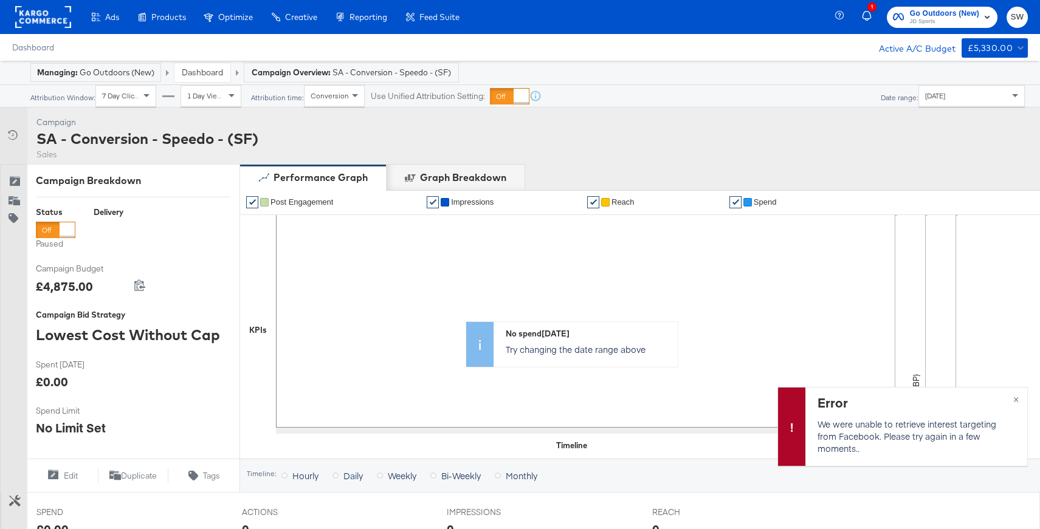
click at [199, 72] on link "Dashboard" at bounding box center [202, 72] width 41 height 11
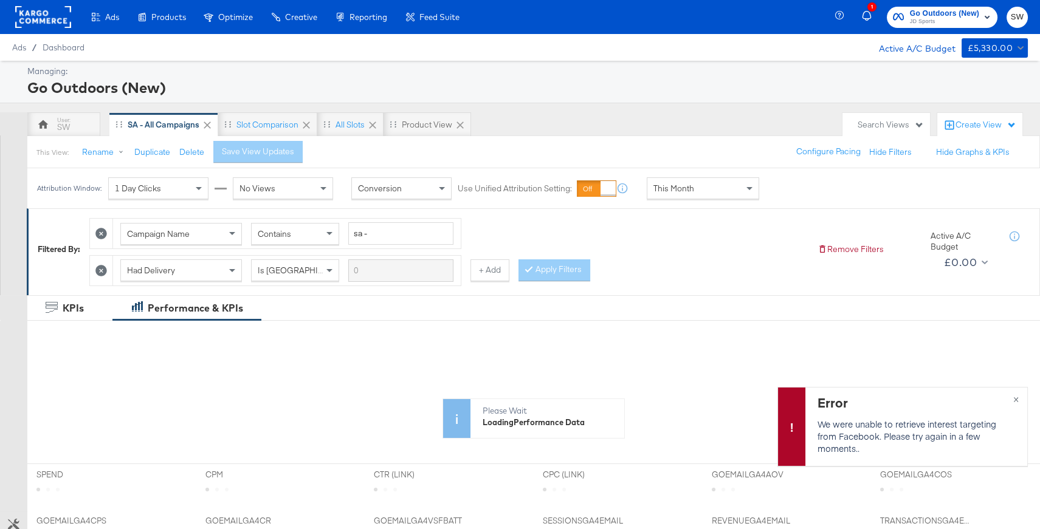
scroll to position [14, 0]
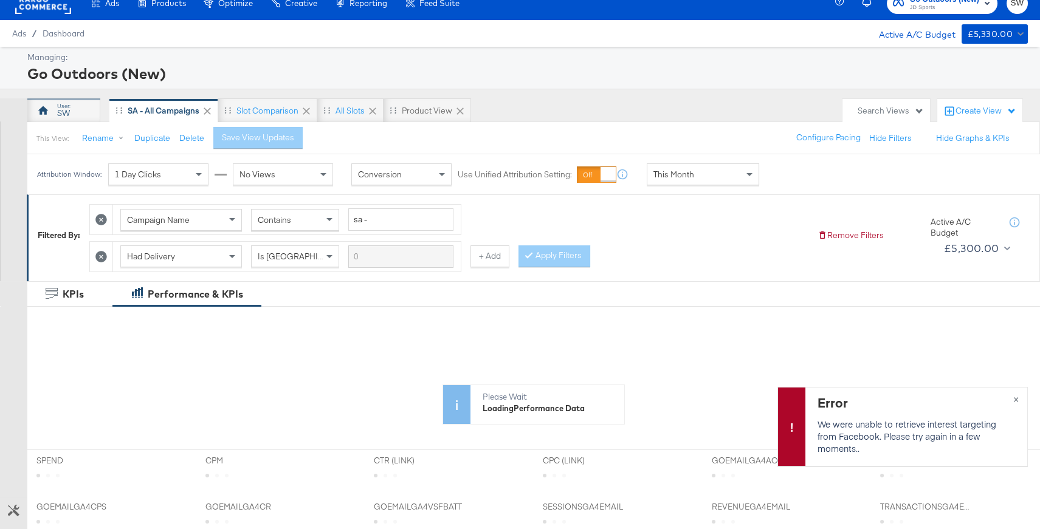
click at [47, 103] on div at bounding box center [43, 110] width 15 height 15
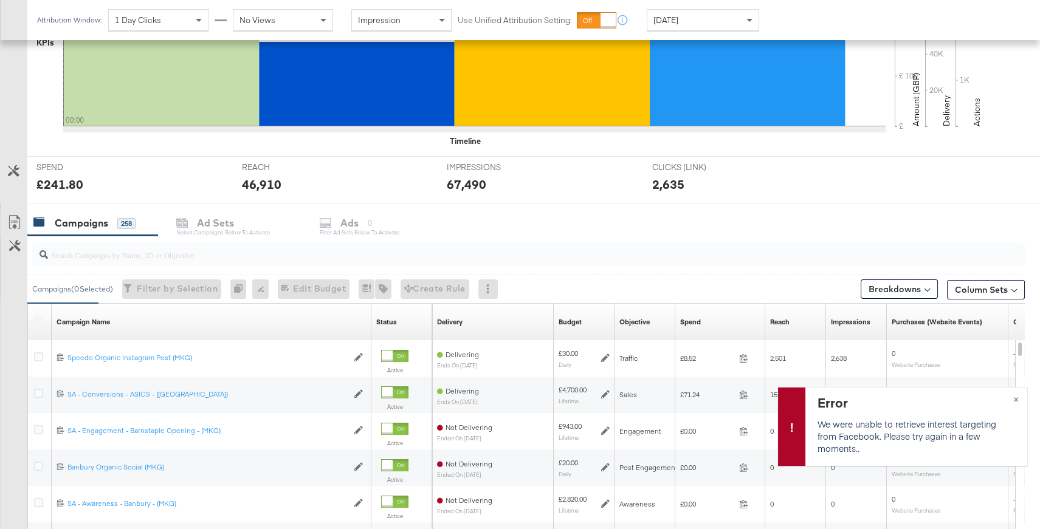
scroll to position [349, 0]
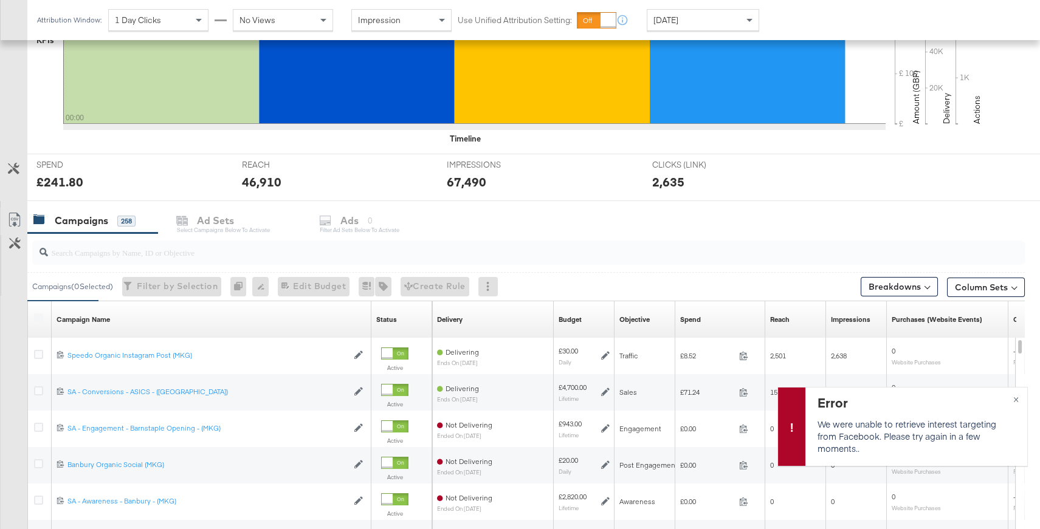
drag, startPoint x: 199, startPoint y: 250, endPoint x: 193, endPoint y: 248, distance: 6.3
click at [199, 250] on input "search" at bounding box center [491, 248] width 886 height 24
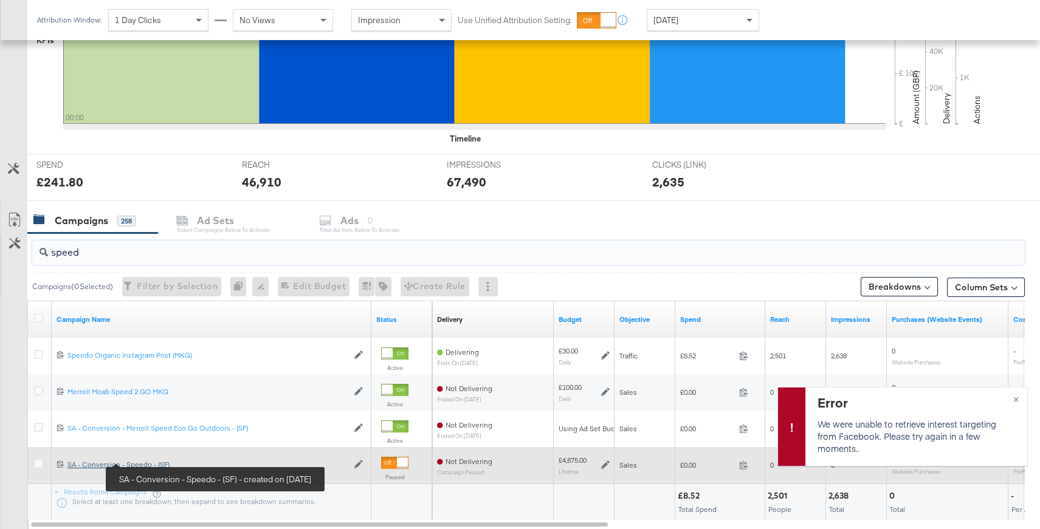
type input "speed"
click at [151, 412] on div "SA - Conversion - Speedo - (SF) SA - Conversion - Speedo - (SF)" at bounding box center [207, 465] width 280 height 10
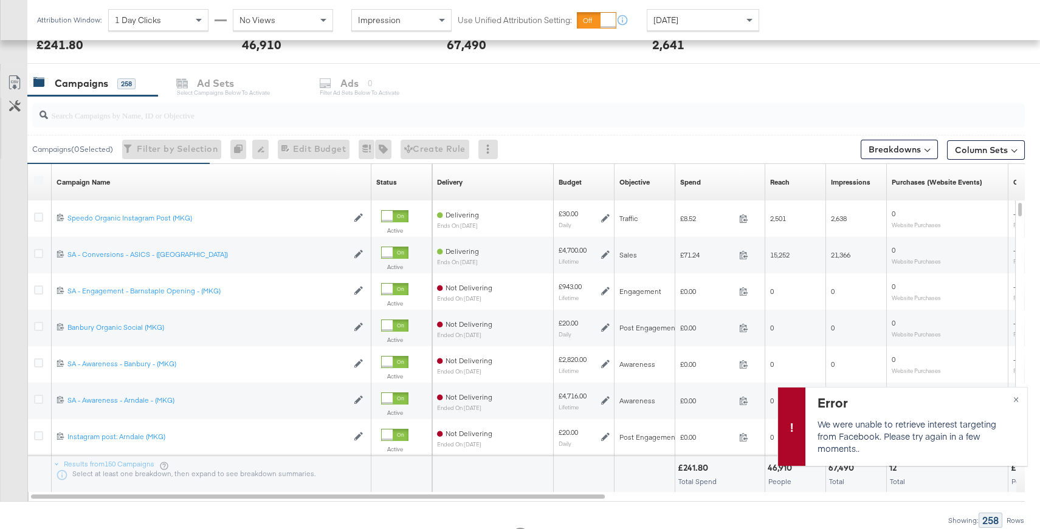
scroll to position [537, 0]
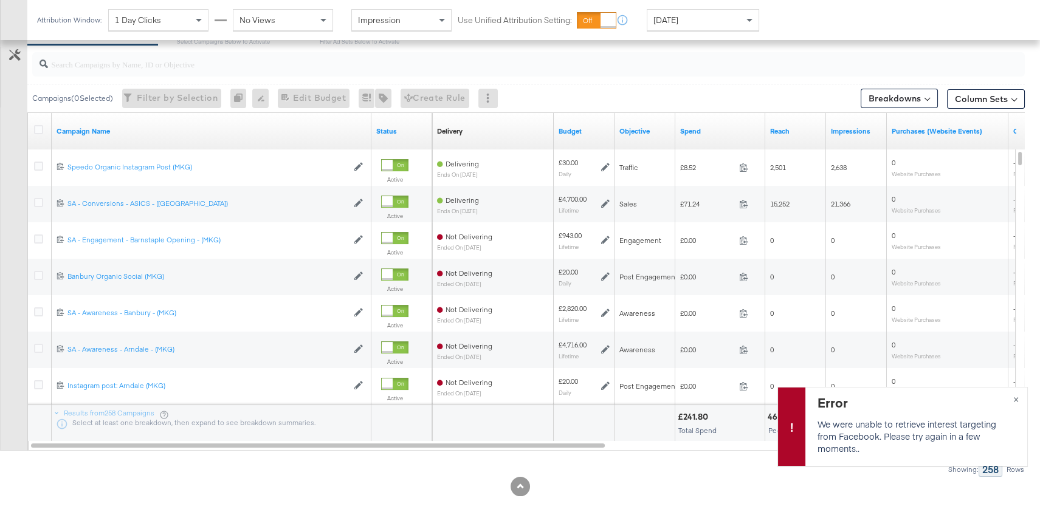
click at [132, 64] on input "search" at bounding box center [491, 59] width 886 height 24
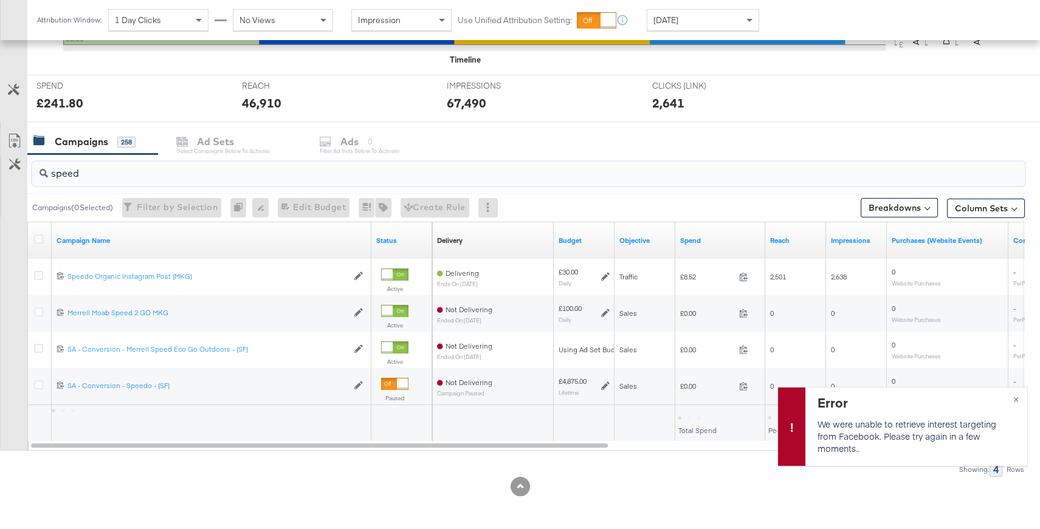
scroll to position [355, 0]
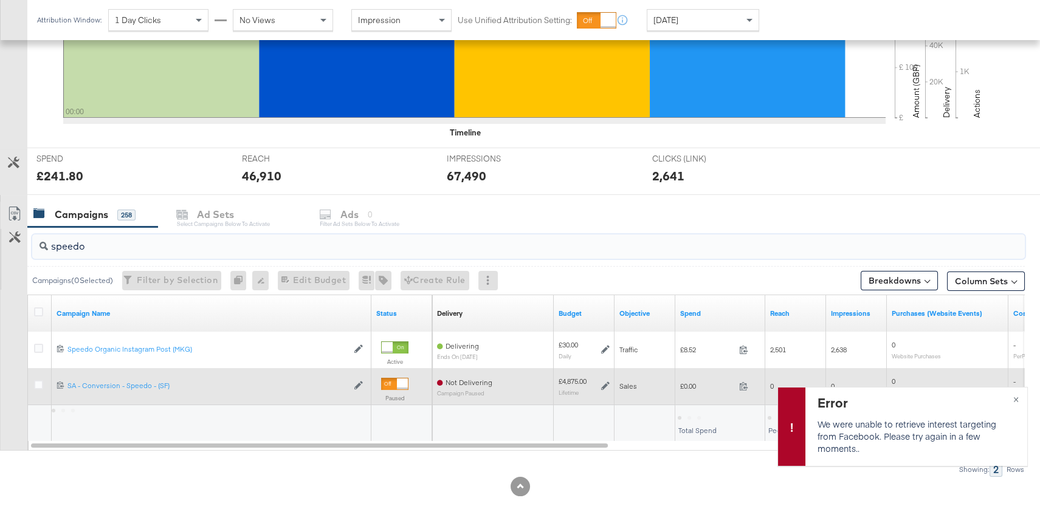
type input "speedo"
click at [605, 385] on icon at bounding box center [605, 386] width 9 height 9
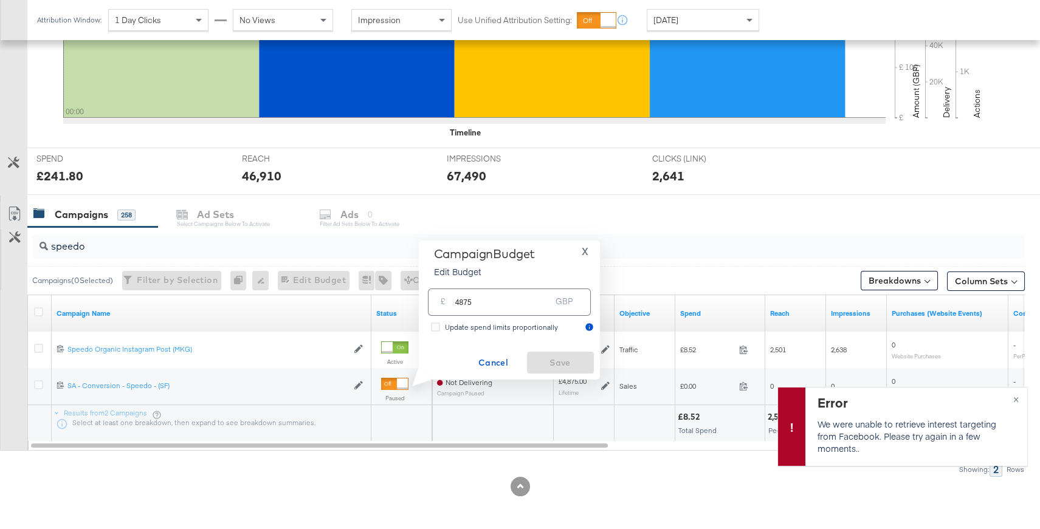
click at [500, 303] on input "4875" at bounding box center [503, 297] width 96 height 26
type input "4878"
drag, startPoint x: 577, startPoint y: 364, endPoint x: 570, endPoint y: 364, distance: 6.7
click at [577, 364] on span "Save" at bounding box center [560, 362] width 57 height 15
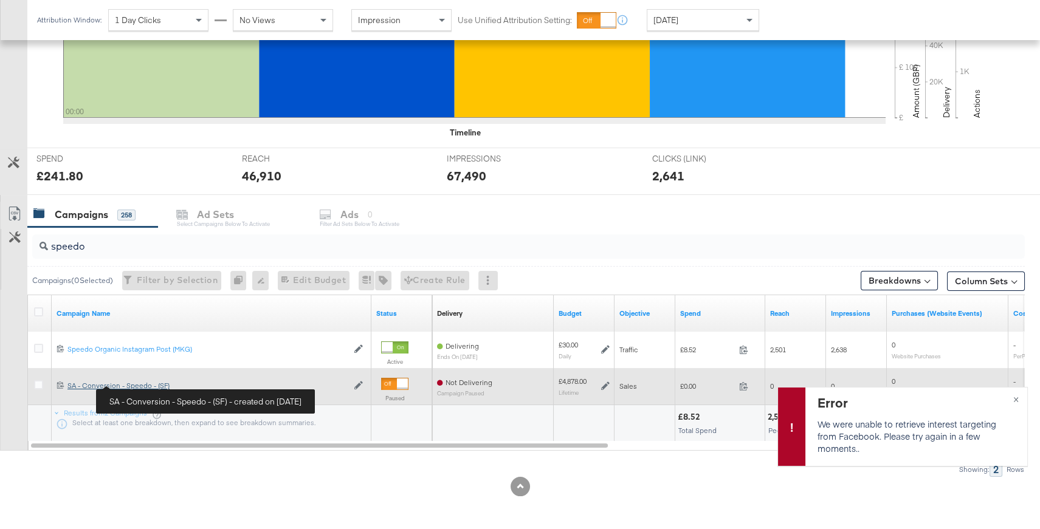
click at [142, 384] on div "SA - Conversion - Speedo - (SF) SA - Conversion - Speedo - (SF)" at bounding box center [207, 386] width 280 height 10
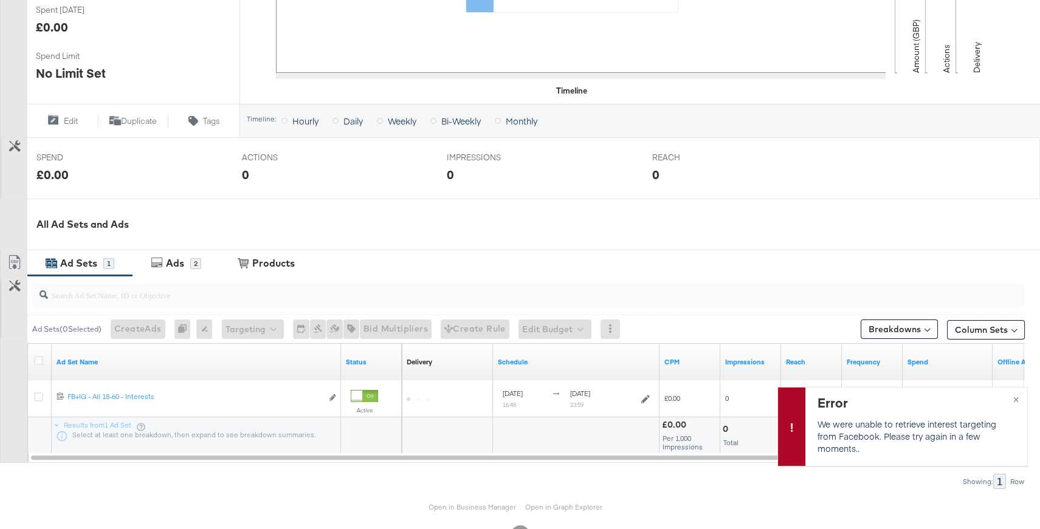
scroll to position [398, 0]
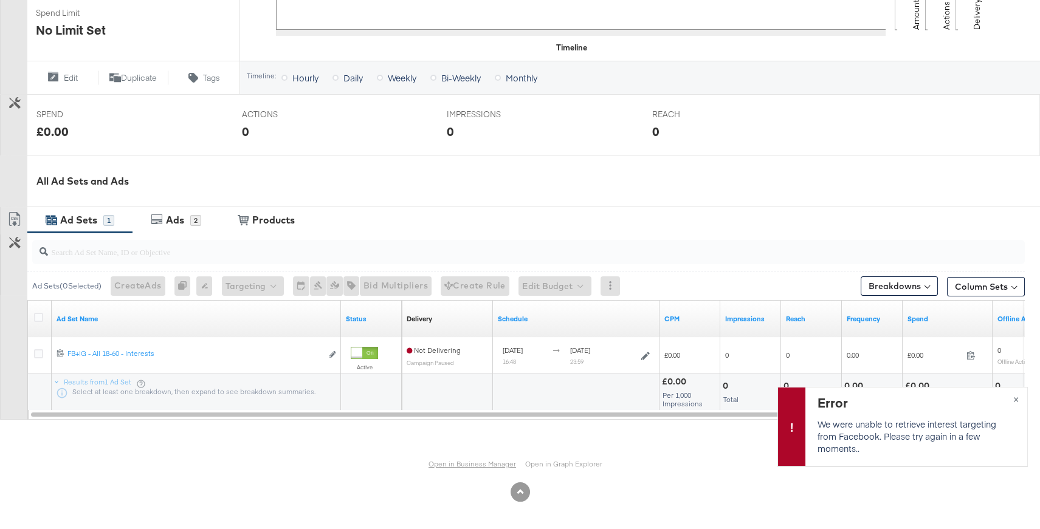
click at [487, 412] on link "Open in Business Manager" at bounding box center [471, 463] width 87 height 9
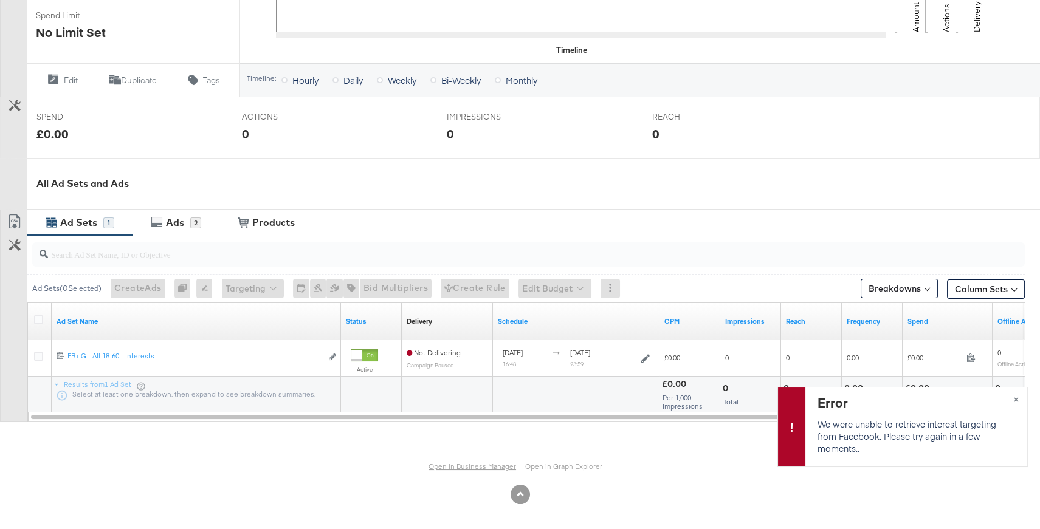
scroll to position [389, 0]
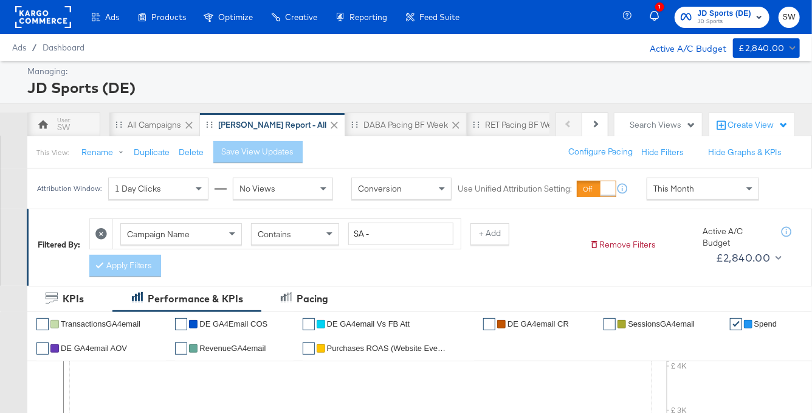
click at [667, 184] on span "This Month" at bounding box center [673, 188] width 41 height 11
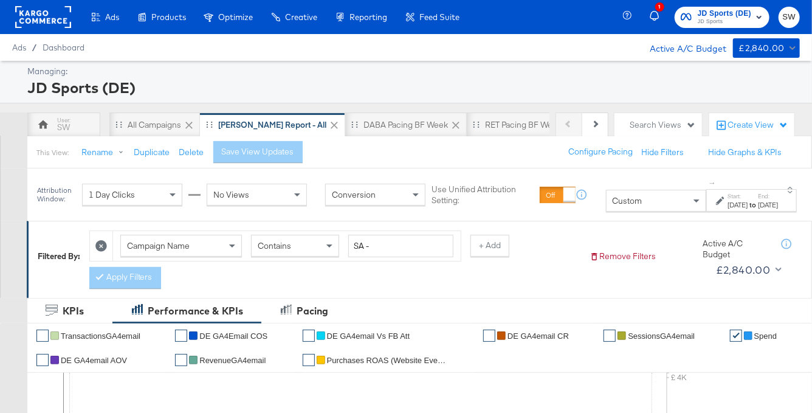
click at [716, 199] on div "Start: [DATE] to End: [DATE]" at bounding box center [747, 201] width 62 height 18
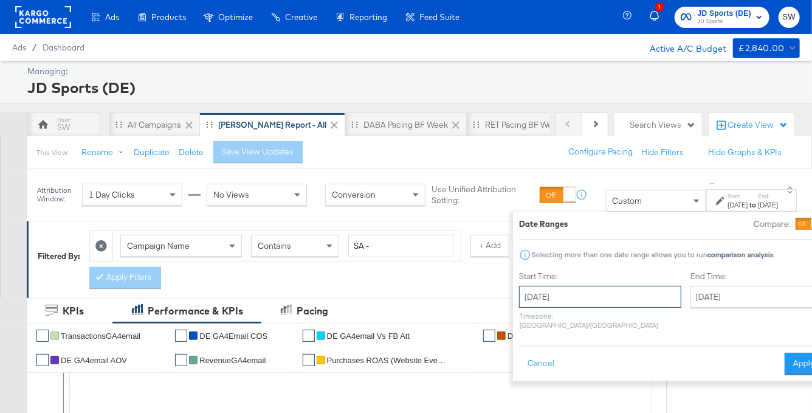
click at [526, 292] on input "[DATE]" at bounding box center [600, 297] width 162 height 22
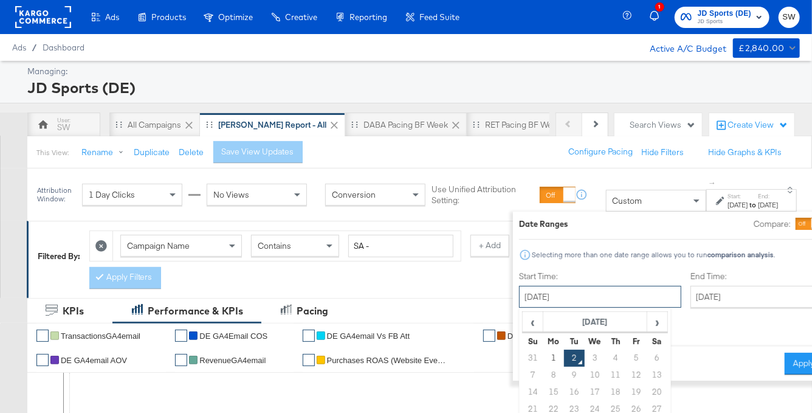
scroll to position [87, 0]
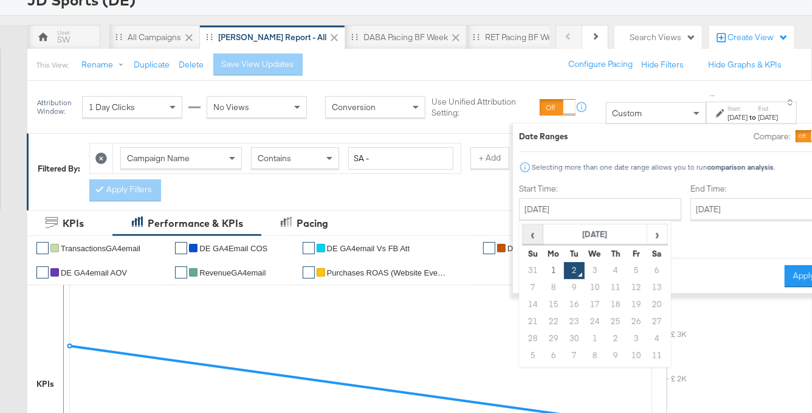
click at [523, 235] on span "‹" at bounding box center [532, 234] width 19 height 18
click at [626, 266] on td "1" at bounding box center [636, 270] width 21 height 17
type input "[DATE]"
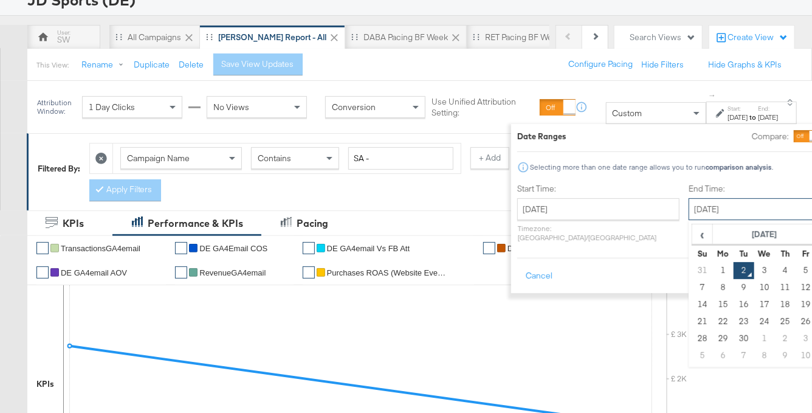
click at [688, 211] on input "[DATE]" at bounding box center [752, 209] width 128 height 22
click at [693, 234] on span "‹" at bounding box center [702, 234] width 19 height 18
drag, startPoint x: 637, startPoint y: 355, endPoint x: 675, endPoint y: 321, distance: 50.8
click at [691, 355] on td "31" at bounding box center [701, 355] width 21 height 17
type input "[DATE]"
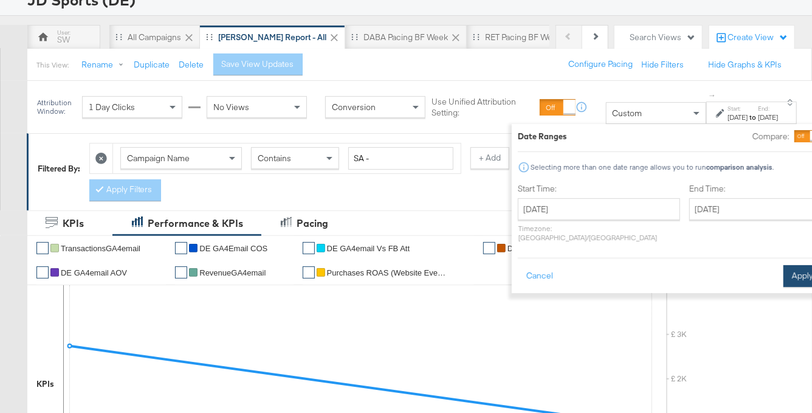
click at [783, 269] on button "Apply" at bounding box center [802, 276] width 38 height 22
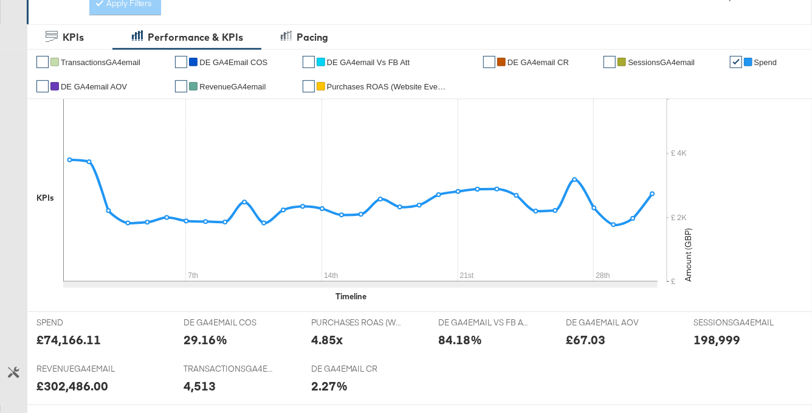
scroll to position [0, 0]
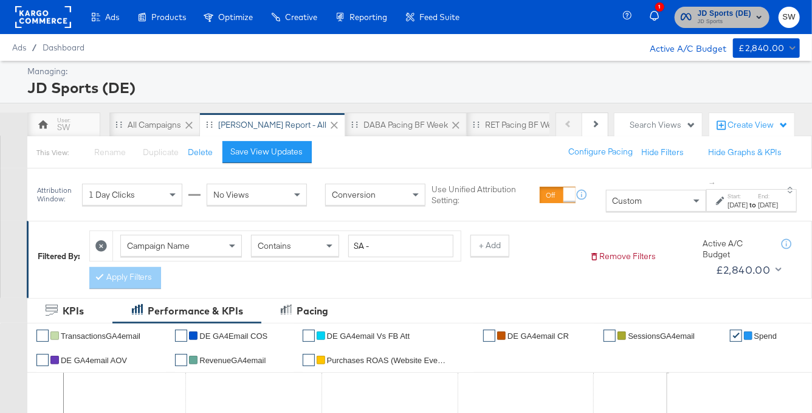
click at [737, 17] on span "JD Sports" at bounding box center [723, 22] width 53 height 10
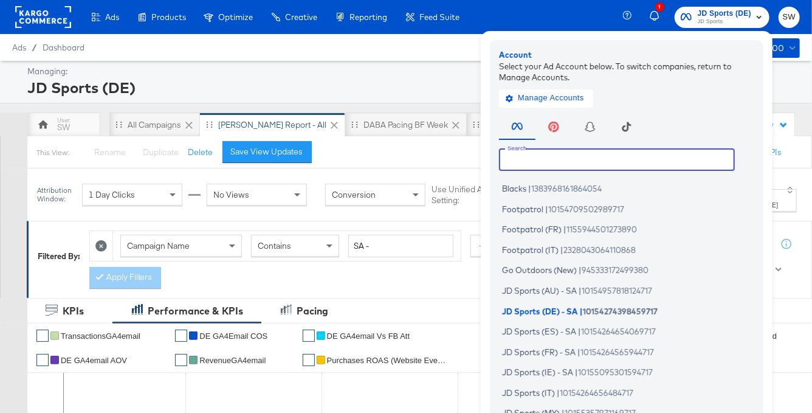
click at [600, 164] on input "text" at bounding box center [617, 159] width 236 height 22
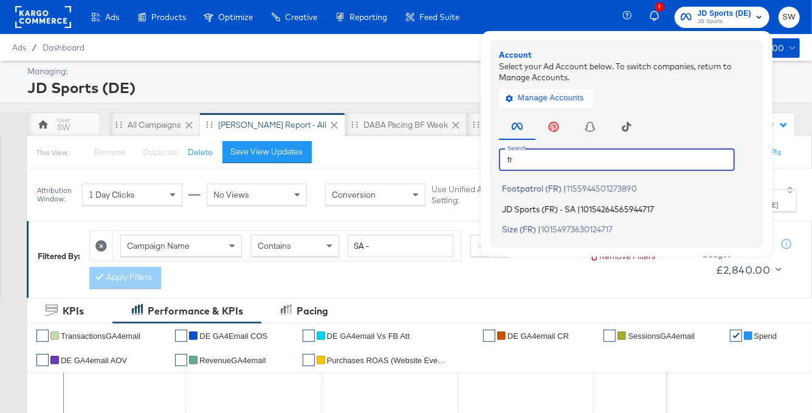
type input "fr"
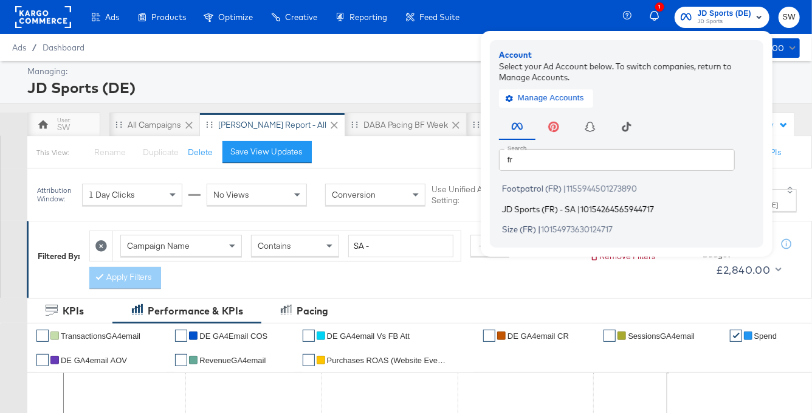
click at [600, 204] on span "10154264565944717" at bounding box center [617, 209] width 74 height 10
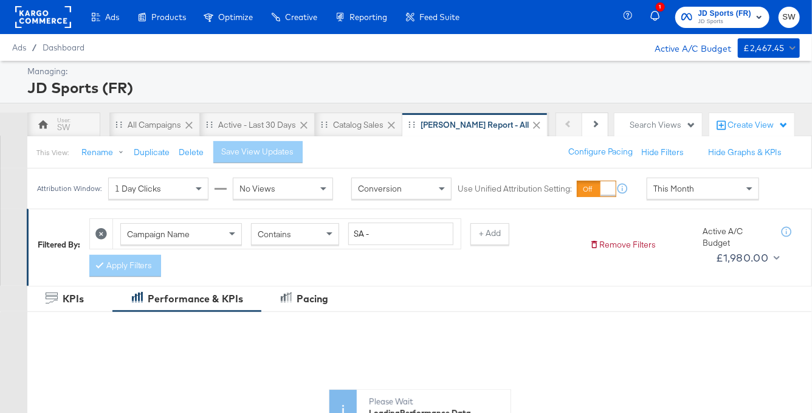
click at [677, 190] on span "This Month" at bounding box center [673, 188] width 41 height 11
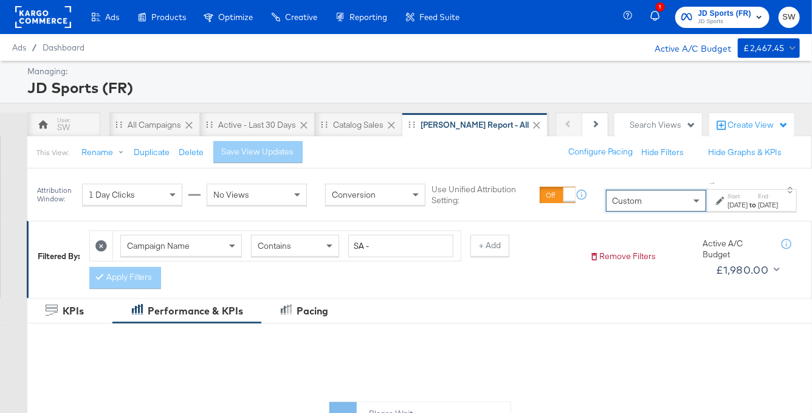
click at [727, 206] on div "[DATE]" at bounding box center [737, 205] width 20 height 10
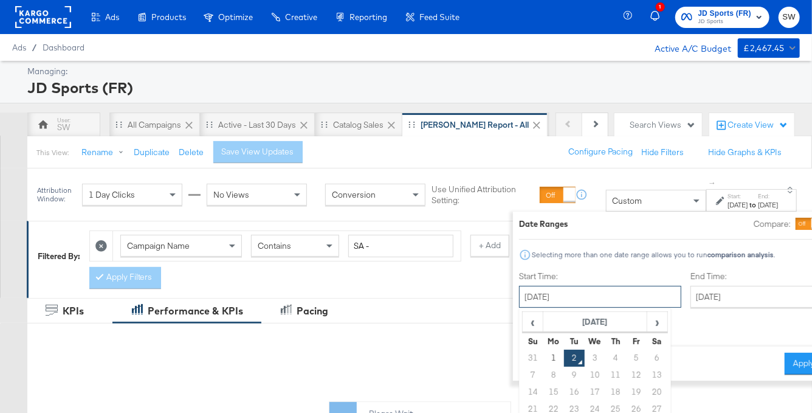
click at [519, 293] on input "[DATE]" at bounding box center [600, 297] width 162 height 22
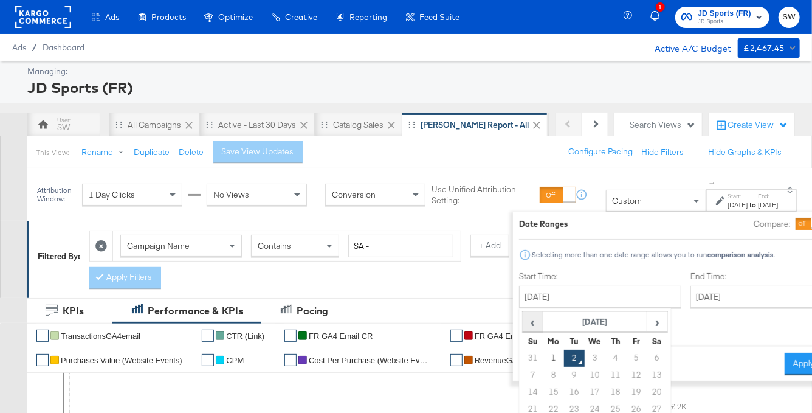
click at [523, 325] on span "‹" at bounding box center [532, 321] width 19 height 18
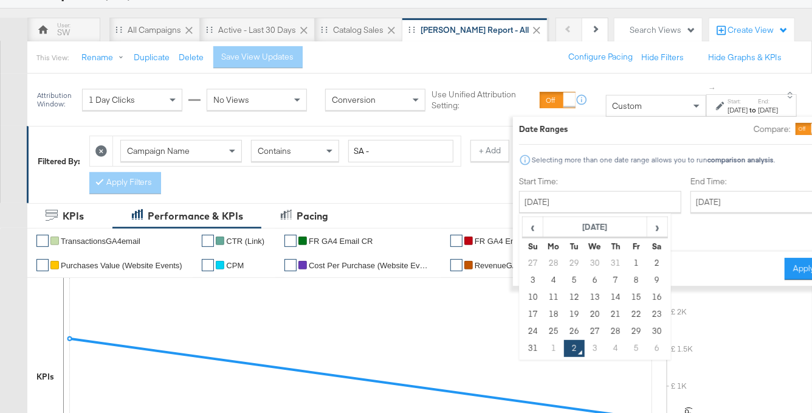
scroll to position [94, 0]
click at [626, 261] on td "1" at bounding box center [636, 263] width 21 height 17
type input "[DATE]"
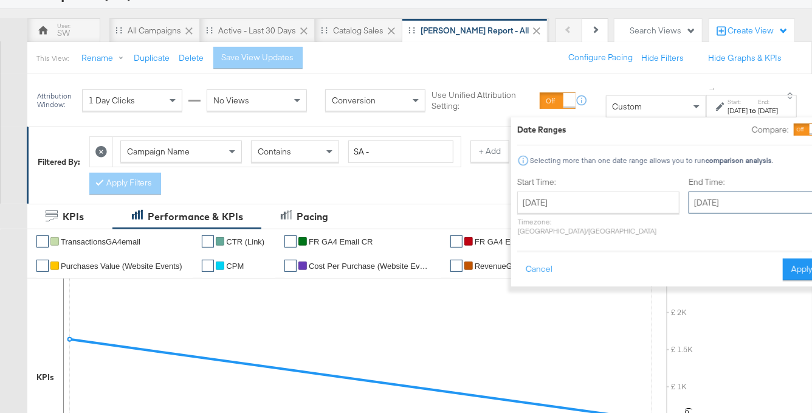
click at [688, 194] on input "[DATE]" at bounding box center [752, 202] width 128 height 22
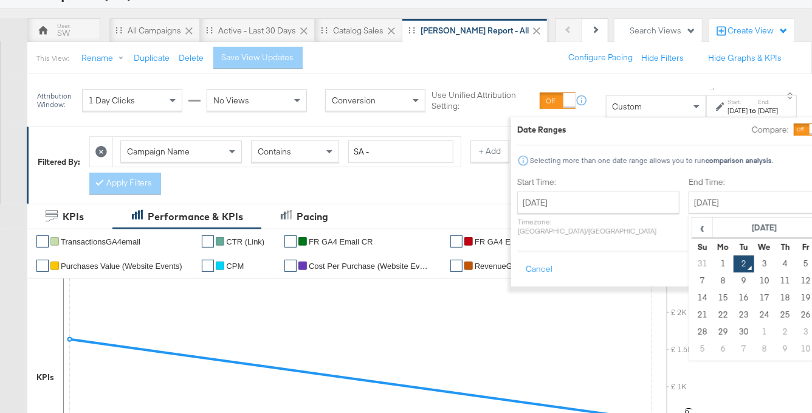
drag, startPoint x: 639, startPoint y: 224, endPoint x: 640, endPoint y: 239, distance: 15.2
click at [693, 224] on span "‹" at bounding box center [702, 227] width 19 height 18
click at [691, 351] on td "31" at bounding box center [701, 348] width 21 height 17
type input "[DATE]"
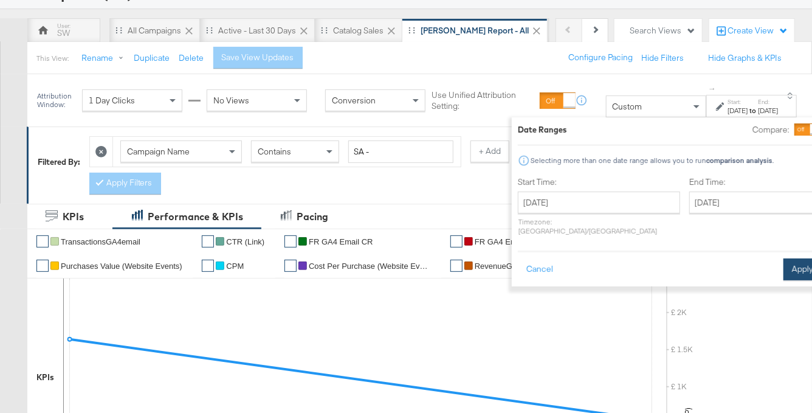
click at [783, 258] on button "Apply" at bounding box center [802, 269] width 38 height 22
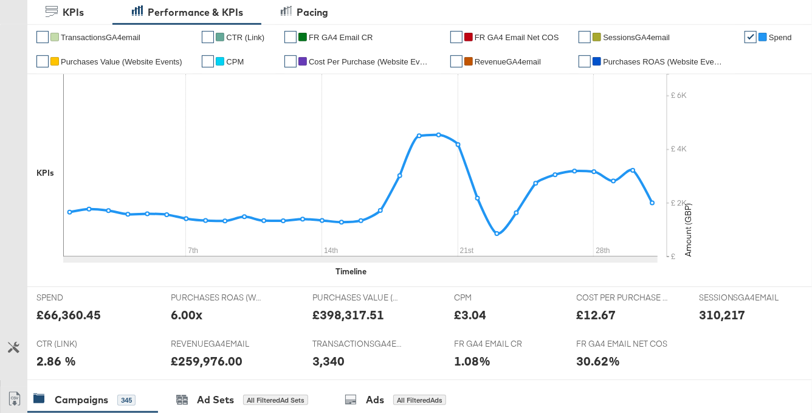
scroll to position [0, 0]
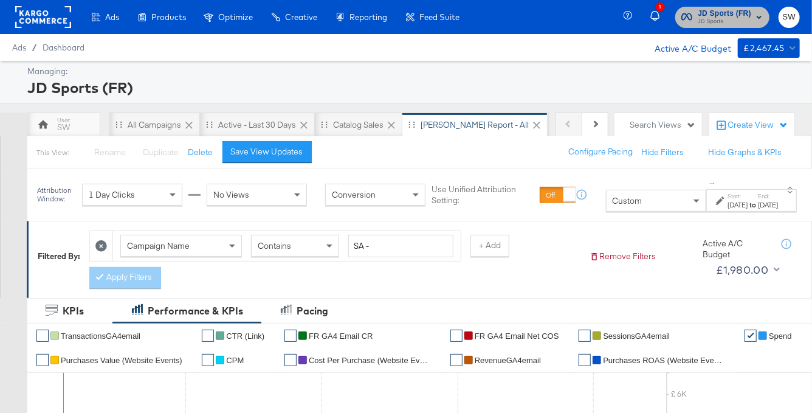
click at [702, 15] on span "JD Sports (FR)" at bounding box center [724, 13] width 53 height 13
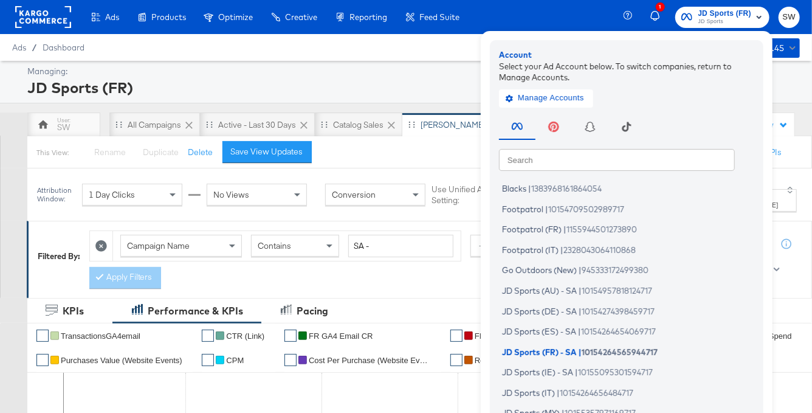
click at [564, 155] on input "text" at bounding box center [617, 159] width 236 height 22
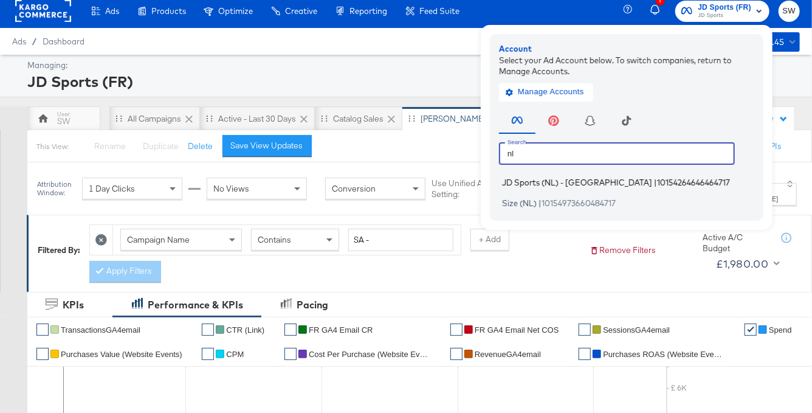
type input "nl"
click at [554, 180] on span "JD Sports (NL) - [GEOGRAPHIC_DATA]" at bounding box center [577, 182] width 150 height 10
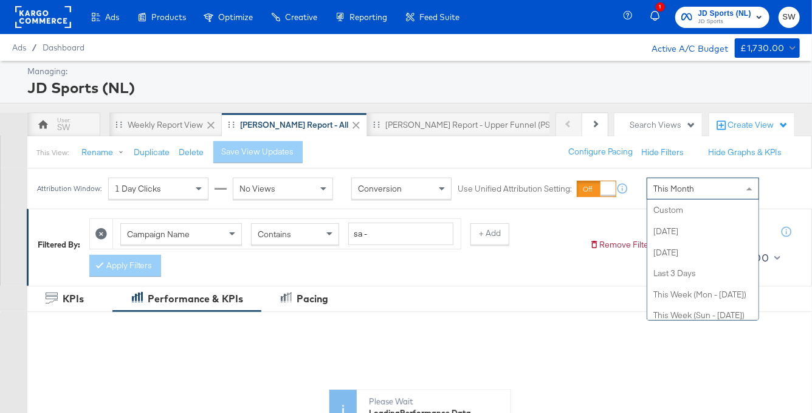
click at [680, 188] on span "This Month" at bounding box center [673, 188] width 41 height 11
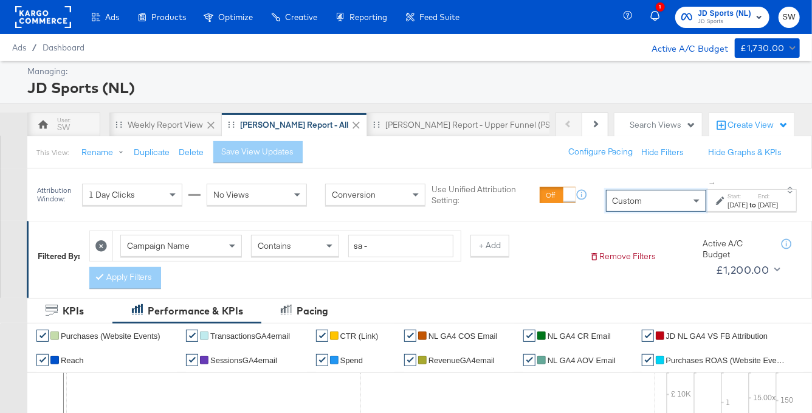
click at [727, 205] on div "[DATE]" at bounding box center [737, 205] width 20 height 10
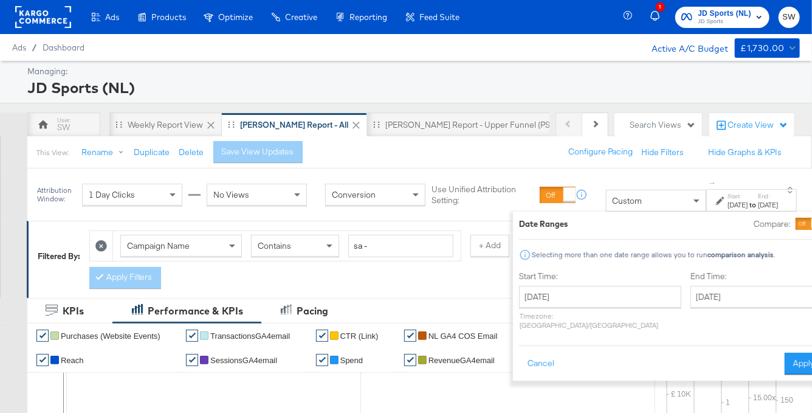
scroll to position [140, 0]
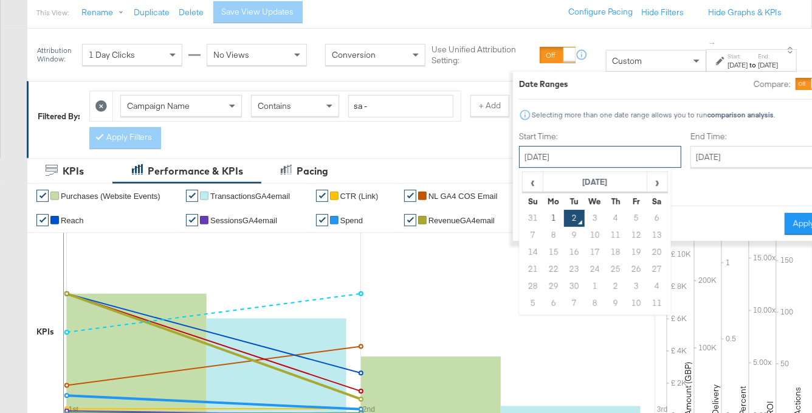
click at [580, 151] on input "[DATE]" at bounding box center [600, 157] width 162 height 22
click at [523, 180] on span "‹" at bounding box center [532, 182] width 19 height 18
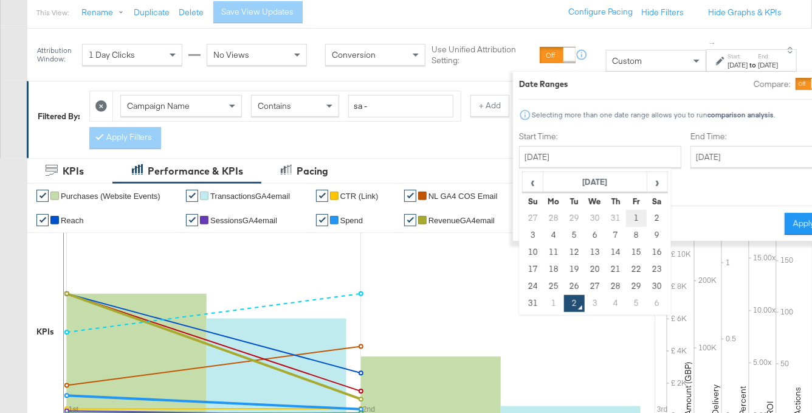
click at [626, 215] on td "1" at bounding box center [636, 218] width 21 height 17
type input "[DATE]"
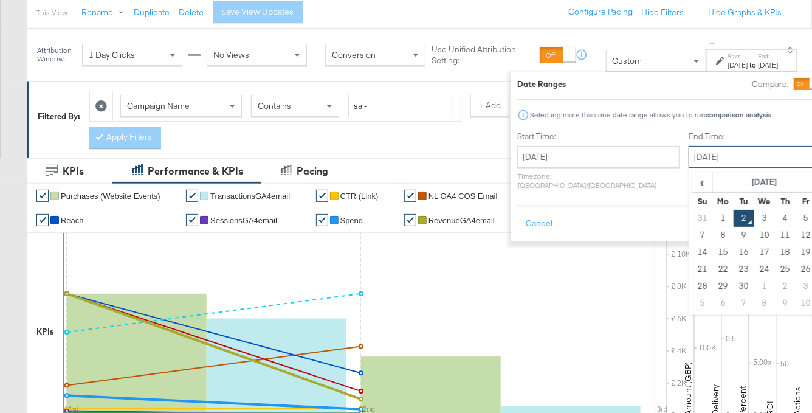
click at [688, 156] on input "[DATE]" at bounding box center [752, 157] width 128 height 22
click at [693, 180] on span "‹" at bounding box center [702, 182] width 19 height 18
click at [691, 301] on td "31" at bounding box center [701, 303] width 21 height 17
type input "[DATE]"
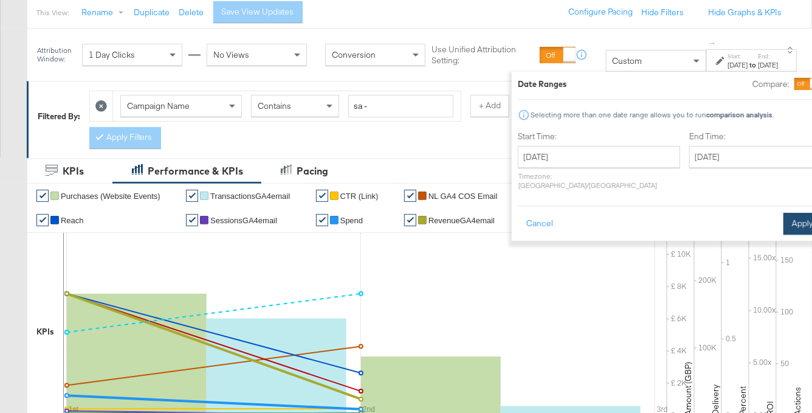
click at [783, 216] on button "Apply" at bounding box center [802, 224] width 38 height 22
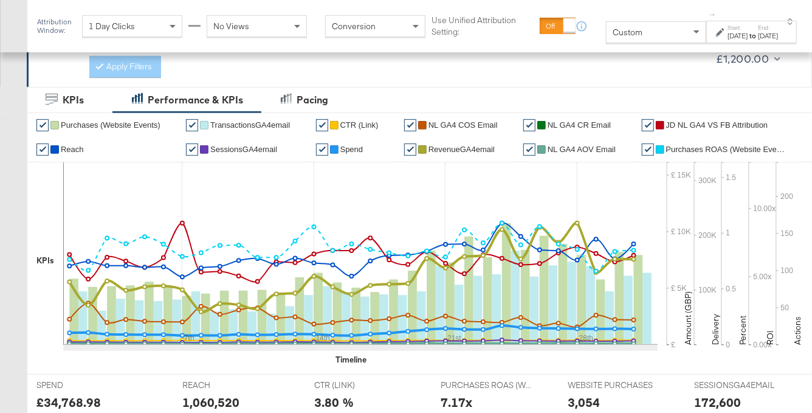
scroll to position [0, 0]
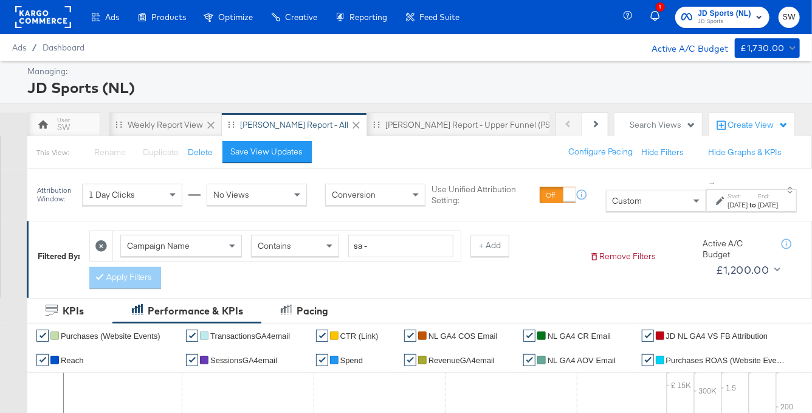
click at [718, 13] on span "JD Sports (NL)" at bounding box center [724, 13] width 53 height 13
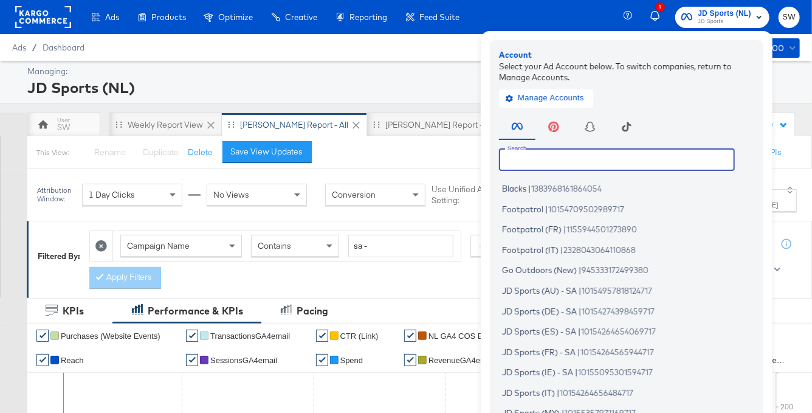
click at [644, 154] on input "text" at bounding box center [617, 159] width 236 height 22
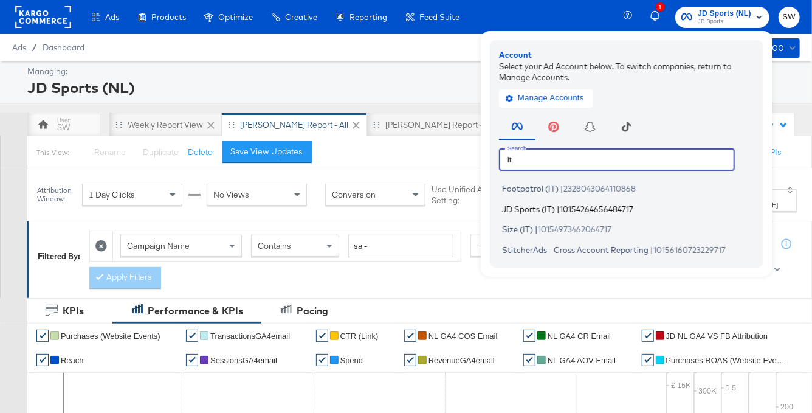
type input "it"
click at [598, 212] on span "10154264656484717" at bounding box center [597, 209] width 74 height 10
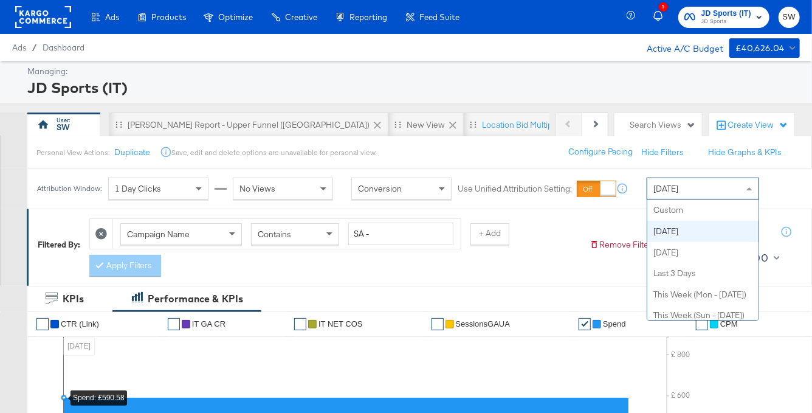
drag, startPoint x: 669, startPoint y: 187, endPoint x: 662, endPoint y: 233, distance: 46.1
click at [669, 187] on span "[DATE]" at bounding box center [665, 188] width 25 height 11
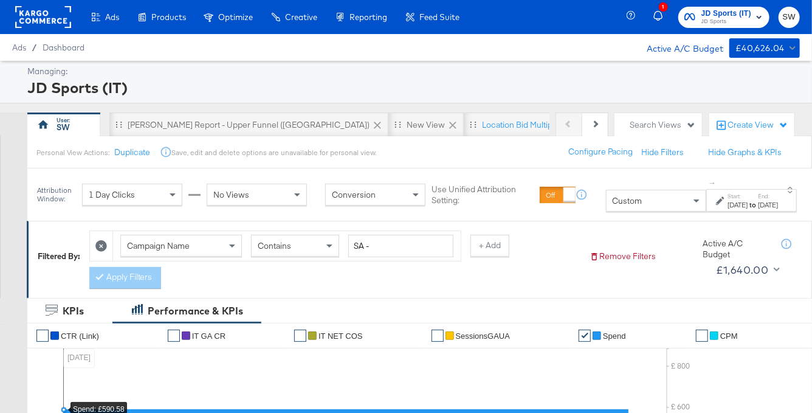
click at [716, 205] on icon at bounding box center [720, 200] width 9 height 9
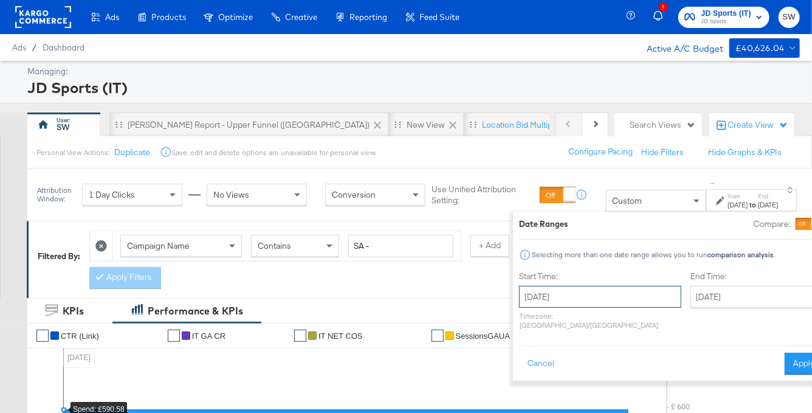
click at [533, 291] on input "[DATE]" at bounding box center [600, 297] width 162 height 22
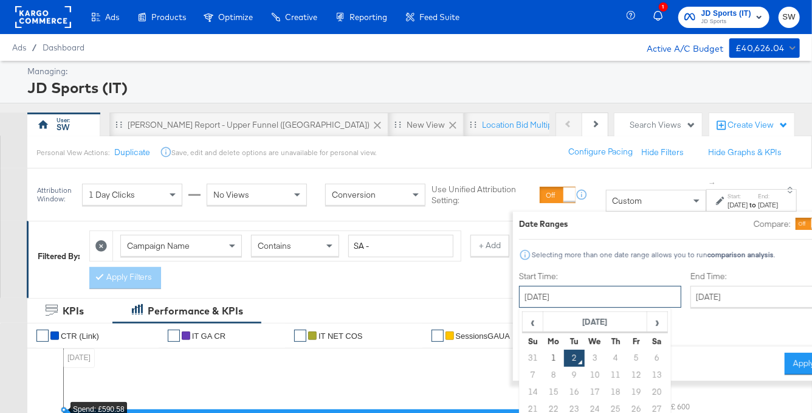
scroll to position [70, 0]
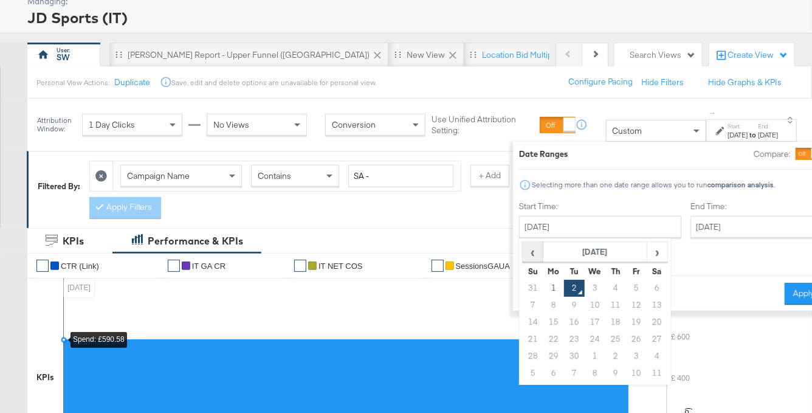
click at [523, 253] on span "‹" at bounding box center [532, 251] width 19 height 18
click at [626, 283] on td "1" at bounding box center [636, 287] width 21 height 17
type input "[DATE]"
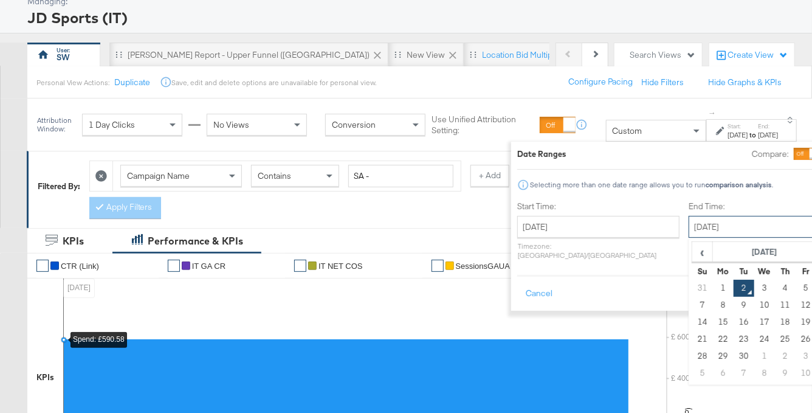
click at [688, 222] on input "[DATE]" at bounding box center [752, 227] width 128 height 22
click at [693, 253] on span "‹" at bounding box center [702, 251] width 19 height 18
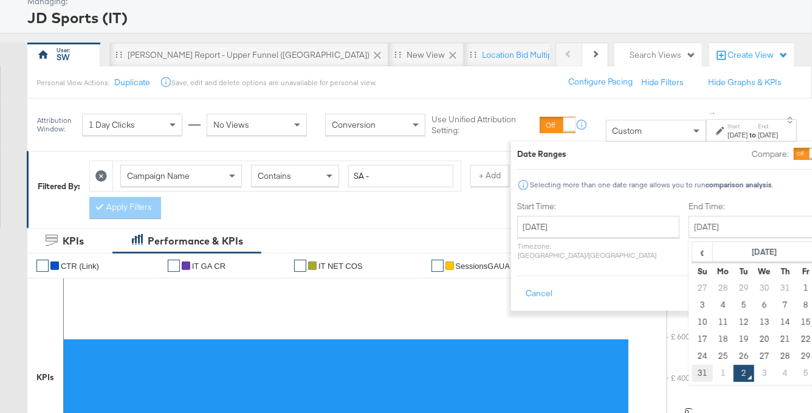
click at [691, 371] on td "31" at bounding box center [701, 373] width 21 height 17
type input "[DATE]"
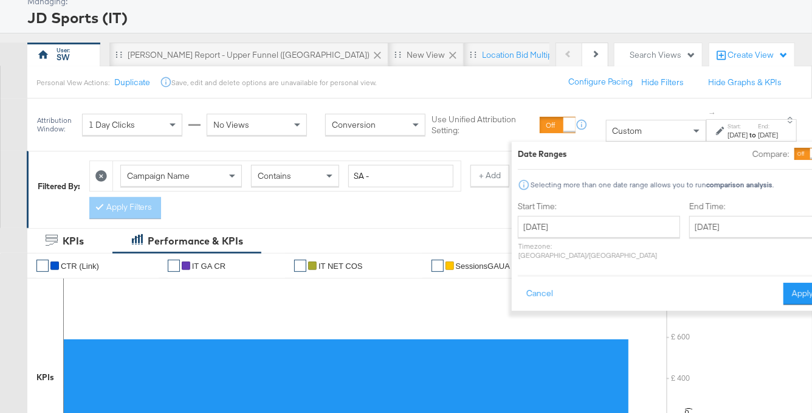
drag, startPoint x: 763, startPoint y: 276, endPoint x: 513, endPoint y: 215, distance: 257.7
click at [783, 283] on button "Apply" at bounding box center [802, 294] width 38 height 22
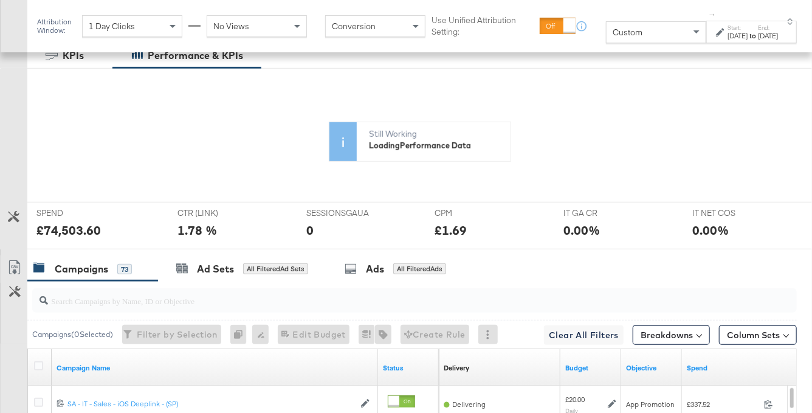
scroll to position [0, 0]
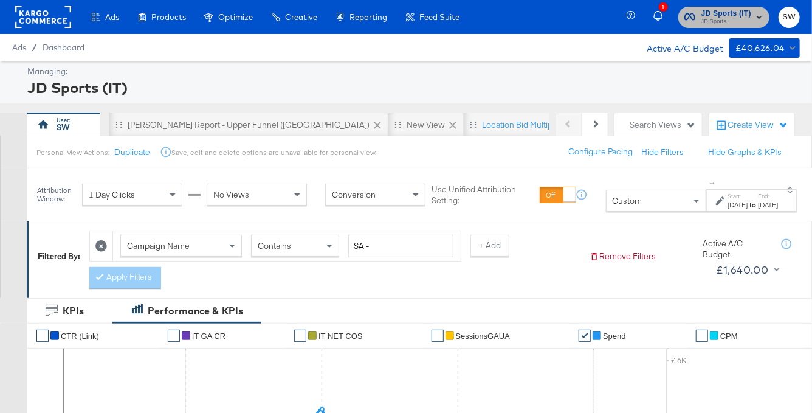
click at [723, 16] on span "JD Sports (IT)" at bounding box center [726, 13] width 50 height 13
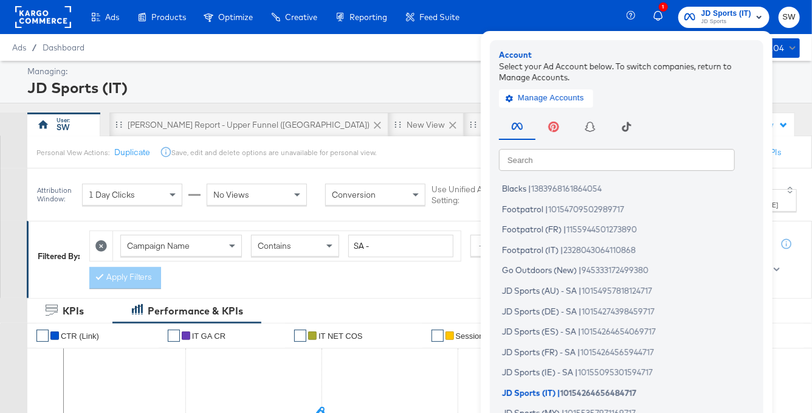
click at [586, 162] on input "text" at bounding box center [617, 159] width 236 height 22
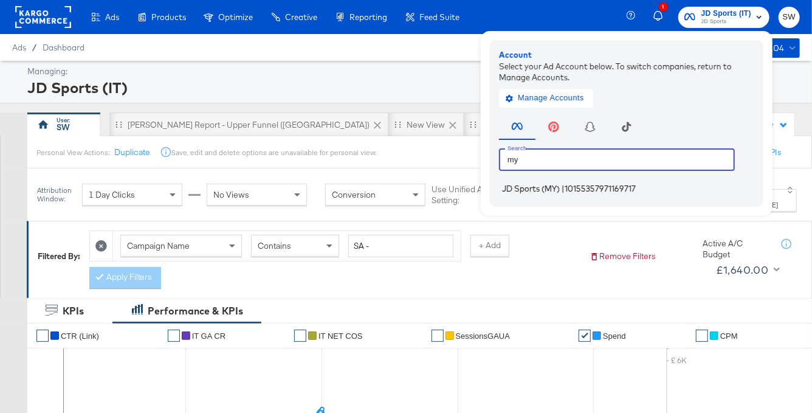
type input "my"
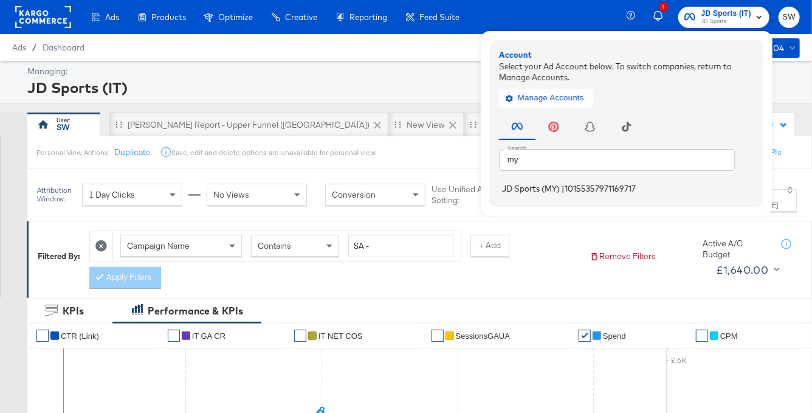
click at [603, 187] on span "10155357971169717" at bounding box center [599, 188] width 71 height 10
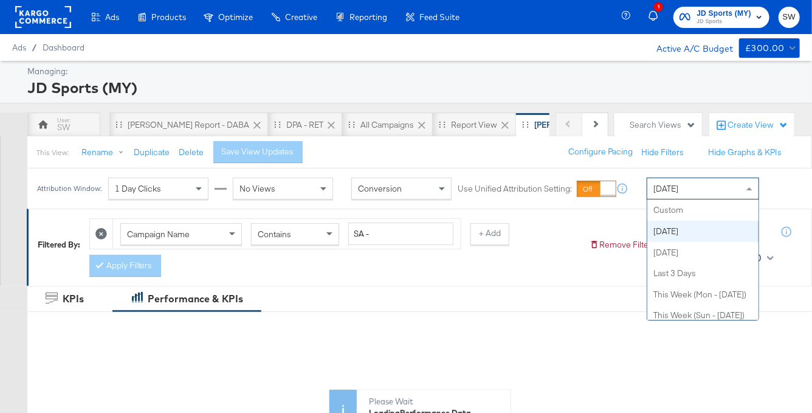
click at [683, 195] on div "[DATE]" at bounding box center [702, 188] width 111 height 21
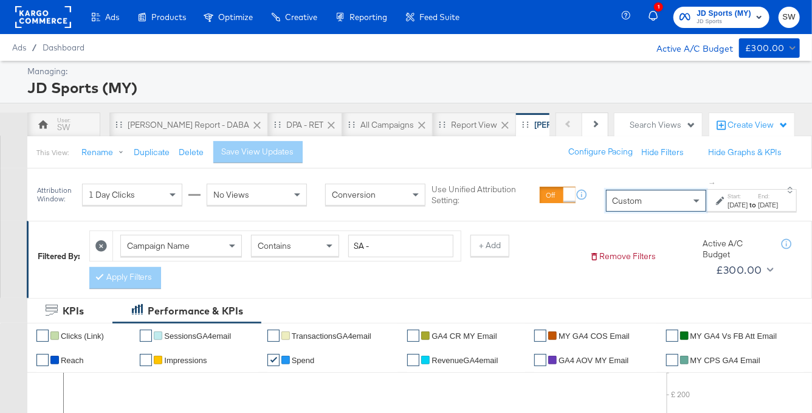
click at [727, 202] on div "[DATE]" at bounding box center [737, 205] width 20 height 10
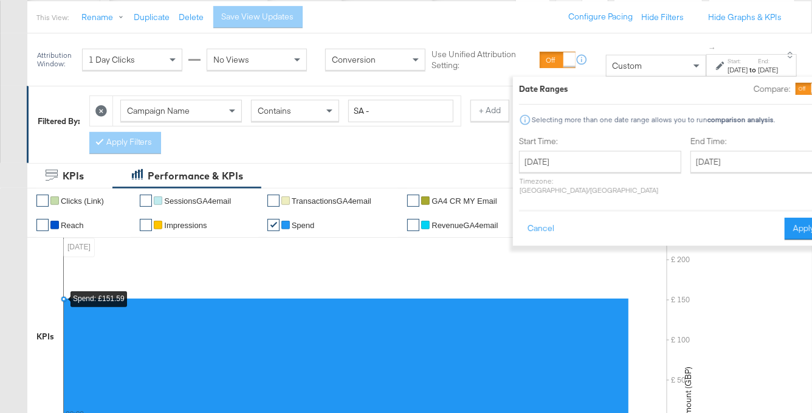
scroll to position [152, 0]
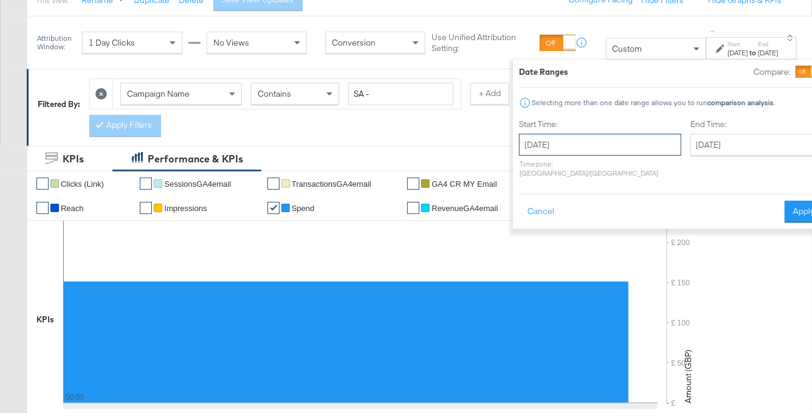
click at [558, 143] on input "[DATE]" at bounding box center [600, 145] width 162 height 22
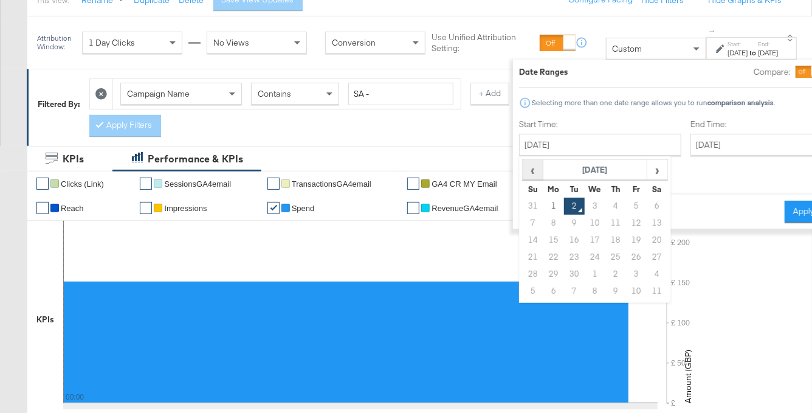
click at [523, 166] on span "‹" at bounding box center [532, 169] width 19 height 18
click at [626, 199] on td "1" at bounding box center [636, 205] width 21 height 17
type input "[DATE]"
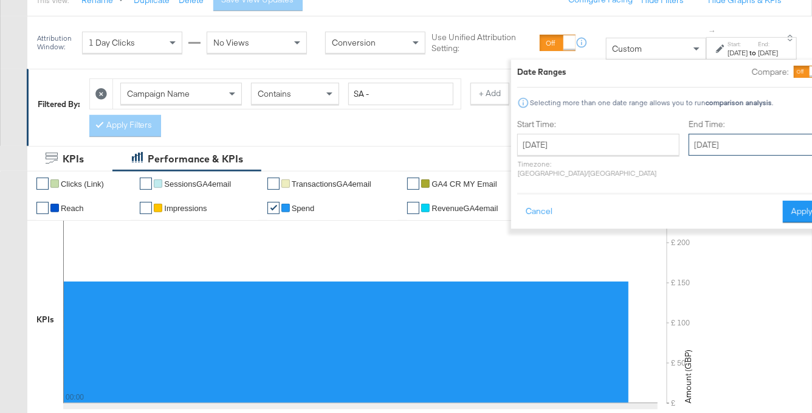
click at [688, 142] on input "[DATE]" at bounding box center [752, 145] width 128 height 22
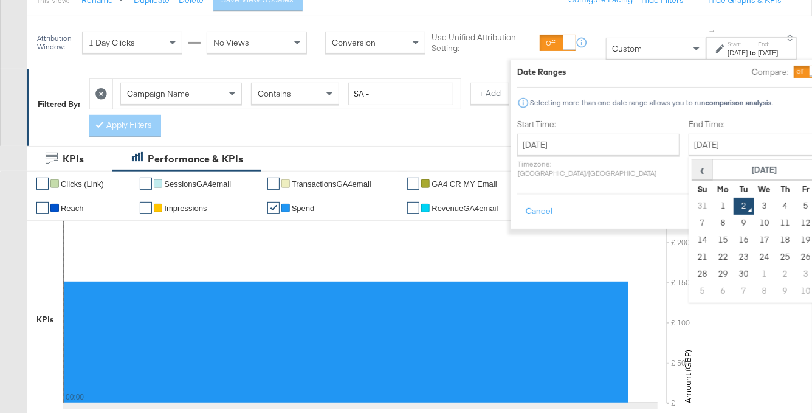
click at [693, 174] on span "‹" at bounding box center [702, 169] width 19 height 18
click at [691, 290] on td "31" at bounding box center [701, 291] width 21 height 17
type input "[DATE]"
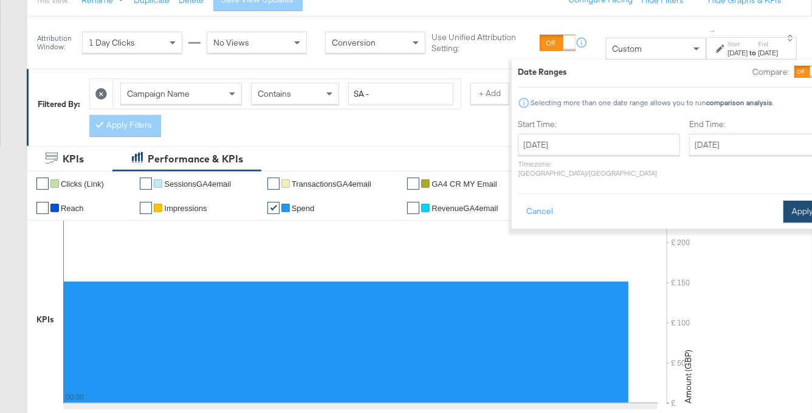
click at [783, 204] on button "Apply" at bounding box center [802, 211] width 38 height 22
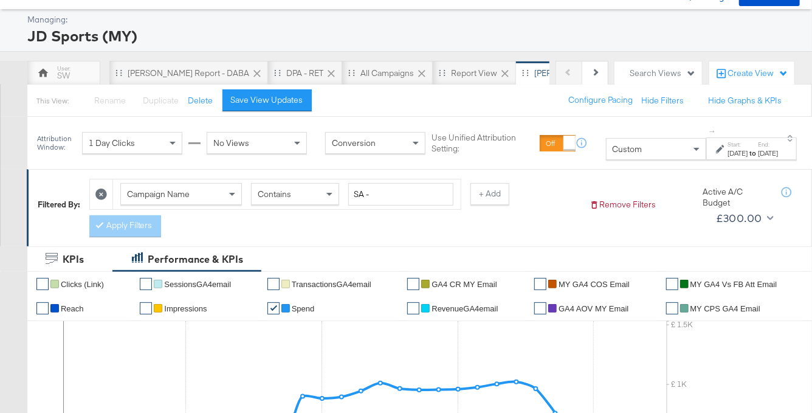
scroll to position [0, 0]
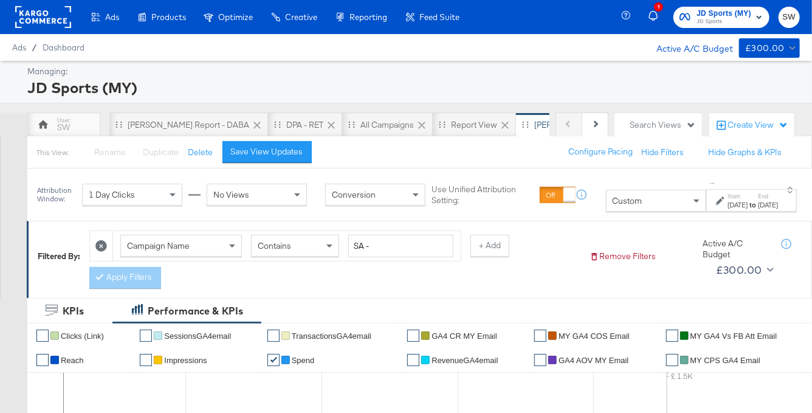
click at [738, 16] on span "JD Sports (MY)" at bounding box center [723, 13] width 55 height 13
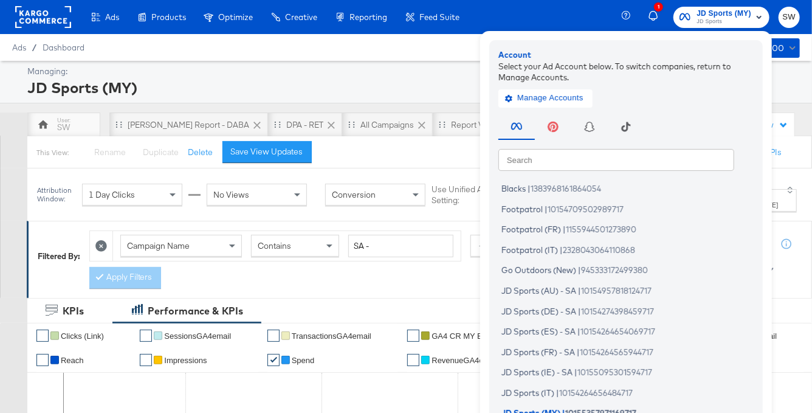
click at [609, 149] on input "text" at bounding box center [616, 159] width 236 height 22
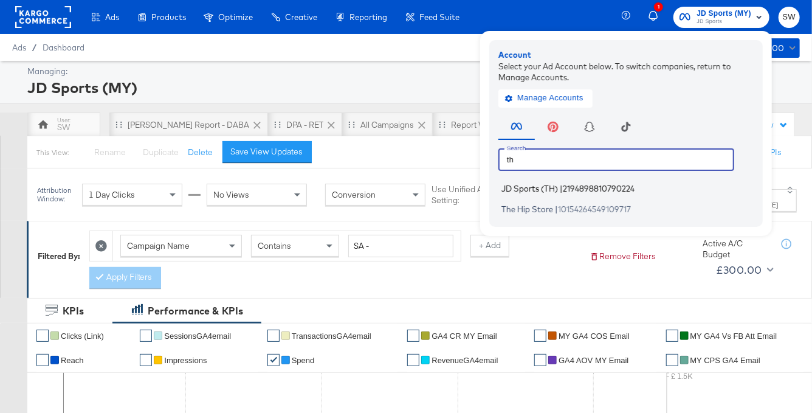
type input "th"
click at [608, 185] on span "2194898810790224" at bounding box center [599, 188] width 72 height 10
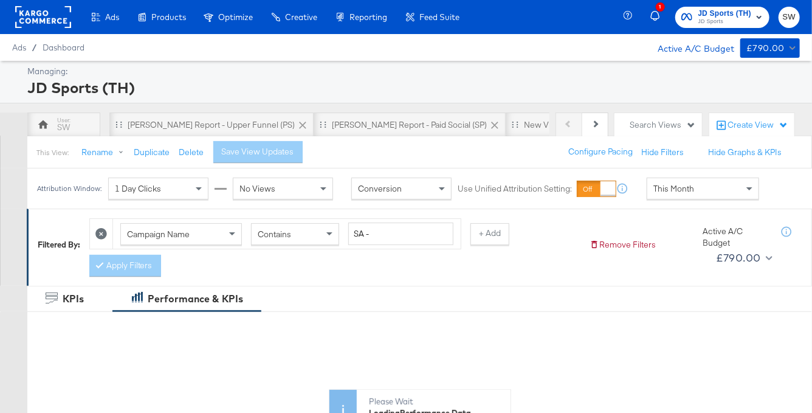
click at [713, 186] on div "This Month" at bounding box center [702, 188] width 111 height 21
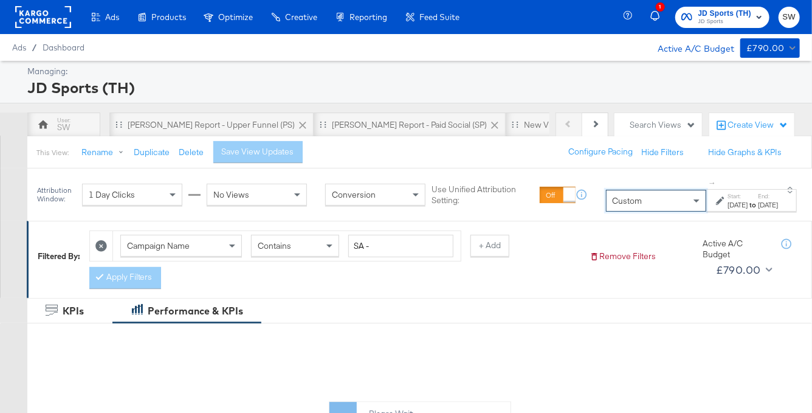
click at [727, 205] on div "[DATE]" at bounding box center [737, 205] width 20 height 10
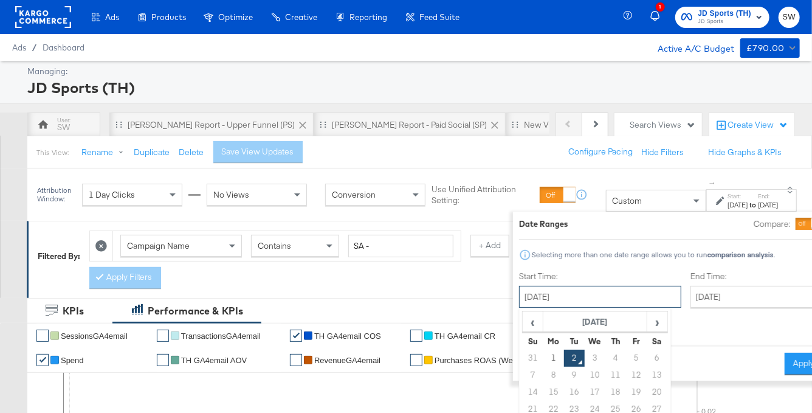
drag, startPoint x: 555, startPoint y: 292, endPoint x: 560, endPoint y: 287, distance: 7.7
click at [555, 292] on input "[DATE]" at bounding box center [600, 297] width 162 height 22
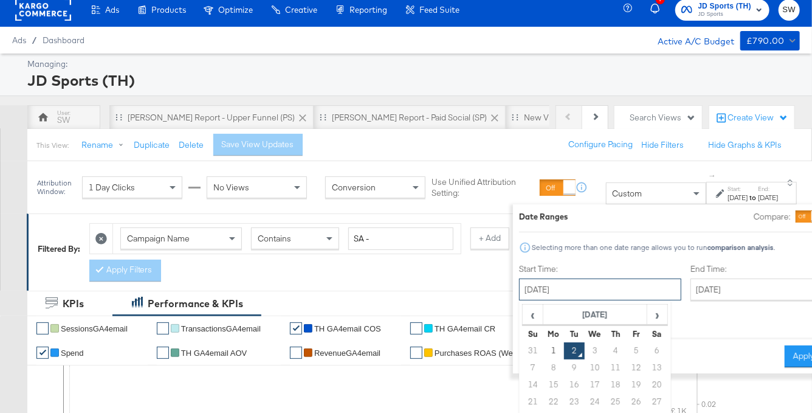
scroll to position [131, 0]
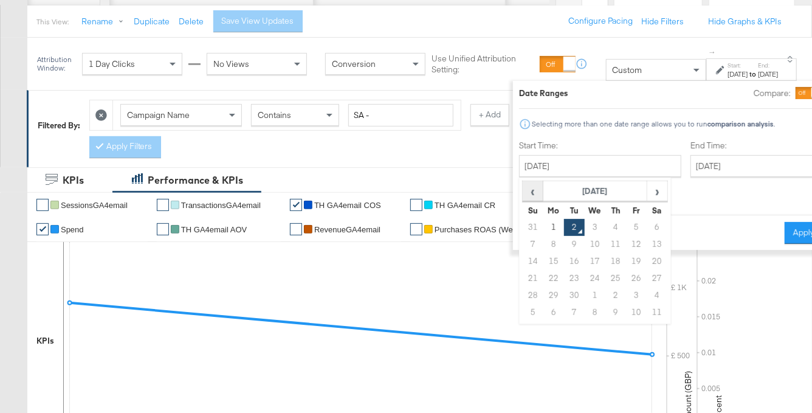
click at [523, 194] on span "‹" at bounding box center [532, 191] width 19 height 18
click at [626, 226] on td "1" at bounding box center [636, 227] width 21 height 17
type input "[DATE]"
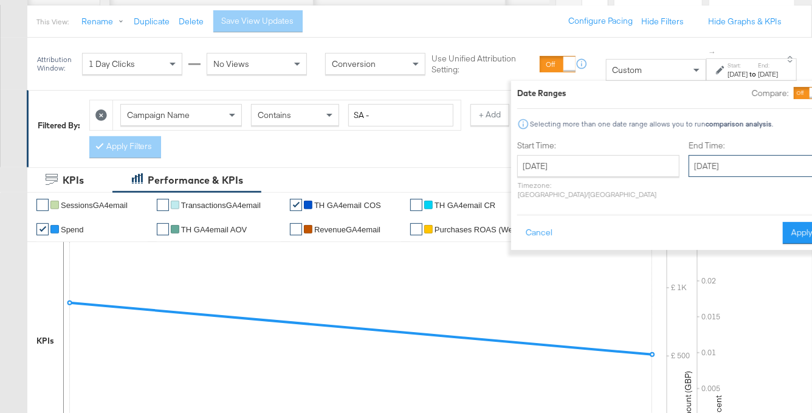
click at [688, 158] on input "[DATE]" at bounding box center [752, 166] width 128 height 22
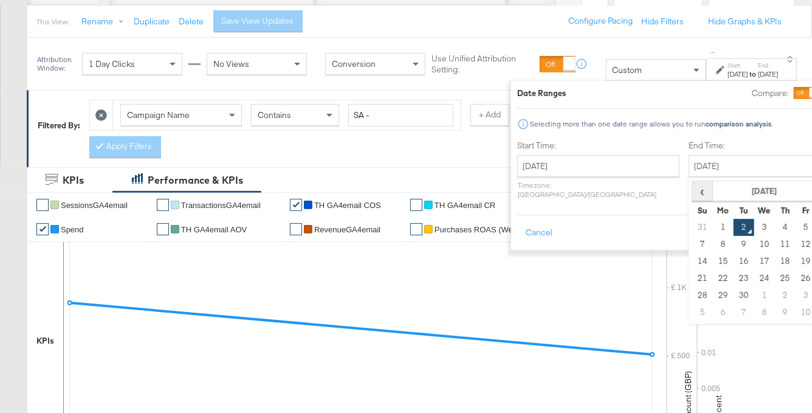
click at [693, 185] on span "‹" at bounding box center [702, 191] width 19 height 18
click at [691, 313] on td "31" at bounding box center [701, 312] width 21 height 17
type input "[DATE]"
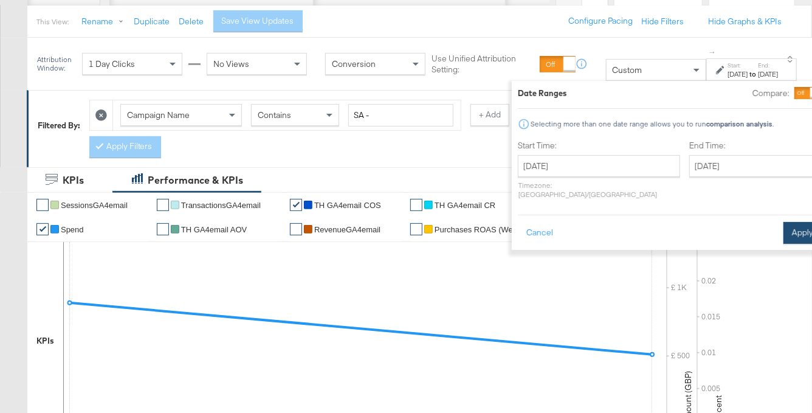
click at [783, 226] on button "Apply" at bounding box center [802, 233] width 38 height 22
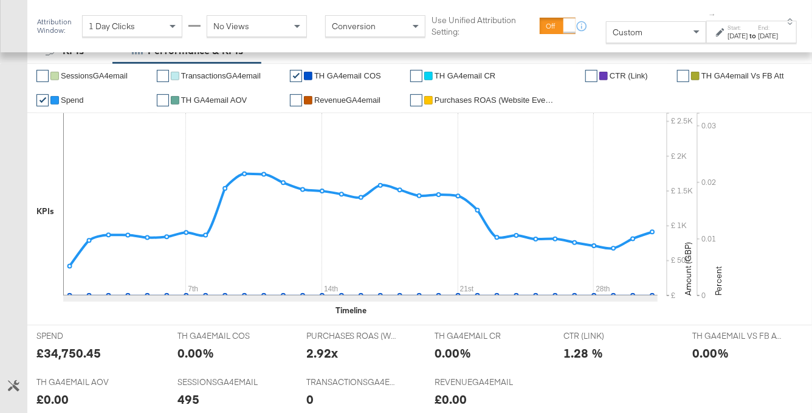
scroll to position [0, 0]
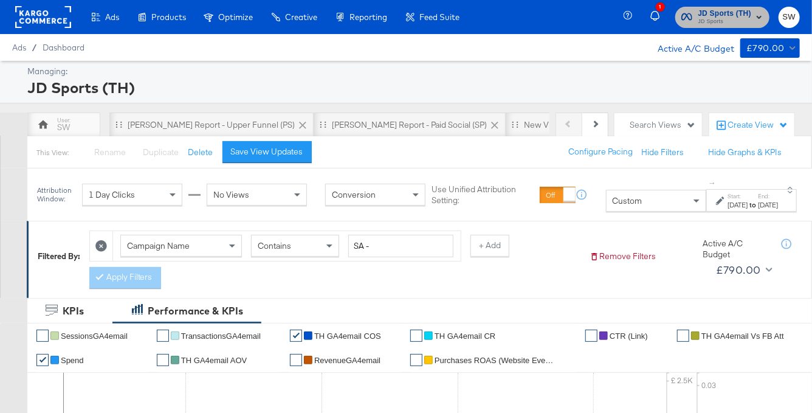
click at [727, 20] on span "JD Sports" at bounding box center [724, 22] width 53 height 10
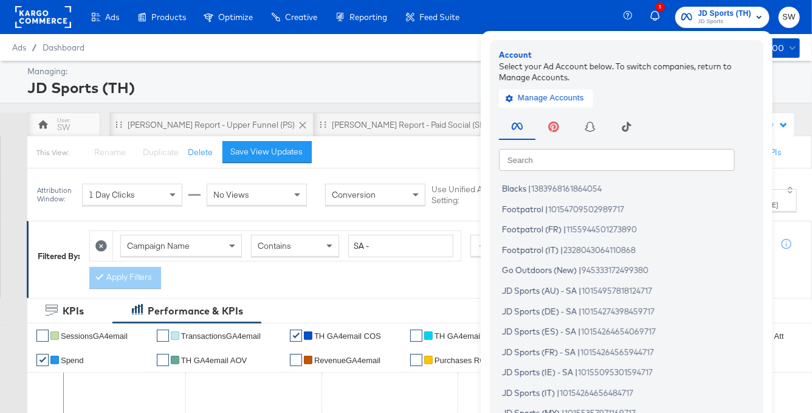
click at [580, 159] on input "text" at bounding box center [617, 159] width 236 height 22
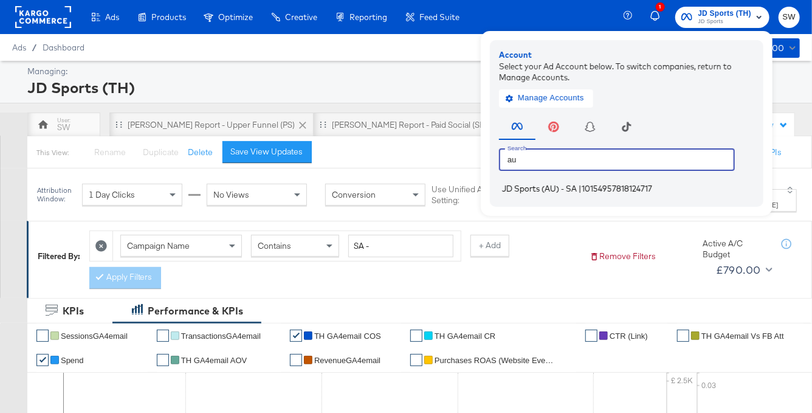
type input "au"
click at [581, 183] on span "|" at bounding box center [579, 188] width 3 height 10
